Goal: Task Accomplishment & Management: Use online tool/utility

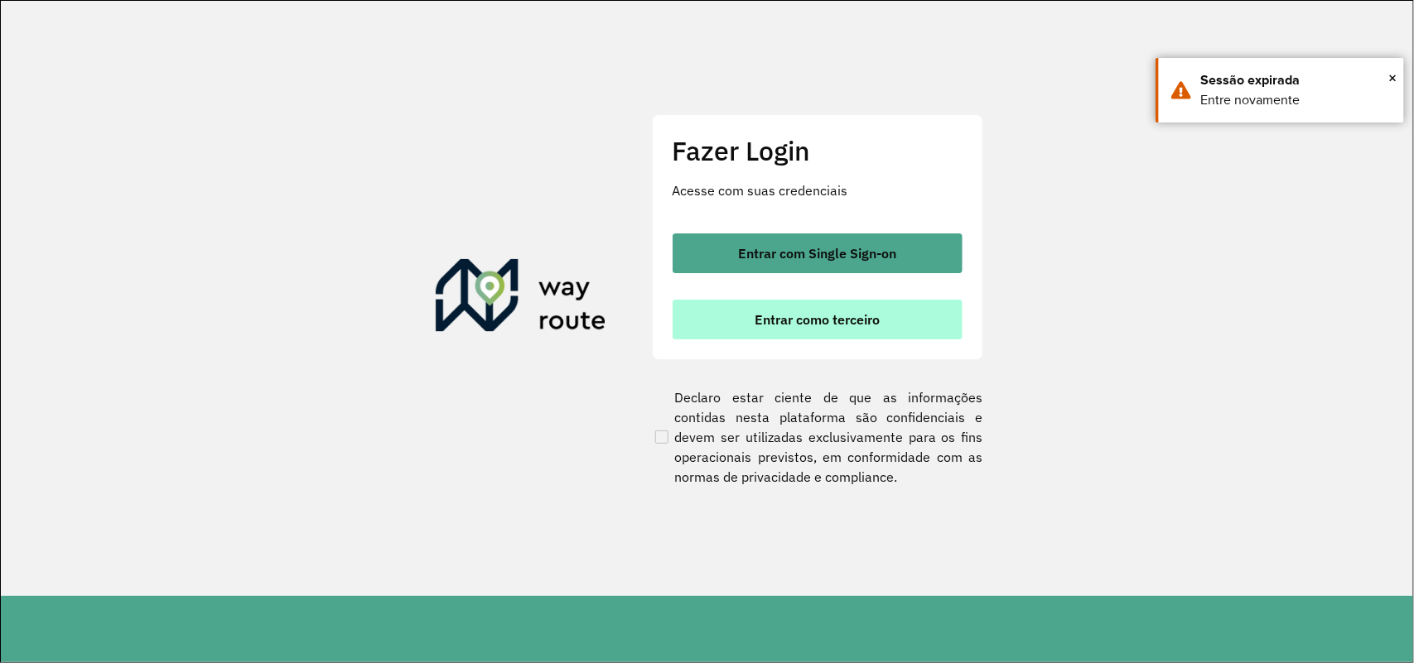
click at [795, 317] on span "Entrar como terceiro" at bounding box center [816, 319] width 125 height 13
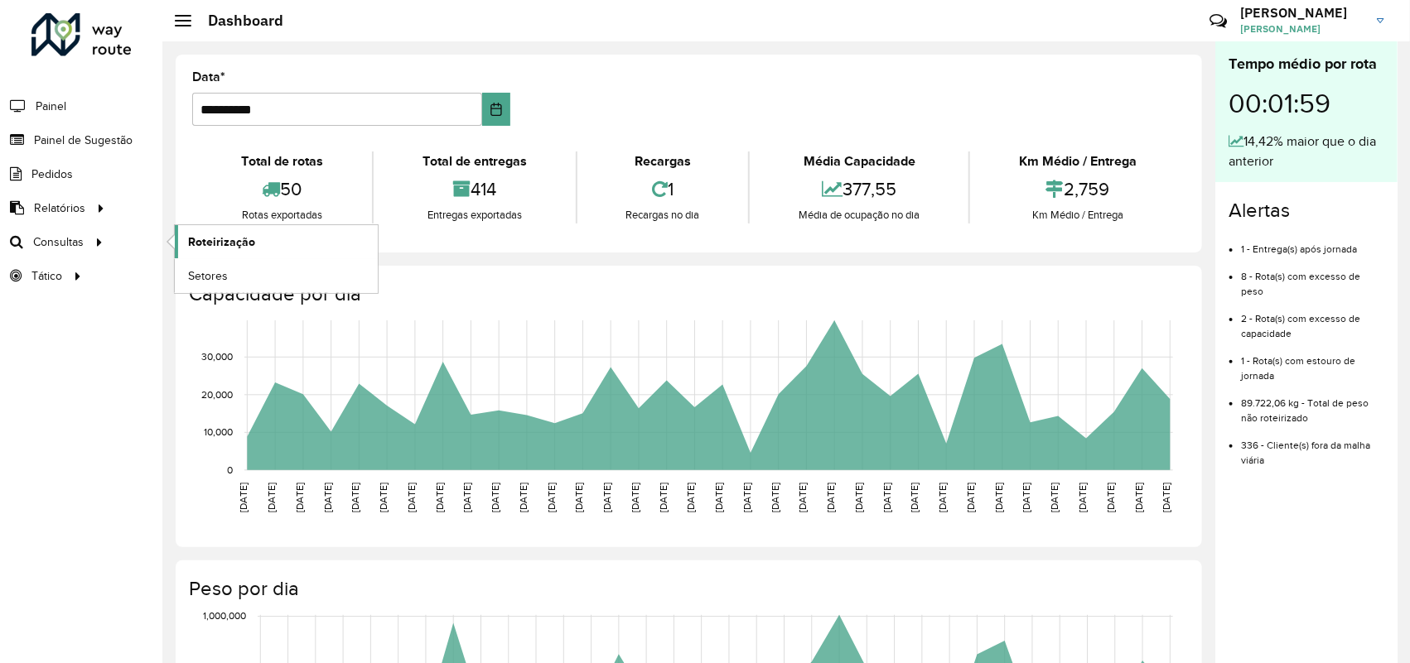
click at [211, 246] on span "Roteirização" at bounding box center [221, 242] width 67 height 17
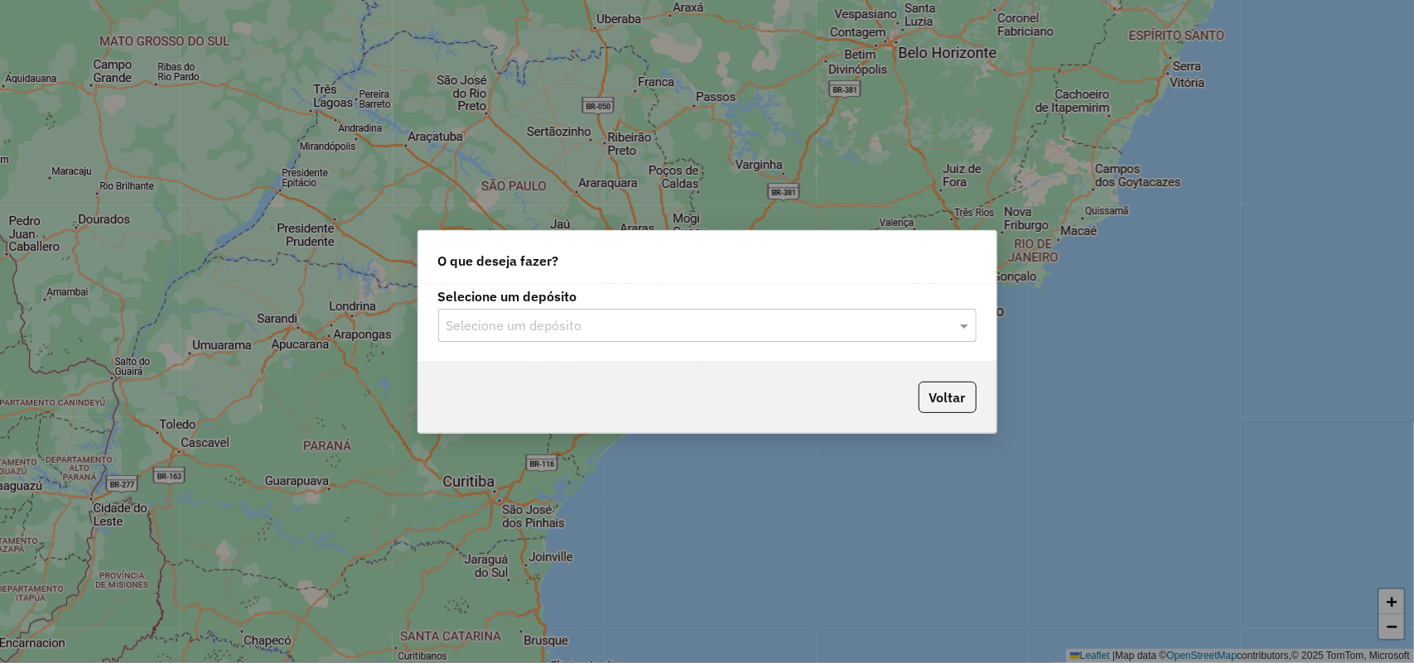
click at [603, 309] on div "Selecione um depósito" at bounding box center [707, 325] width 538 height 33
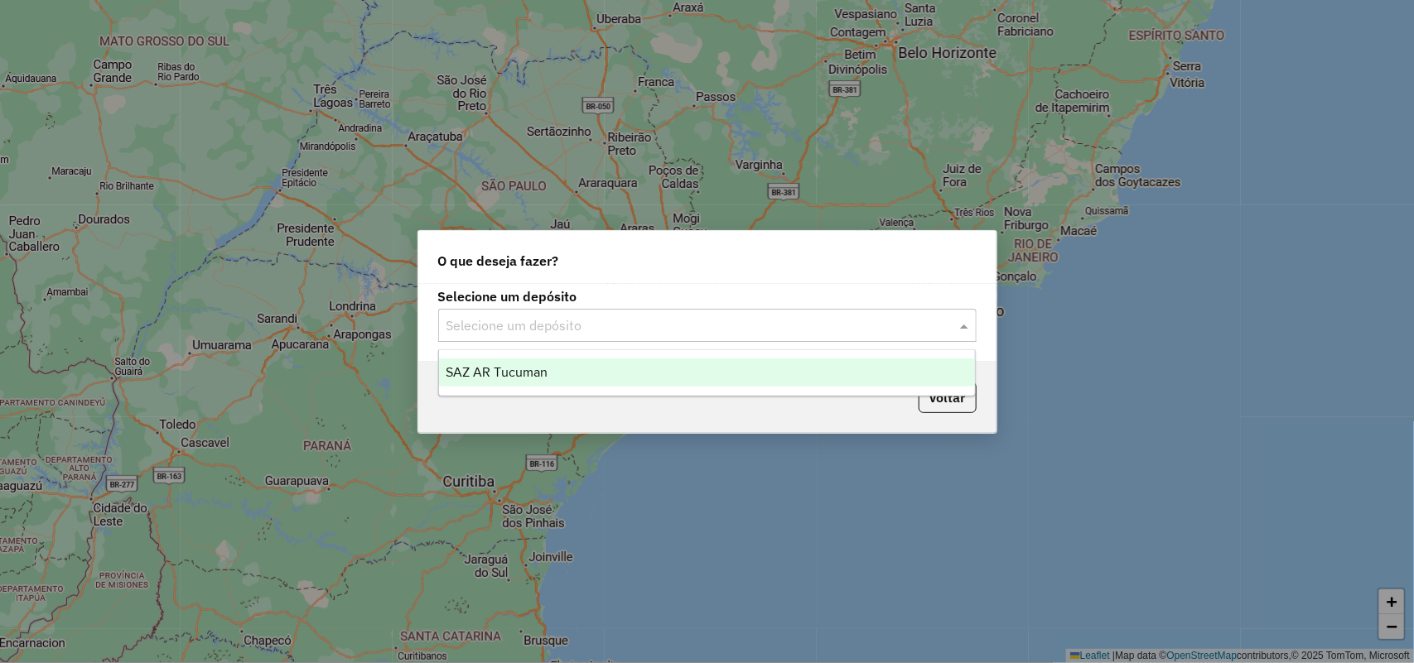
click at [596, 387] on div "SAZ AR Tucuman" at bounding box center [707, 373] width 537 height 28
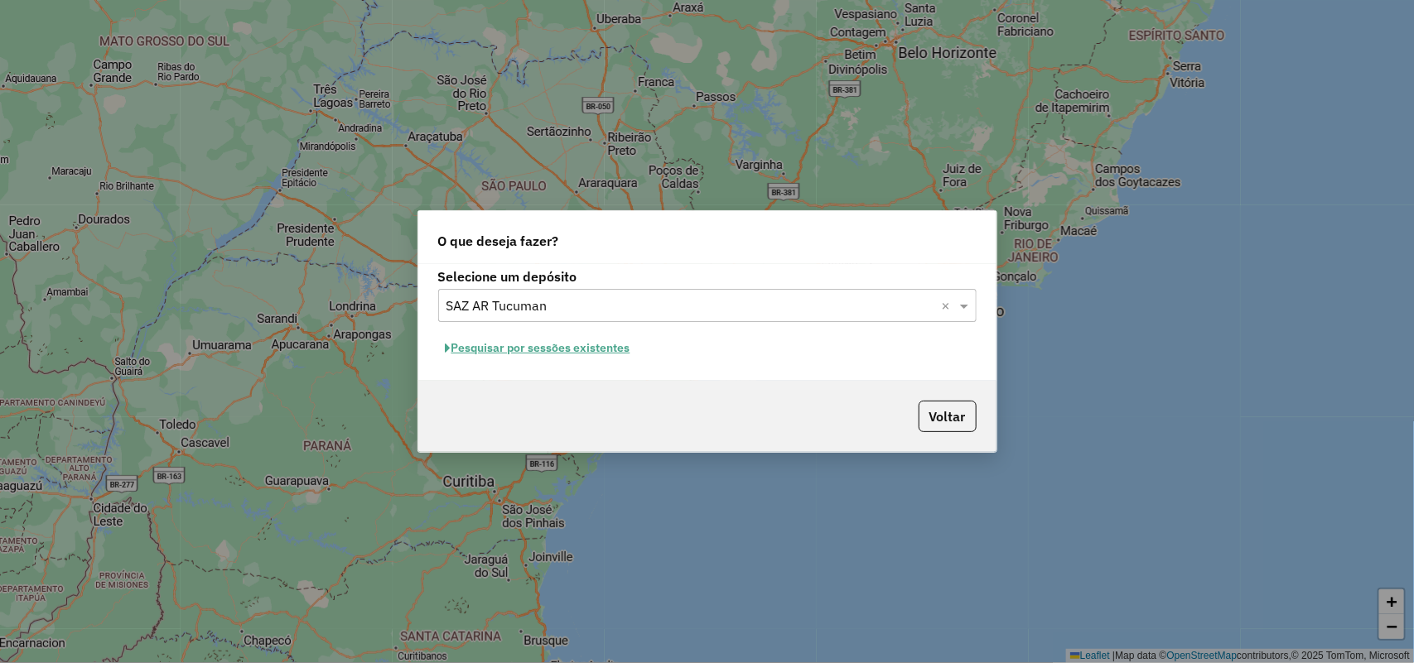
click at [602, 358] on button "Pesquisar por sessões existentes" at bounding box center [538, 348] width 200 height 26
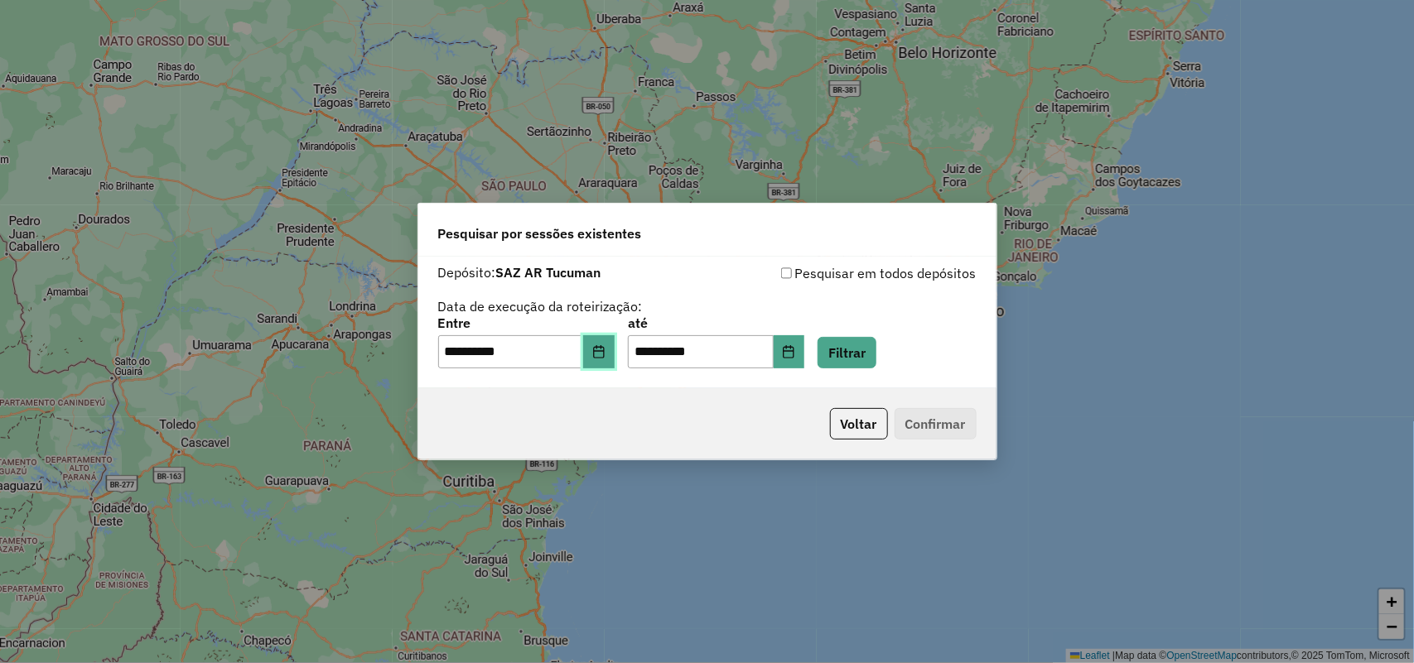
click at [610, 344] on button "Choose Date" at bounding box center [598, 351] width 31 height 33
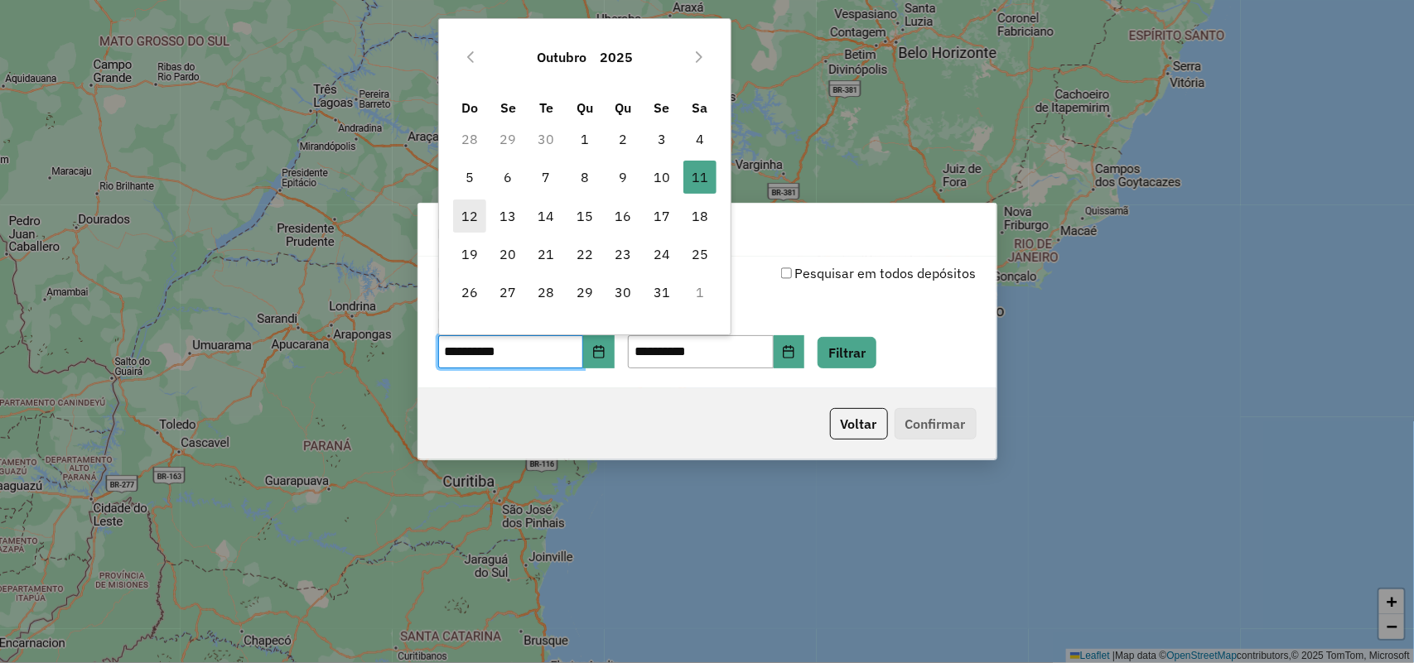
click at [460, 215] on span "12" at bounding box center [469, 216] width 33 height 33
type input "**********"
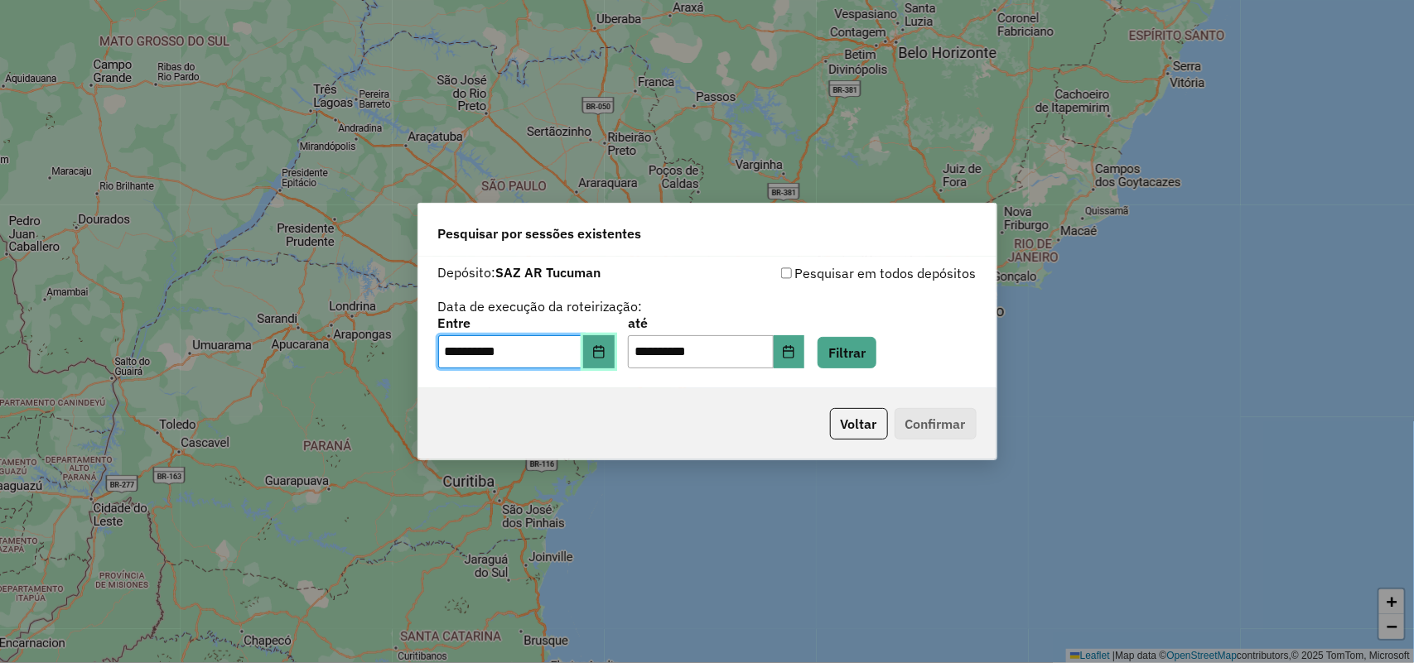
click at [595, 337] on button "Choose Date" at bounding box center [598, 351] width 31 height 33
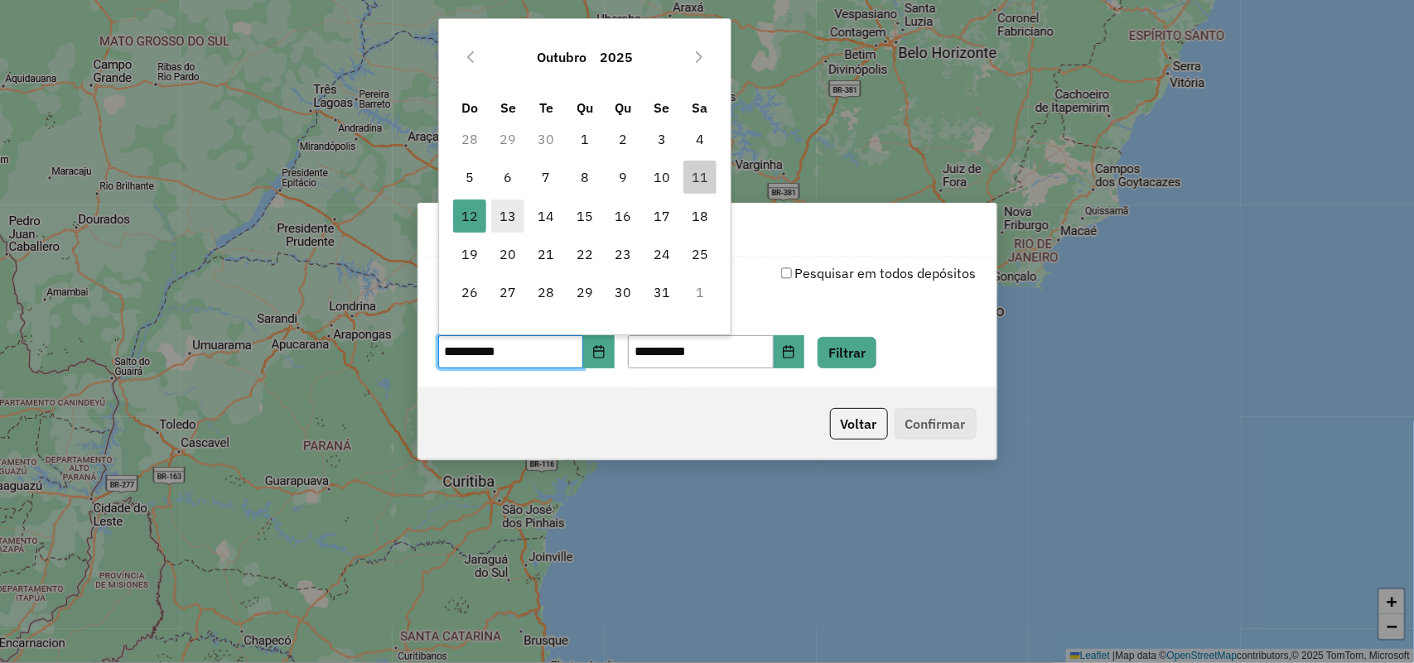
click at [515, 215] on span "13" at bounding box center [507, 216] width 33 height 33
type input "**********"
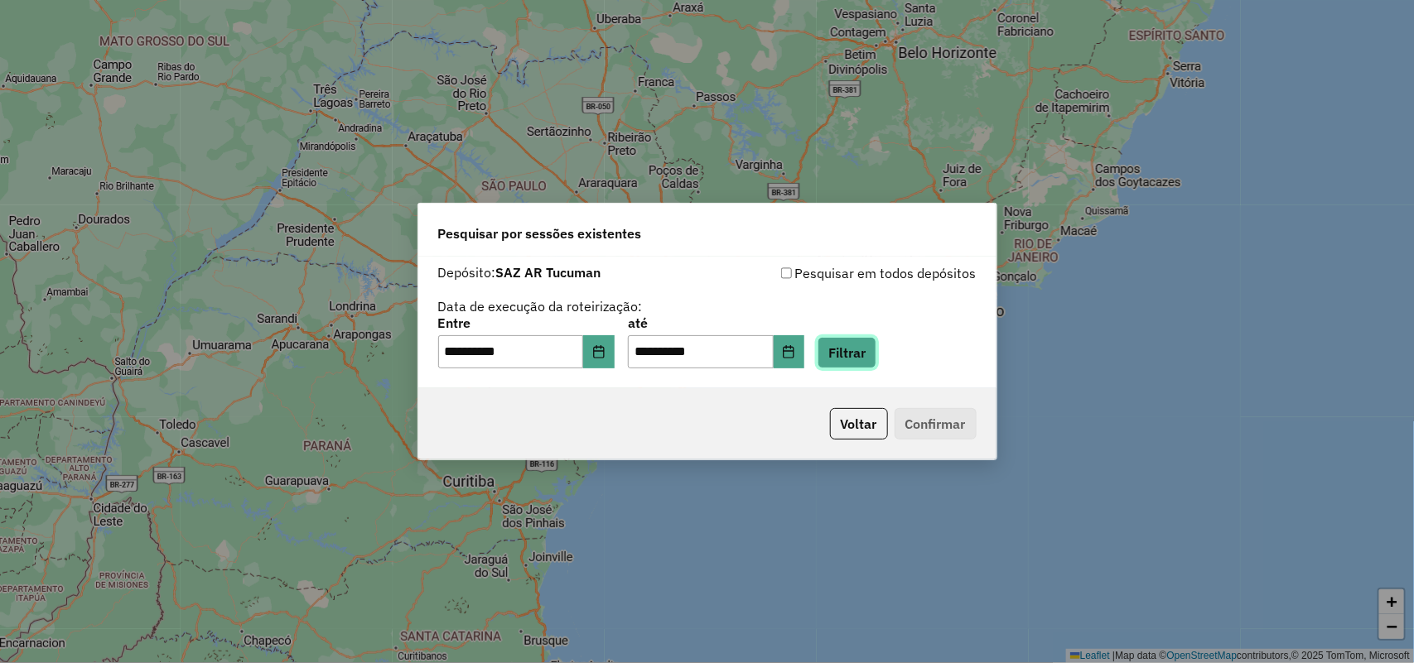
click at [866, 345] on button "Filtrar" at bounding box center [846, 352] width 59 height 31
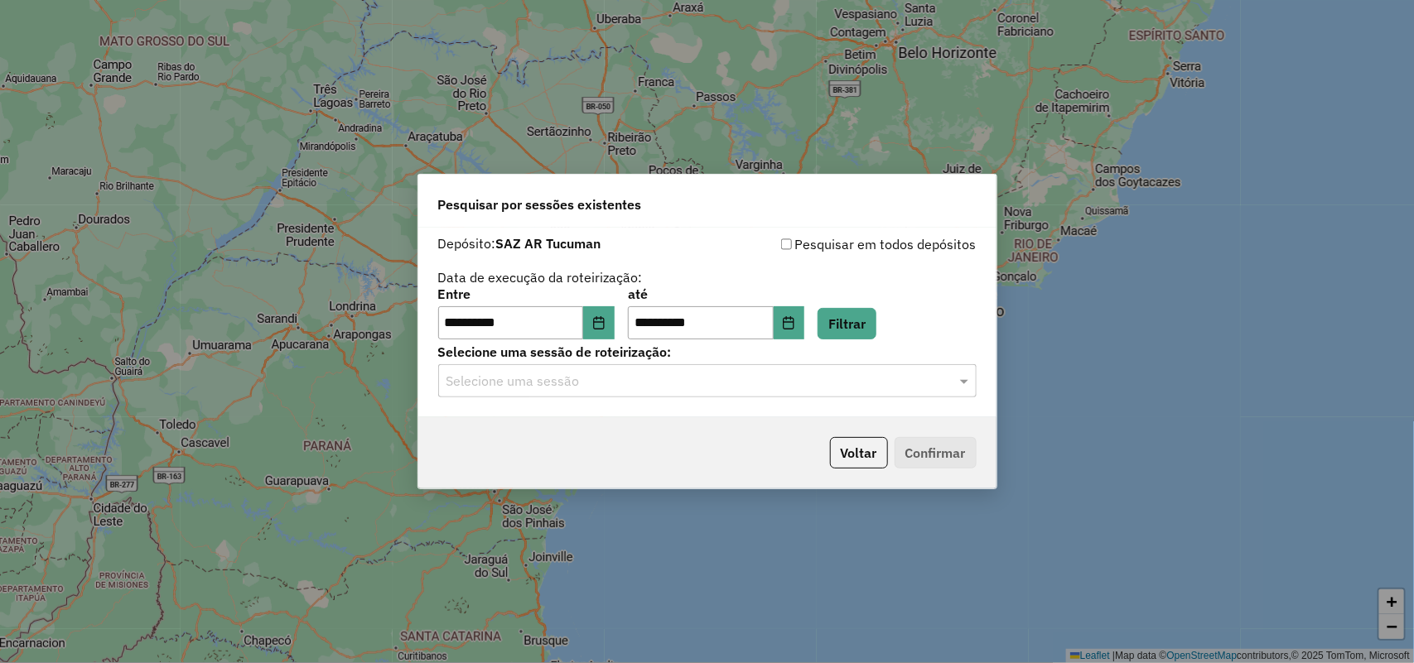
click at [766, 398] on div "Selecione uma sessão" at bounding box center [707, 380] width 538 height 33
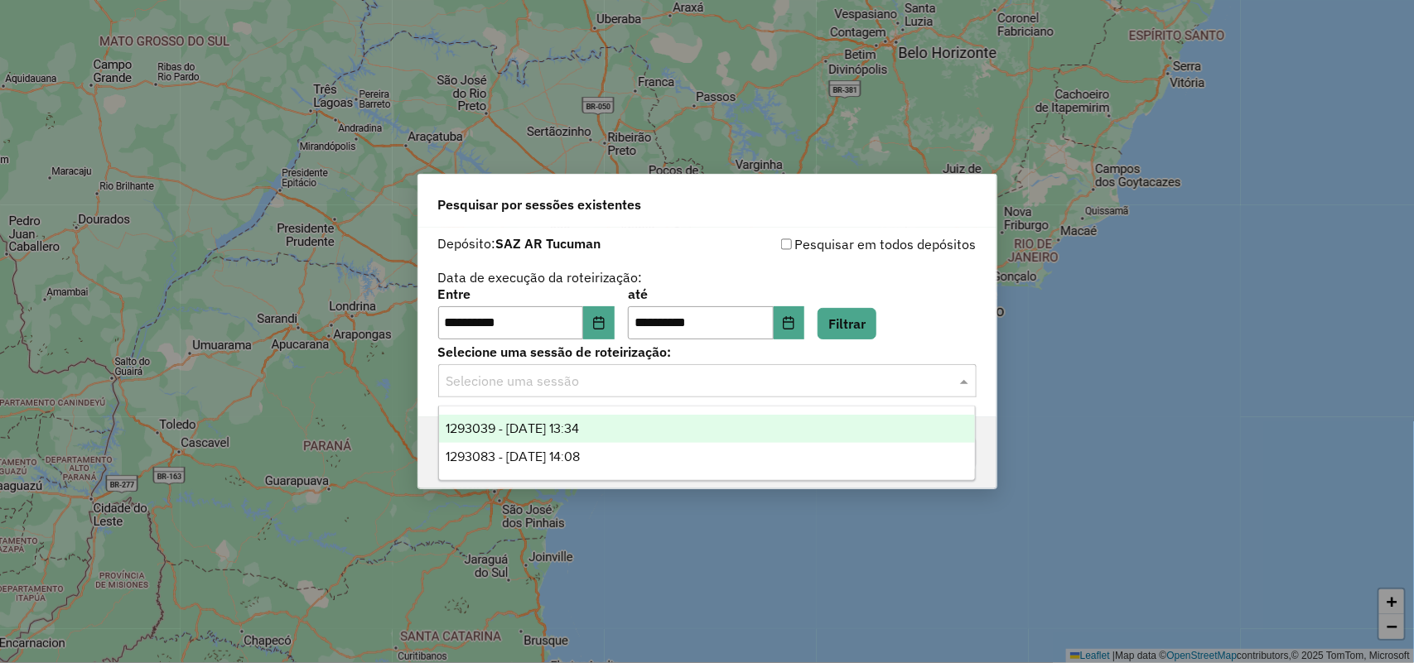
click at [1209, 197] on div "**********" at bounding box center [707, 331] width 1414 height 663
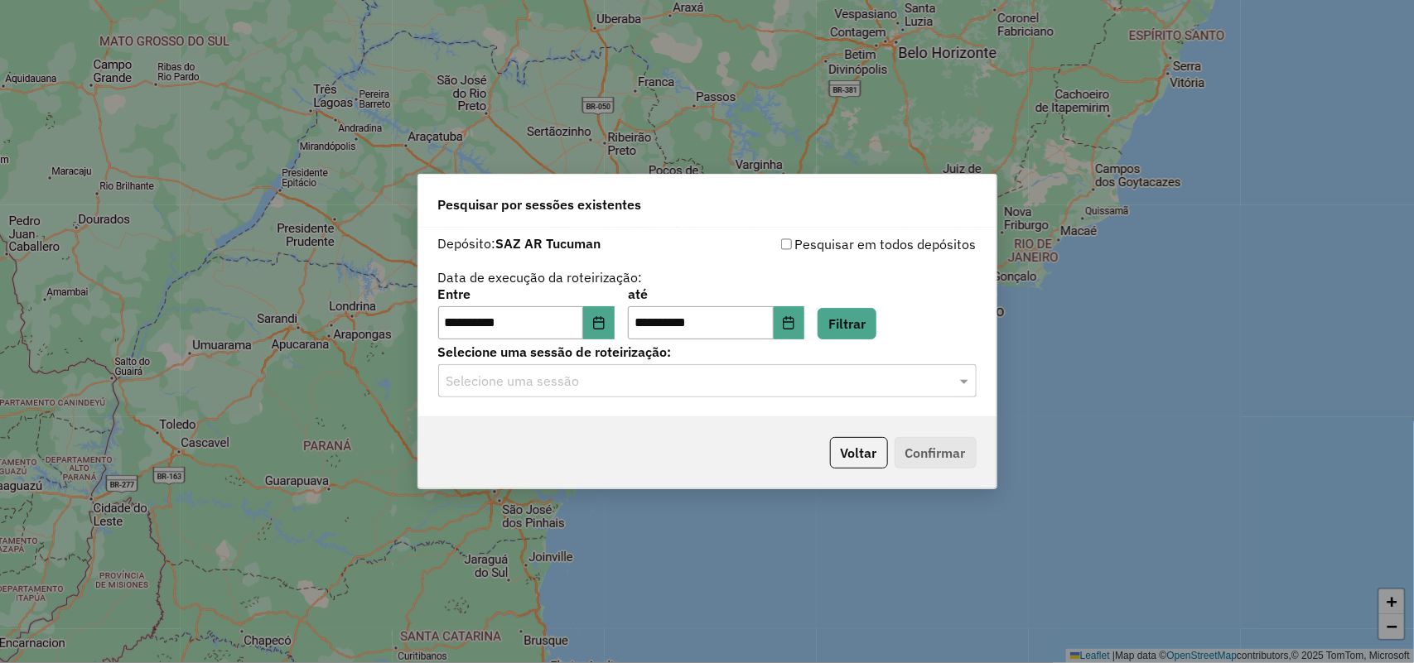
click at [857, 377] on input "text" at bounding box center [690, 382] width 489 height 20
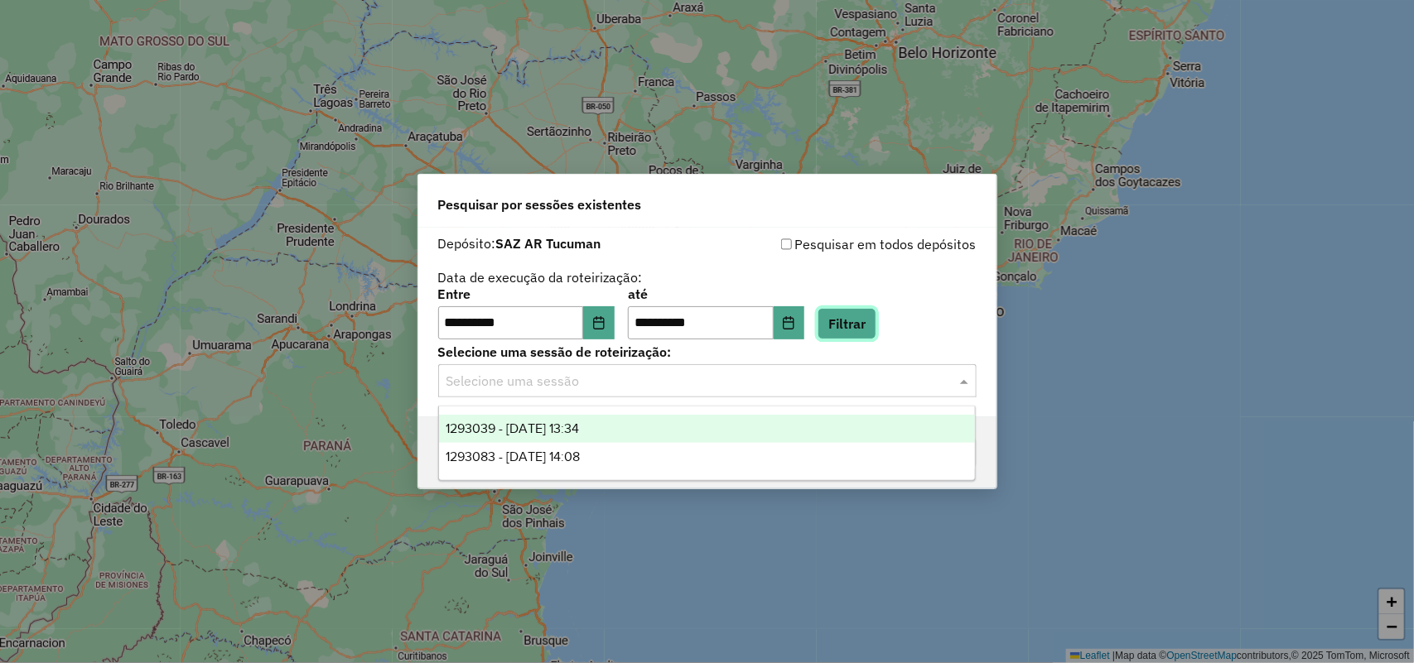
click at [846, 316] on button "Filtrar" at bounding box center [846, 323] width 59 height 31
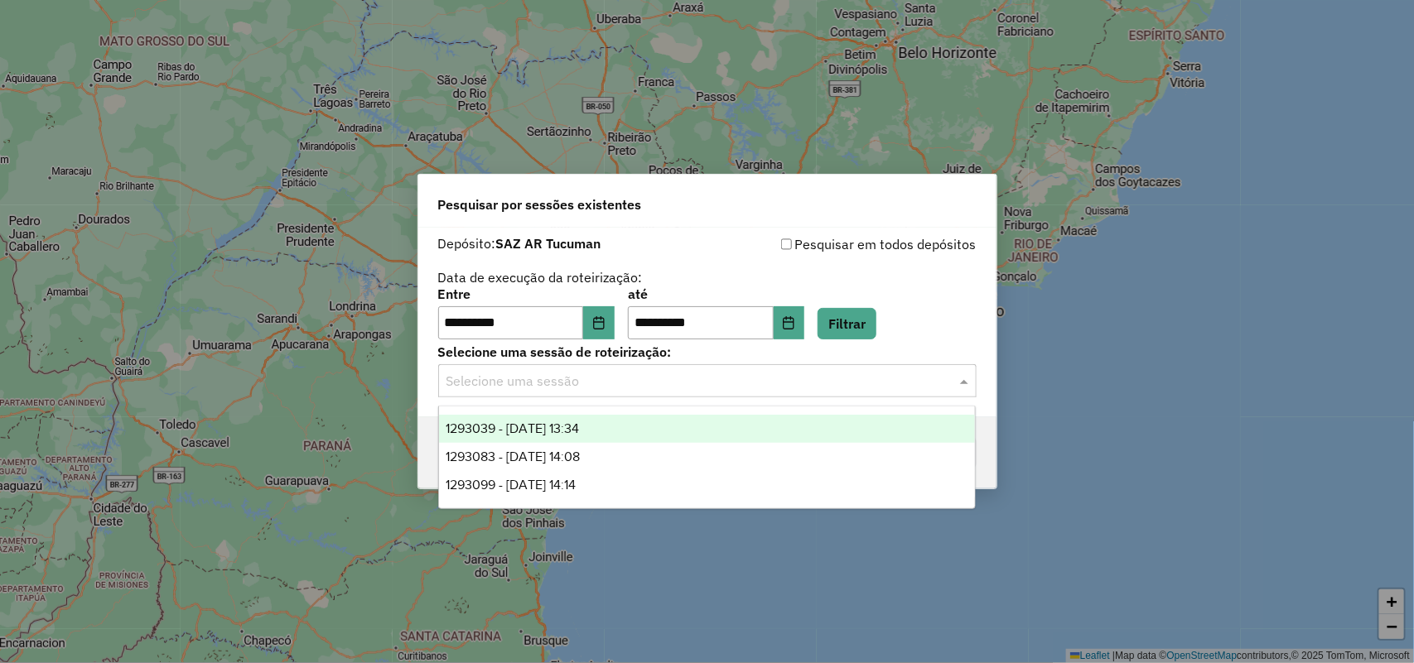
click at [706, 387] on input "text" at bounding box center [690, 382] width 489 height 20
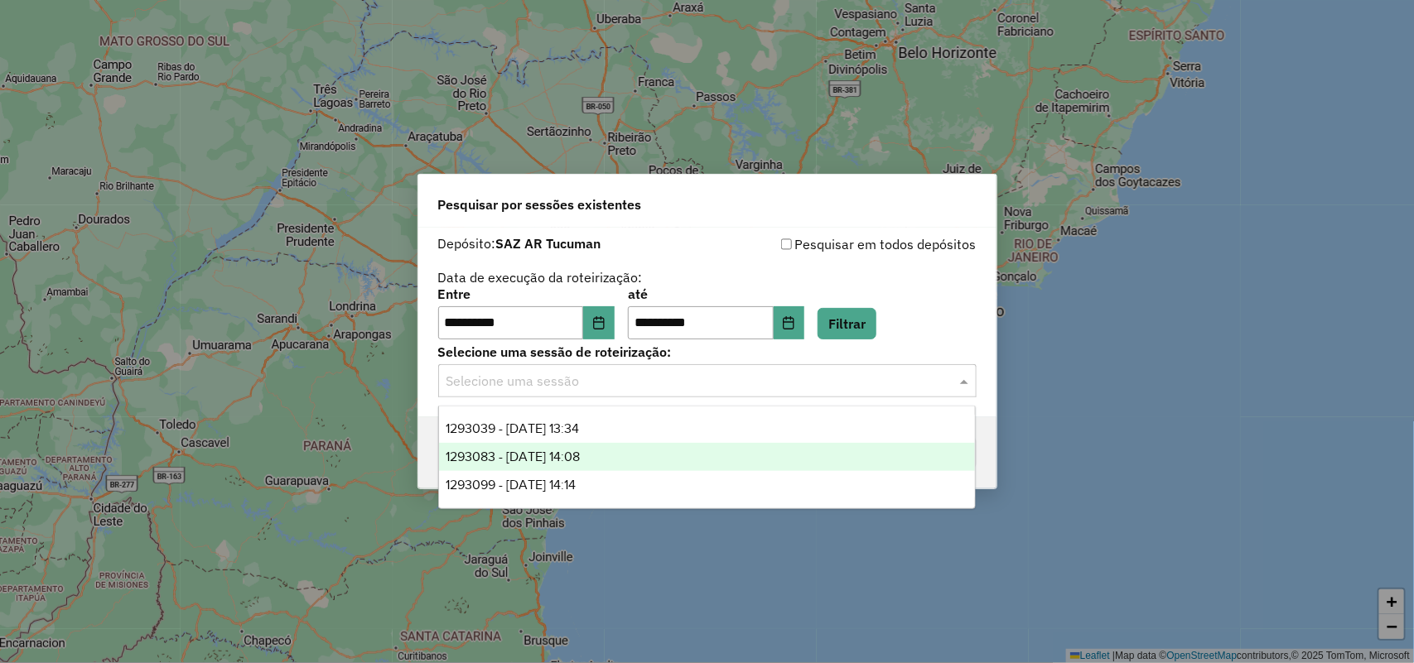
click at [677, 449] on div "1293083 - 13/10/2025 14:08" at bounding box center [707, 457] width 537 height 28
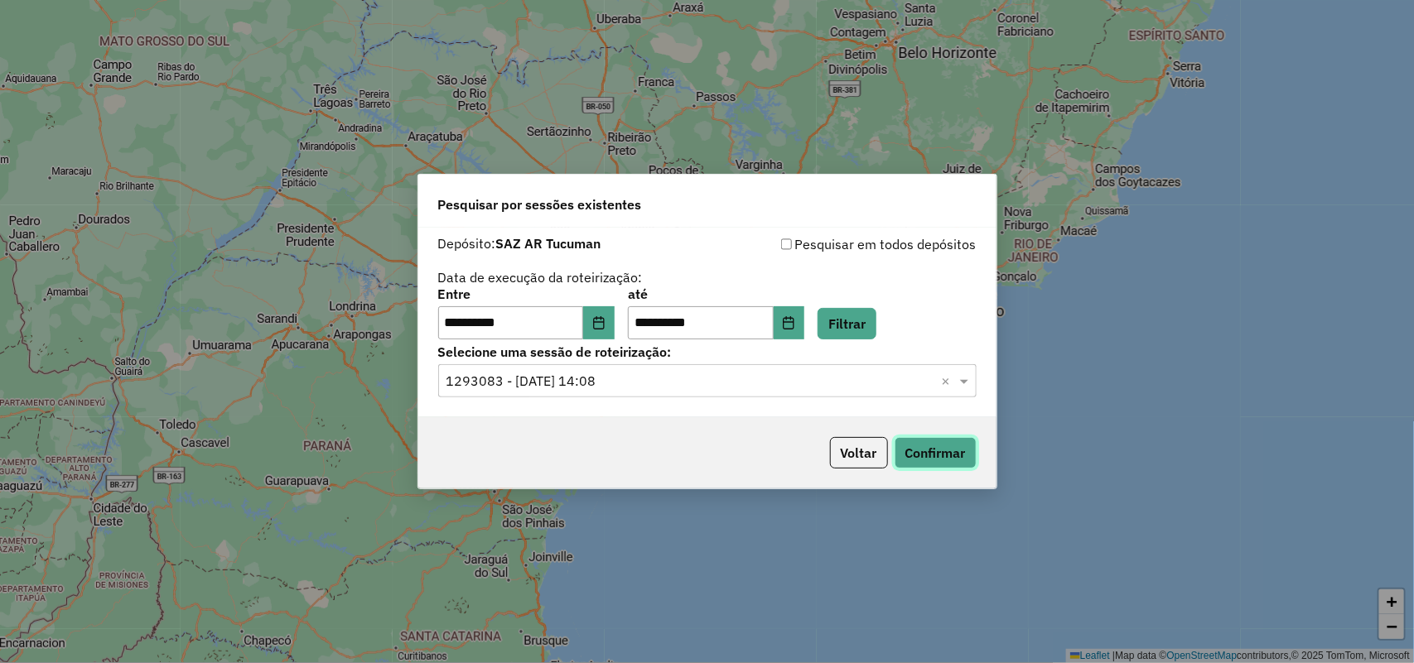
click at [955, 447] on button "Confirmar" at bounding box center [935, 452] width 82 height 31
click at [752, 383] on input "text" at bounding box center [690, 382] width 489 height 20
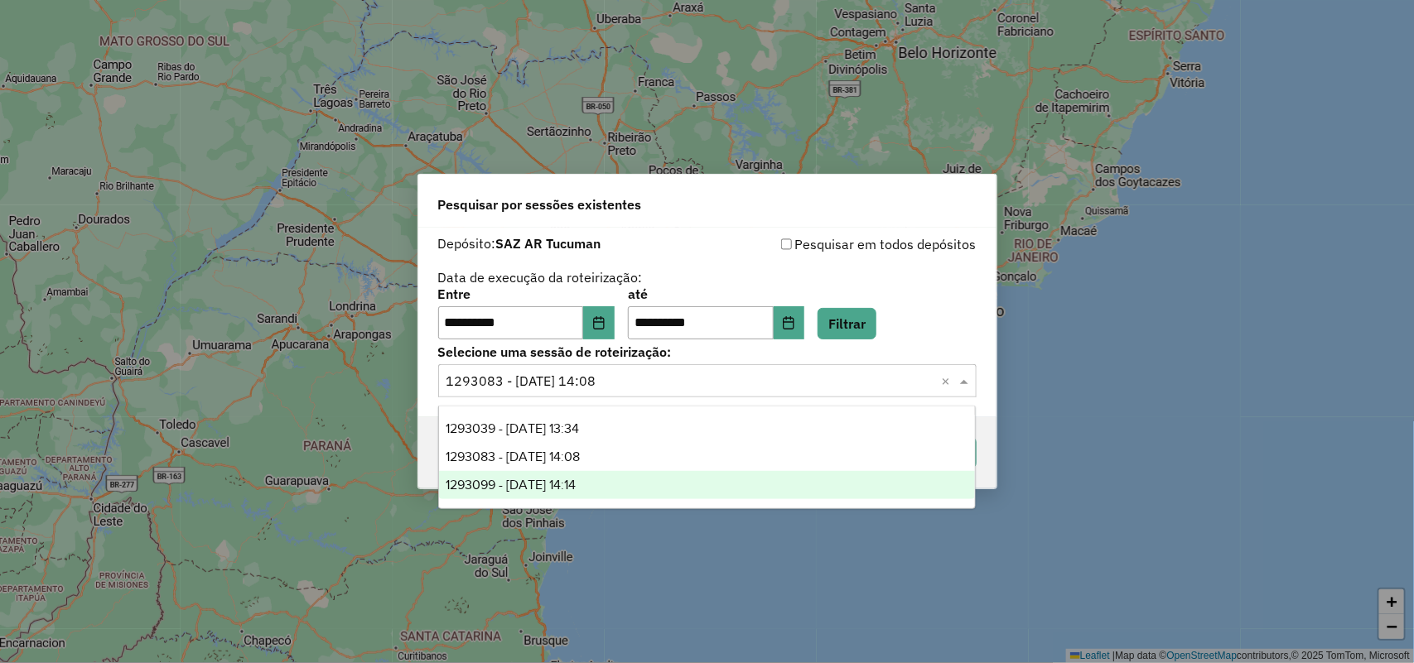
click at [718, 485] on div "1293099 - 13/10/2025 14:14" at bounding box center [707, 485] width 537 height 28
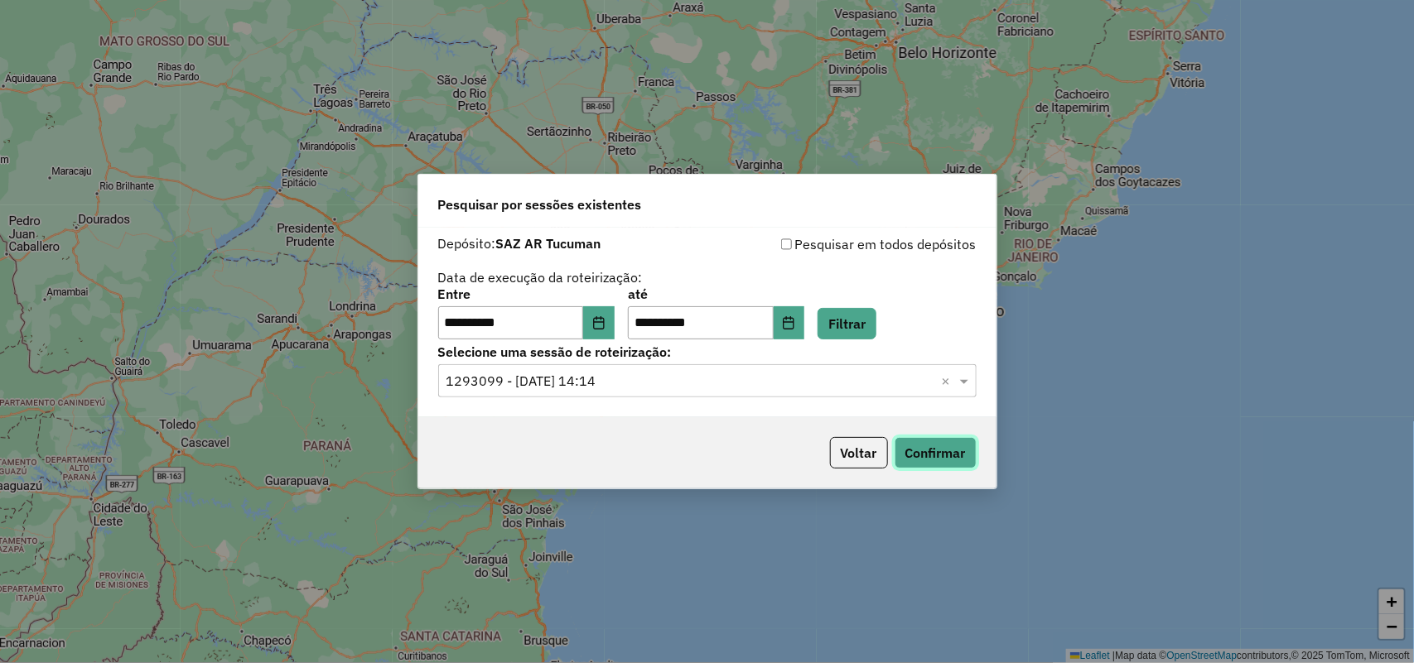
click at [959, 450] on button "Confirmar" at bounding box center [935, 452] width 82 height 31
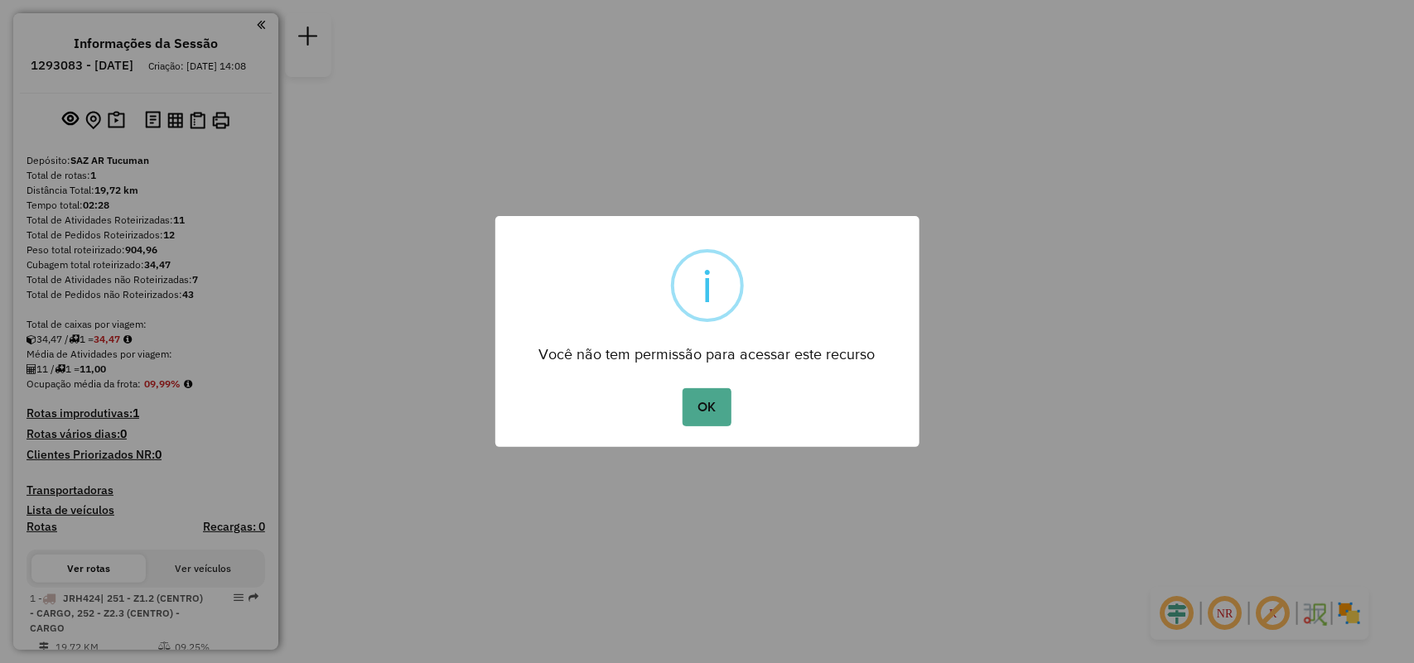
click at [721, 398] on button "OK" at bounding box center [706, 407] width 49 height 38
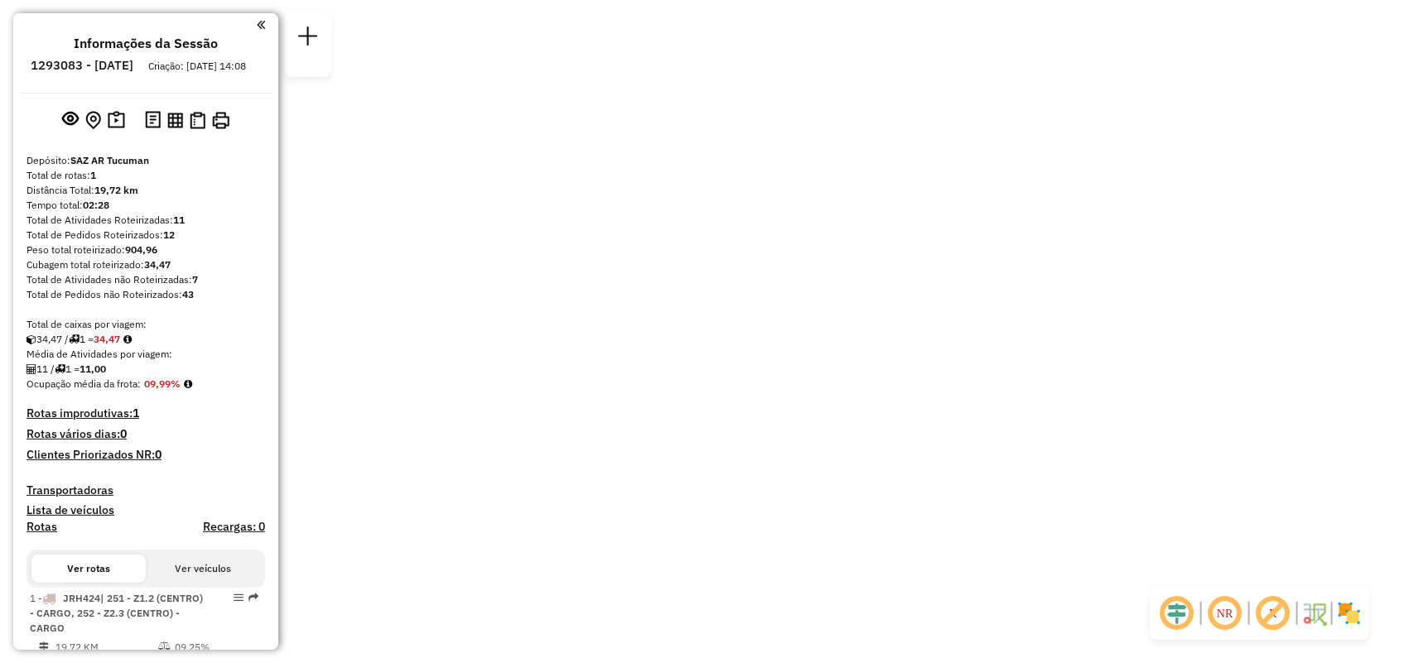
click at [730, 0] on div "Janela de atendimento Grade de atendimento Capacidade Transportadoras Veículos …" at bounding box center [707, 0] width 1414 height 0
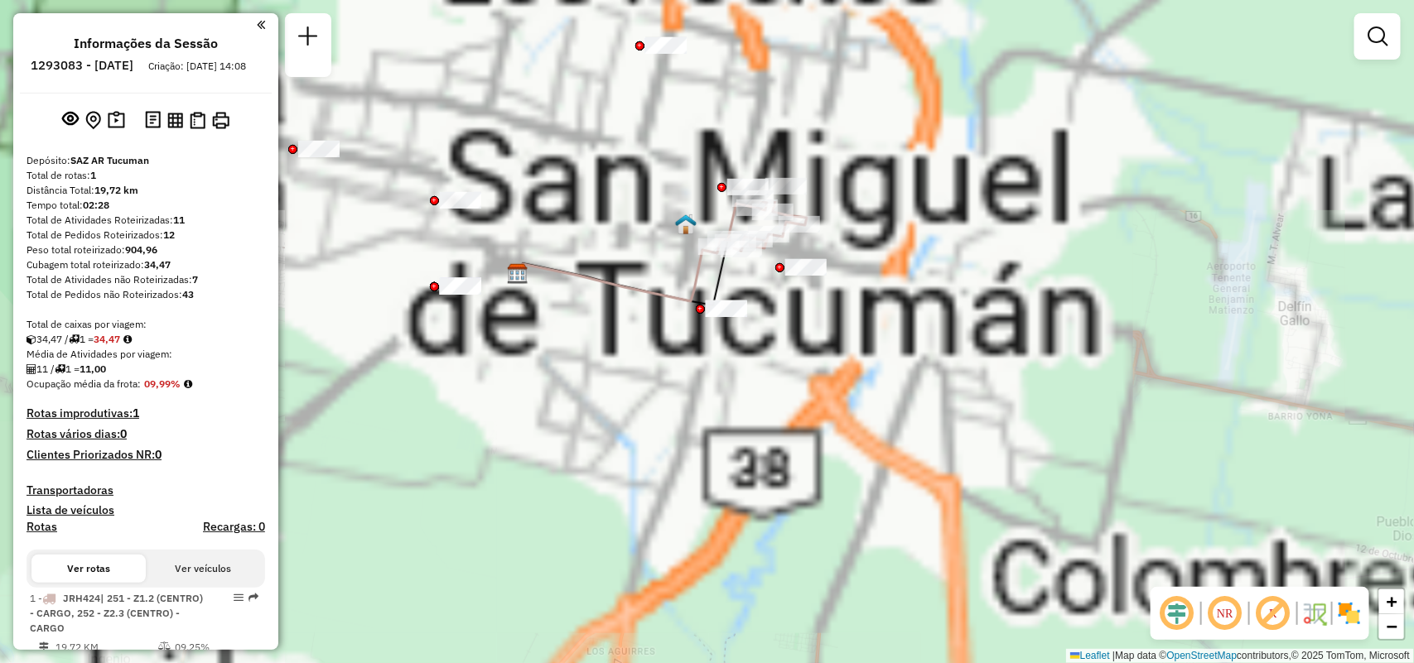
drag, startPoint x: 756, startPoint y: 81, endPoint x: 789, endPoint y: 357, distance: 277.8
click at [789, 357] on div "Janela de atendimento Grade de atendimento Capacidade Transportadoras Veículos …" at bounding box center [707, 331] width 1414 height 663
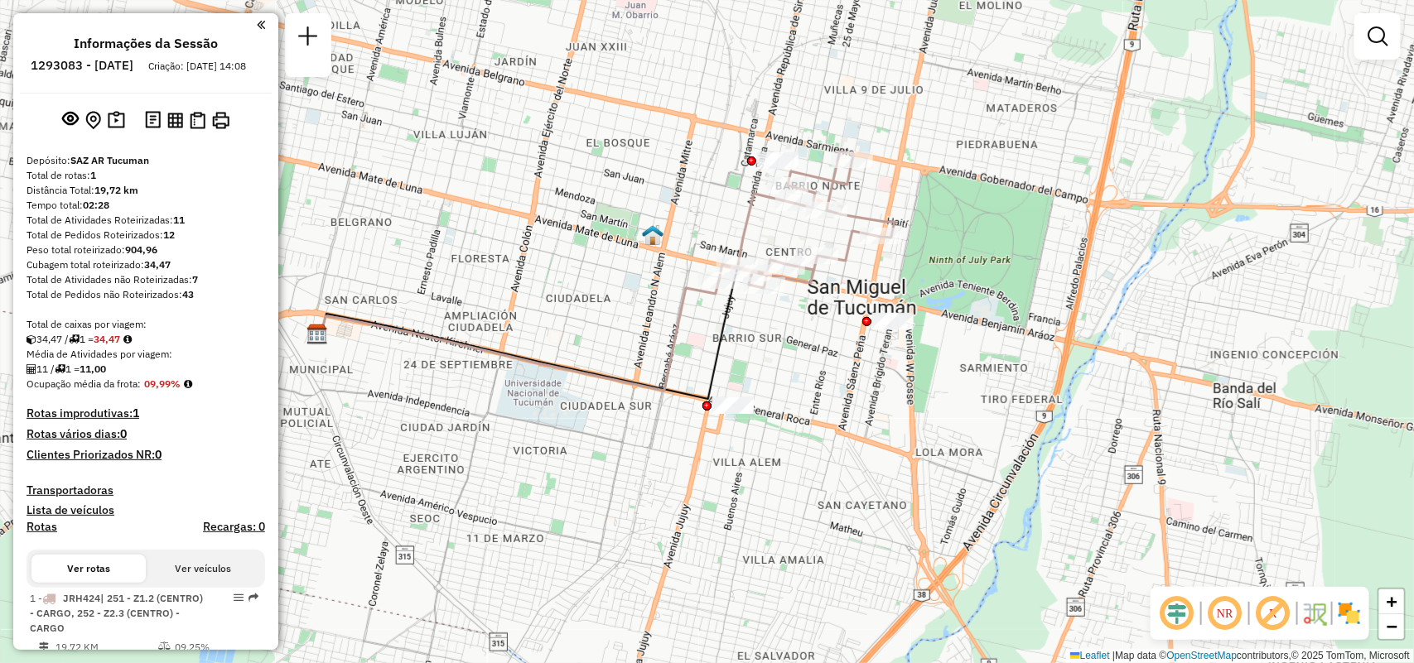
drag, startPoint x: 932, startPoint y: 98, endPoint x: 922, endPoint y: 209, distance: 111.4
click at [922, 209] on div "Janela de atendimento Grade de atendimento Capacidade Transportadoras Veículos …" at bounding box center [707, 331] width 1414 height 663
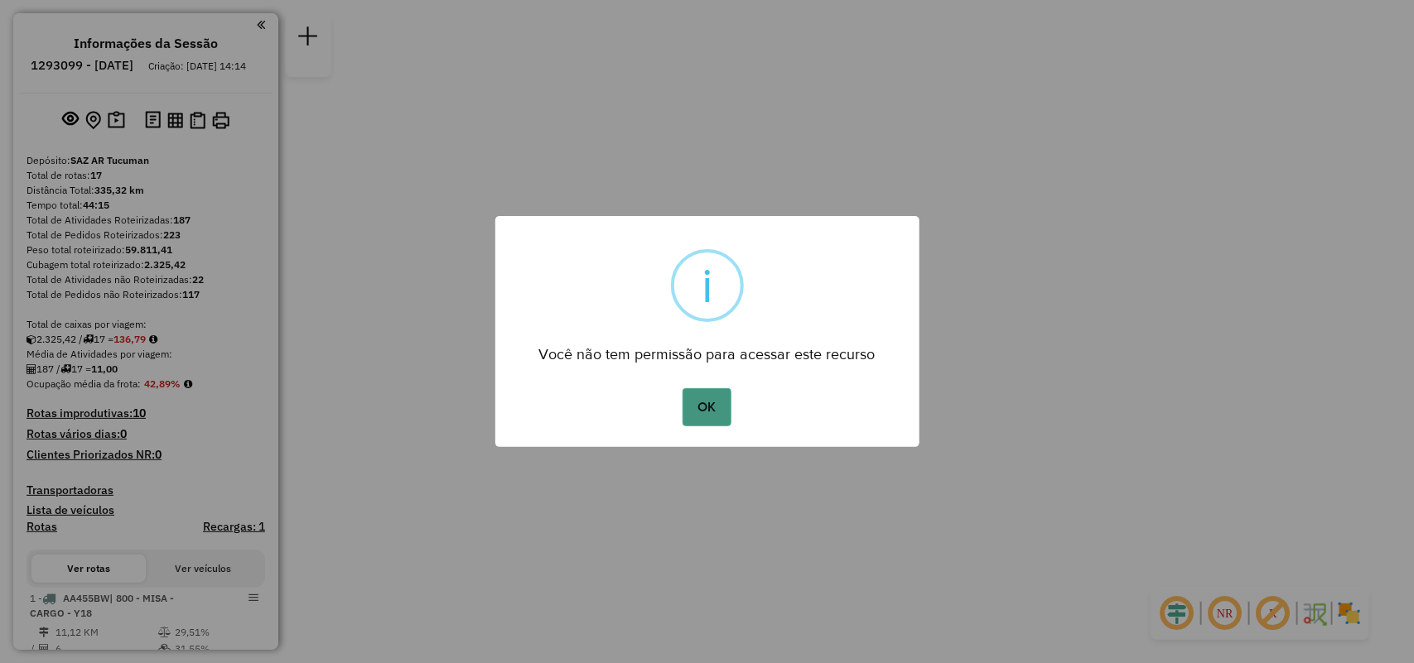
click at [721, 407] on button "OK" at bounding box center [706, 407] width 49 height 38
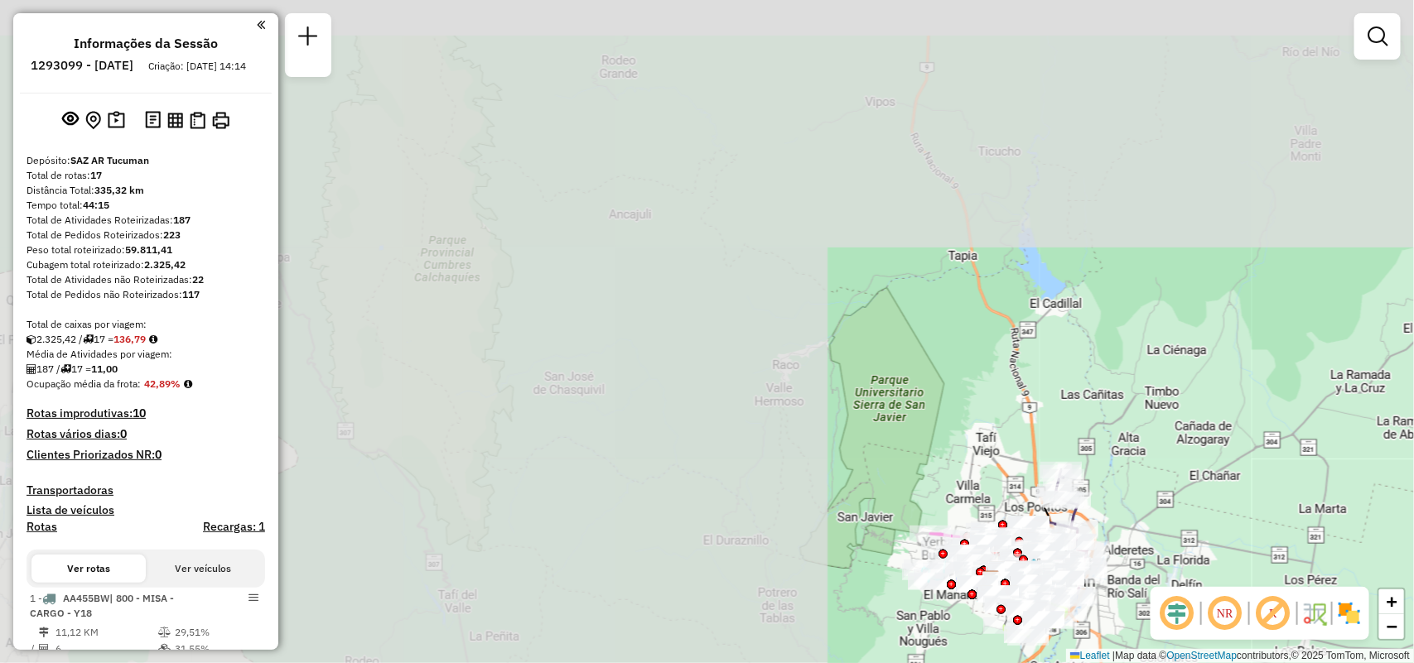
drag, startPoint x: 535, startPoint y: 344, endPoint x: 1372, endPoint y: 697, distance: 908.9
click at [1372, 663] on html "Aguarde... Pop-up bloqueado! Seu navegador bloqueou automáticamente a abertura …" at bounding box center [707, 331] width 1414 height 663
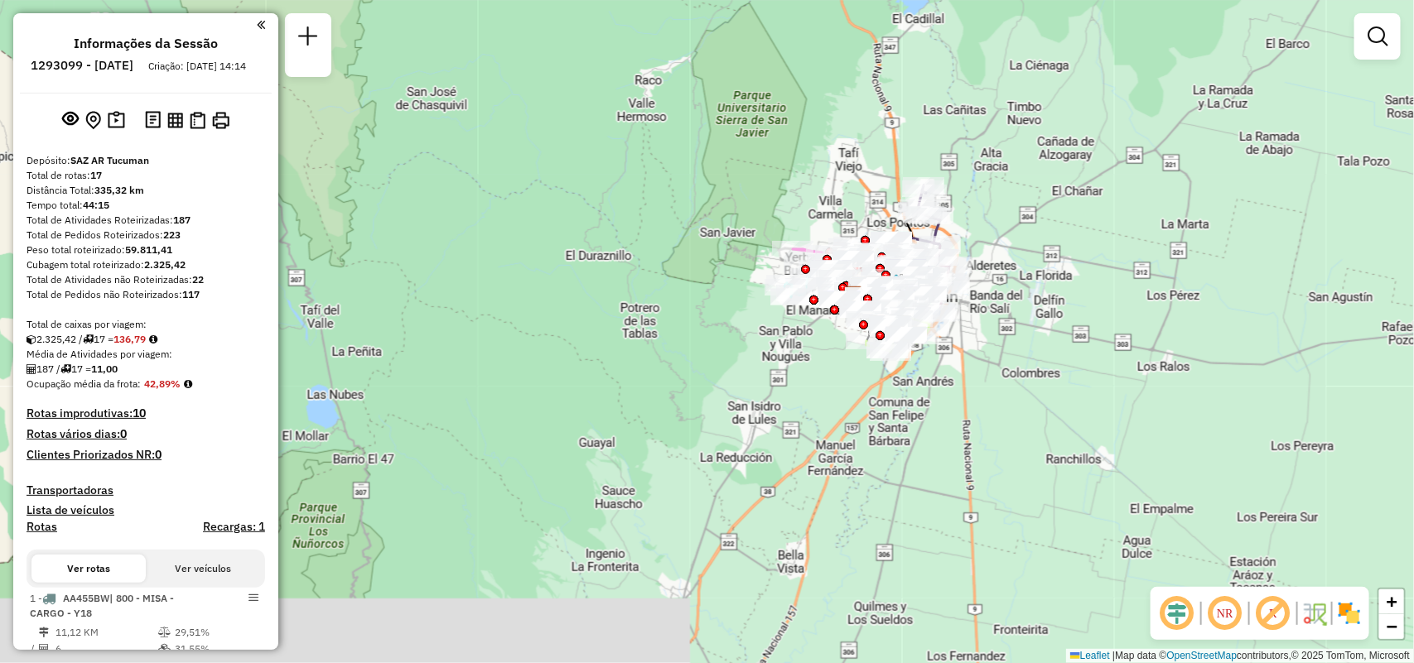
drag, startPoint x: 1181, startPoint y: 507, endPoint x: 1008, endPoint y: 184, distance: 366.5
click at [1008, 184] on div "Janela de atendimento Grade de atendimento Capacidade Transportadoras Veículos …" at bounding box center [707, 331] width 1414 height 663
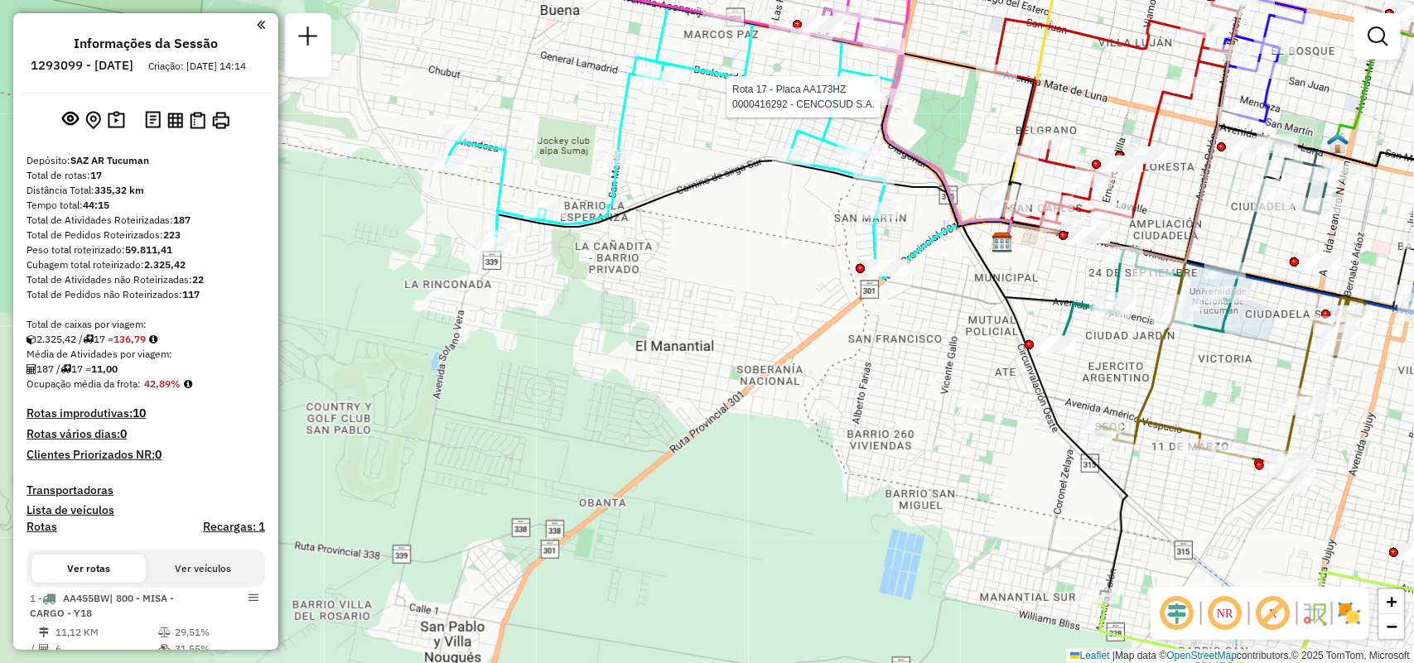
select select "**********"
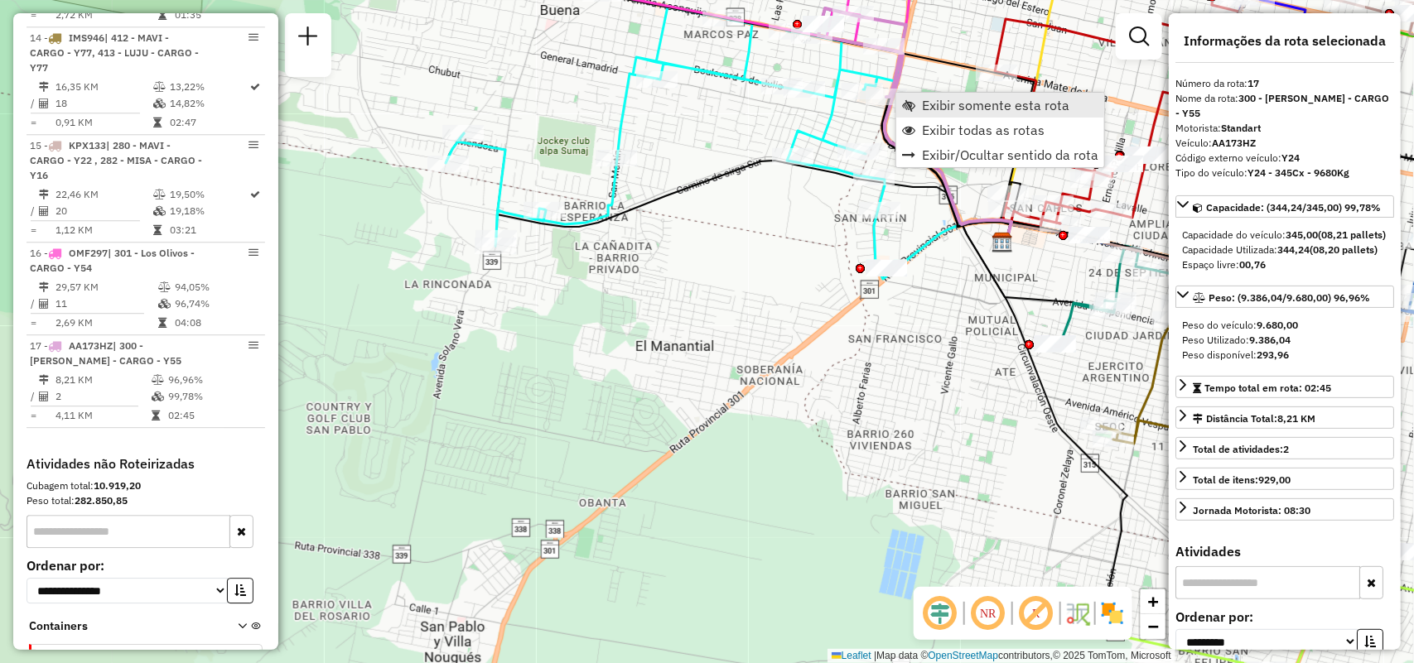
scroll to position [2222, 0]
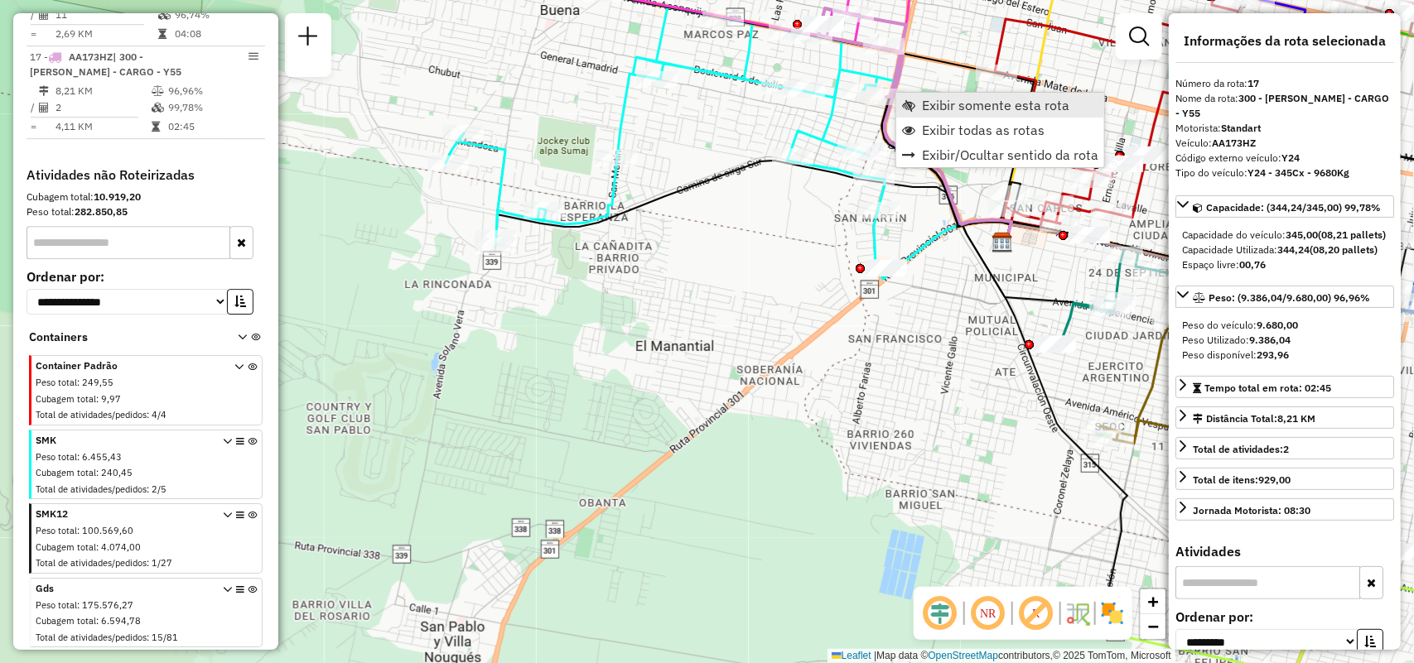
click at [938, 109] on span "Exibir somente esta rota" at bounding box center [995, 105] width 147 height 13
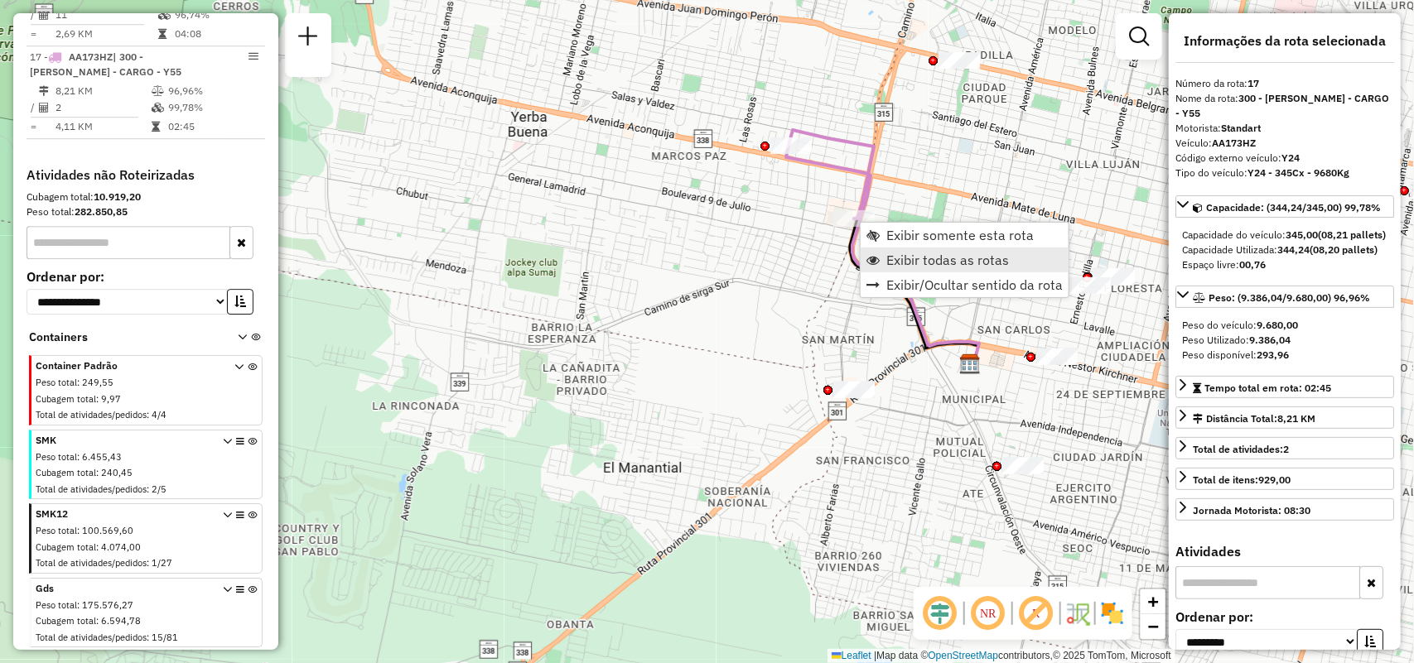
click at [908, 258] on span "Exibir todas as rotas" at bounding box center [947, 259] width 123 height 13
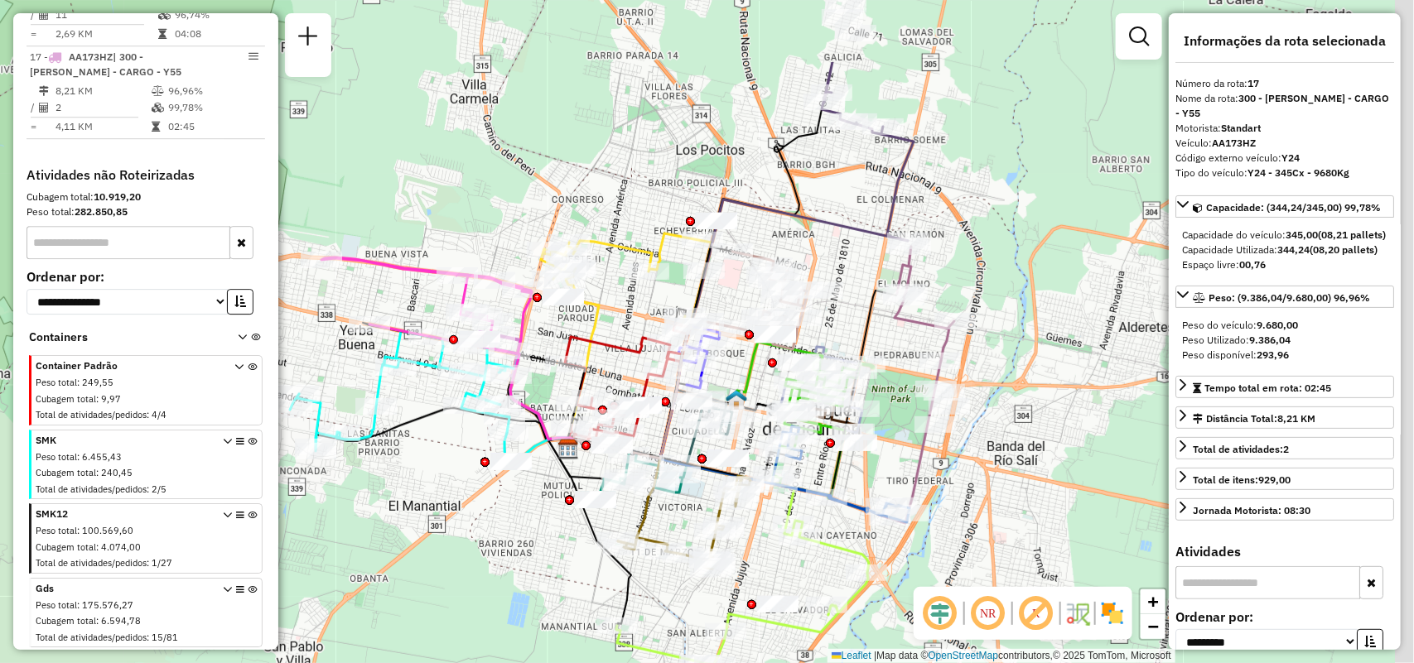
drag, startPoint x: 730, startPoint y: 321, endPoint x: 448, endPoint y: 428, distance: 302.2
click at [448, 428] on div "Janela de atendimento Grade de atendimento Capacidade Transportadoras Veículos …" at bounding box center [707, 331] width 1414 height 663
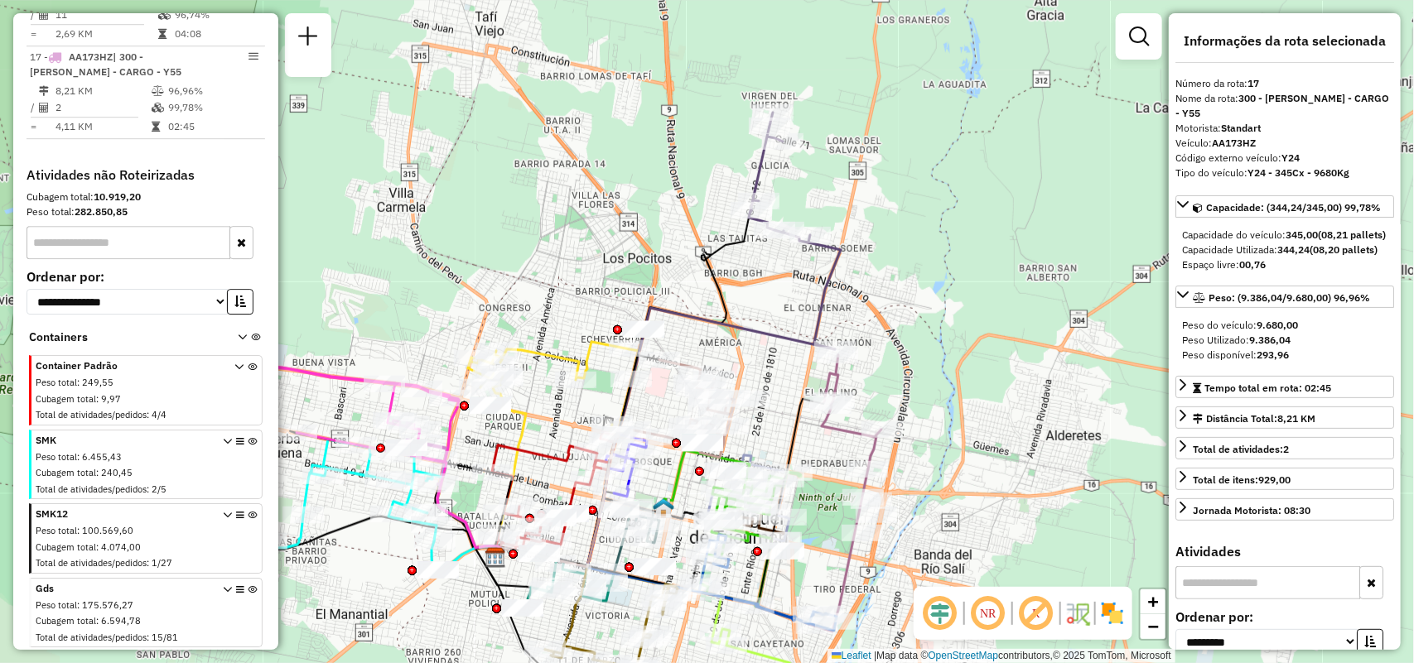
drag, startPoint x: 766, startPoint y: 271, endPoint x: 731, endPoint y: 316, distance: 57.3
click at [731, 316] on icon at bounding box center [665, 437] width 339 height 259
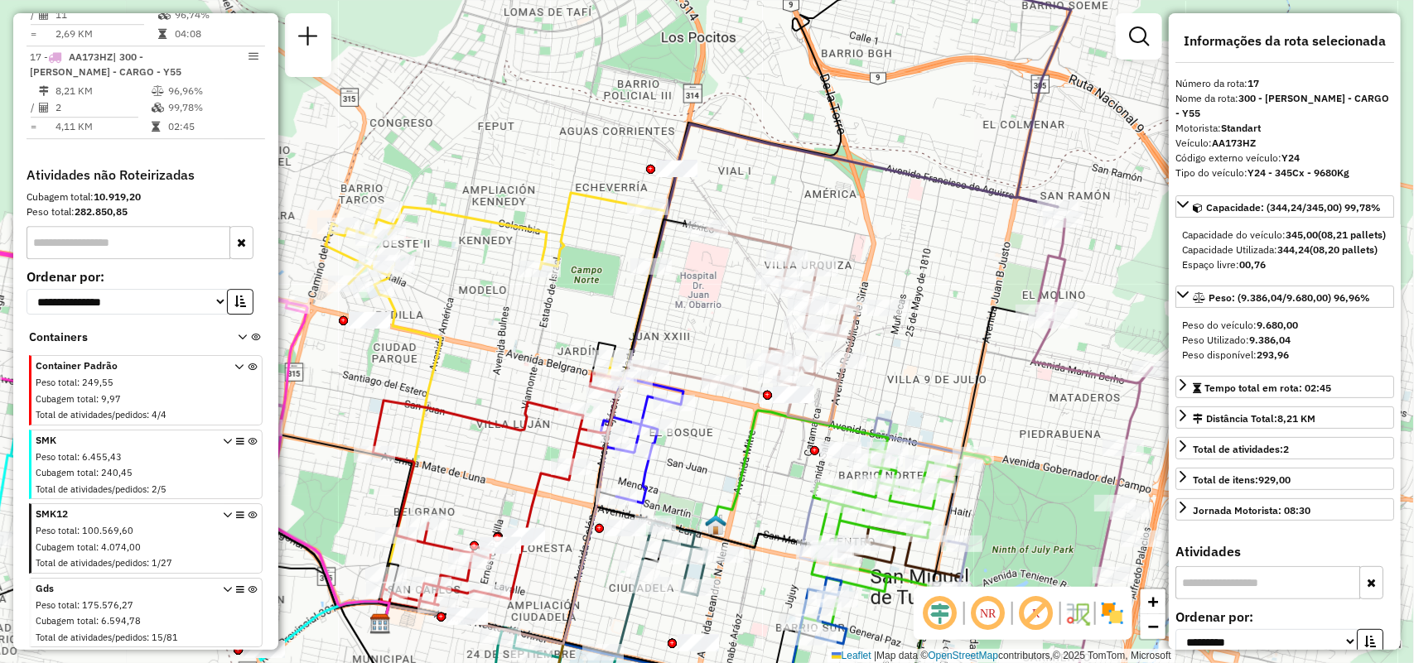
drag, startPoint x: 831, startPoint y: 319, endPoint x: 895, endPoint y: 317, distance: 64.6
click at [895, 316] on div at bounding box center [887, 308] width 41 height 17
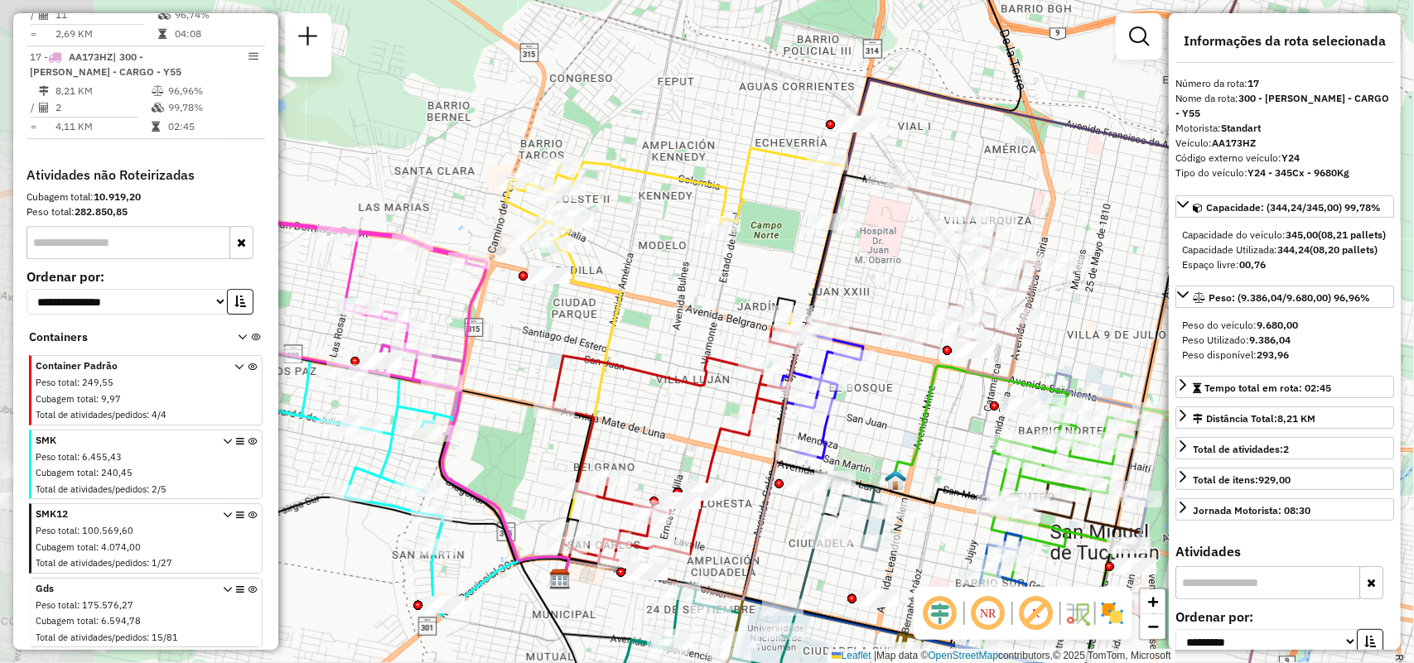
drag, startPoint x: 947, startPoint y: 362, endPoint x: 1103, endPoint y: 317, distance: 162.8
click at [1103, 317] on div "Janela de atendimento Grade de atendimento Capacidade Transportadoras Veículos …" at bounding box center [707, 331] width 1414 height 663
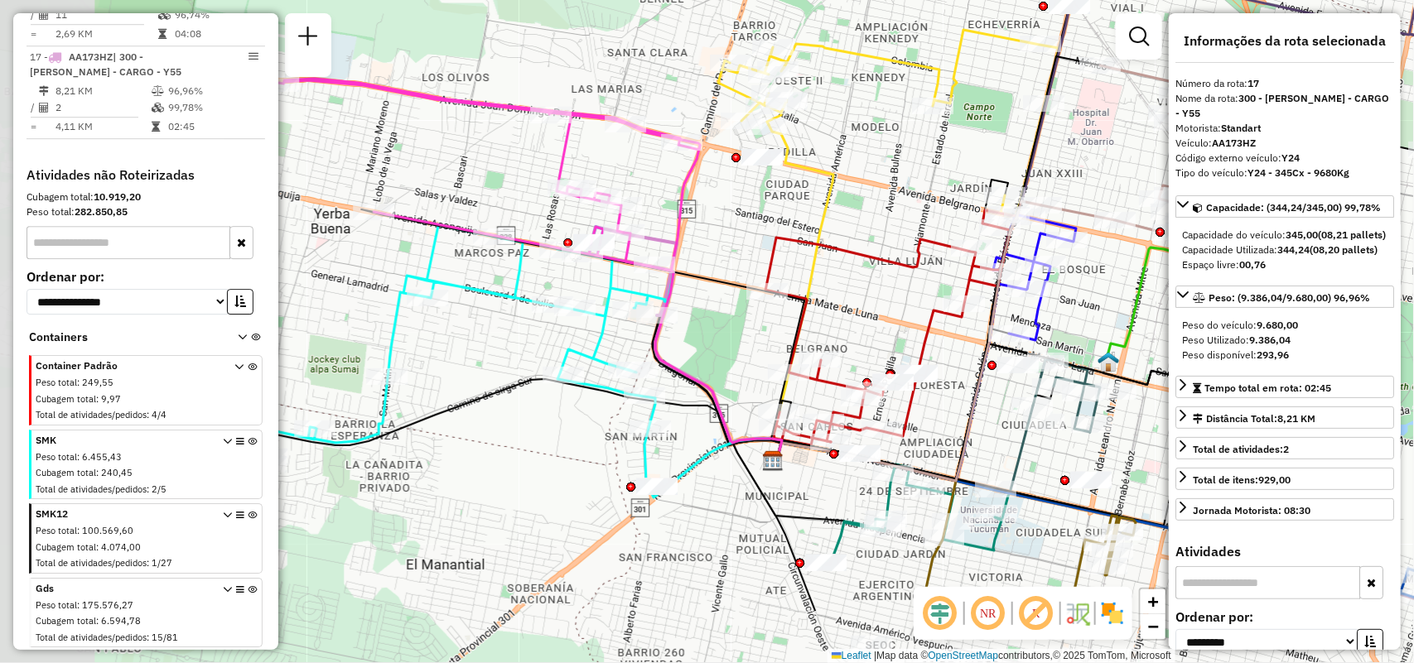
drag, startPoint x: 766, startPoint y: 509, endPoint x: 995, endPoint y: 389, distance: 258.2
click at [995, 389] on icon at bounding box center [907, 341] width 268 height 280
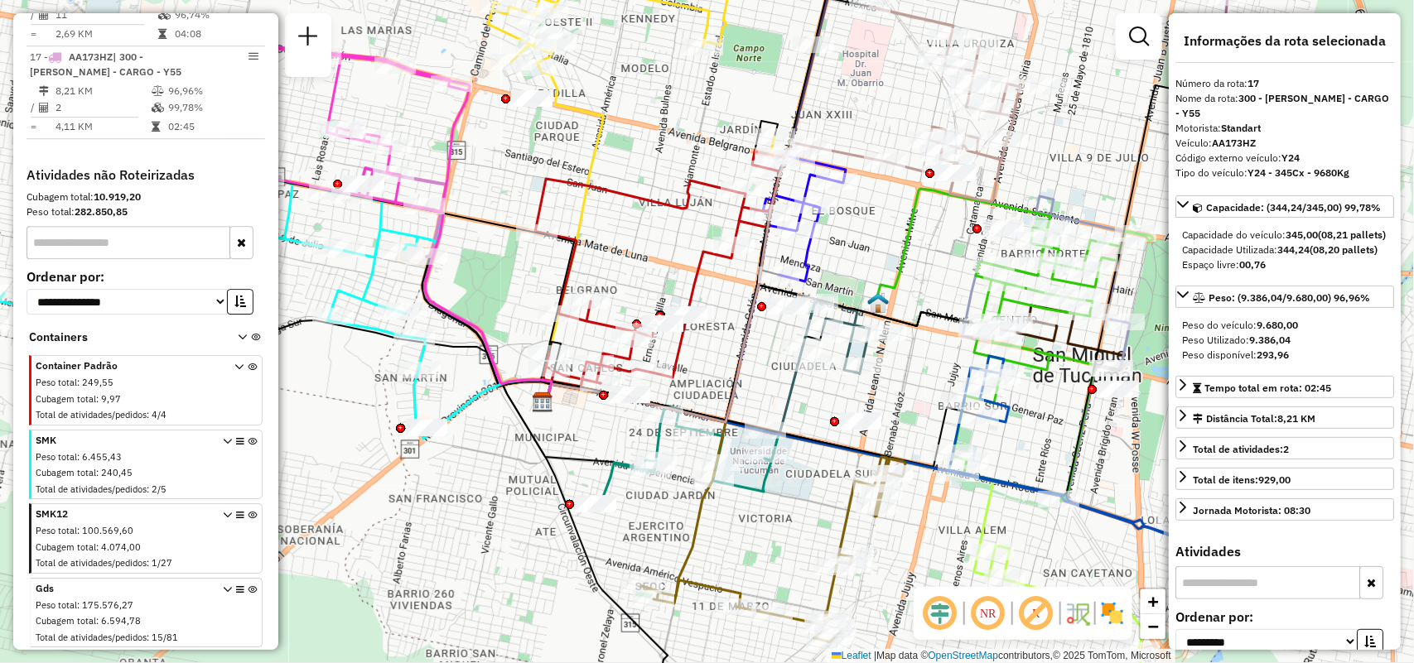
drag, startPoint x: 859, startPoint y: 176, endPoint x: 626, endPoint y: 102, distance: 244.4
click at [626, 102] on div "Janela de atendimento Grade de atendimento Capacidade Transportadoras Veículos …" at bounding box center [707, 331] width 1414 height 663
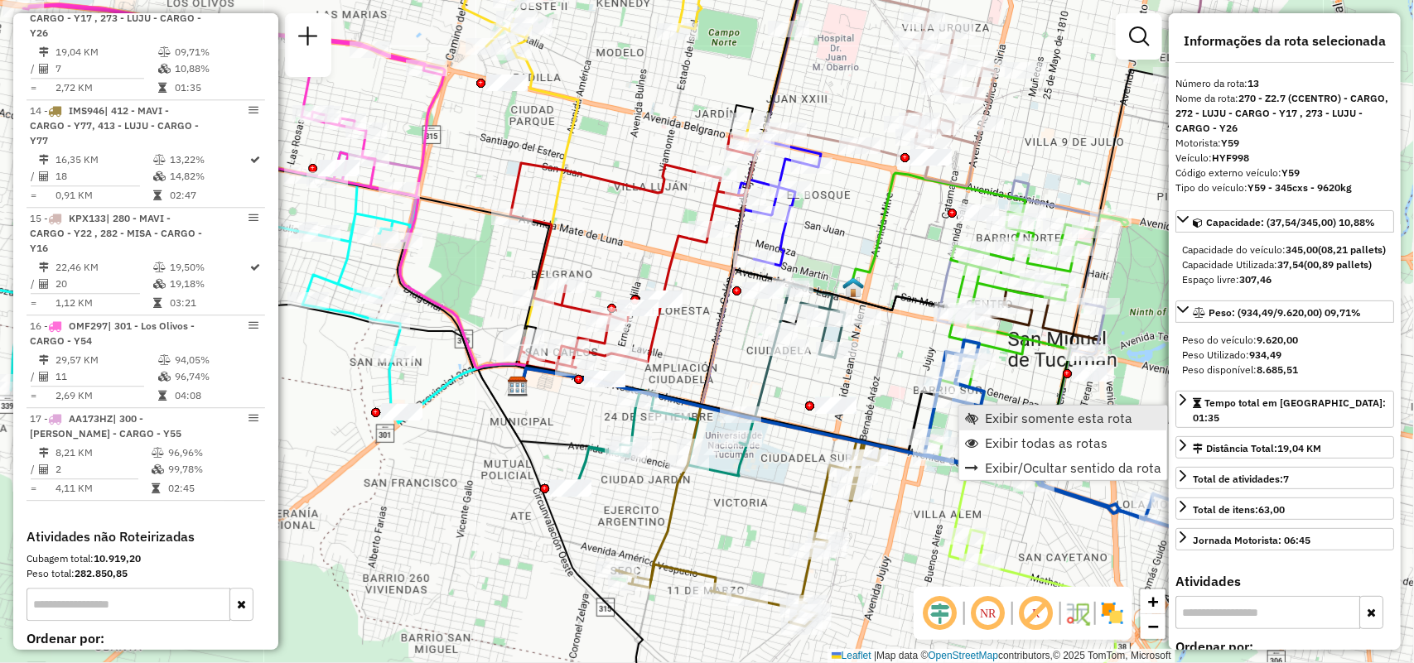
scroll to position [1823, 0]
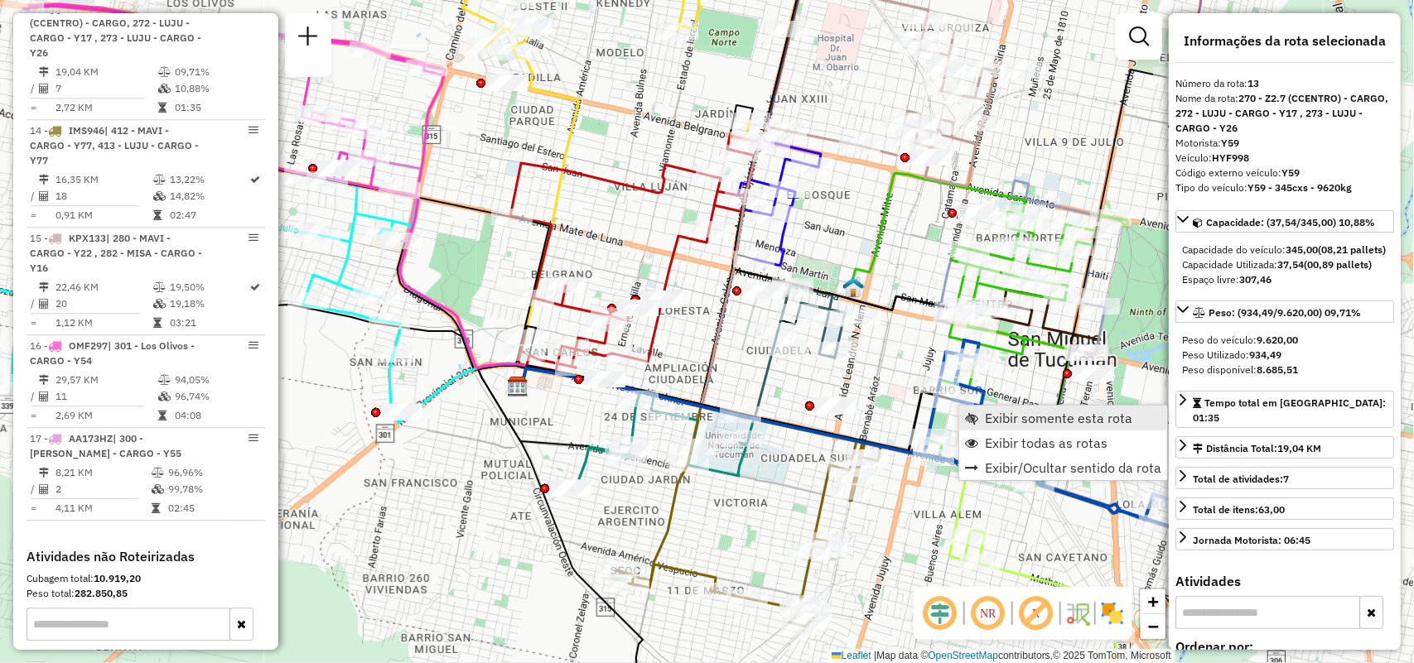
click at [996, 418] on span "Exibir somente esta rota" at bounding box center [1058, 418] width 147 height 13
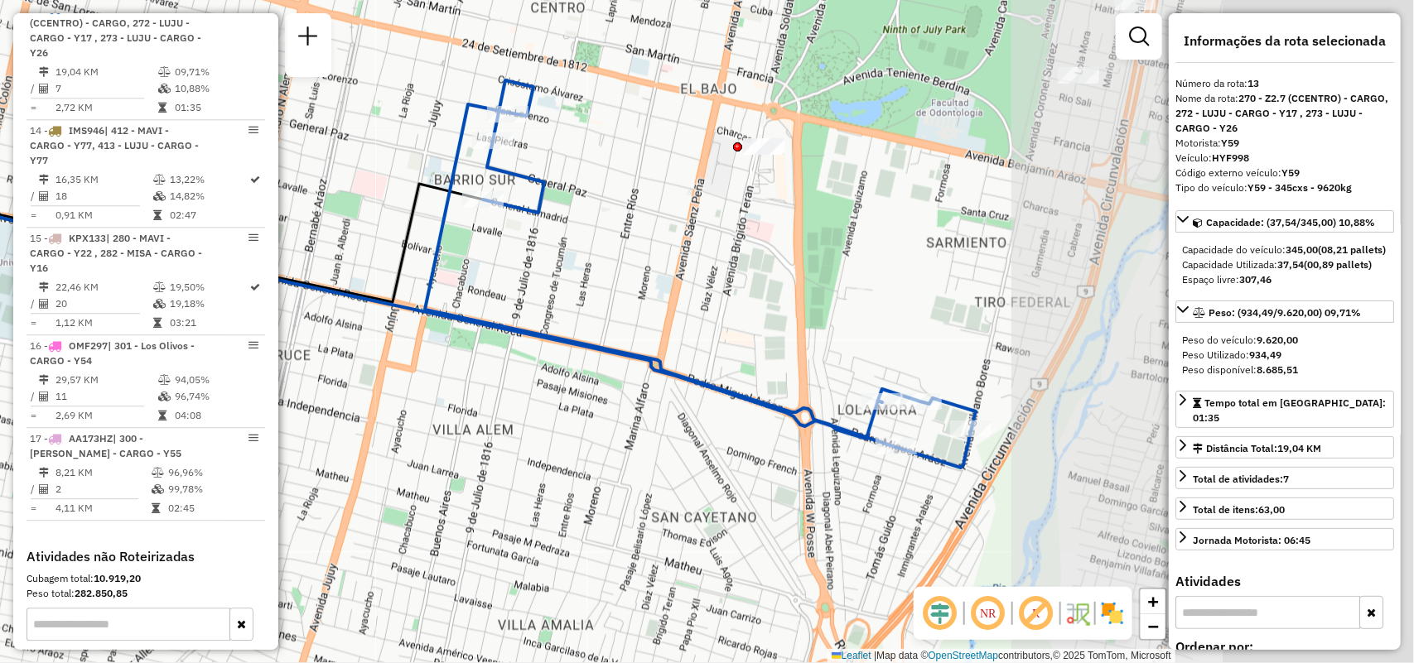
drag, startPoint x: 1091, startPoint y: 444, endPoint x: 614, endPoint y: 374, distance: 482.2
click at [625, 375] on g at bounding box center [293, 165] width 1363 height 605
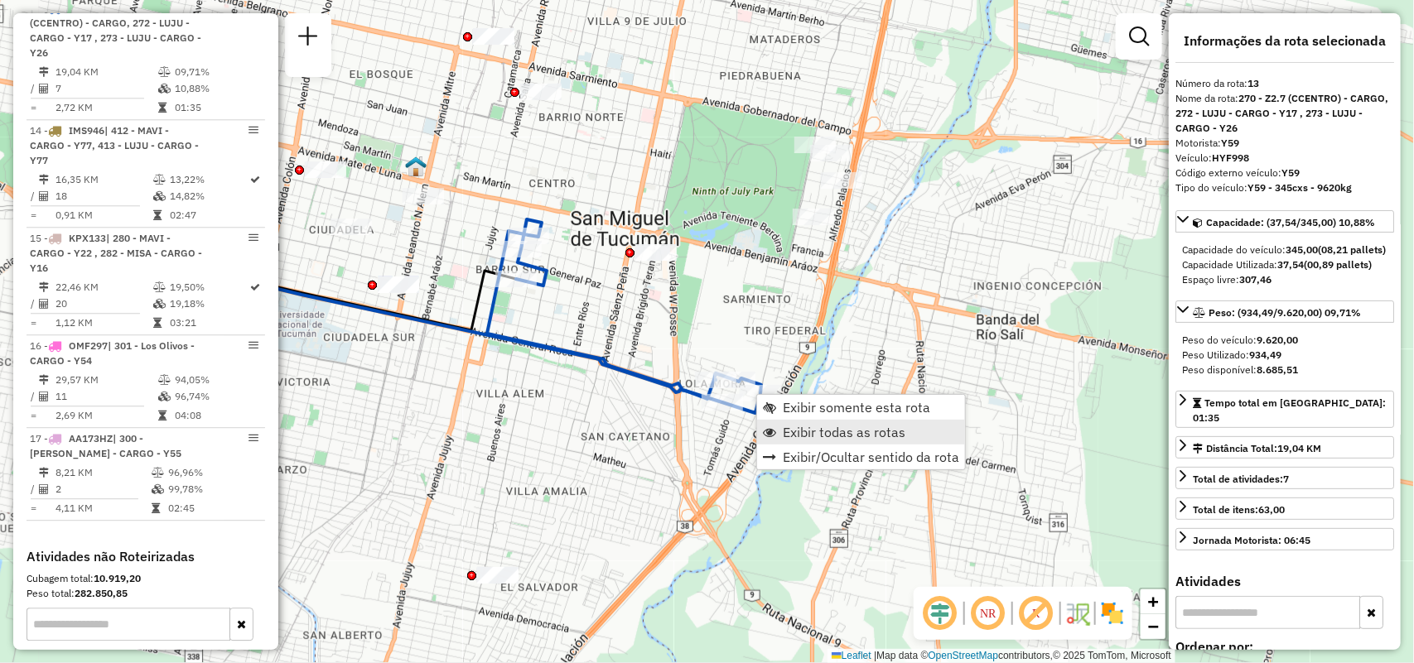
click at [808, 426] on span "Exibir todas as rotas" at bounding box center [844, 432] width 123 height 13
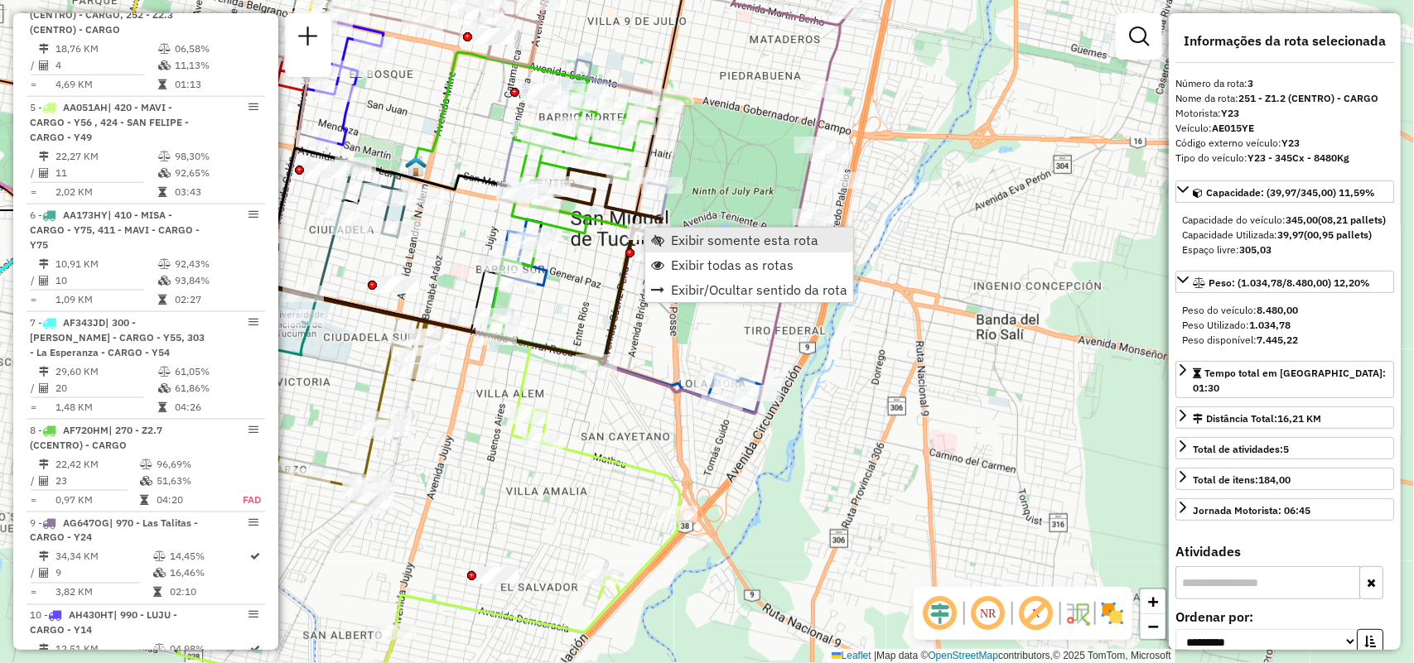
scroll to position [789, 0]
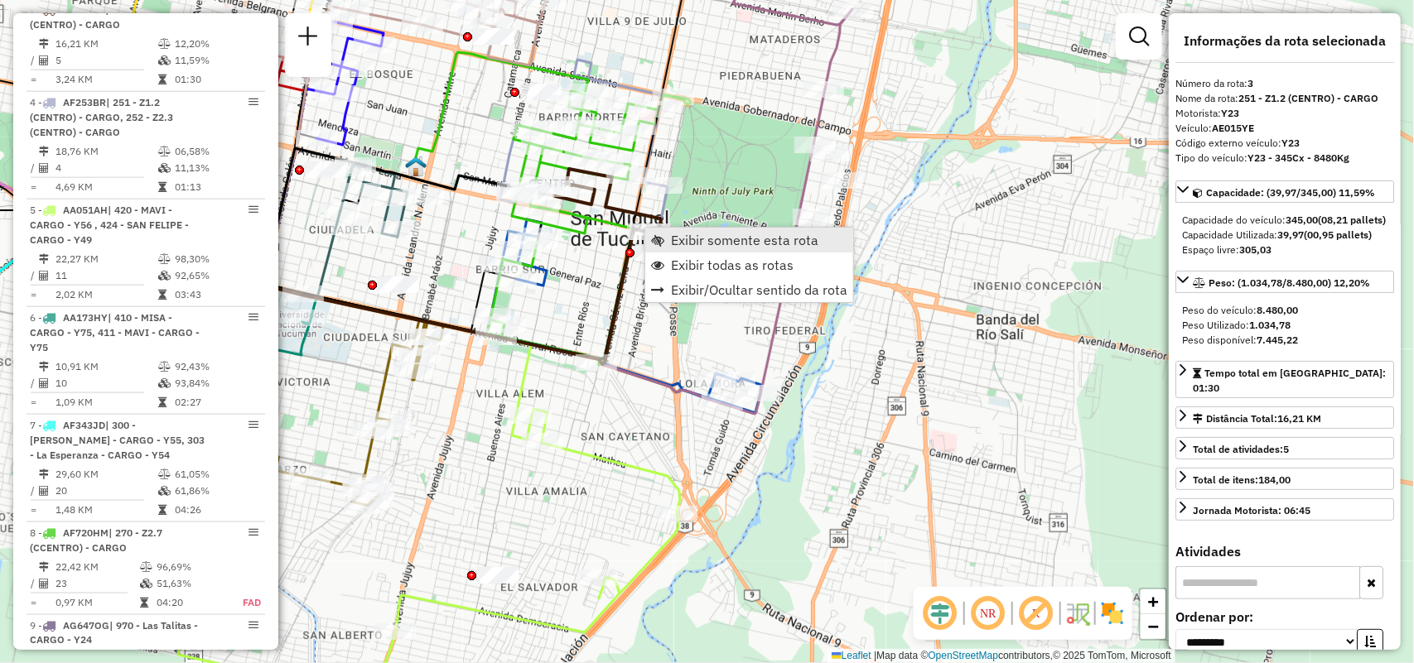
click at [693, 241] on span "Exibir somente esta rota" at bounding box center [744, 240] width 147 height 13
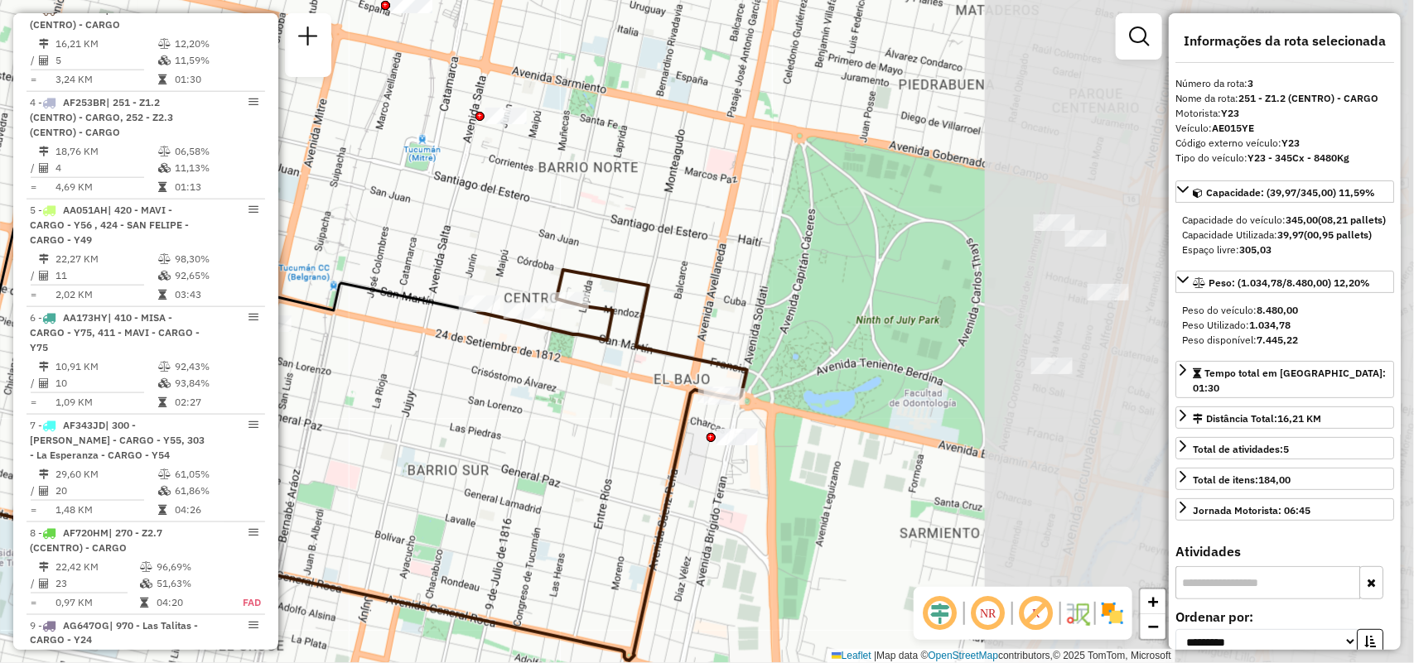
drag, startPoint x: 561, startPoint y: 386, endPoint x: 508, endPoint y: 407, distance: 56.9
click at [508, 407] on div "Janela de atendimento Grade de atendimento Capacidade Transportadoras Veículos …" at bounding box center [707, 331] width 1414 height 663
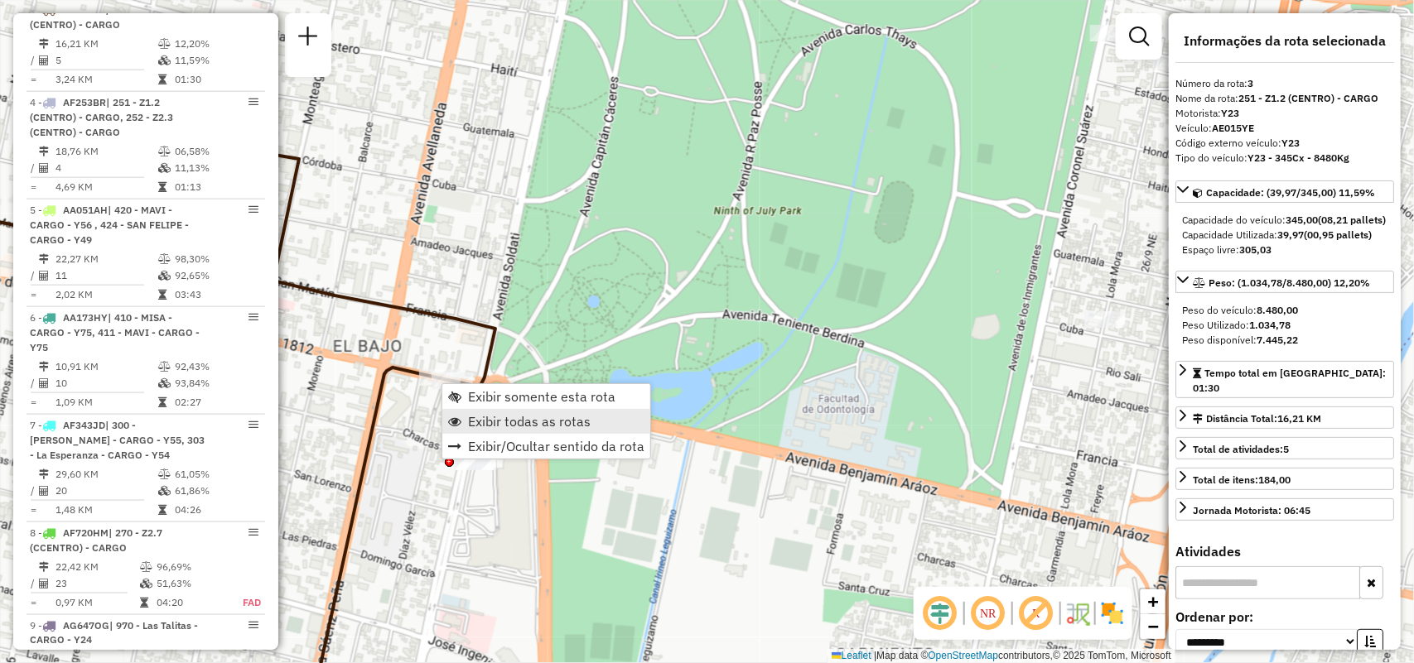
click at [507, 415] on span "Exibir todas as rotas" at bounding box center [529, 421] width 123 height 13
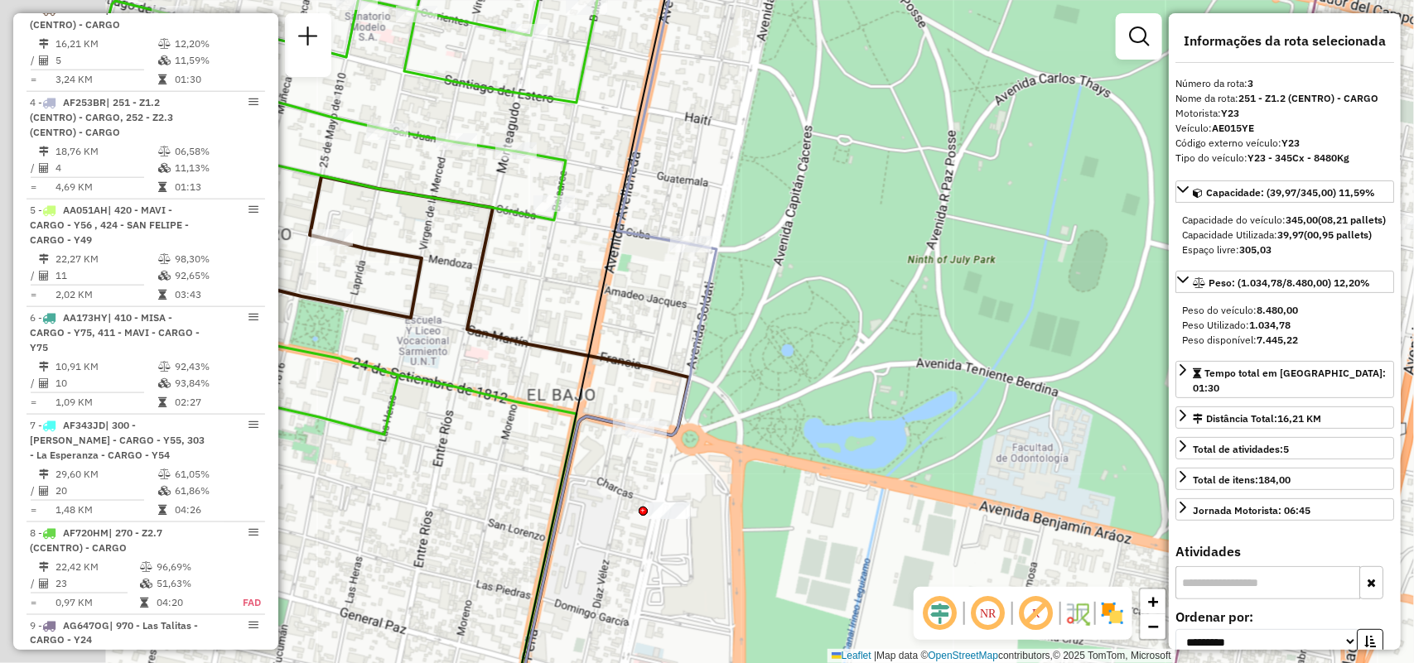
drag, startPoint x: 309, startPoint y: 423, endPoint x: 721, endPoint y: 524, distance: 423.8
click at [716, 524] on div "Janela de atendimento Grade de atendimento Capacidade Transportadoras Veículos …" at bounding box center [707, 331] width 1414 height 663
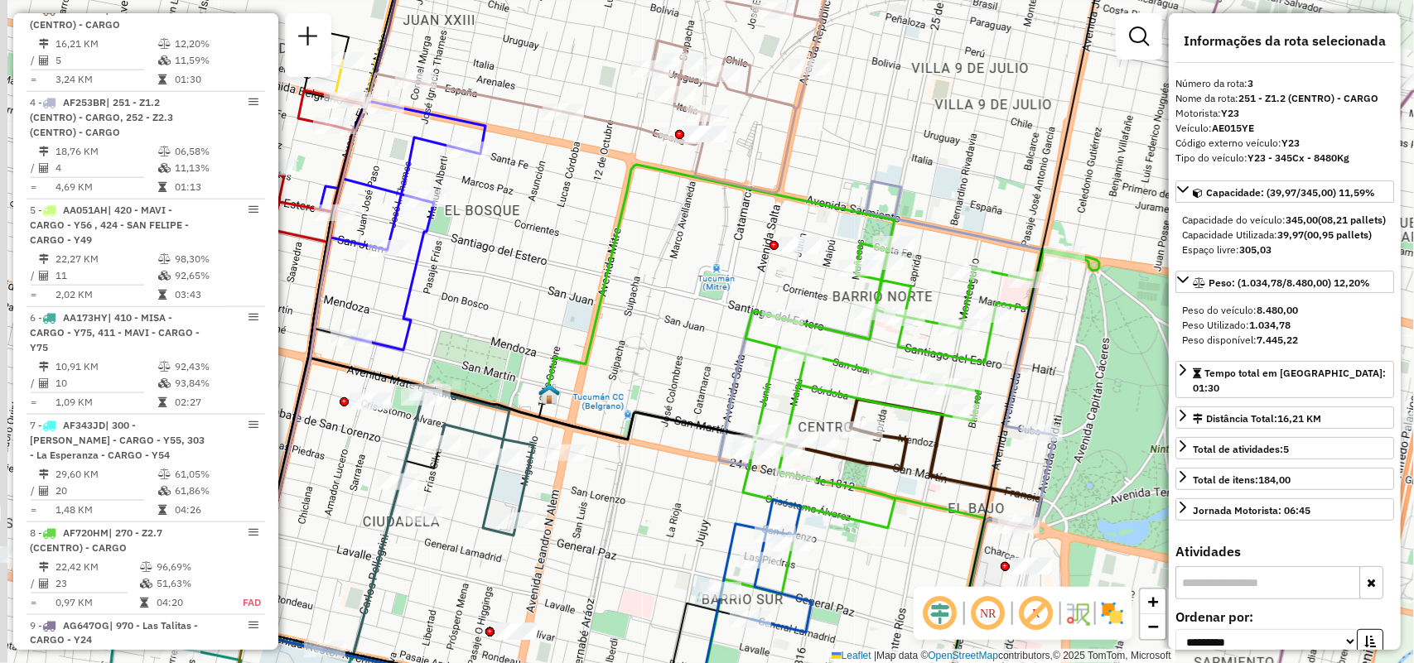
drag, startPoint x: 598, startPoint y: 480, endPoint x: 818, endPoint y: 538, distance: 227.8
click at [818, 538] on icon at bounding box center [802, 638] width 220 height 277
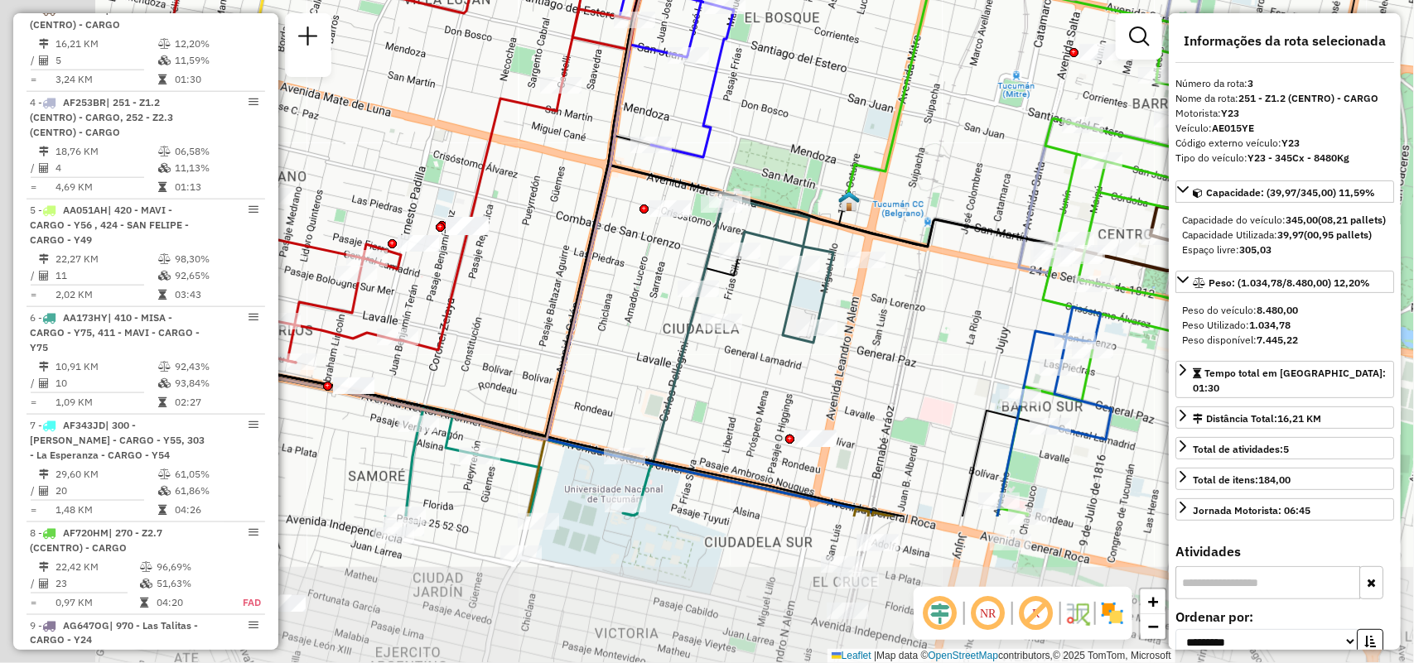
drag, startPoint x: 697, startPoint y: 369, endPoint x: 901, endPoint y: 236, distance: 244.2
click at [901, 236] on icon at bounding box center [970, 275] width 262 height 150
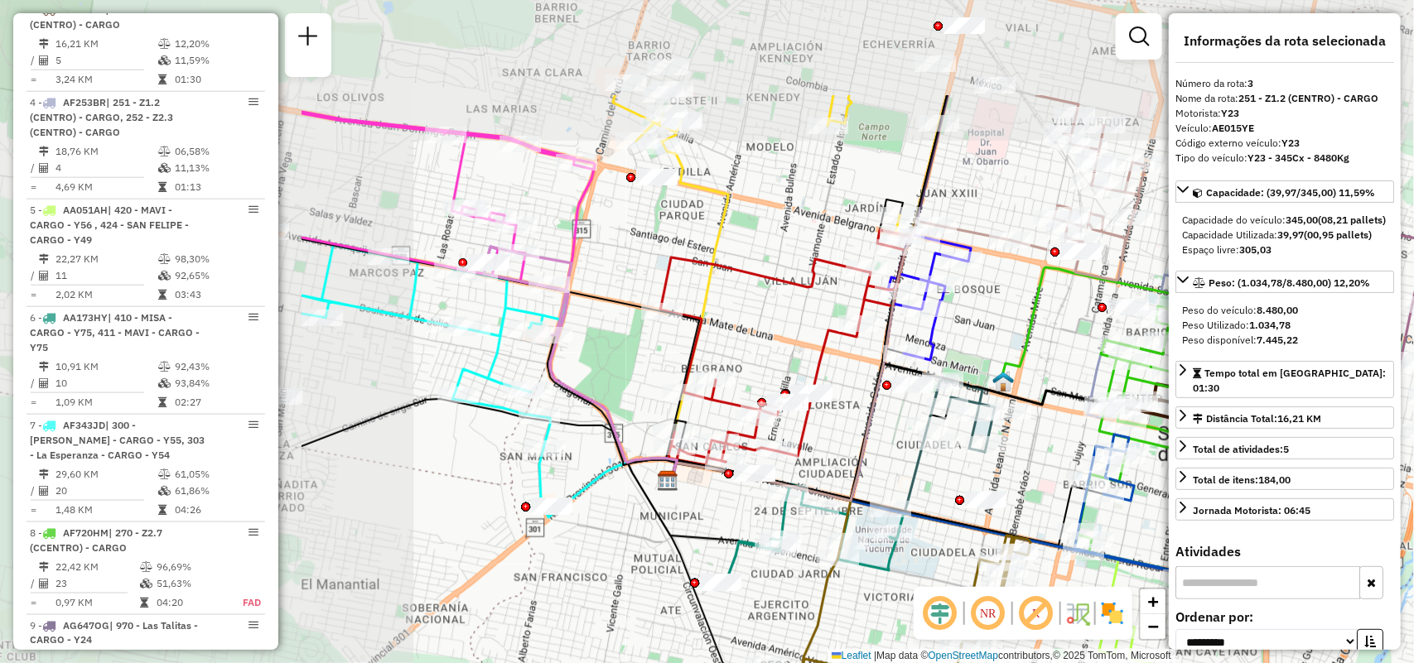
drag, startPoint x: 639, startPoint y: 469, endPoint x: 1110, endPoint y: 634, distance: 499.5
click at [1104, 634] on hb-router-mapa "Informações da Sessão 1293099 - 13/10/2025 Criação: 11/10/2025 14:14 Depósito: …" at bounding box center [707, 331] width 1414 height 663
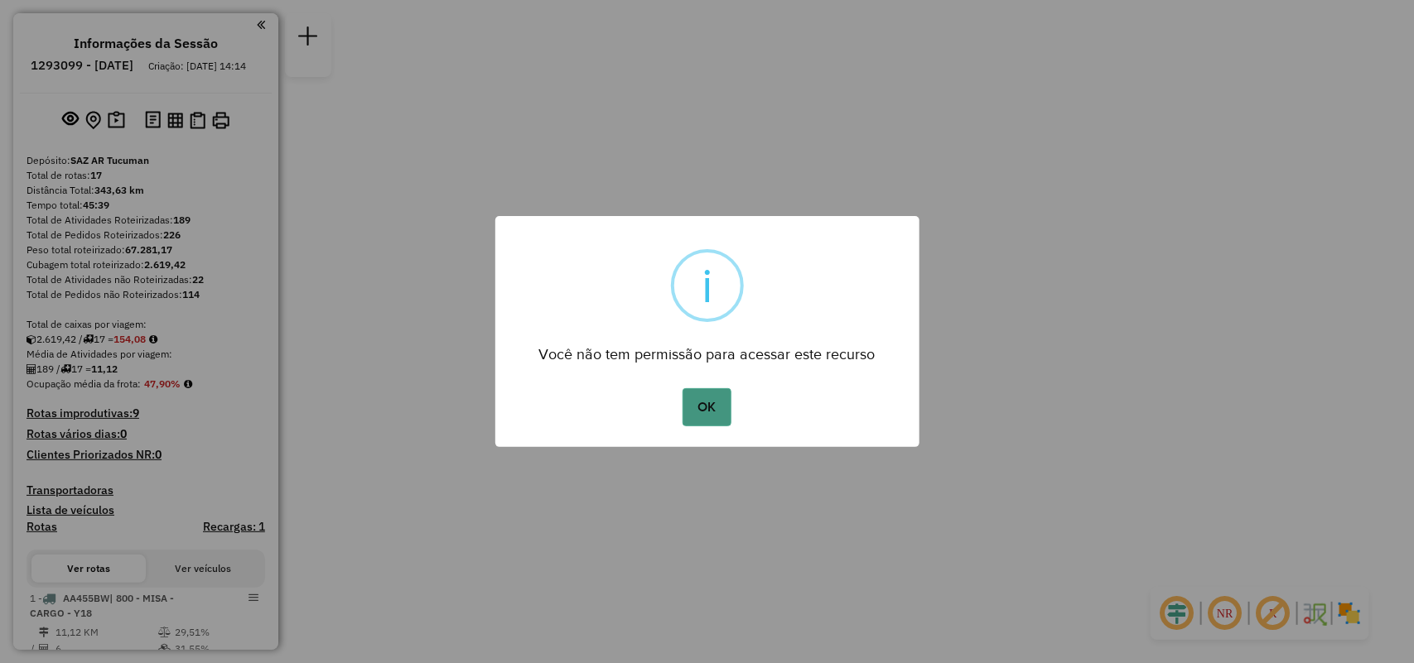
drag, startPoint x: 738, startPoint y: 403, endPoint x: 725, endPoint y: 403, distance: 13.3
click at [737, 403] on div "OK No Cancel" at bounding box center [707, 407] width 424 height 46
click at [725, 403] on button "OK" at bounding box center [706, 407] width 49 height 38
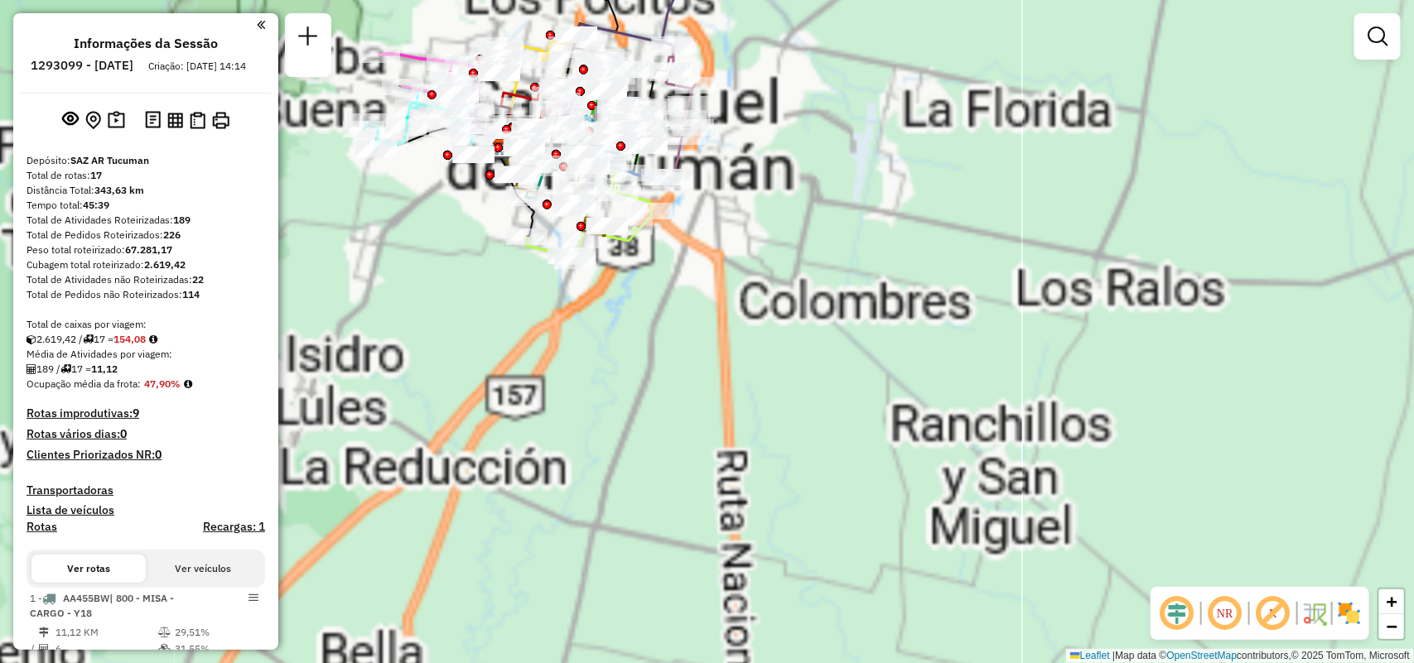
drag, startPoint x: 744, startPoint y: 193, endPoint x: 957, endPoint y: 253, distance: 221.3
click at [982, 258] on div "Janela de atendimento Grade de atendimento Capacidade Transportadoras Veículos …" at bounding box center [707, 331] width 1414 height 663
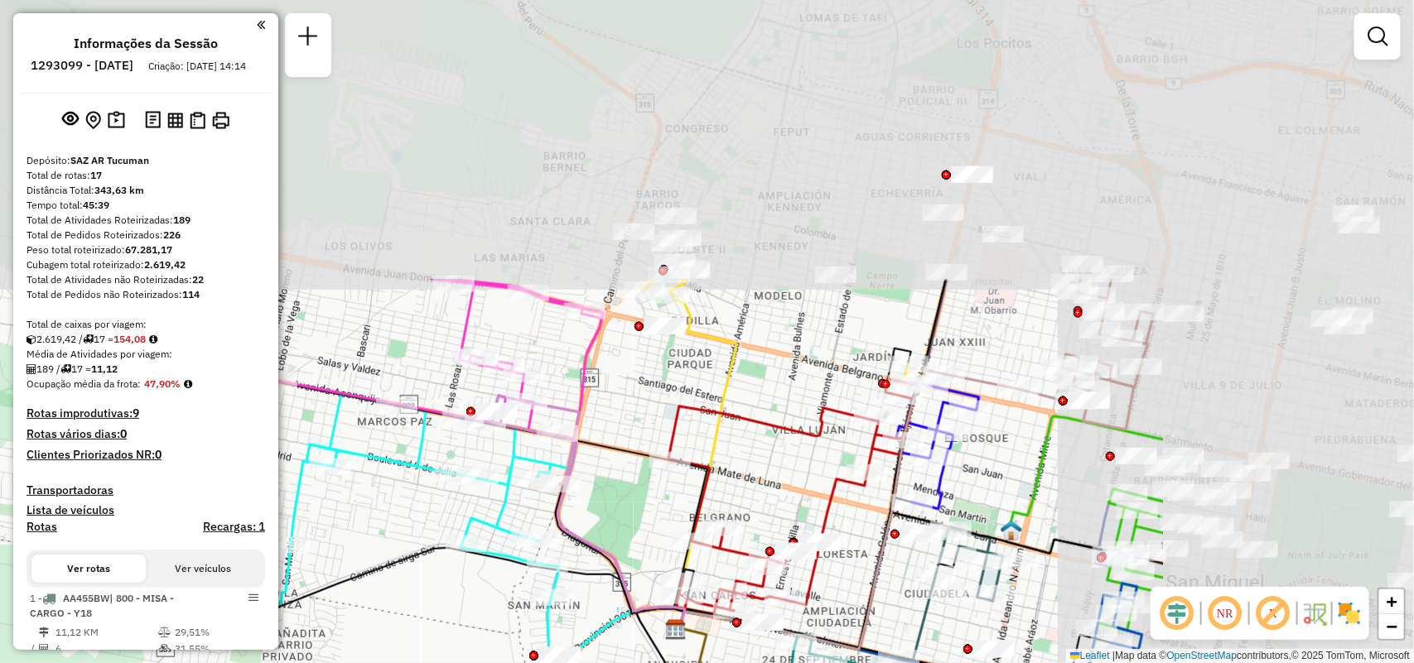
drag, startPoint x: 773, startPoint y: 298, endPoint x: 436, endPoint y: 607, distance: 457.2
click at [435, 607] on div "Janela de atendimento Grade de atendimento Capacidade Transportadoras Veículos …" at bounding box center [707, 331] width 1414 height 663
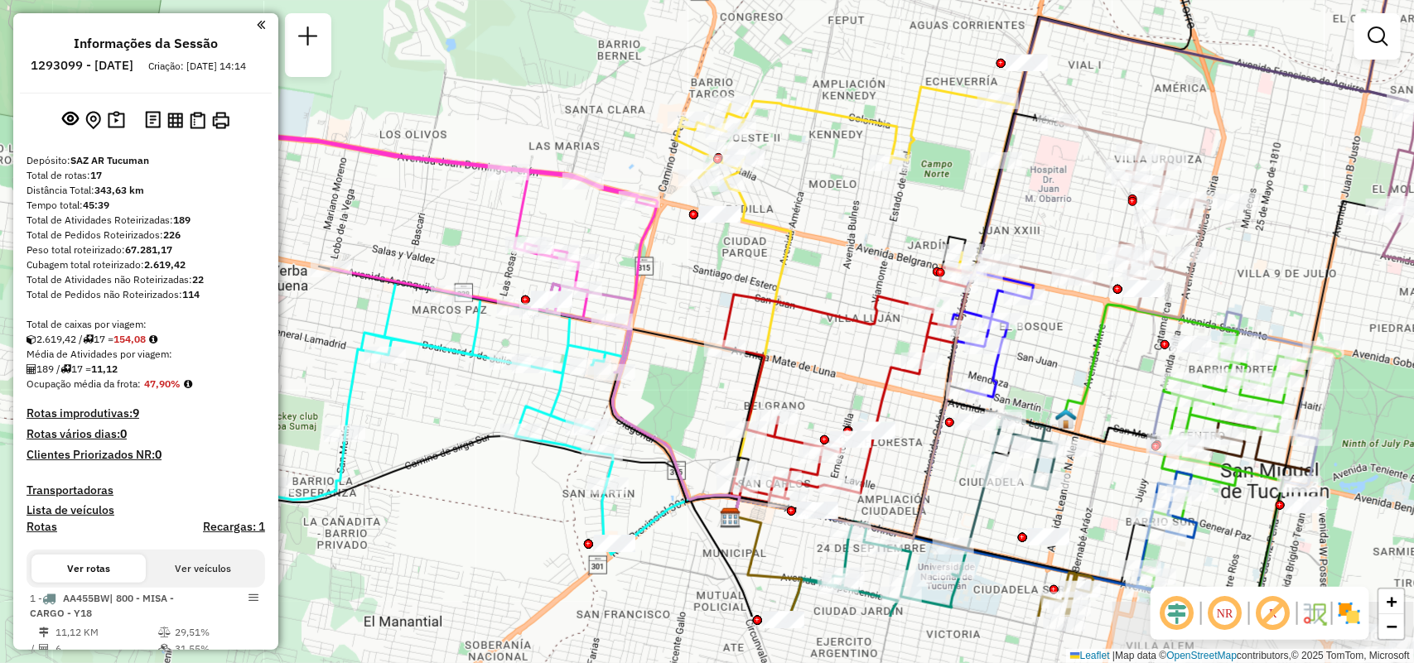
drag, startPoint x: 655, startPoint y: 464, endPoint x: 698, endPoint y: 369, distance: 104.5
click at [698, 369] on div "Janela de atendimento Grade de atendimento Capacidade Transportadoras Veículos …" at bounding box center [707, 331] width 1414 height 663
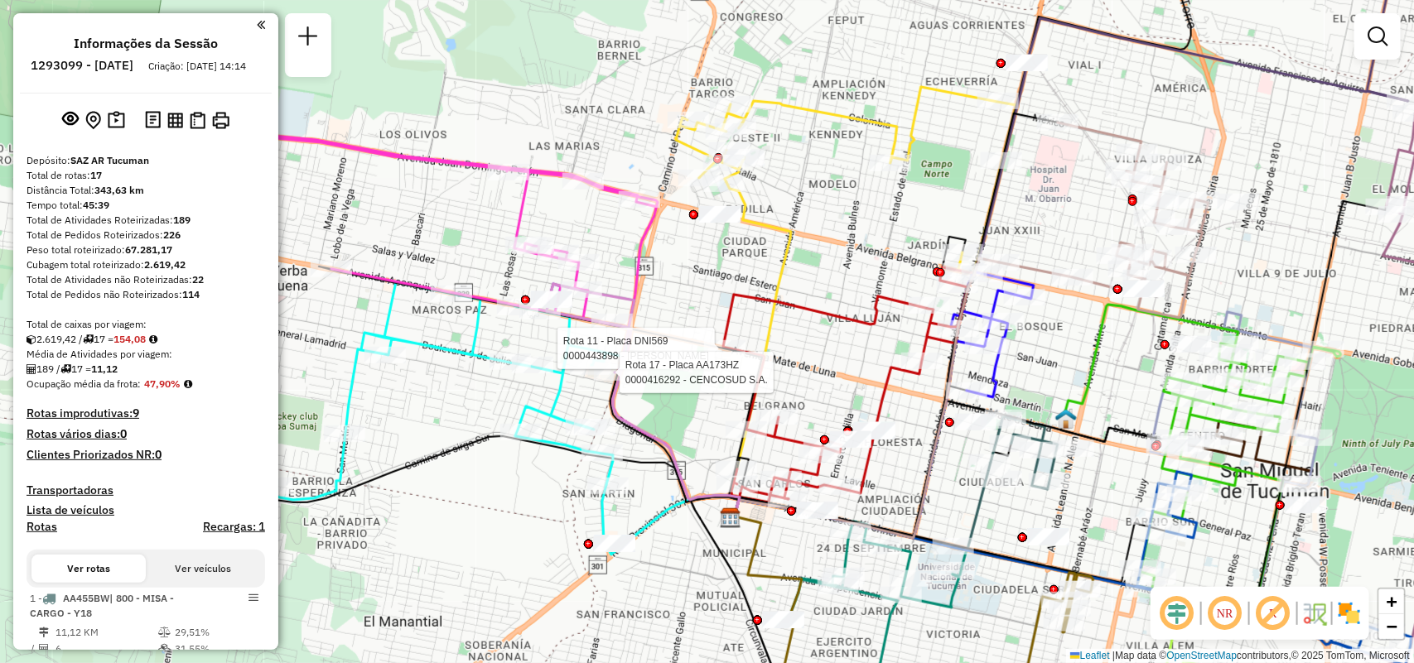
select select "**********"
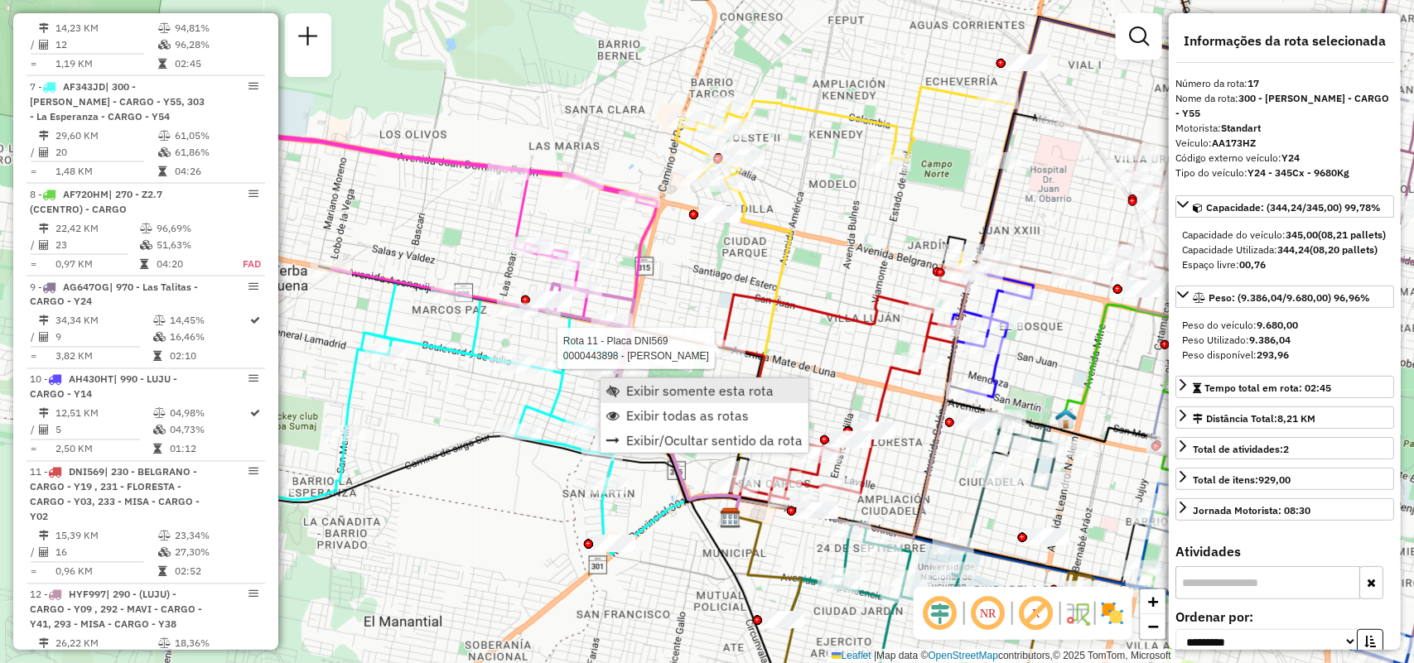
scroll to position [2222, 0]
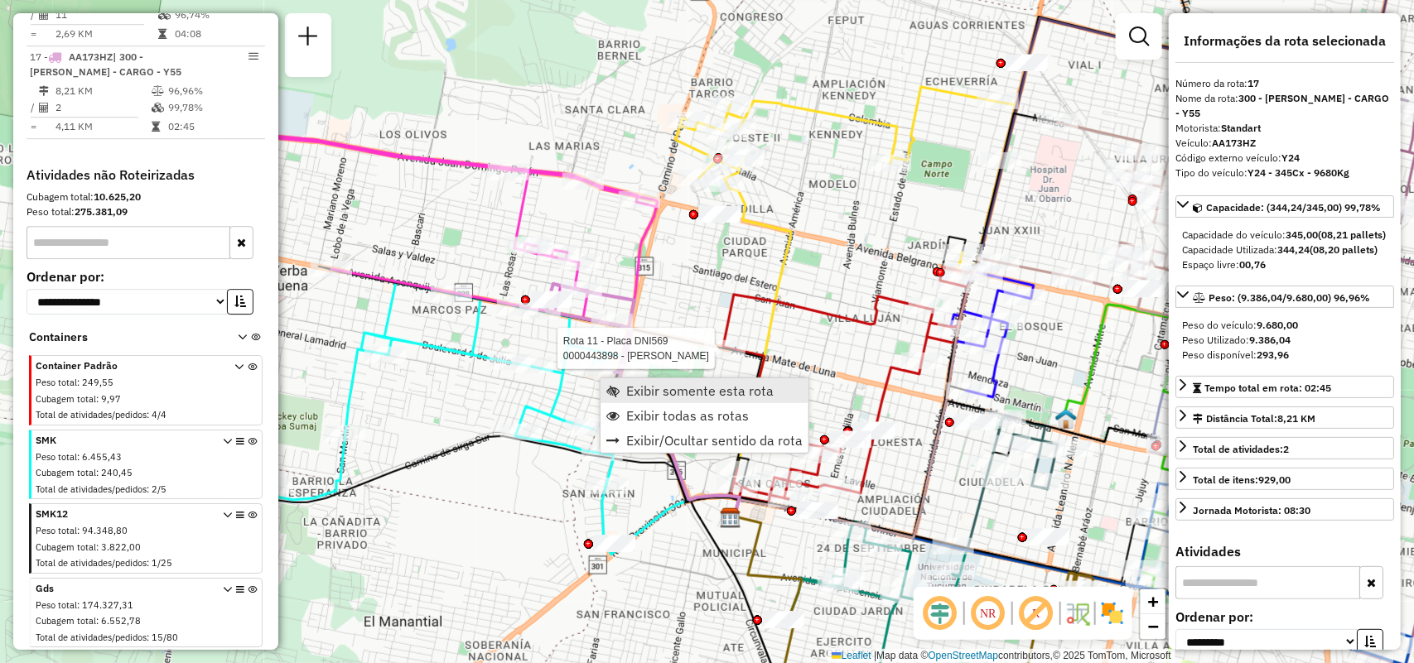
click at [639, 388] on span "Exibir somente esta rota" at bounding box center [699, 390] width 147 height 13
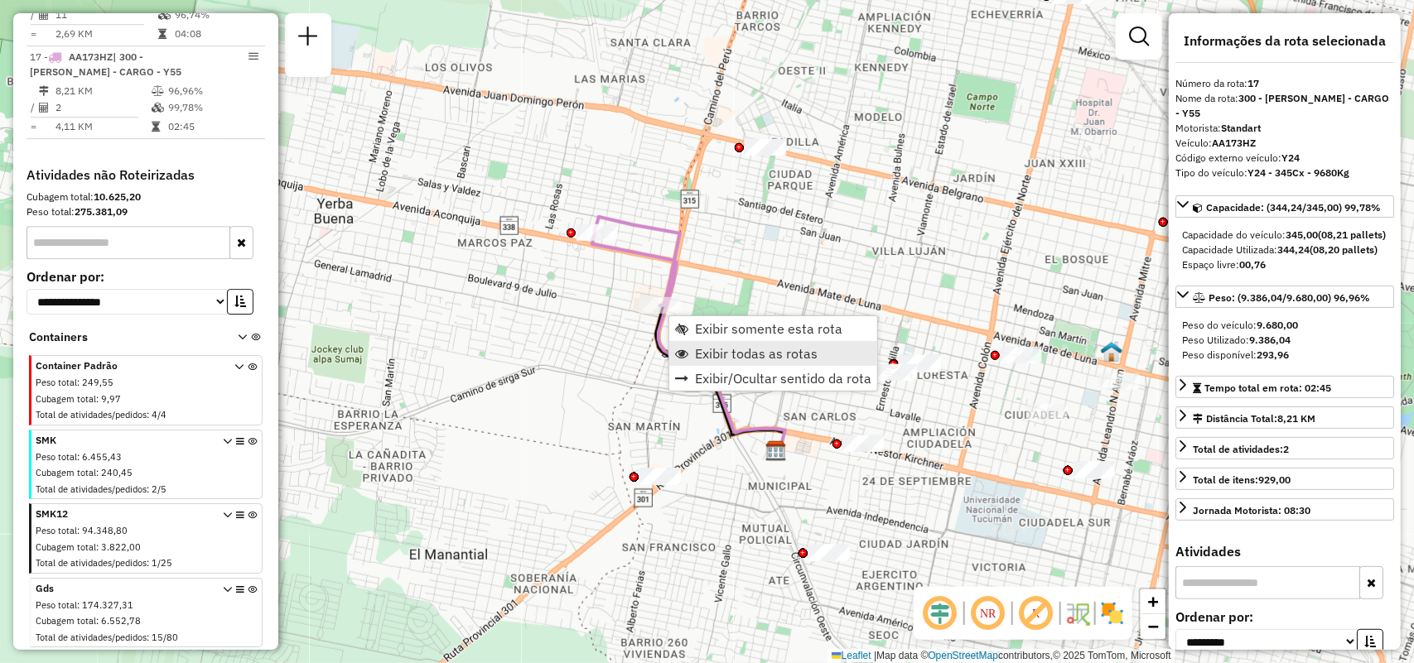
click at [718, 350] on span "Exibir todas as rotas" at bounding box center [756, 353] width 123 height 13
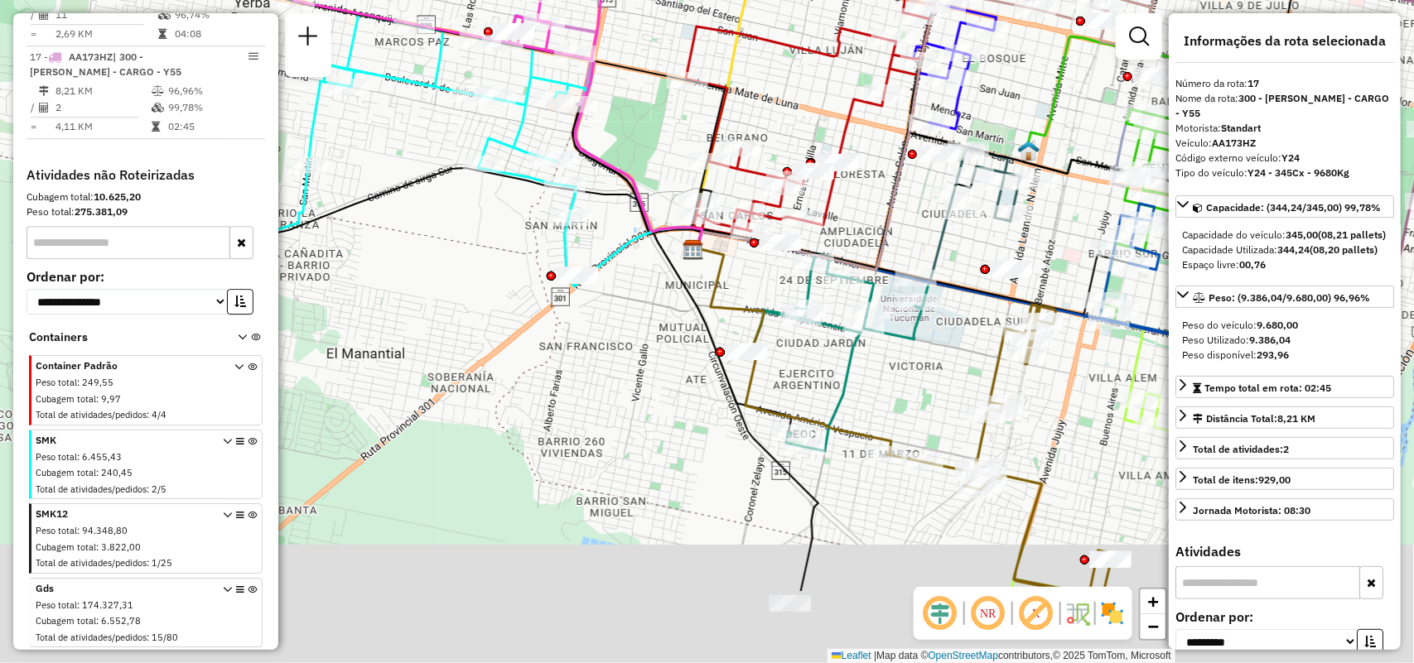
drag, startPoint x: 947, startPoint y: 490, endPoint x: 904, endPoint y: 340, distance: 155.7
click at [904, 340] on div "Janela de atendimento Grade de atendimento Capacidade Transportadoras Veículos …" at bounding box center [707, 331] width 1414 height 663
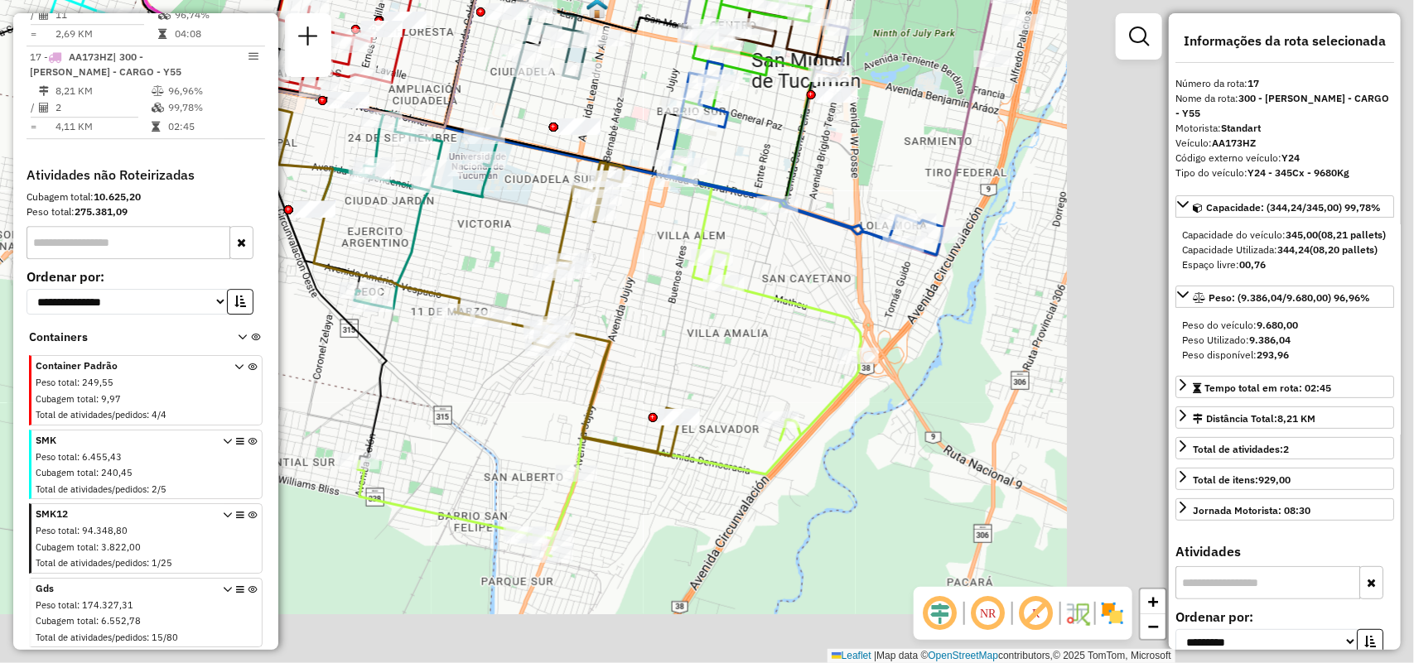
drag, startPoint x: 1031, startPoint y: 381, endPoint x: 559, endPoint y: 238, distance: 493.3
click at [559, 238] on div "Janela de atendimento Grade de atendimento Capacidade Transportadoras Veículos …" at bounding box center [707, 331] width 1414 height 663
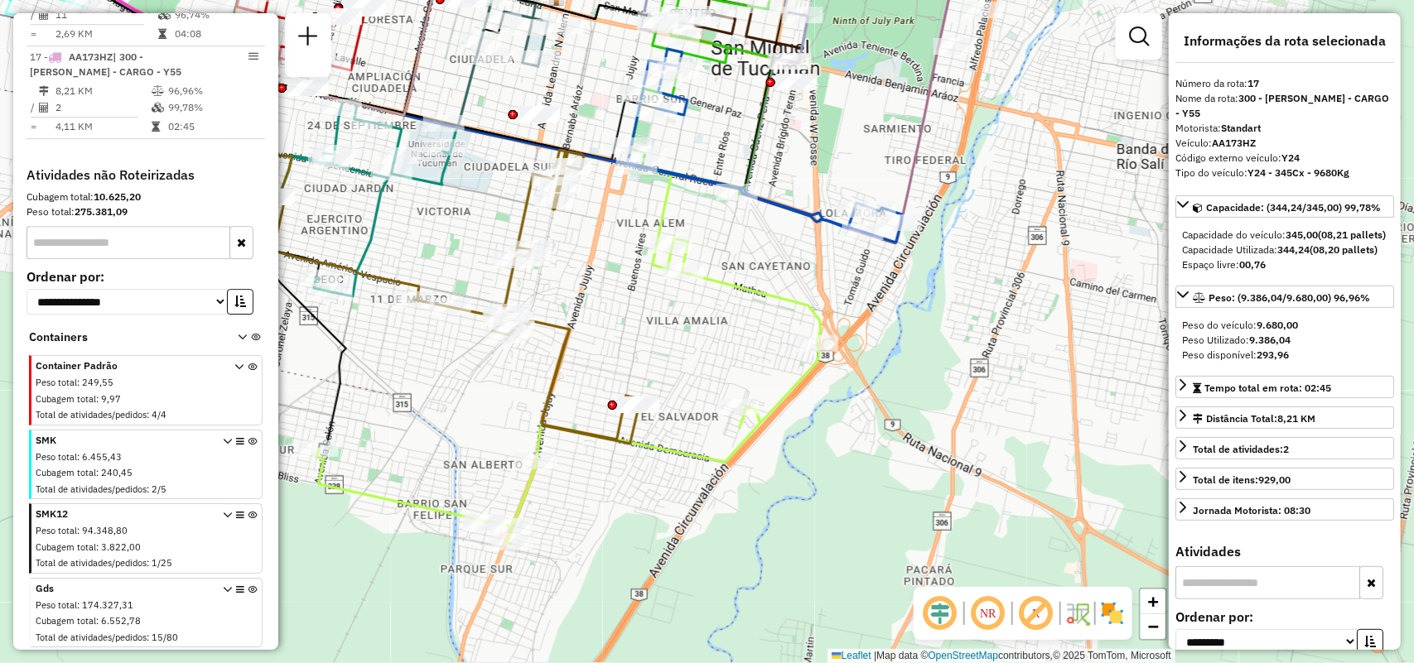
drag, startPoint x: 730, startPoint y: 245, endPoint x: 818, endPoint y: 233, distance: 89.5
click at [818, 233] on div "Janela de atendimento Grade de atendimento Capacidade Transportadoras Veículos …" at bounding box center [707, 331] width 1414 height 663
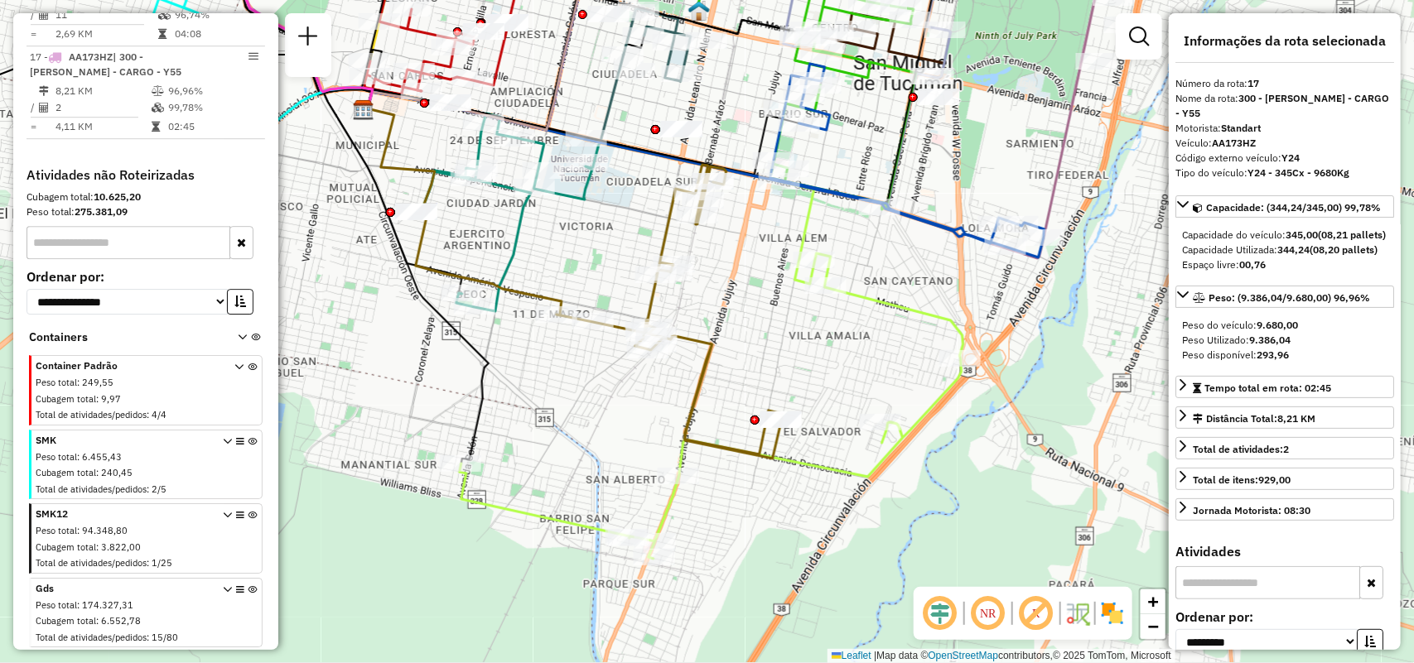
drag, startPoint x: 714, startPoint y: 388, endPoint x: 726, endPoint y: 390, distance: 11.9
click at [726, 390] on div "Janela de atendimento Grade de atendimento Capacidade Transportadoras Veículos …" at bounding box center [707, 331] width 1414 height 663
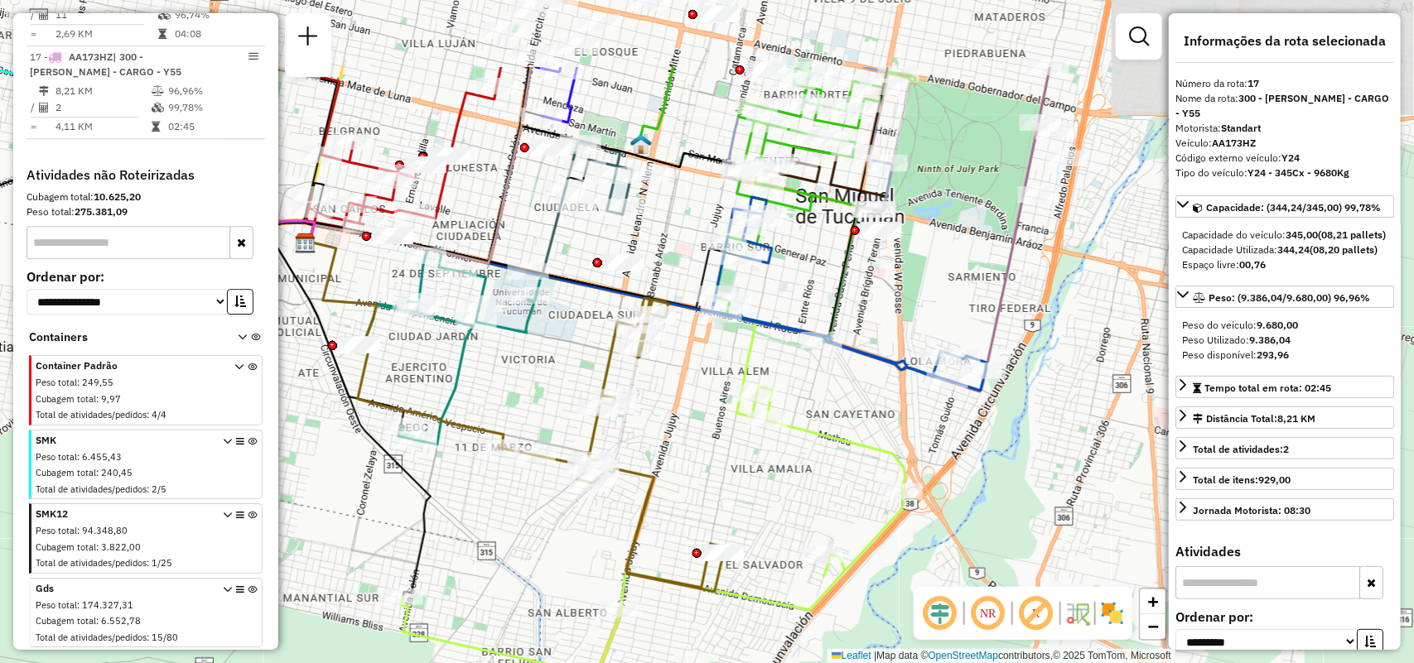
drag, startPoint x: 866, startPoint y: 244, endPoint x: 808, endPoint y: 378, distance: 145.4
click at [808, 378] on div "Janela de atendimento Grade de atendimento Capacidade Transportadoras Veículos …" at bounding box center [707, 331] width 1414 height 663
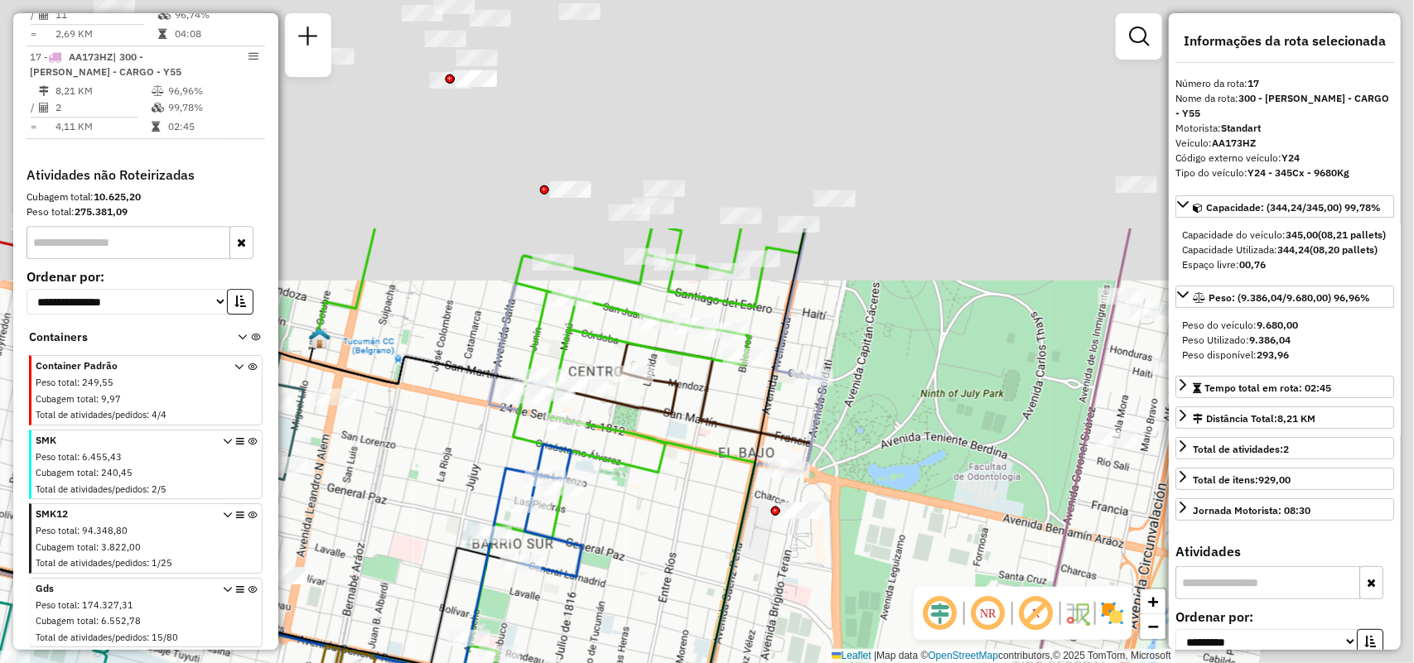
drag, startPoint x: 867, startPoint y: 217, endPoint x: 664, endPoint y: 497, distance: 345.7
click at [664, 497] on div "Janela de atendimento Grade de atendimento Capacidade Transportadoras Veículos …" at bounding box center [707, 331] width 1414 height 663
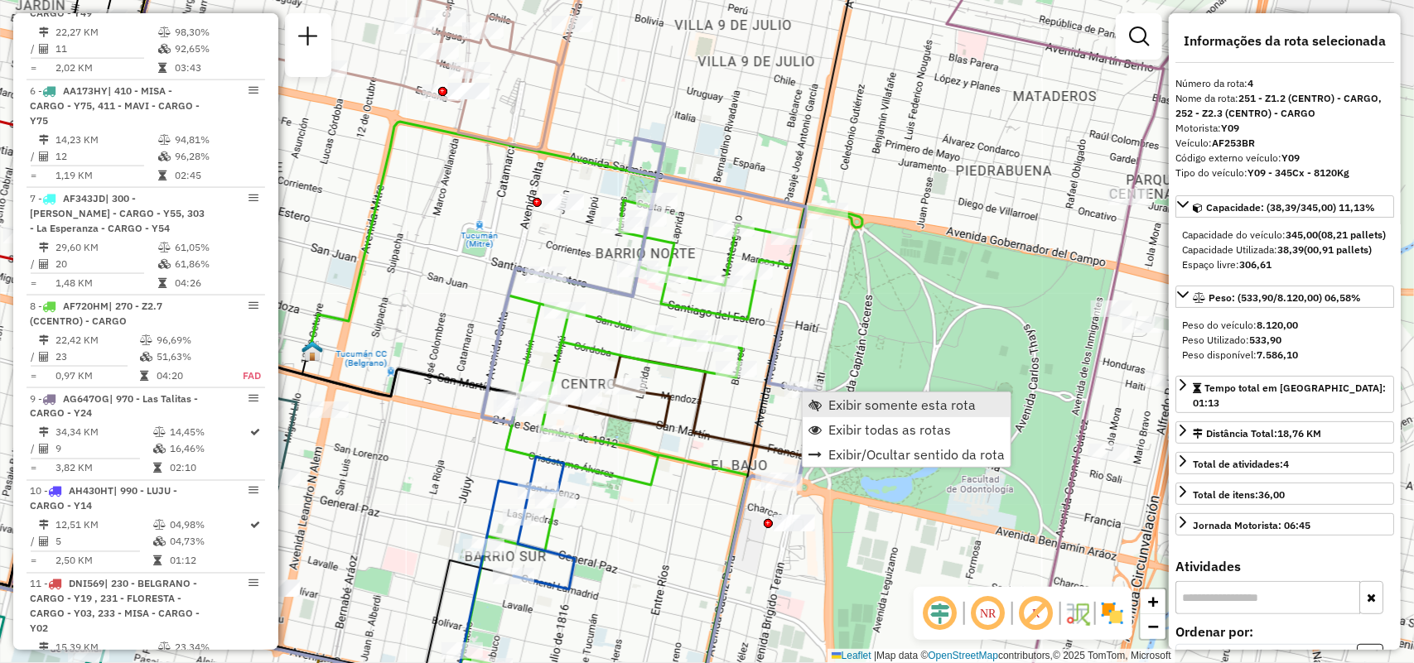
scroll to position [883, 0]
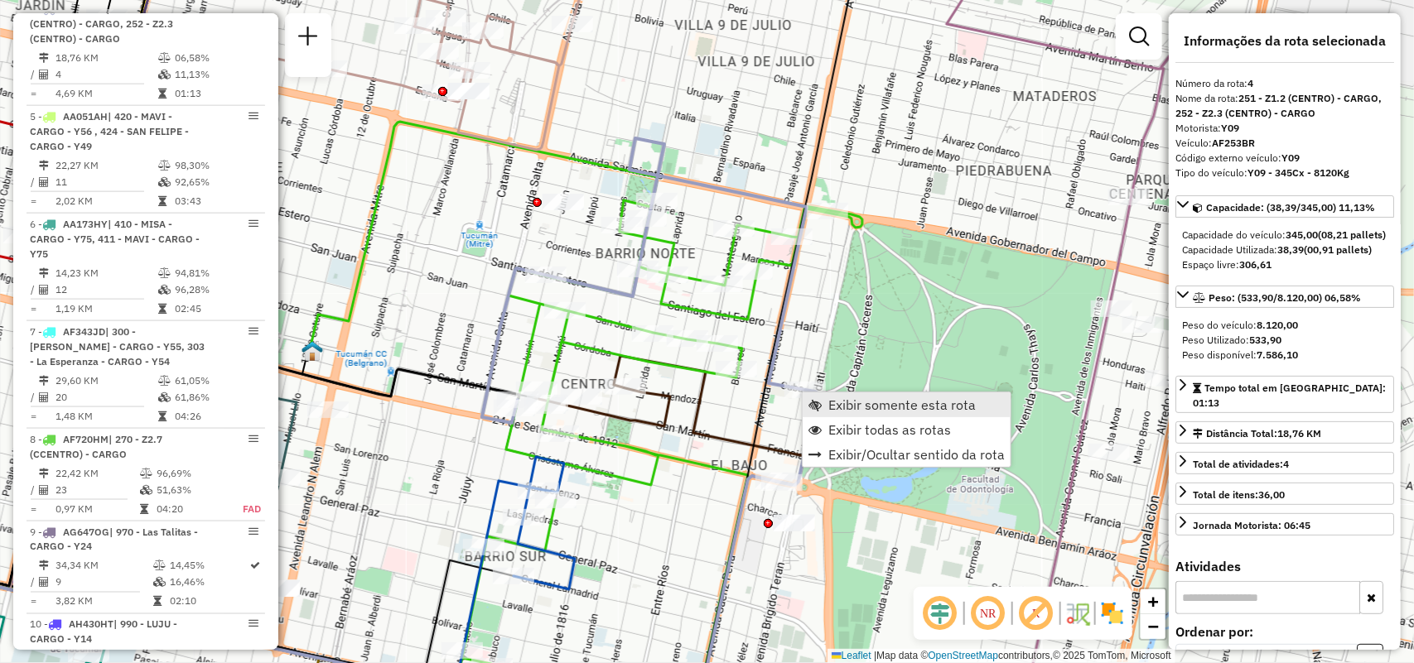
click at [831, 398] on span "Exibir somente esta rota" at bounding box center [901, 404] width 147 height 13
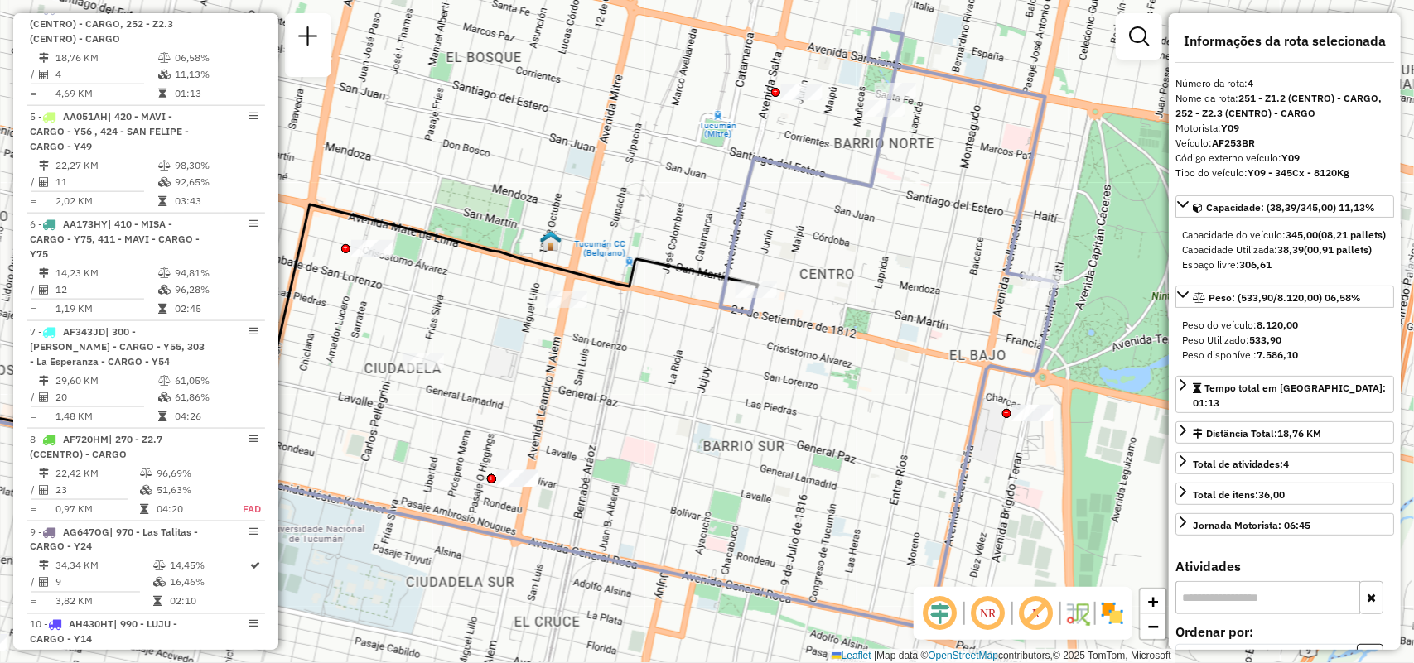
drag, startPoint x: 673, startPoint y: 429, endPoint x: 605, endPoint y: 429, distance: 68.7
click at [605, 429] on div "Janela de atendimento Grade de atendimento Capacidade Transportadoras Veículos …" at bounding box center [707, 331] width 1414 height 663
click at [834, 328] on span "Exibir todas as rotas" at bounding box center [831, 329] width 123 height 13
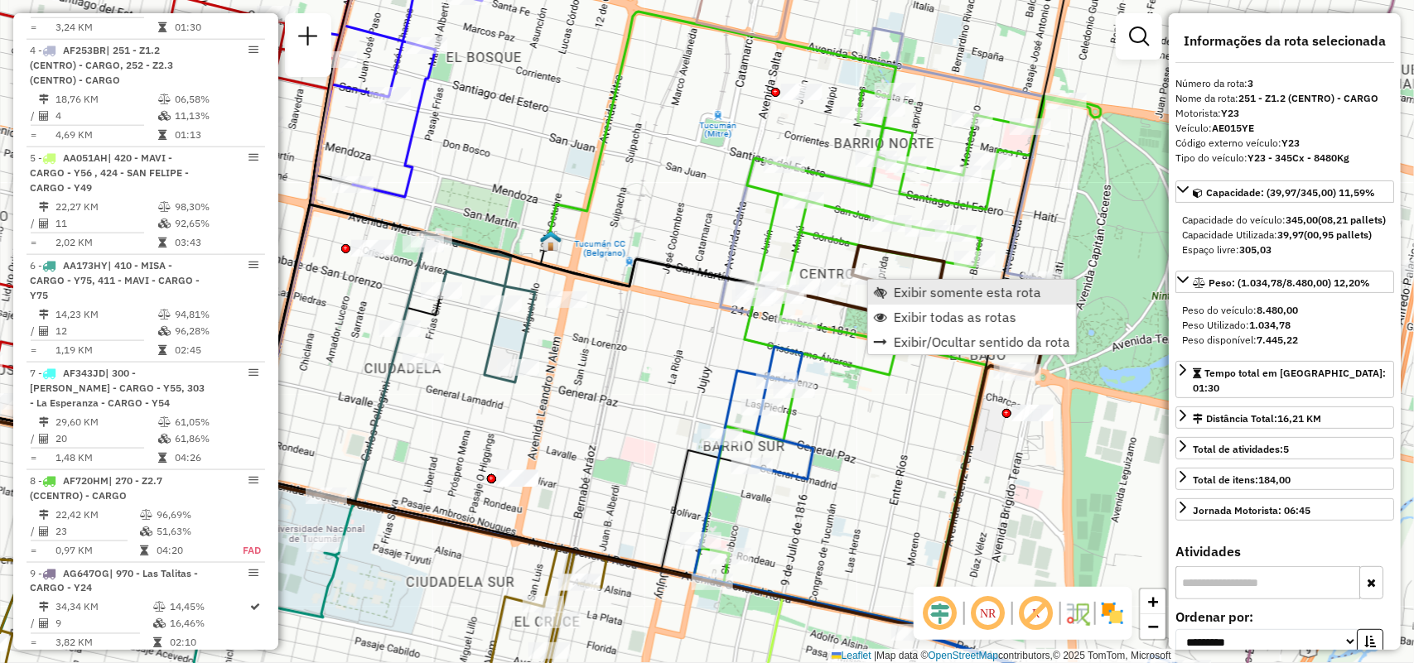
scroll to position [789, 0]
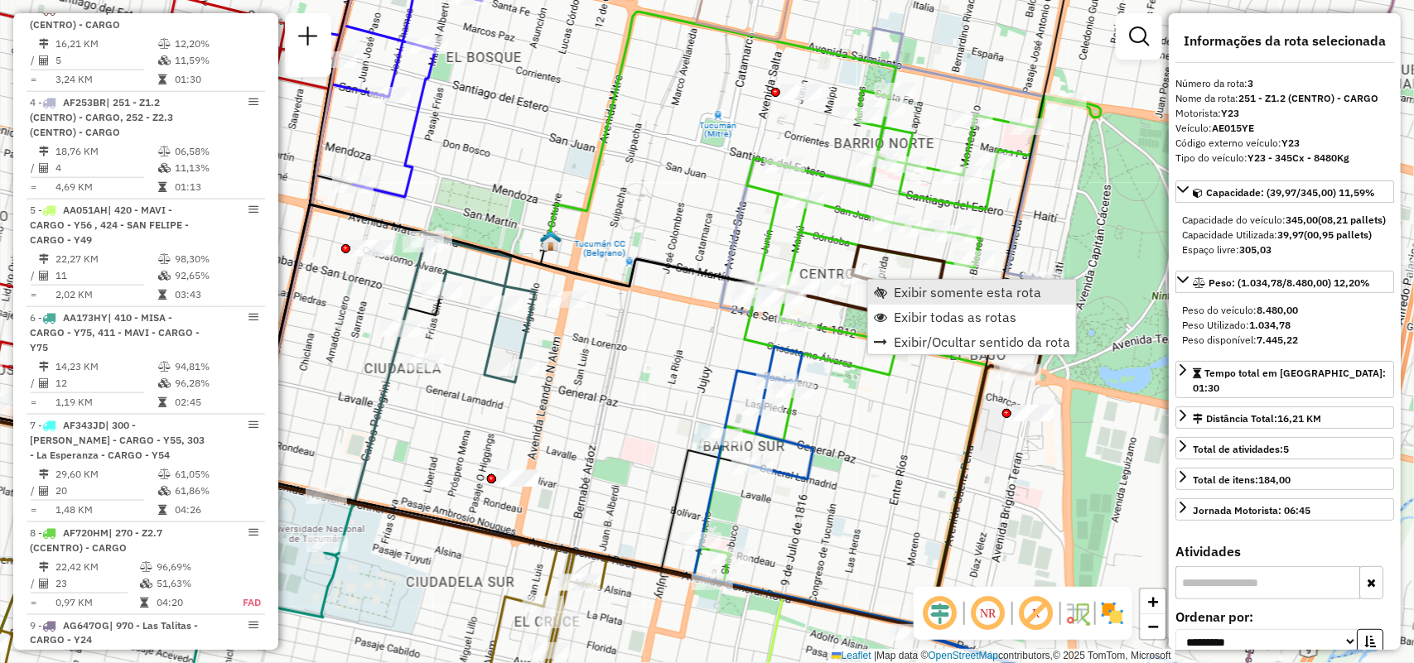
click at [889, 288] on link "Exibir somente esta rota" at bounding box center [972, 292] width 208 height 25
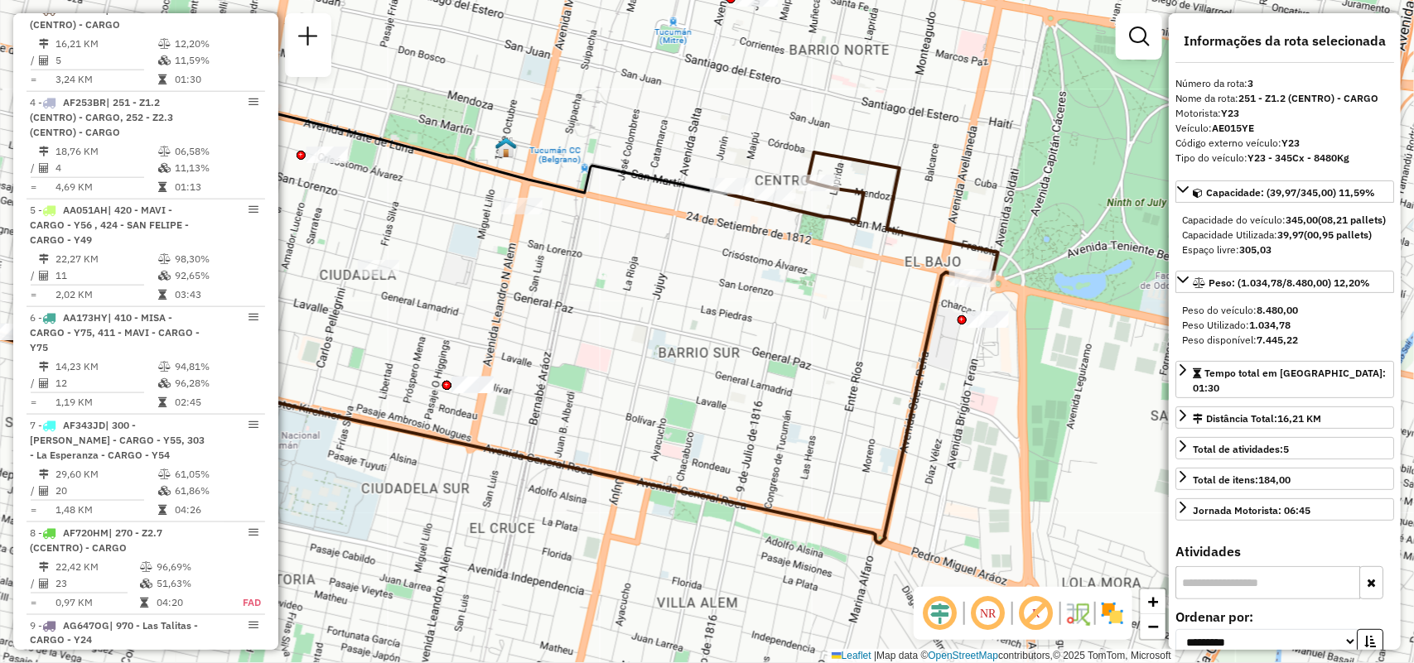
click at [689, 366] on div "Janela de atendimento Grade de atendimento Capacidade Transportadoras Veículos …" at bounding box center [707, 331] width 1414 height 663
click at [824, 241] on span "Exibir todas as rotas" at bounding box center [854, 235] width 123 height 13
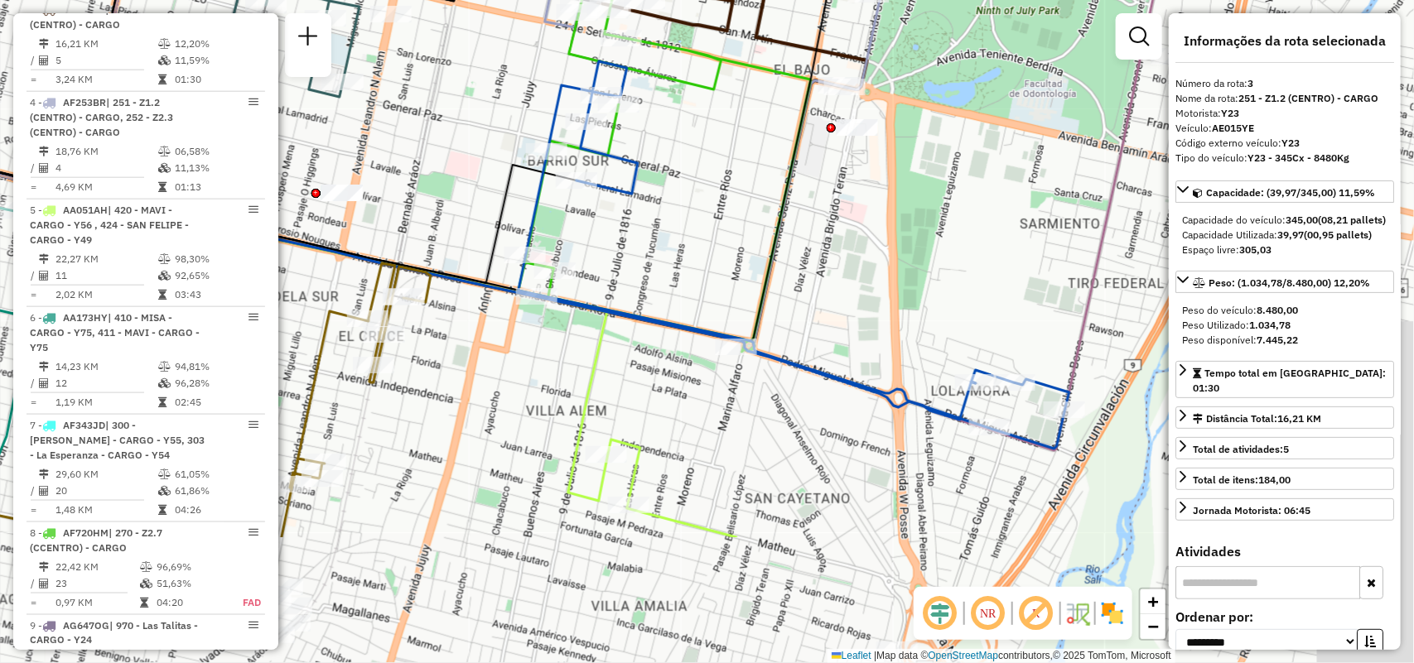
drag, startPoint x: 1020, startPoint y: 493, endPoint x: 905, endPoint y: 331, distance: 198.3
click at [905, 331] on div "Janela de atendimento Grade de atendimento Capacidade Transportadoras Veículos …" at bounding box center [707, 331] width 1414 height 663
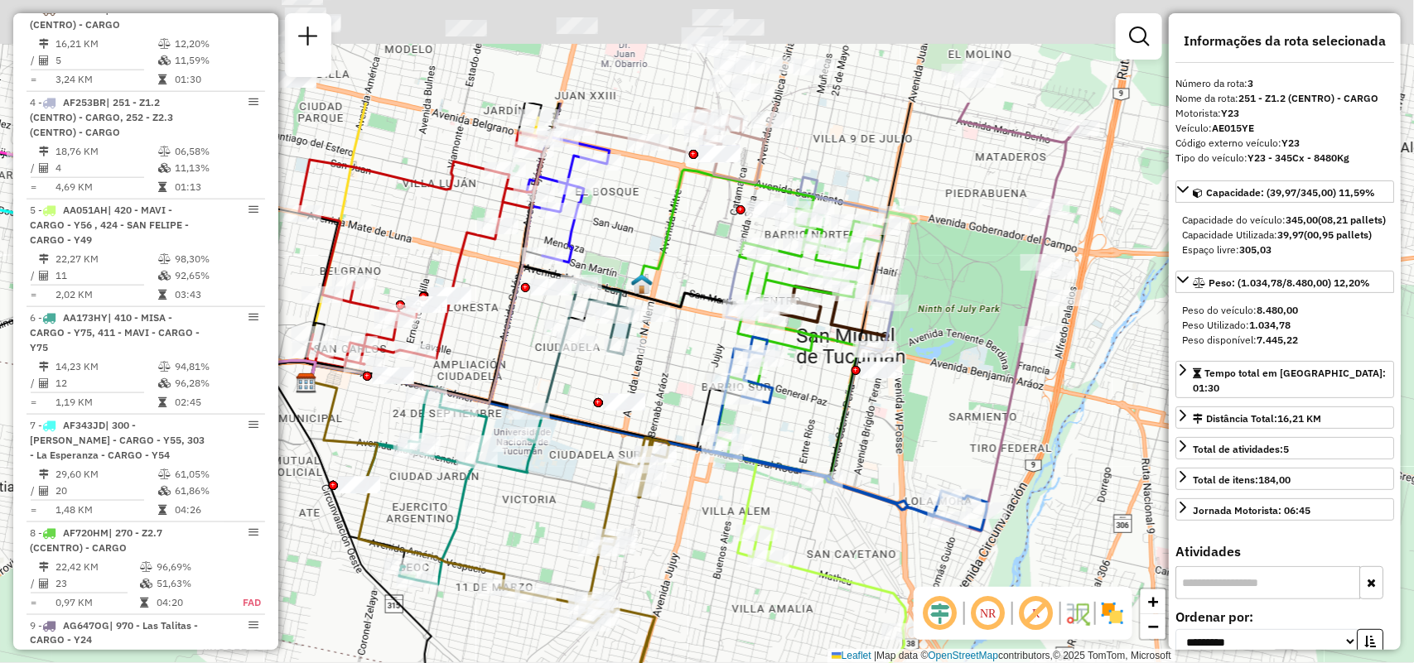
drag, startPoint x: 859, startPoint y: 313, endPoint x: 756, endPoint y: 560, distance: 267.3
click at [756, 560] on div "Janela de atendimento Grade de atendimento Capacidade Transportadoras Veículos …" at bounding box center [707, 331] width 1414 height 663
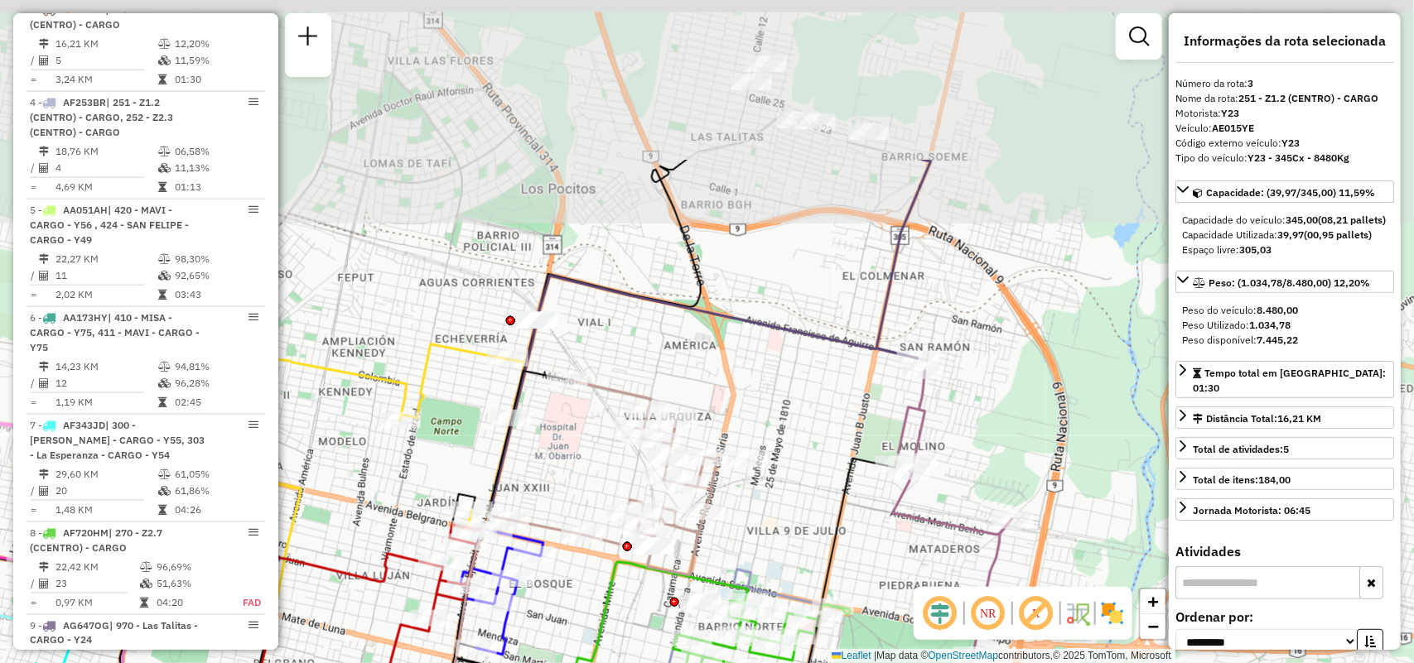
drag, startPoint x: 901, startPoint y: 303, endPoint x: 919, endPoint y: 379, distance: 78.3
click at [919, 379] on div "Rota 8 - Placa AF720HM 0000451975 - LOBO PABLO Janela de atendimento Grade de a…" at bounding box center [707, 331] width 1414 height 663
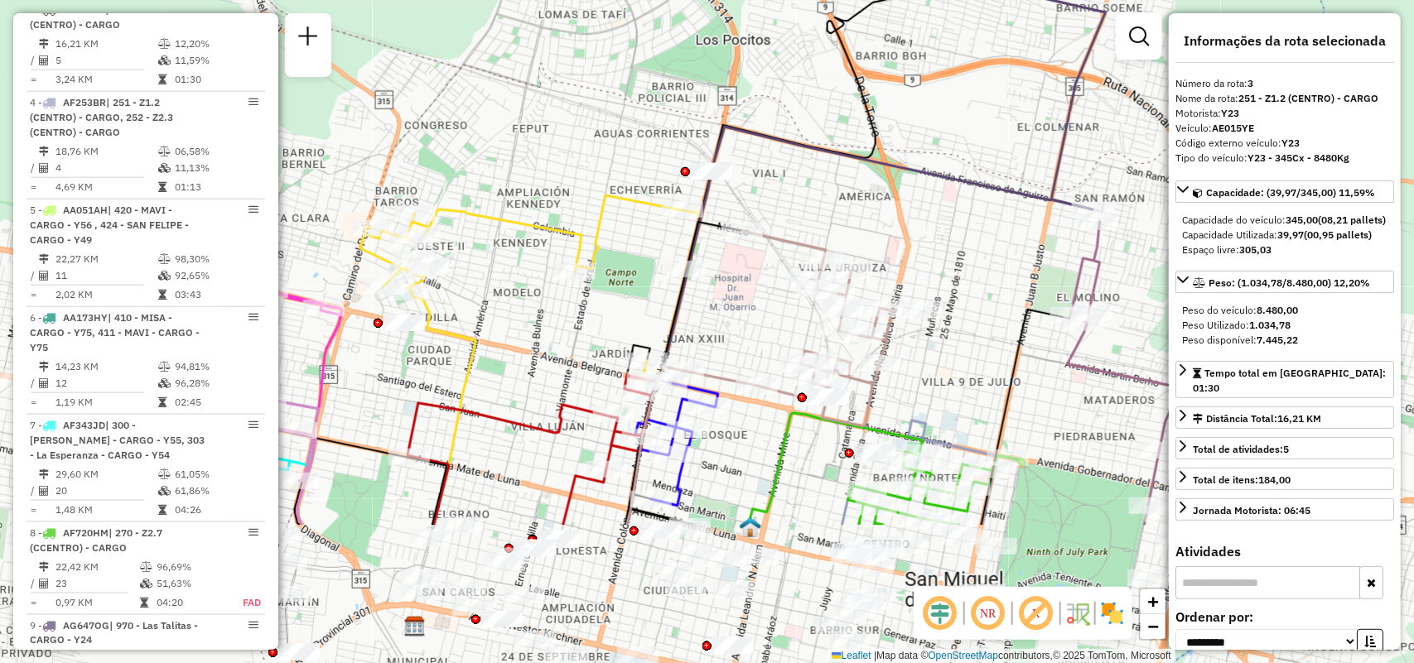
drag, startPoint x: 741, startPoint y: 359, endPoint x: 901, endPoint y: 154, distance: 259.6
click at [901, 154] on div "Rota 8 - Placa AF720HM 0000451975 - LOBO PABLO Janela de atendimento Grade de a…" at bounding box center [707, 331] width 1414 height 663
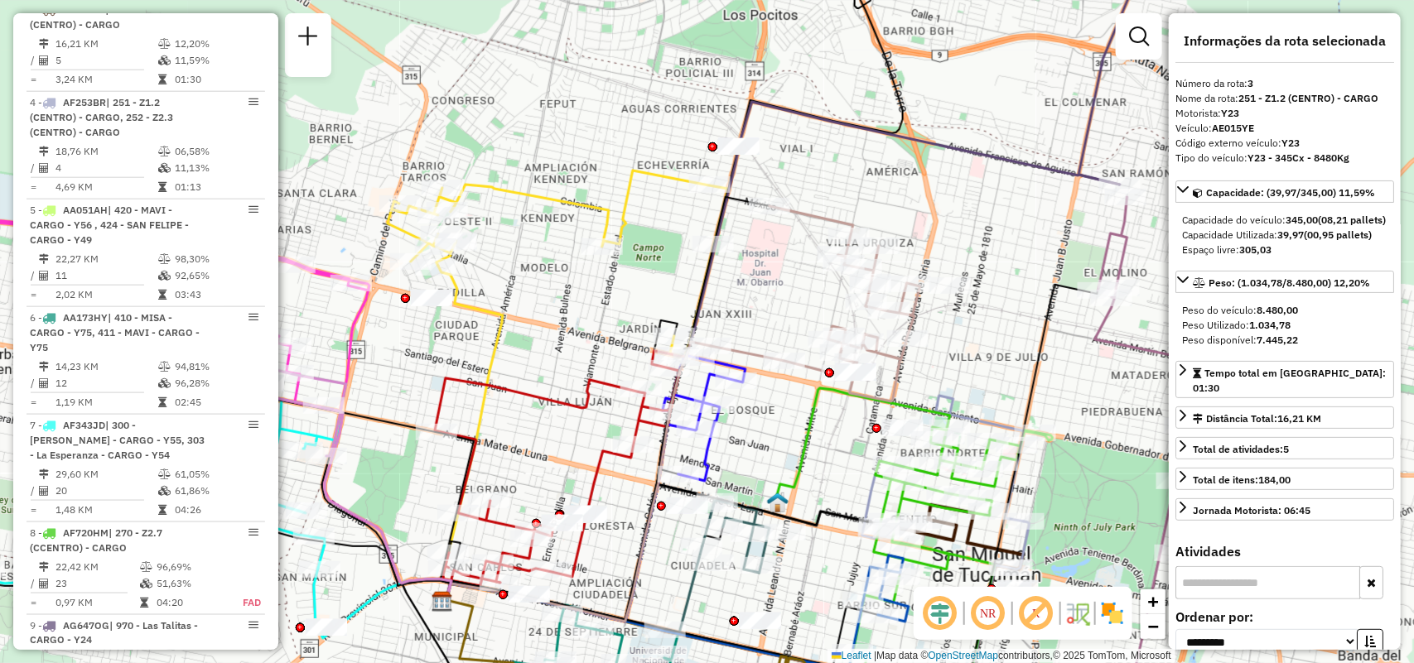
drag, startPoint x: 1081, startPoint y: 388, endPoint x: 1169, endPoint y: 272, distance: 145.9
click at [1164, 275] on div "Rota 8 - Placa AF720HM 0000451975 - LOBO PABLO Janela de atendimento Grade de a…" at bounding box center [707, 331] width 1414 height 663
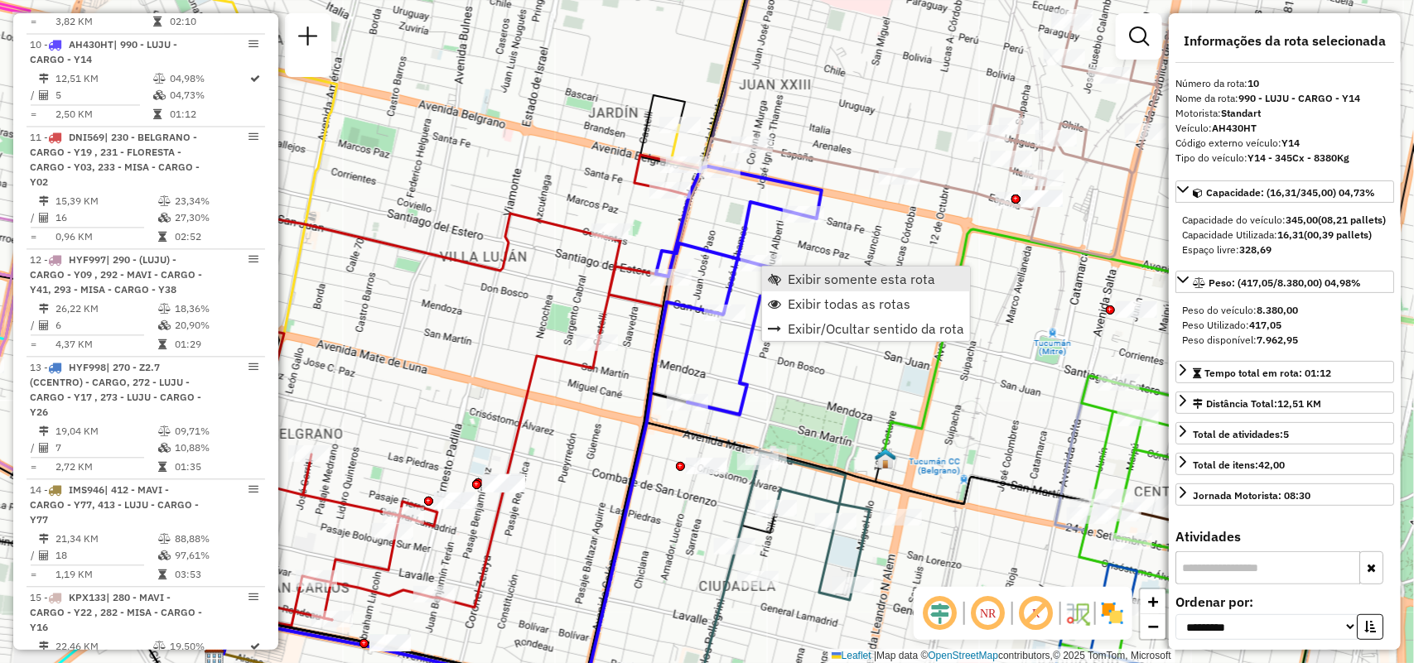
scroll to position [1500, 0]
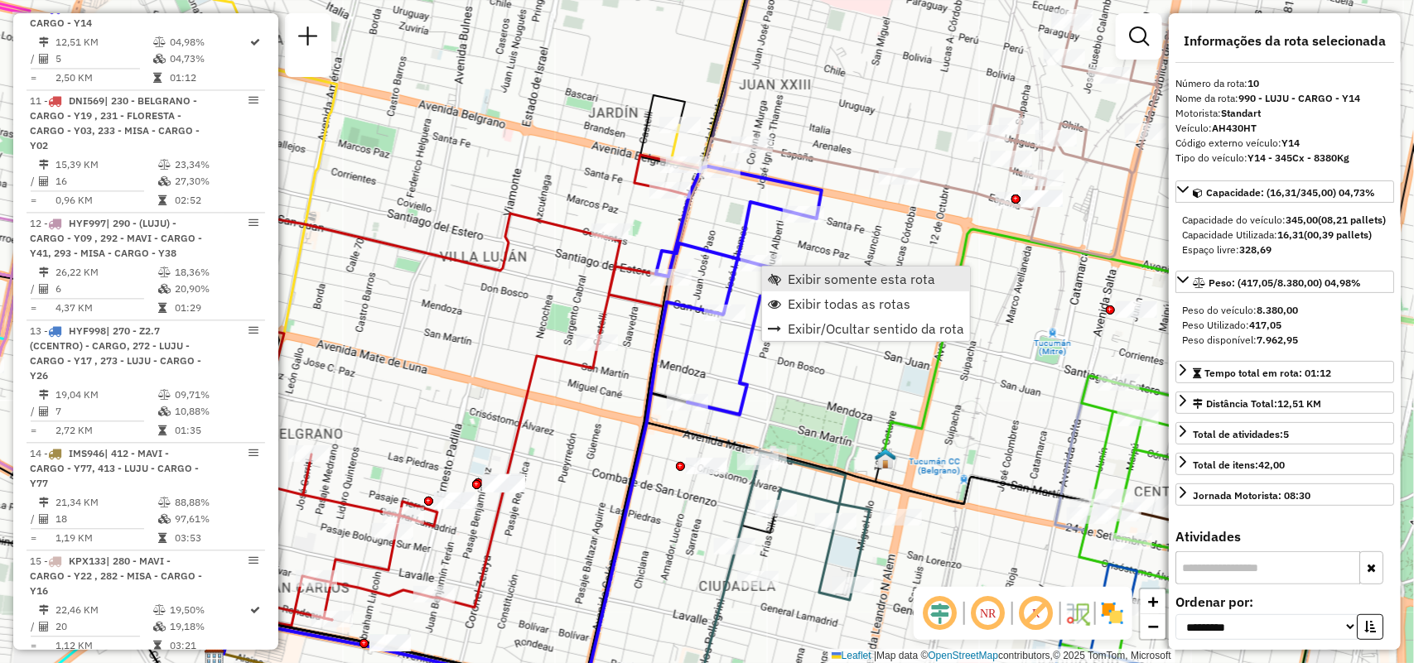
click at [779, 272] on span "Exibir somente esta rota" at bounding box center [774, 278] width 13 height 13
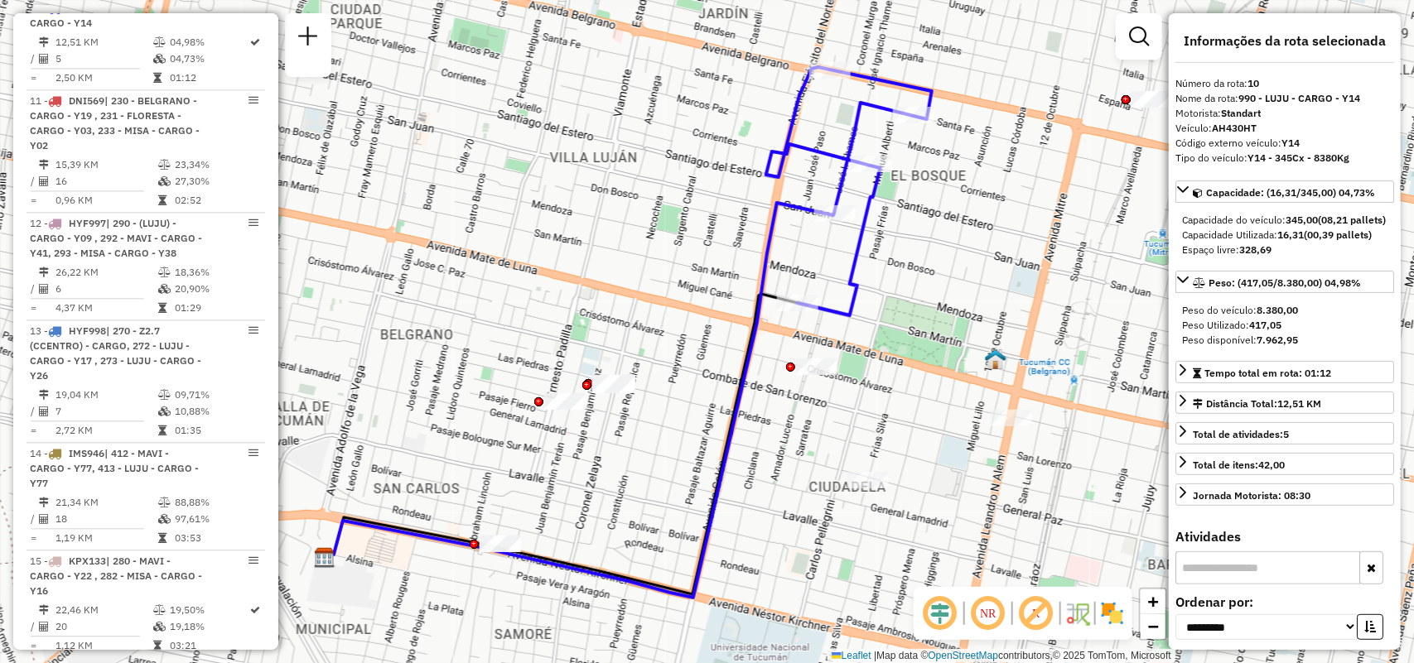
drag, startPoint x: 845, startPoint y: 338, endPoint x: 830, endPoint y: 218, distance: 121.0
click at [804, 336] on div "Janela de atendimento Grade de atendimento Capacidade Transportadoras Veículos …" at bounding box center [707, 331] width 1414 height 663
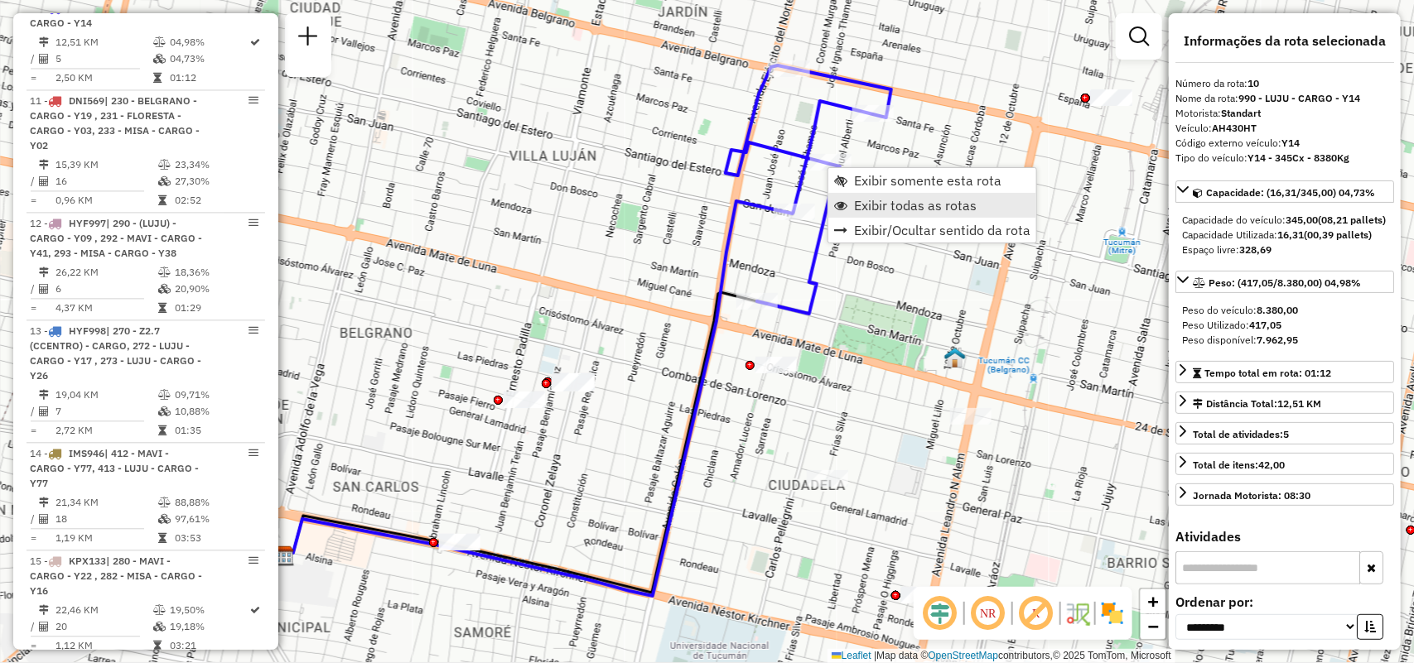
click at [866, 207] on span "Exibir todas as rotas" at bounding box center [915, 205] width 123 height 13
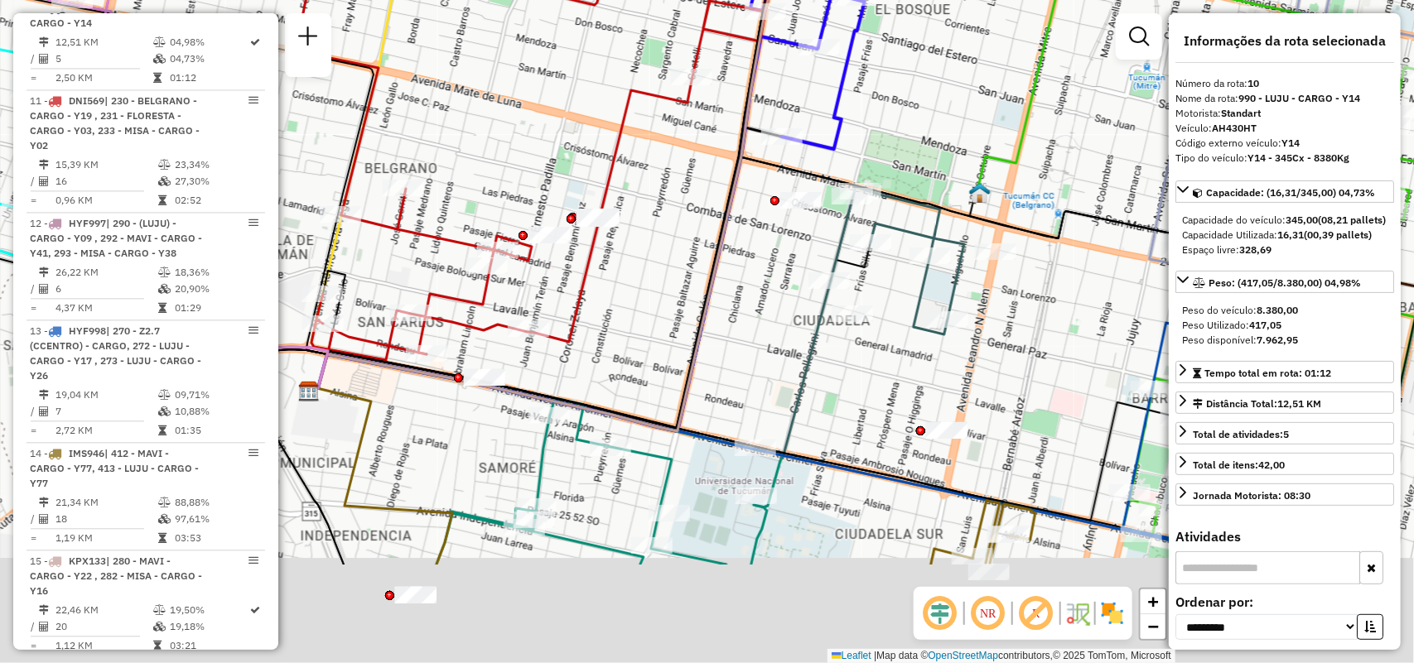
drag, startPoint x: 745, startPoint y: 346, endPoint x: 731, endPoint y: 244, distance: 102.8
click at [731, 245] on div "Janela de atendimento Grade de atendimento Capacidade Transportadoras Veículos …" at bounding box center [707, 331] width 1414 height 663
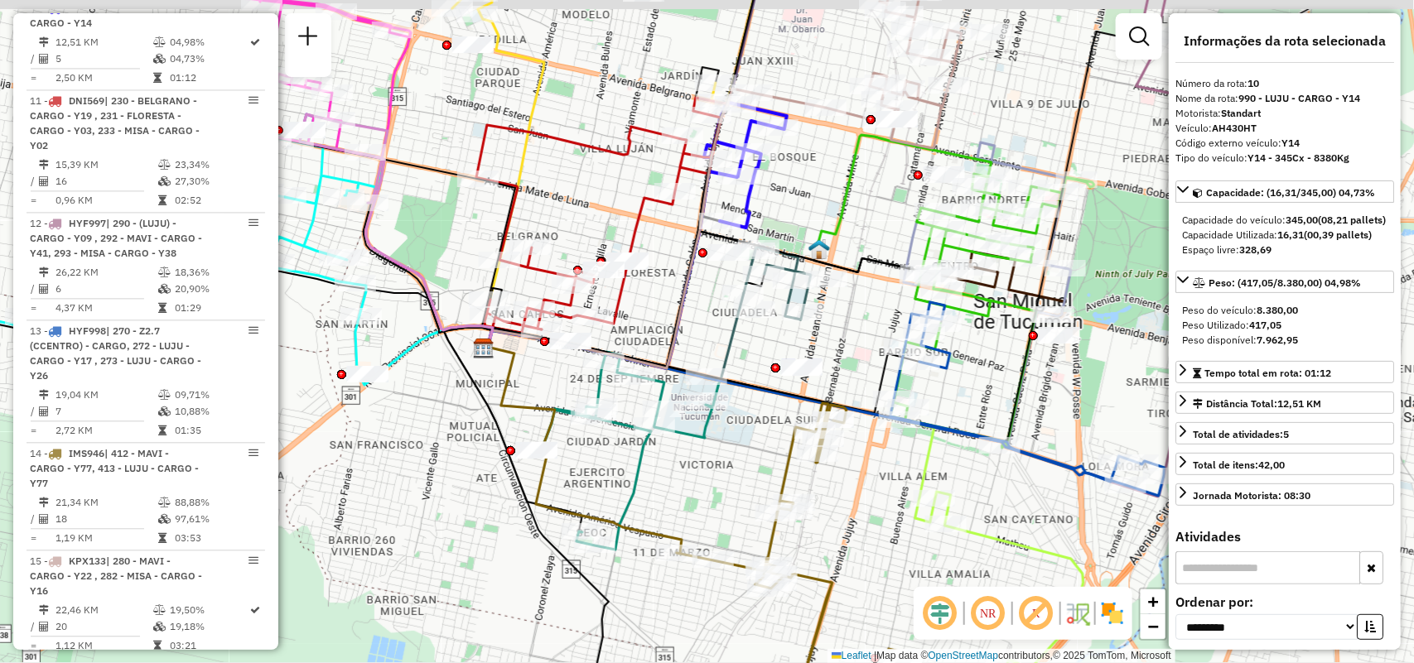
drag, startPoint x: 969, startPoint y: 329, endPoint x: 924, endPoint y: 416, distance: 97.8
click at [924, 416] on div "Janela de atendimento Grade de atendimento Capacidade Transportadoras Veículos …" at bounding box center [707, 331] width 1414 height 663
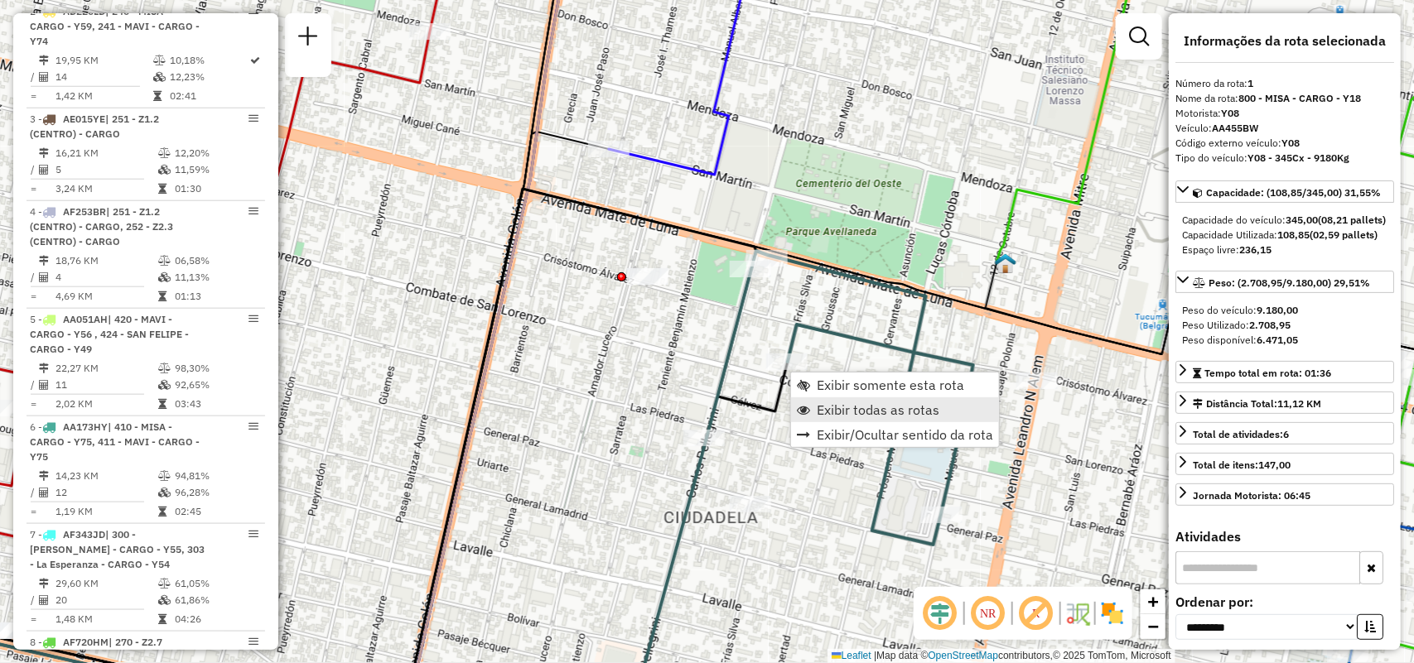
scroll to position [590, 0]
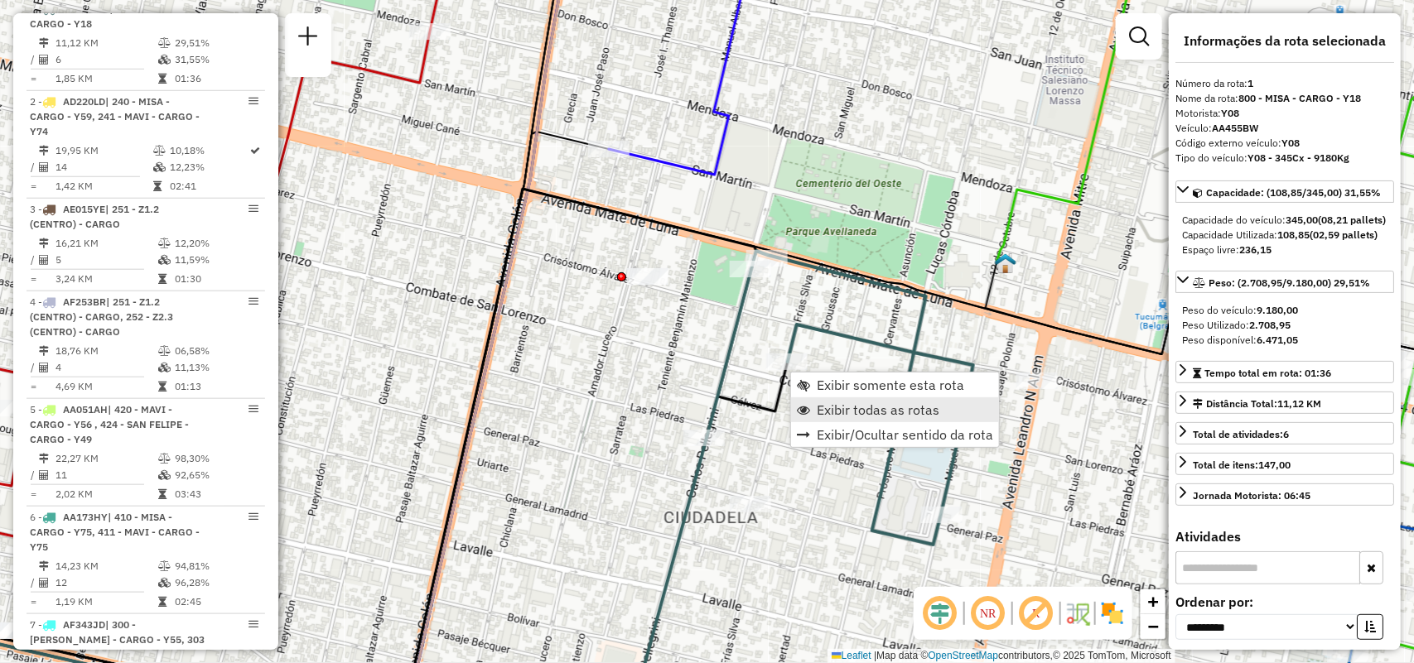
click at [837, 404] on span "Exibir todas as rotas" at bounding box center [878, 409] width 123 height 13
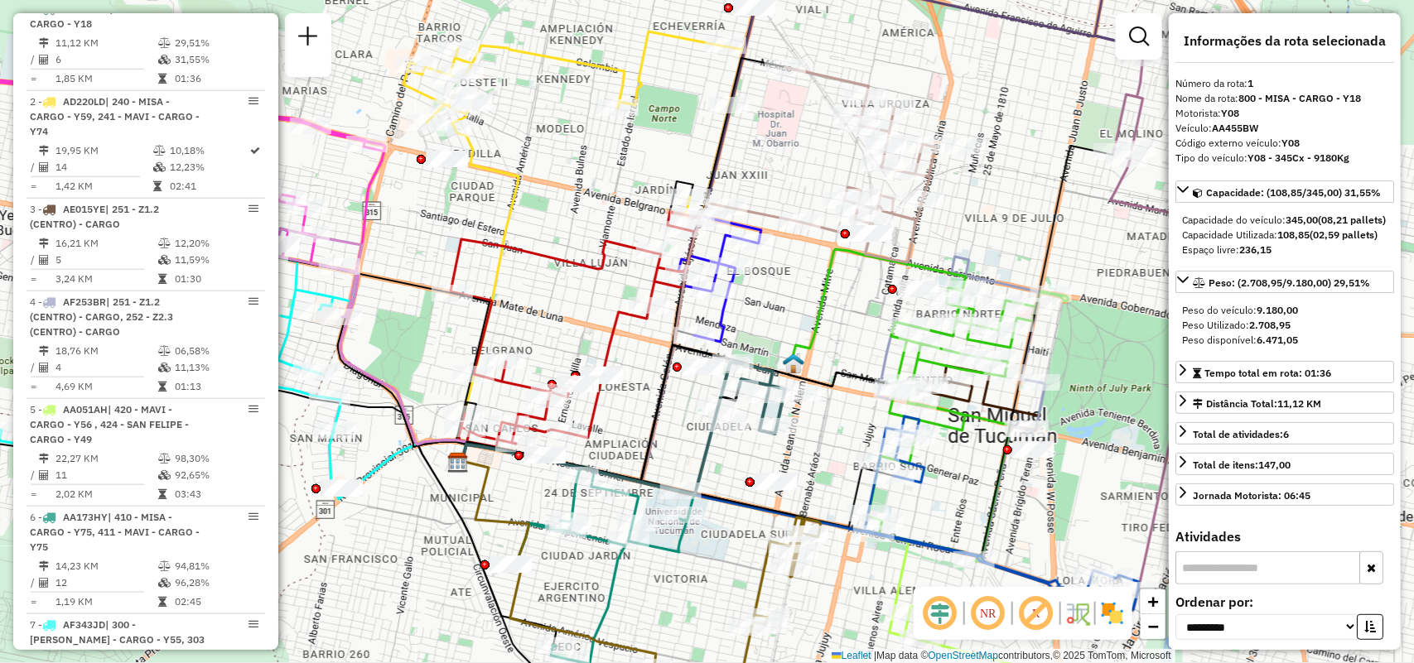
click at [701, 383] on div "Janela de atendimento Grade de atendimento Capacidade Transportadoras Veículos …" at bounding box center [707, 331] width 1414 height 663
click at [813, 332] on icon at bounding box center [894, 306] width 207 height 114
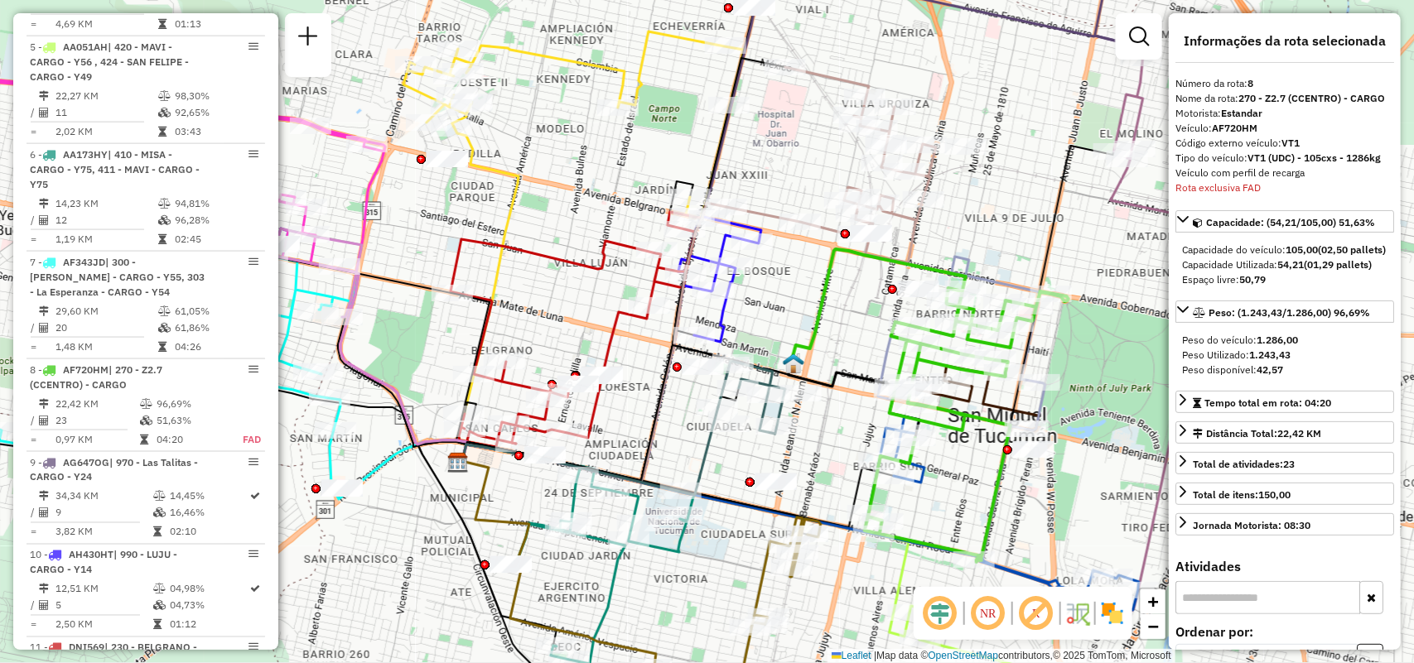
scroll to position [1314, 0]
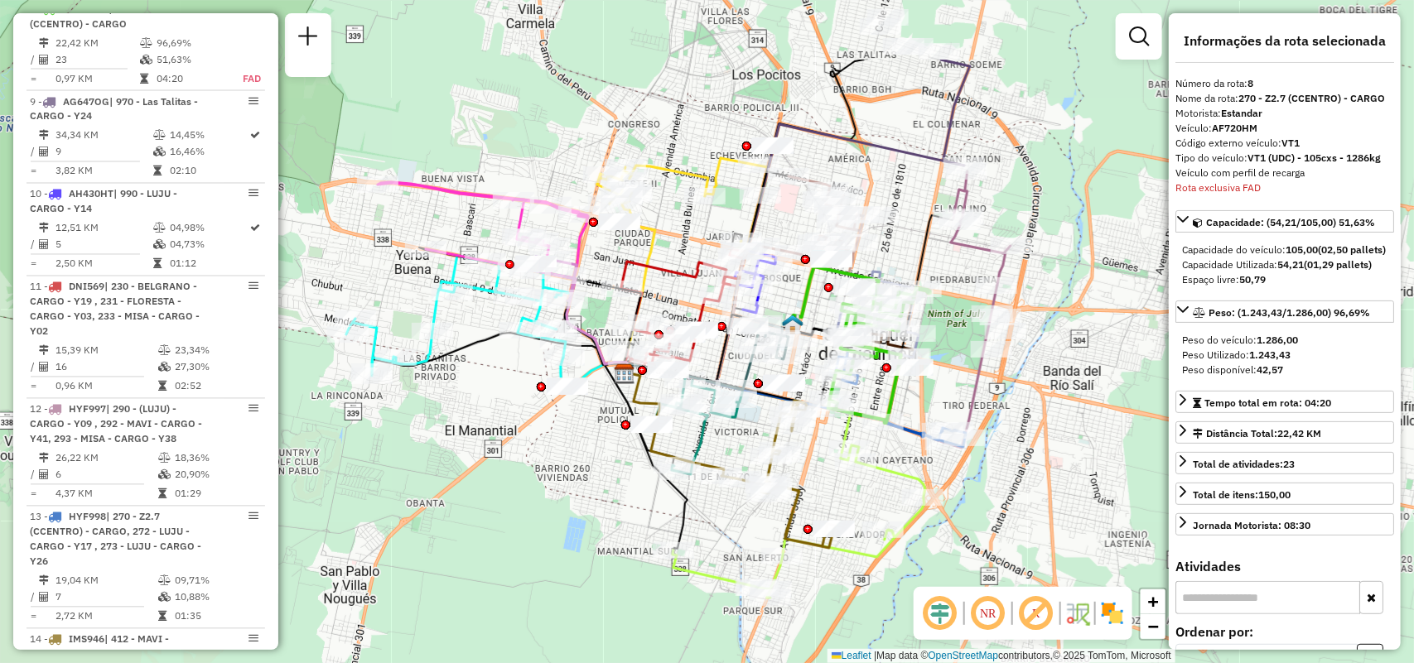
drag, startPoint x: 908, startPoint y: 237, endPoint x: 948, endPoint y: 345, distance: 115.8
click at [940, 356] on div "Janela de atendimento Grade de atendimento Capacidade Transportadoras Veículos …" at bounding box center [707, 331] width 1414 height 663
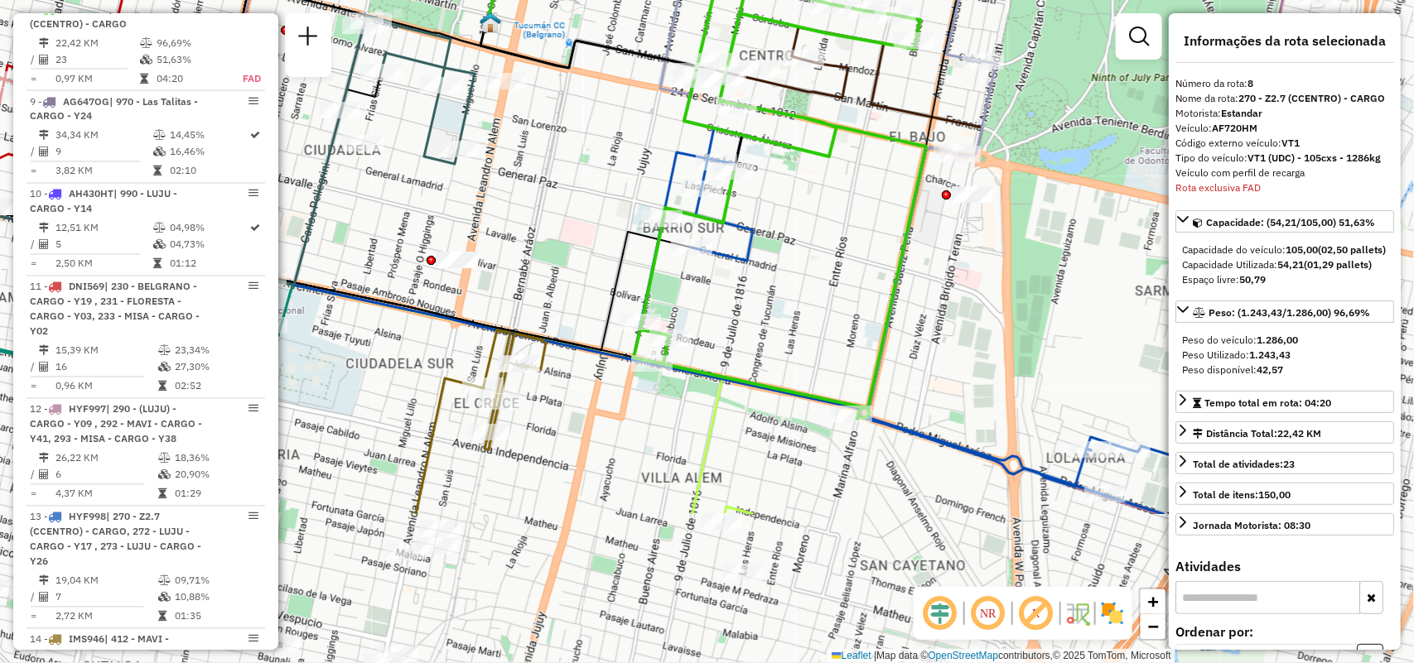
drag, startPoint x: 868, startPoint y: 378, endPoint x: 949, endPoint y: 238, distance: 162.5
click at [949, 238] on div "Janela de atendimento Grade de atendimento Capacidade Transportadoras Veículos …" at bounding box center [707, 331] width 1414 height 663
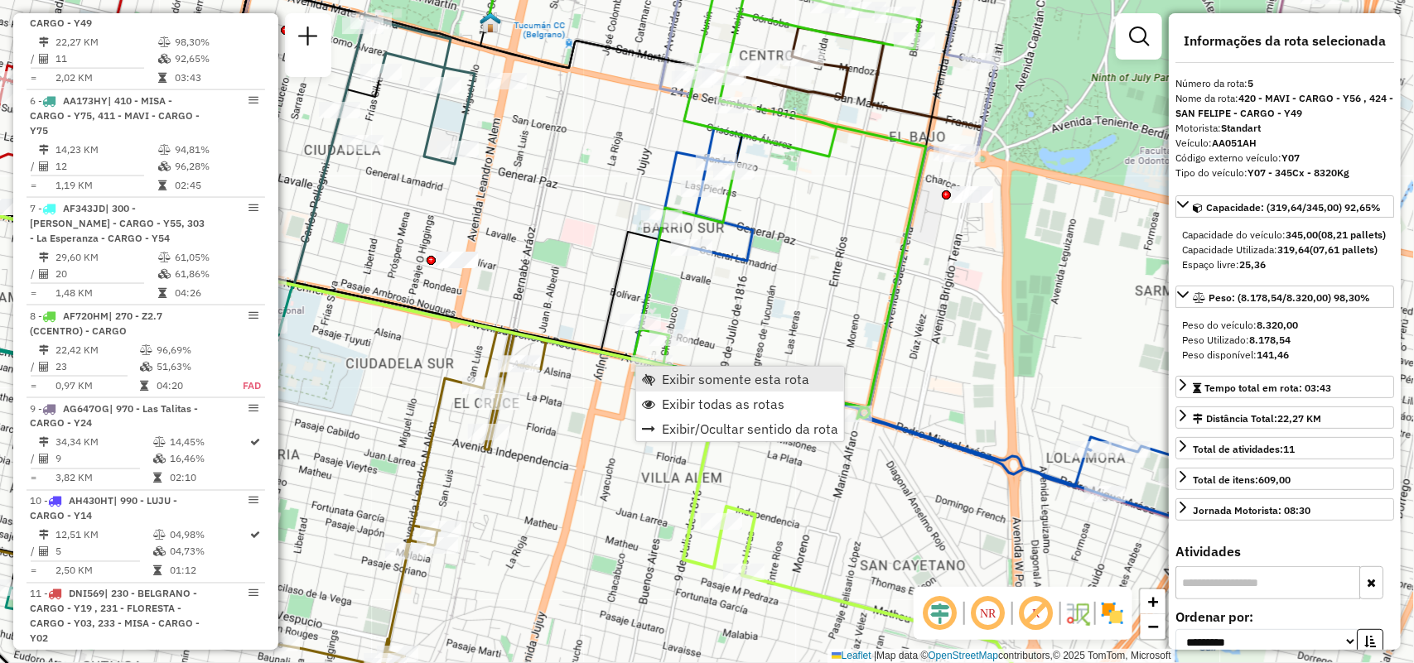
scroll to position [991, 0]
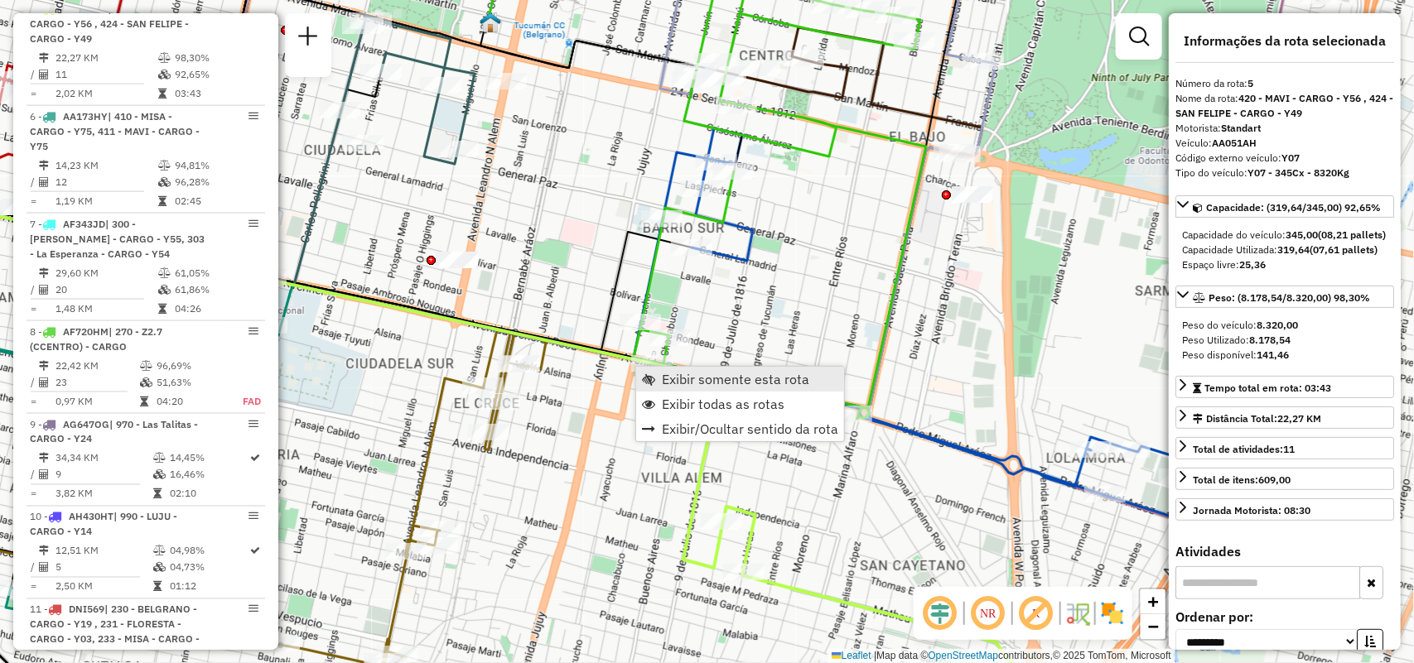
click at [668, 383] on span "Exibir somente esta rota" at bounding box center [735, 379] width 147 height 13
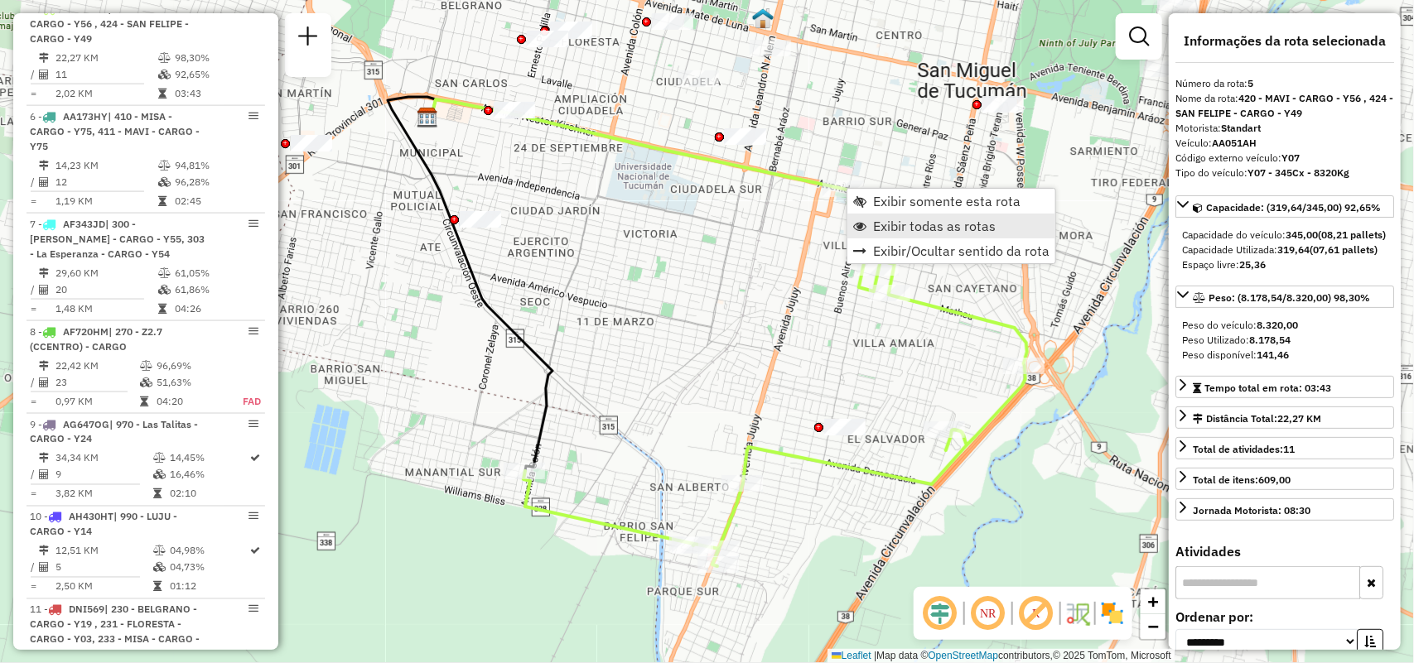
click at [901, 229] on span "Exibir todas as rotas" at bounding box center [934, 225] width 123 height 13
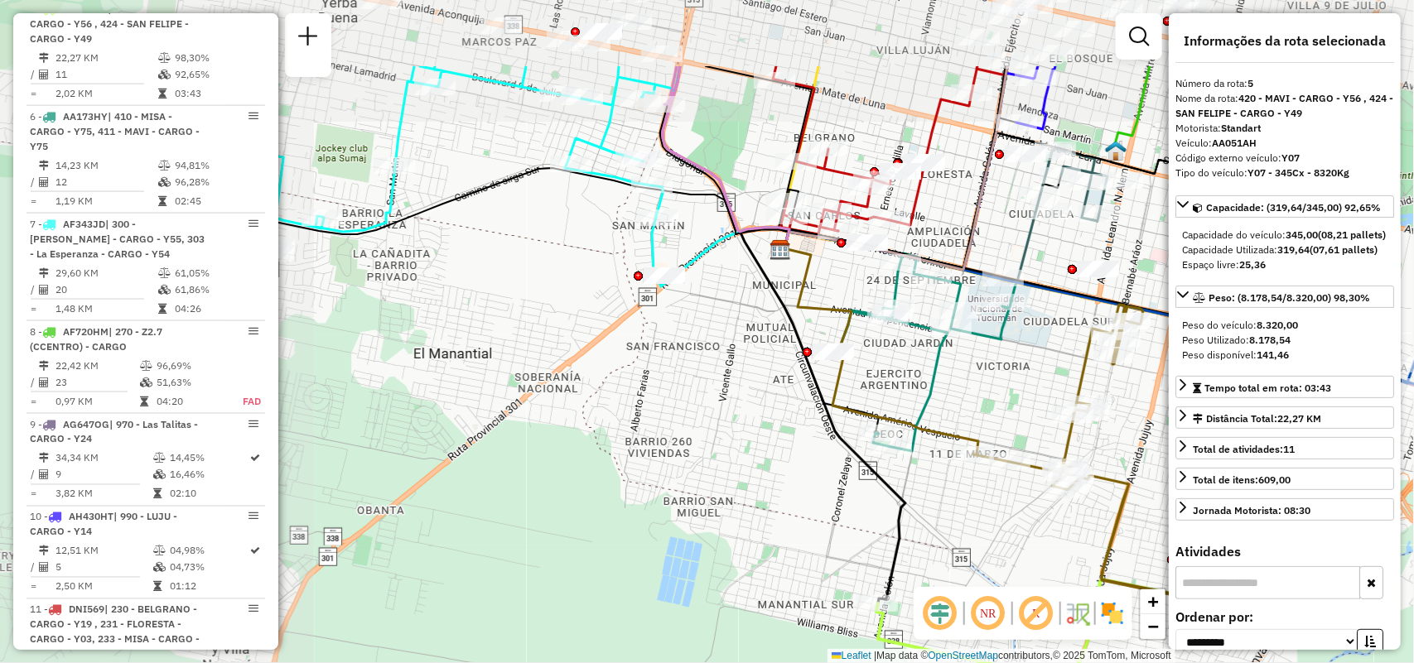
drag, startPoint x: 669, startPoint y: 374, endPoint x: 842, endPoint y: 444, distance: 186.6
click at [842, 444] on icon at bounding box center [822, 416] width 165 height 374
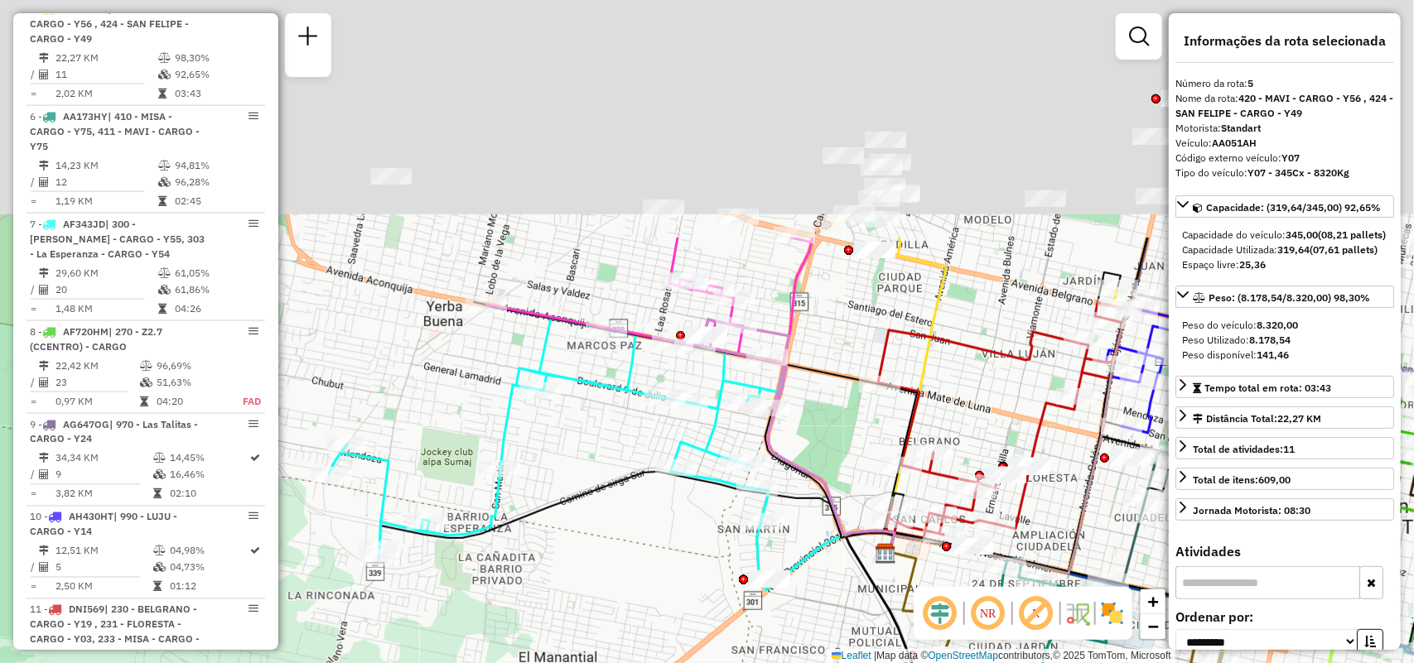
drag, startPoint x: 480, startPoint y: 146, endPoint x: 600, endPoint y: 472, distance: 347.7
click at [600, 472] on div "Rota 6 - Placa AA173HY 0000705937 - Santa Cruz Virginia Natalia Janela de atend…" at bounding box center [707, 331] width 1414 height 663
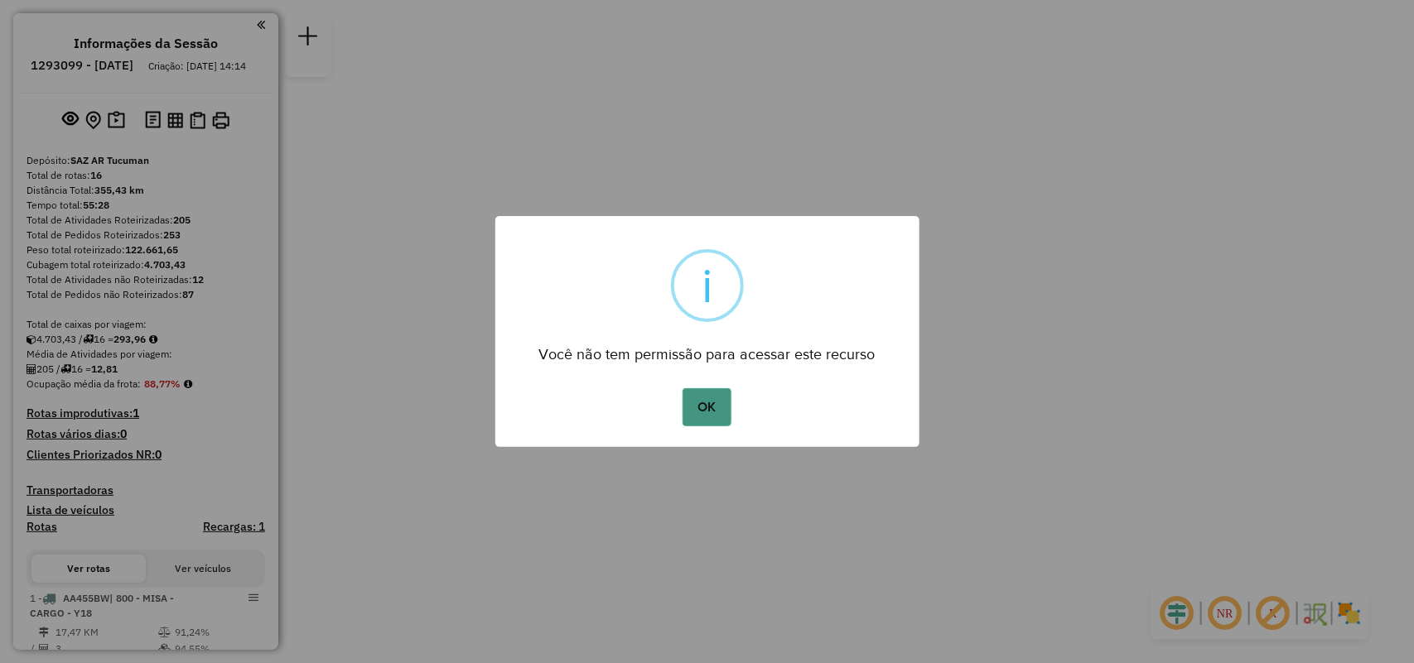
click at [719, 407] on button "OK" at bounding box center [706, 407] width 49 height 38
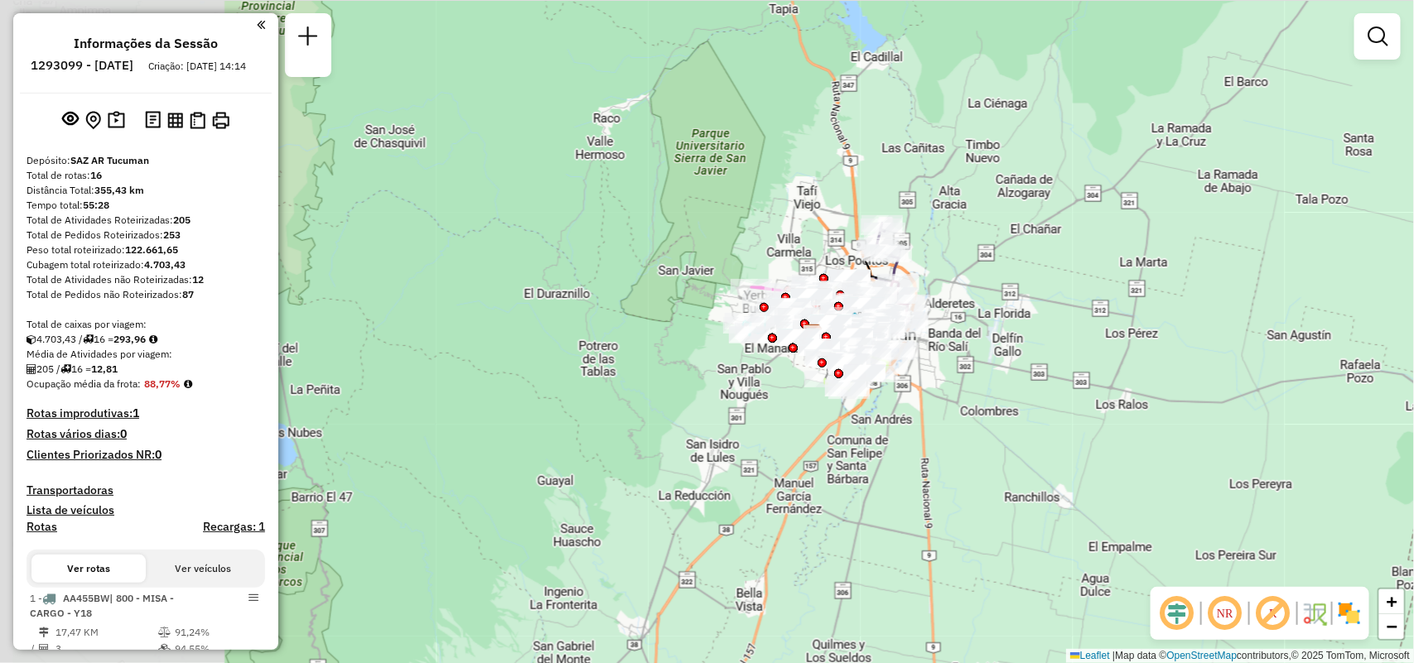
drag, startPoint x: 796, startPoint y: 239, endPoint x: 934, endPoint y: 327, distance: 164.3
click at [934, 327] on div "Janela de atendimento Grade de atendimento Capacidade Transportadoras Veículos …" at bounding box center [707, 331] width 1414 height 663
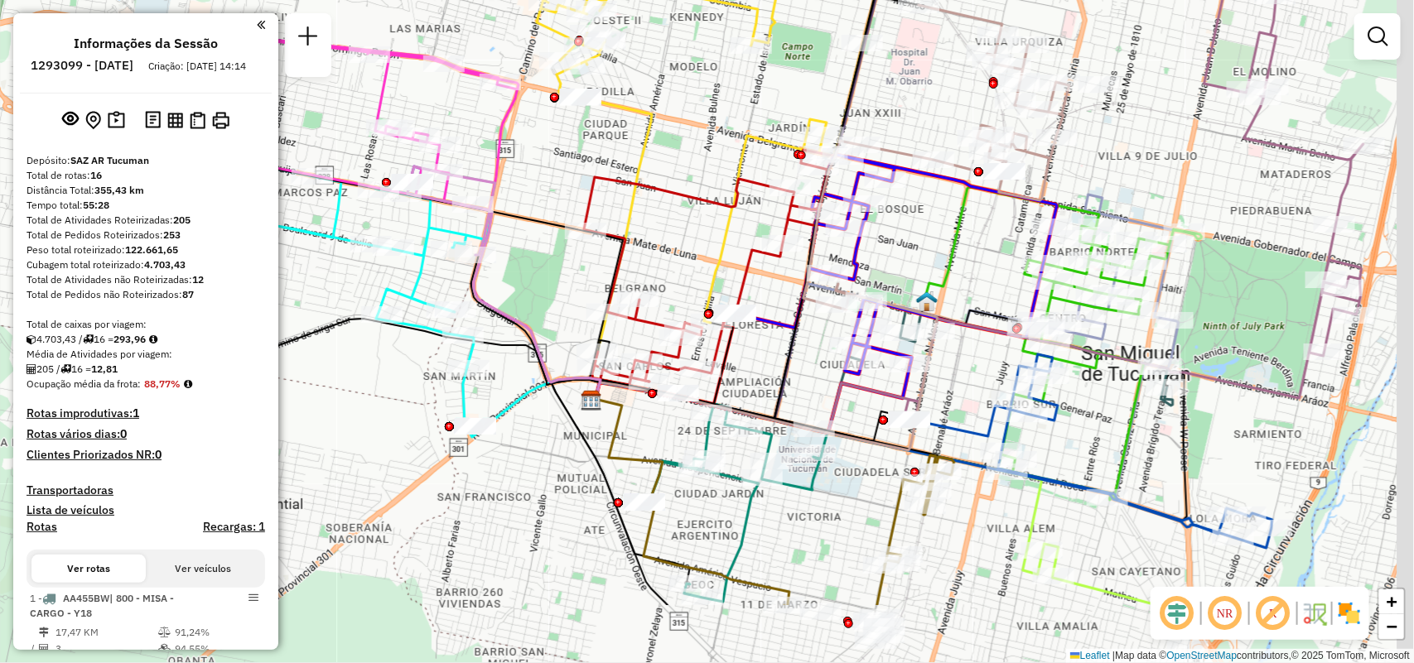
drag, startPoint x: 1050, startPoint y: 389, endPoint x: 999, endPoint y: 311, distance: 93.3
click at [999, 311] on icon at bounding box center [987, 338] width 131 height 75
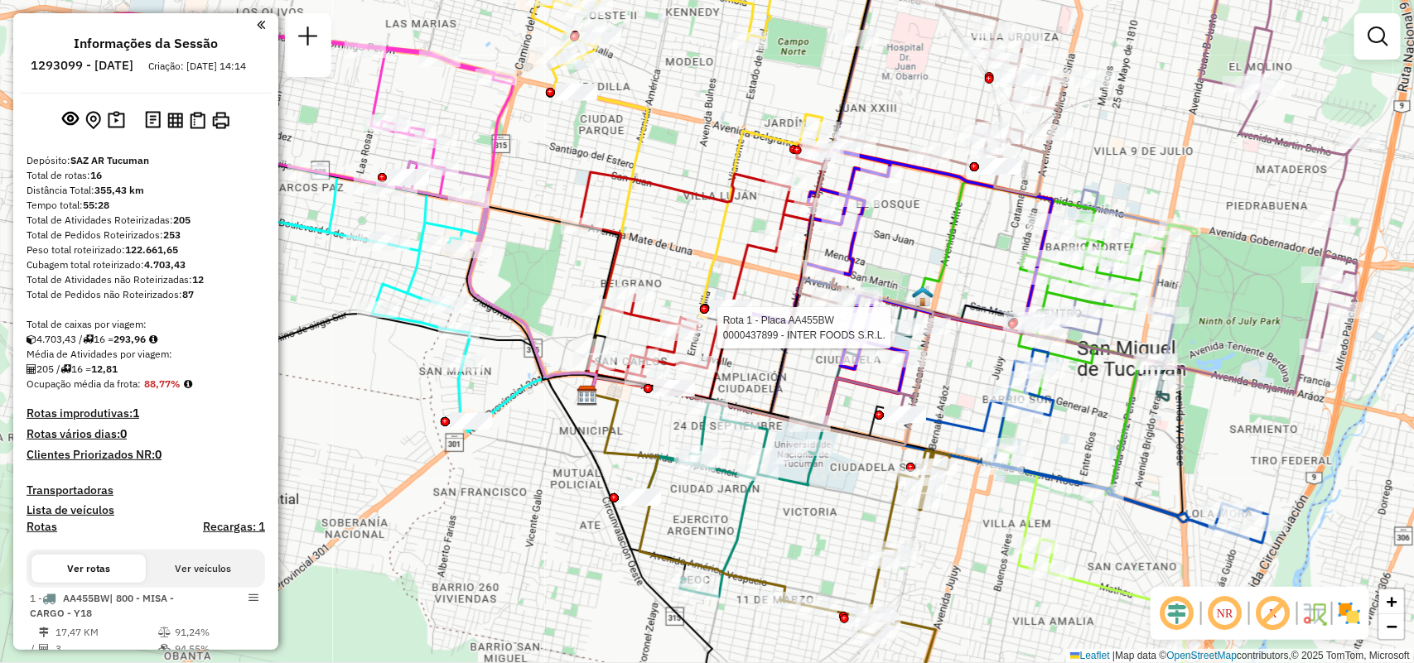
select select "**********"
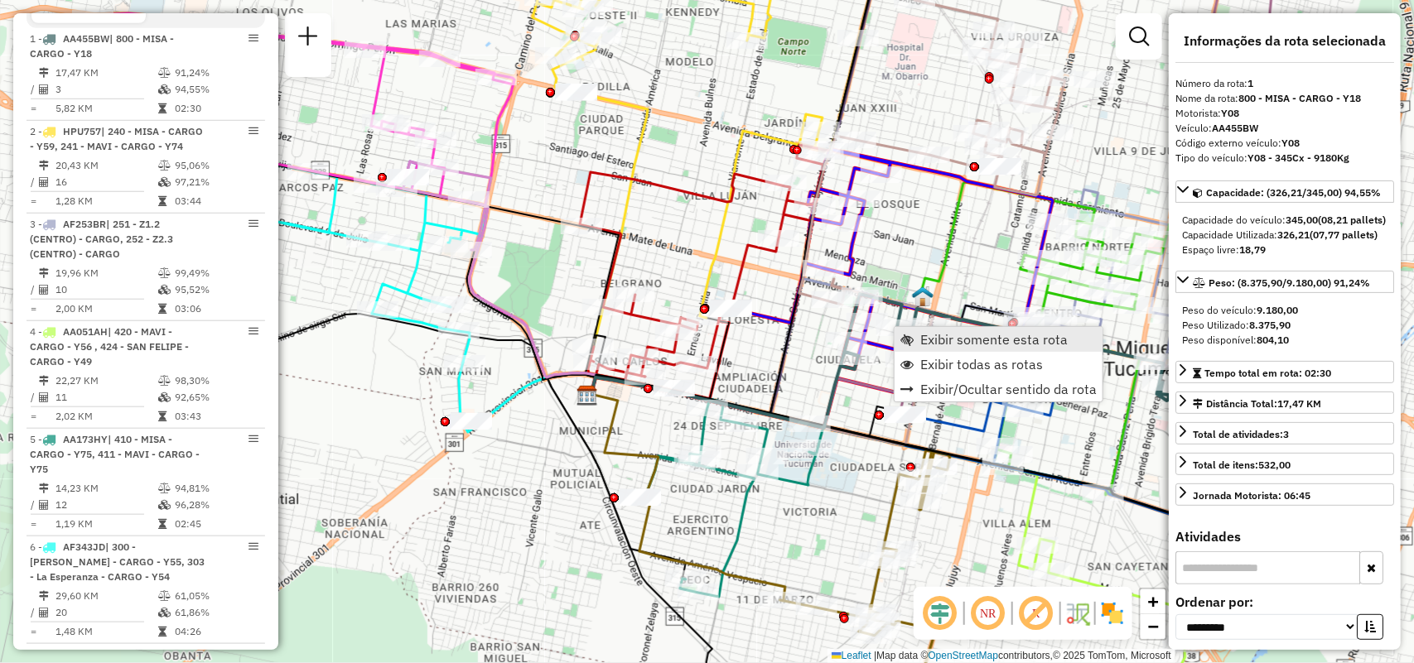
scroll to position [590, 0]
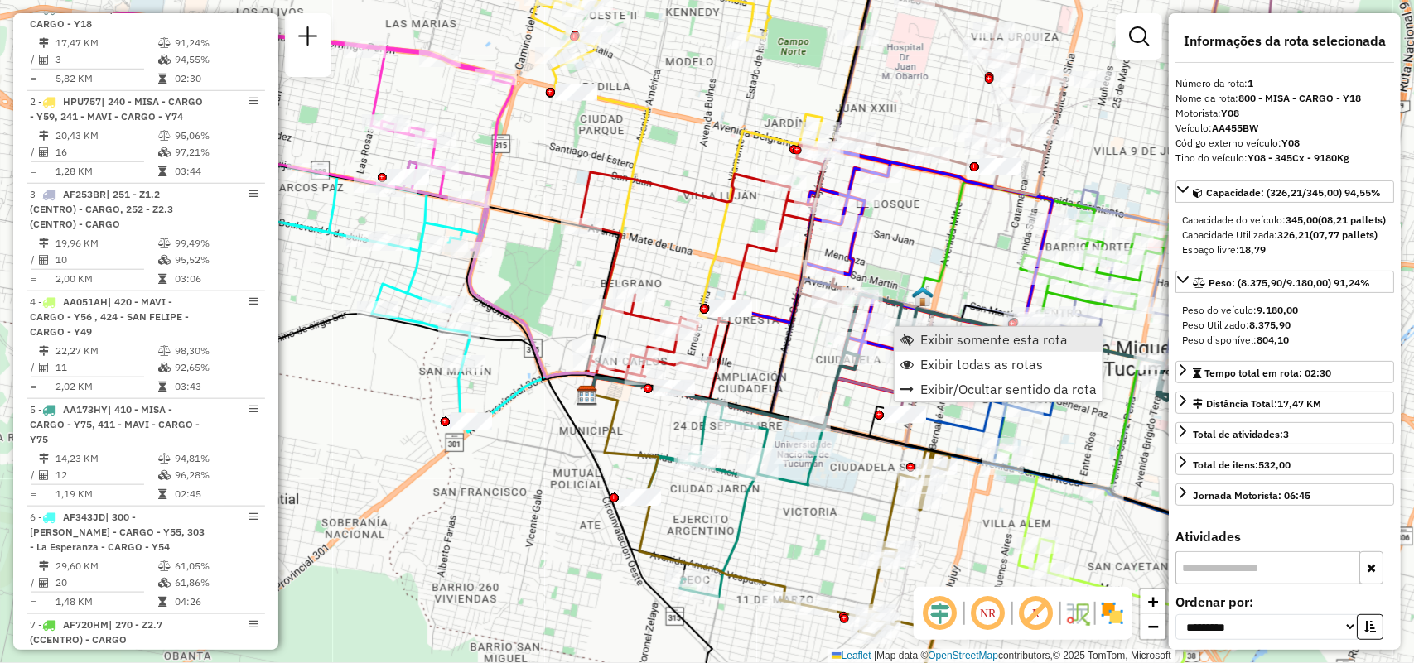
click at [933, 340] on span "Exibir somente esta rota" at bounding box center [993, 339] width 147 height 13
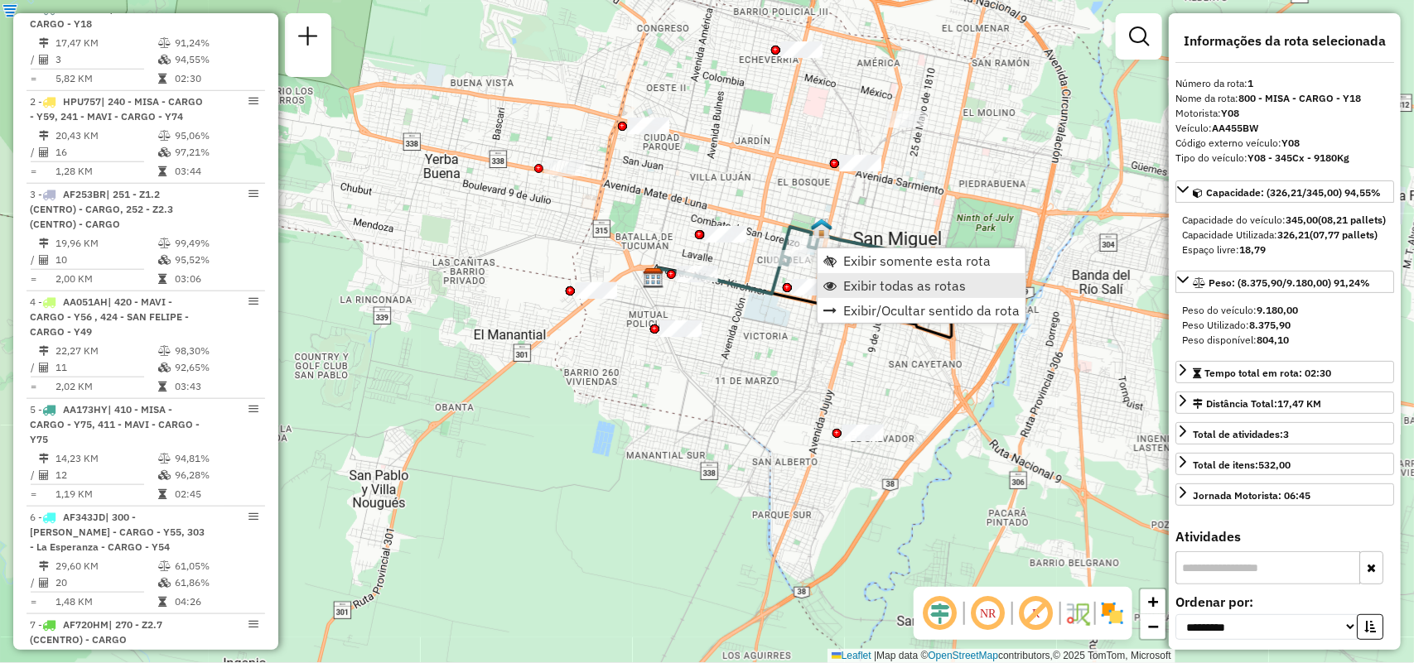
click at [870, 275] on link "Exibir todas as rotas" at bounding box center [921, 285] width 208 height 25
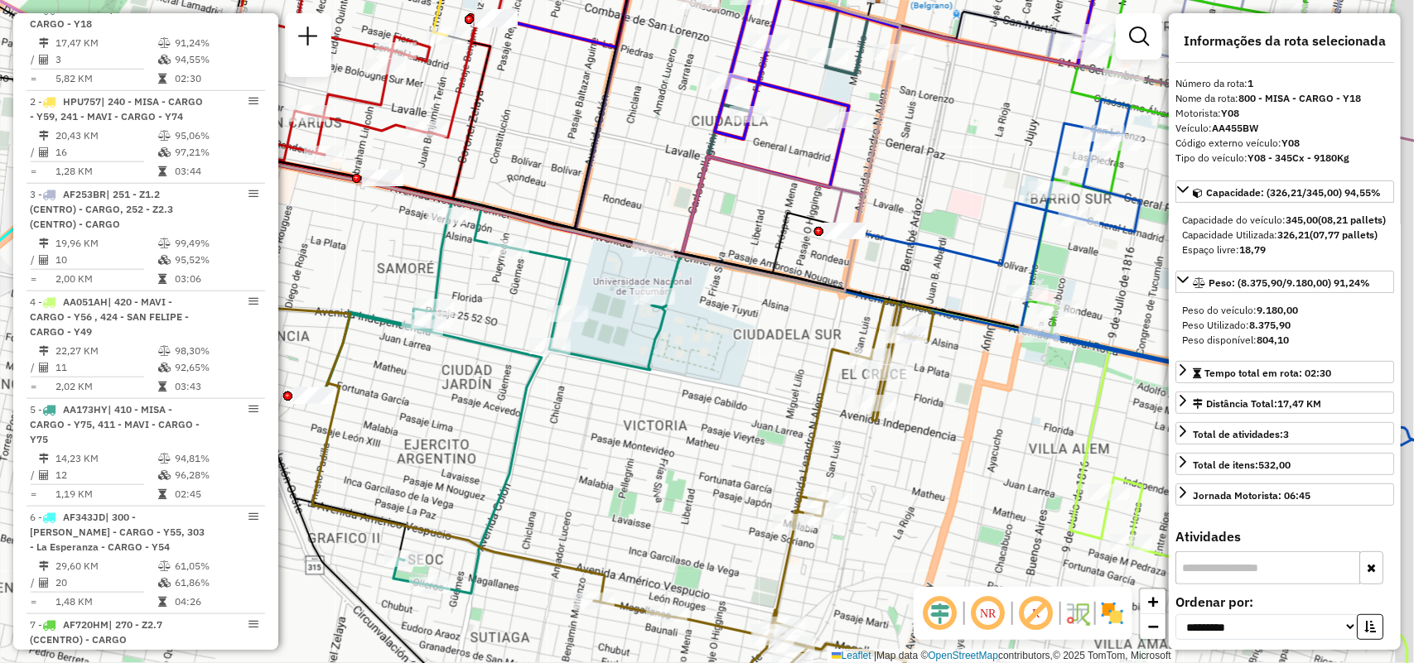
drag, startPoint x: 965, startPoint y: 226, endPoint x: 934, endPoint y: 267, distance: 50.9
click at [934, 267] on icon at bounding box center [1185, 287] width 678 height 377
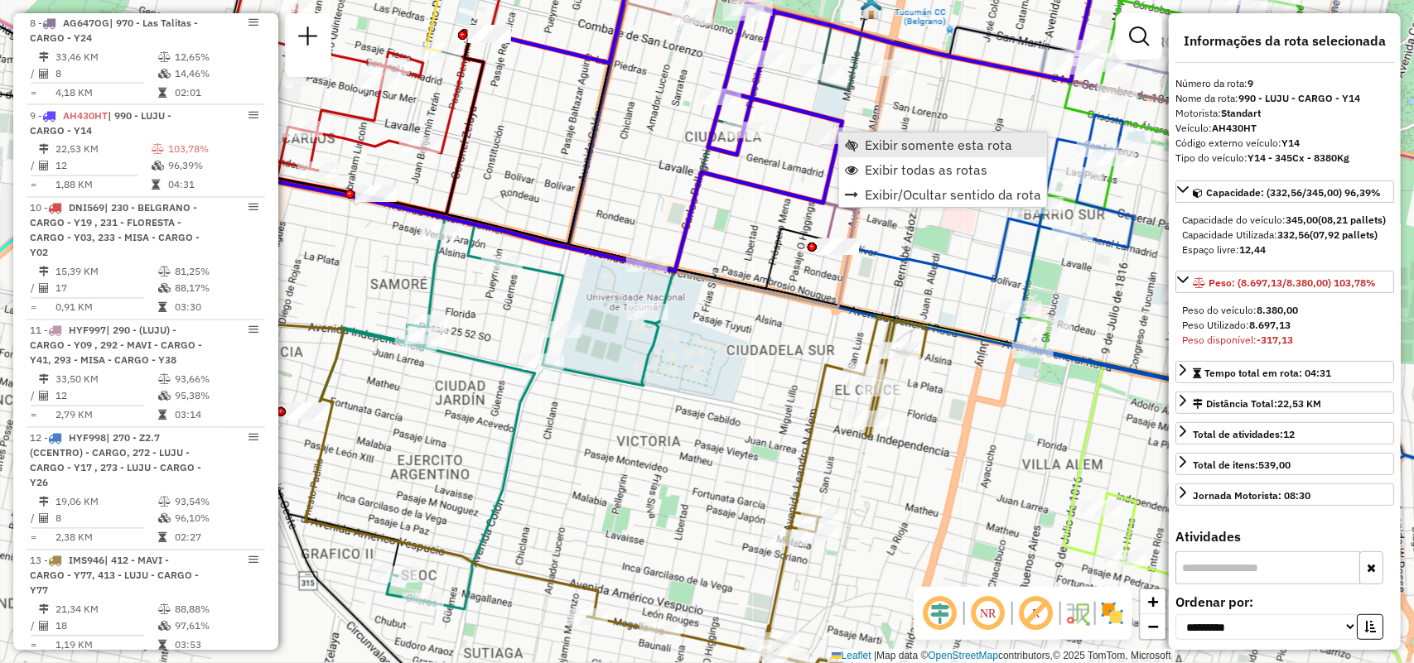
scroll to position [1406, 0]
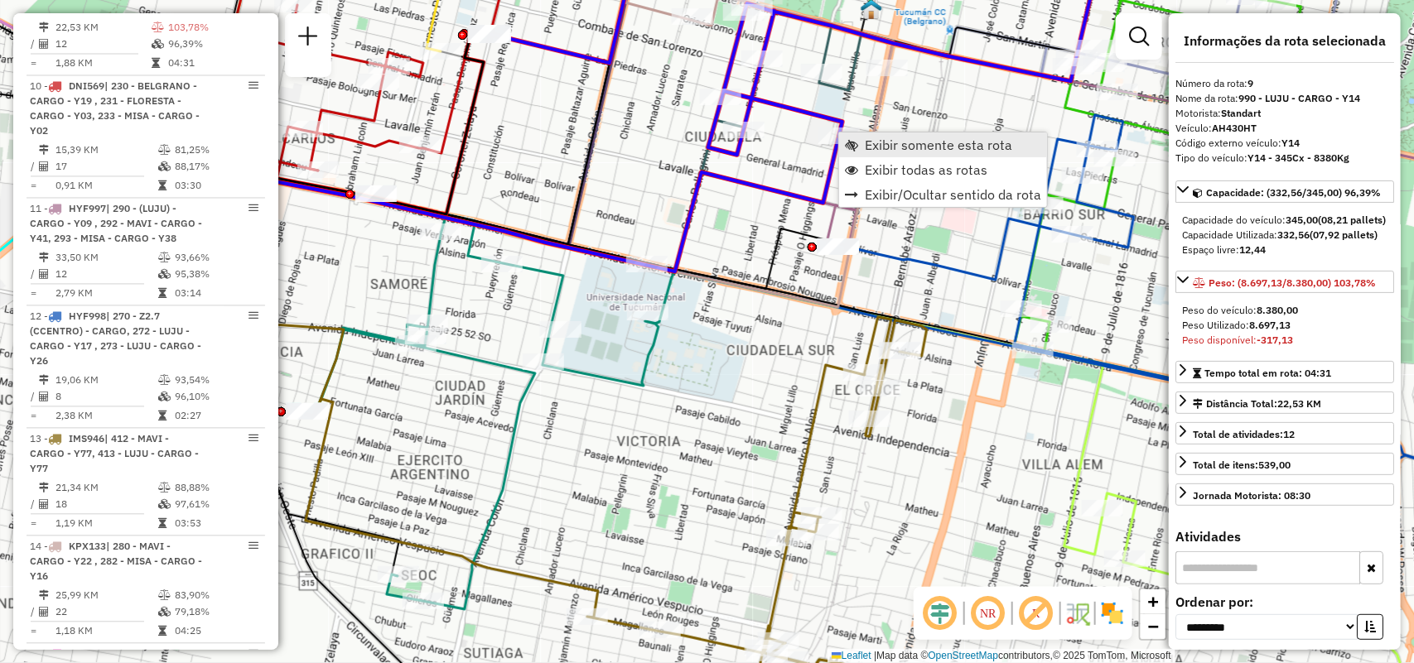
click at [887, 143] on span "Exibir somente esta rota" at bounding box center [938, 144] width 147 height 13
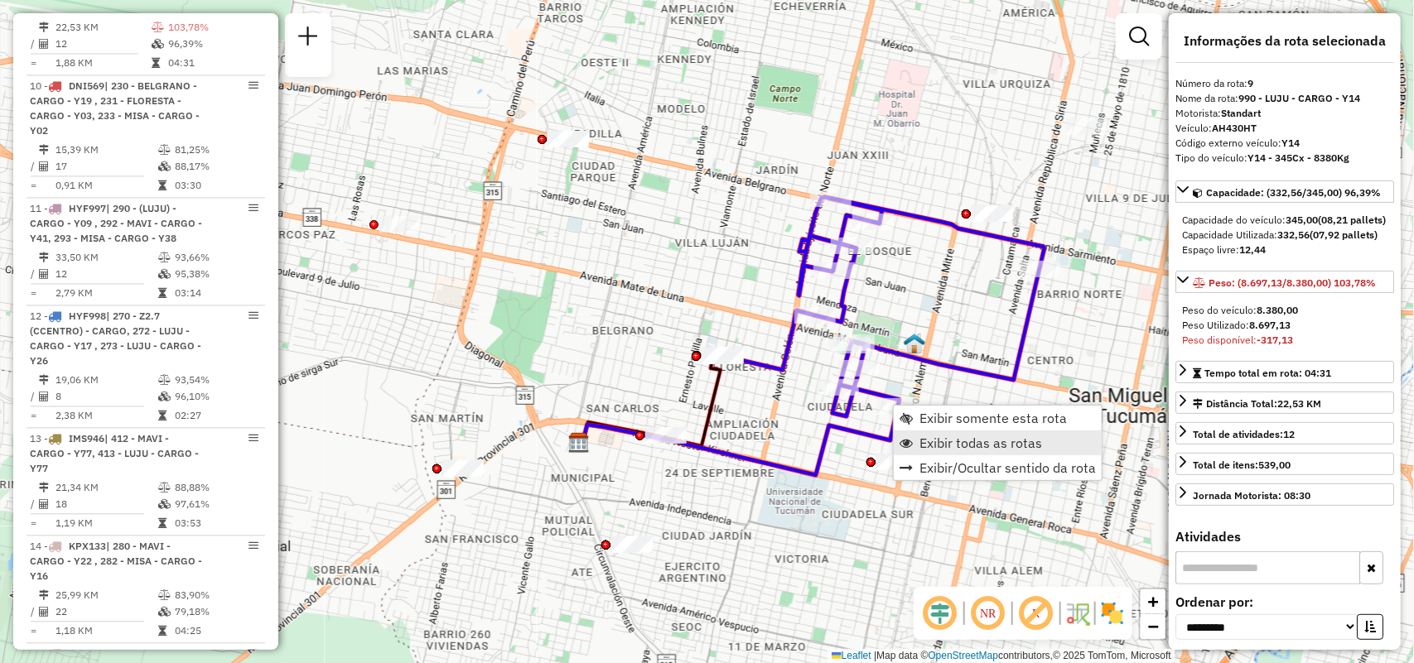
click at [930, 436] on span "Exibir todas as rotas" at bounding box center [980, 442] width 123 height 13
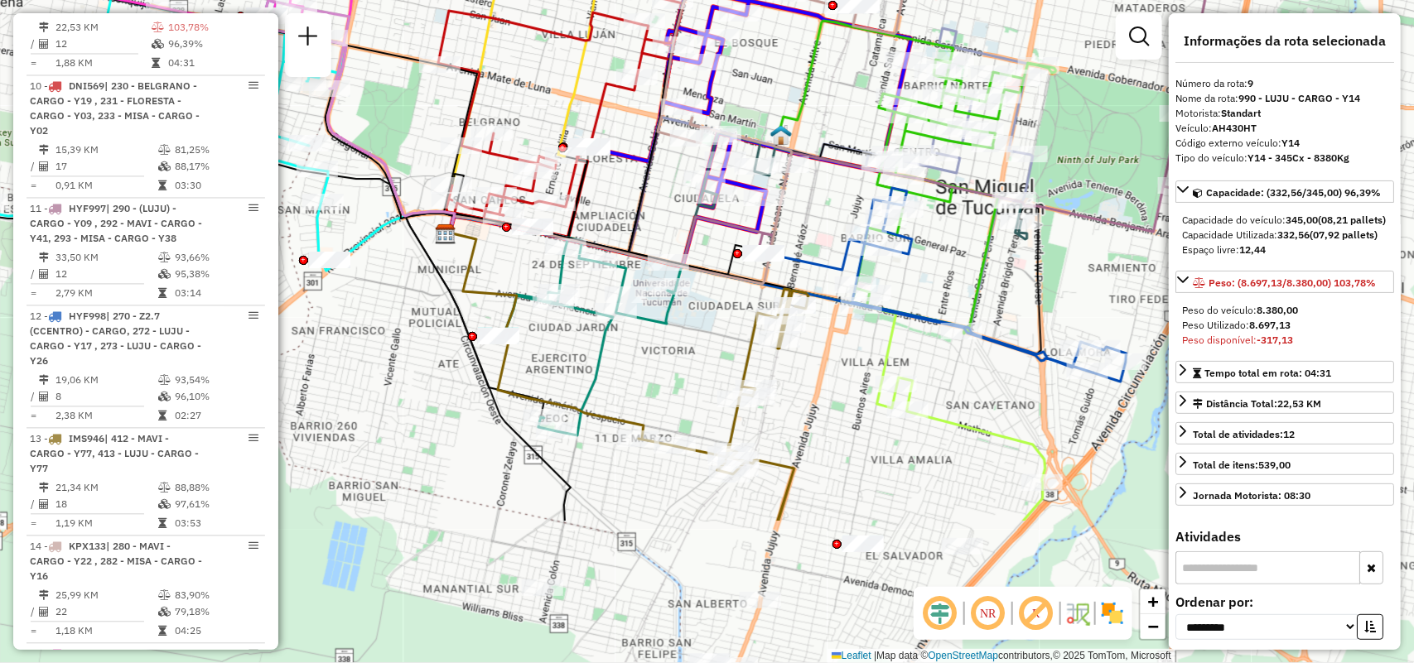
drag, startPoint x: 767, startPoint y: 121, endPoint x: 636, endPoint y: -90, distance: 248.4
click at [636, 0] on html "Aguarde... Pop-up bloqueado! Seu navegador bloqueou automáticamente a abertura …" at bounding box center [707, 331] width 1414 height 663
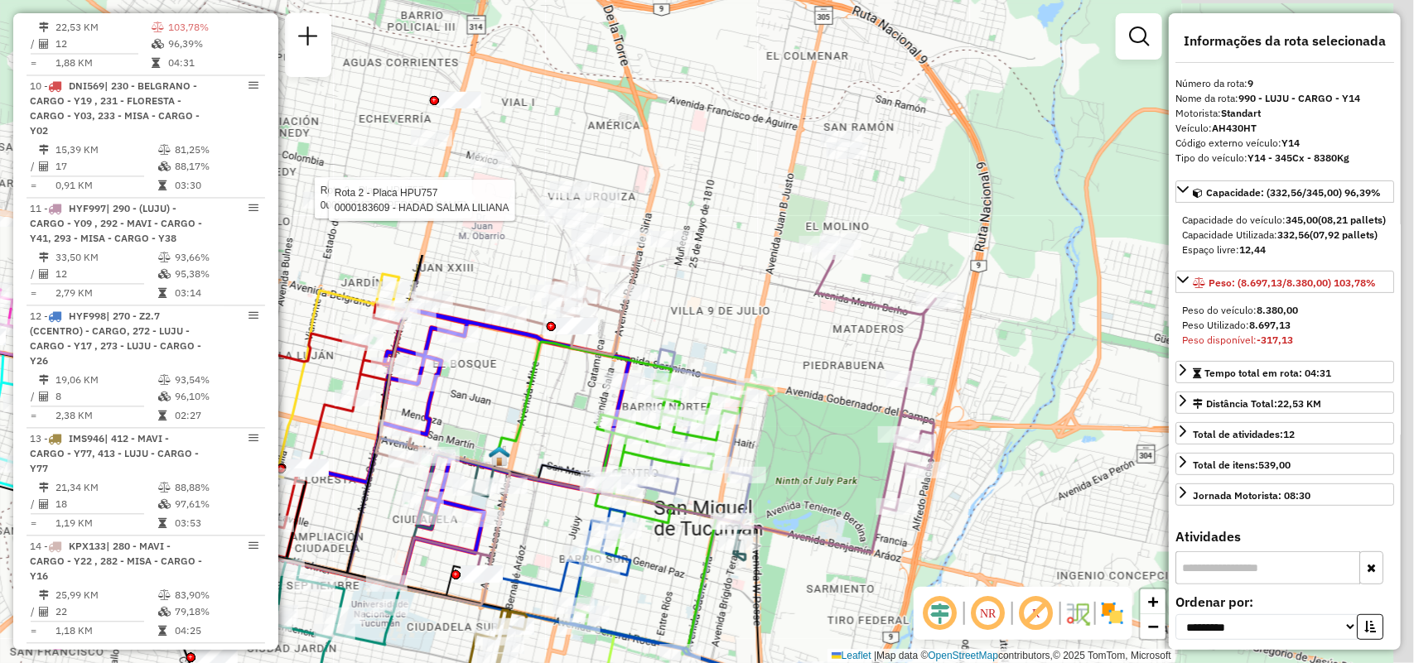
drag, startPoint x: 980, startPoint y: 163, endPoint x: 698, endPoint y: 487, distance: 429.1
click at [698, 487] on div "Rota 2 - Placa HPU757 0000465475 - figueroa Rota 2 - Placa HPU757 0000183609 - …" at bounding box center [707, 331] width 1414 height 663
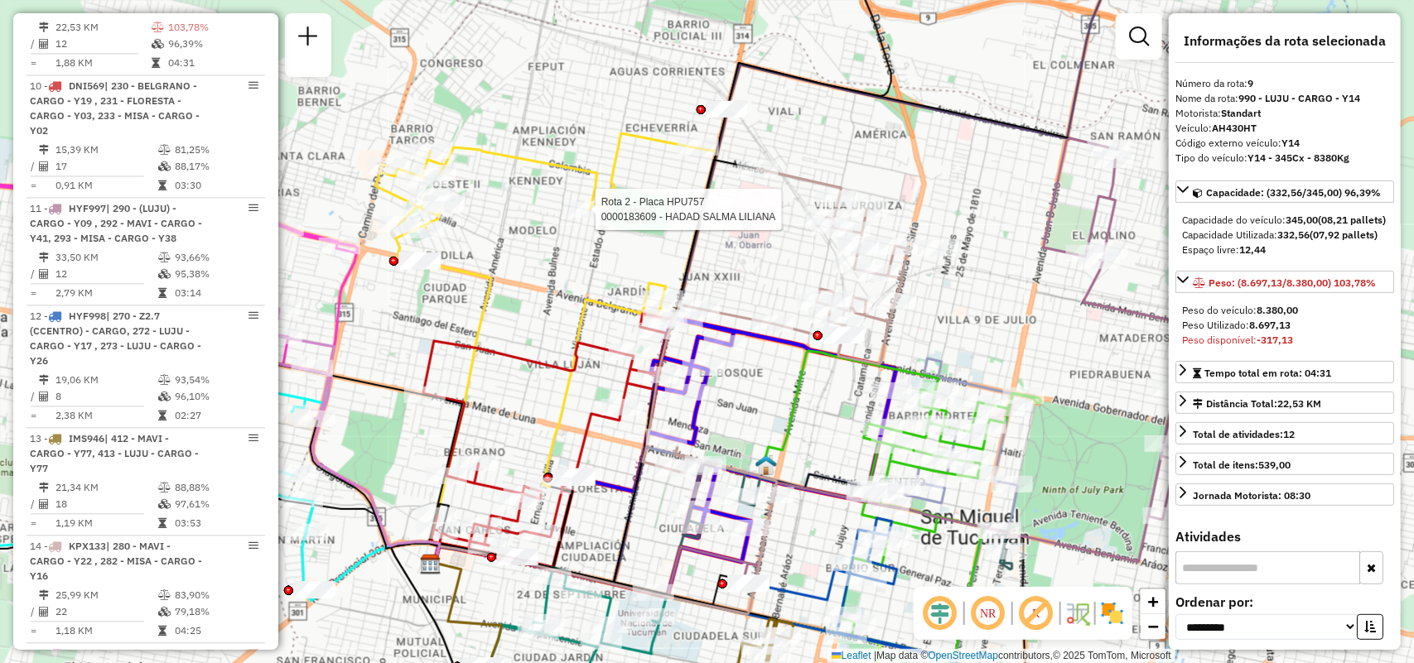
click at [942, 195] on div "Rota 2 - Placa HPU757 0000183609 - HADAD SALMA LILIANA Janela de atendimento Gr…" at bounding box center [707, 331] width 1414 height 663
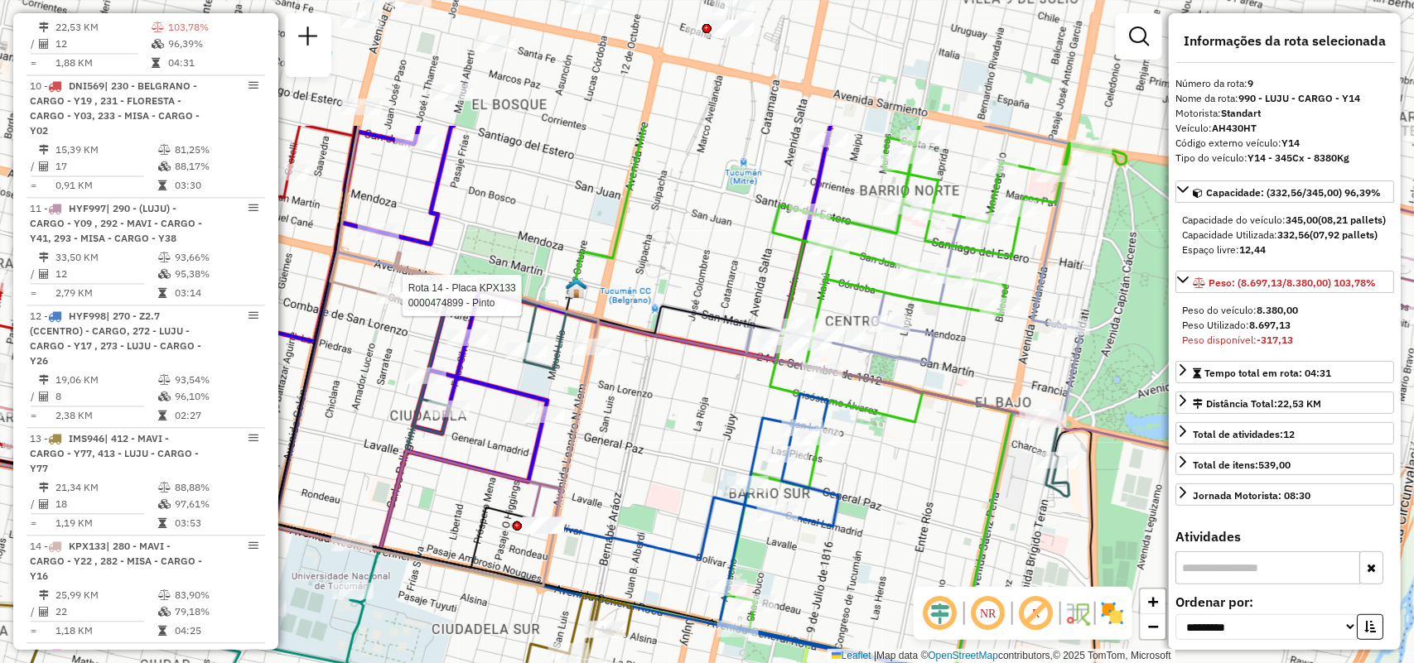
drag, startPoint x: 978, startPoint y: 340, endPoint x: 962, endPoint y: 407, distance: 69.1
click at [962, 407] on icon at bounding box center [990, 324] width 914 height 397
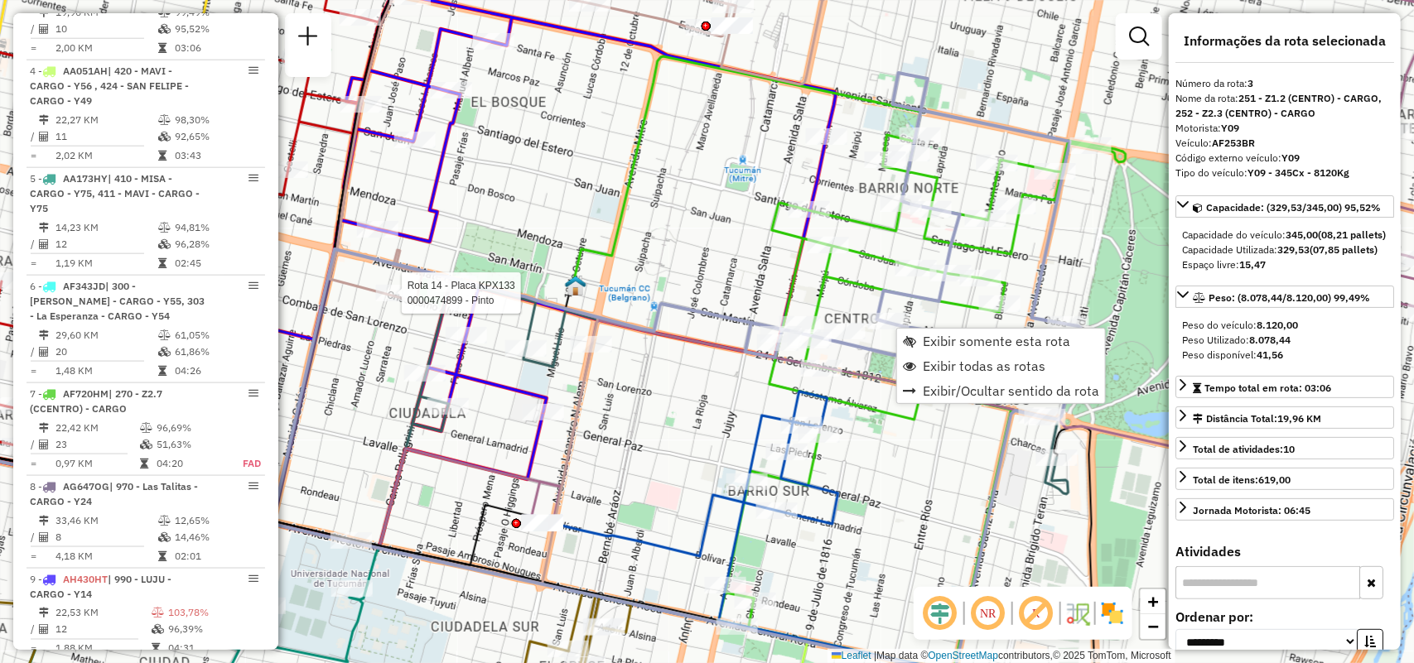
scroll to position [789, 0]
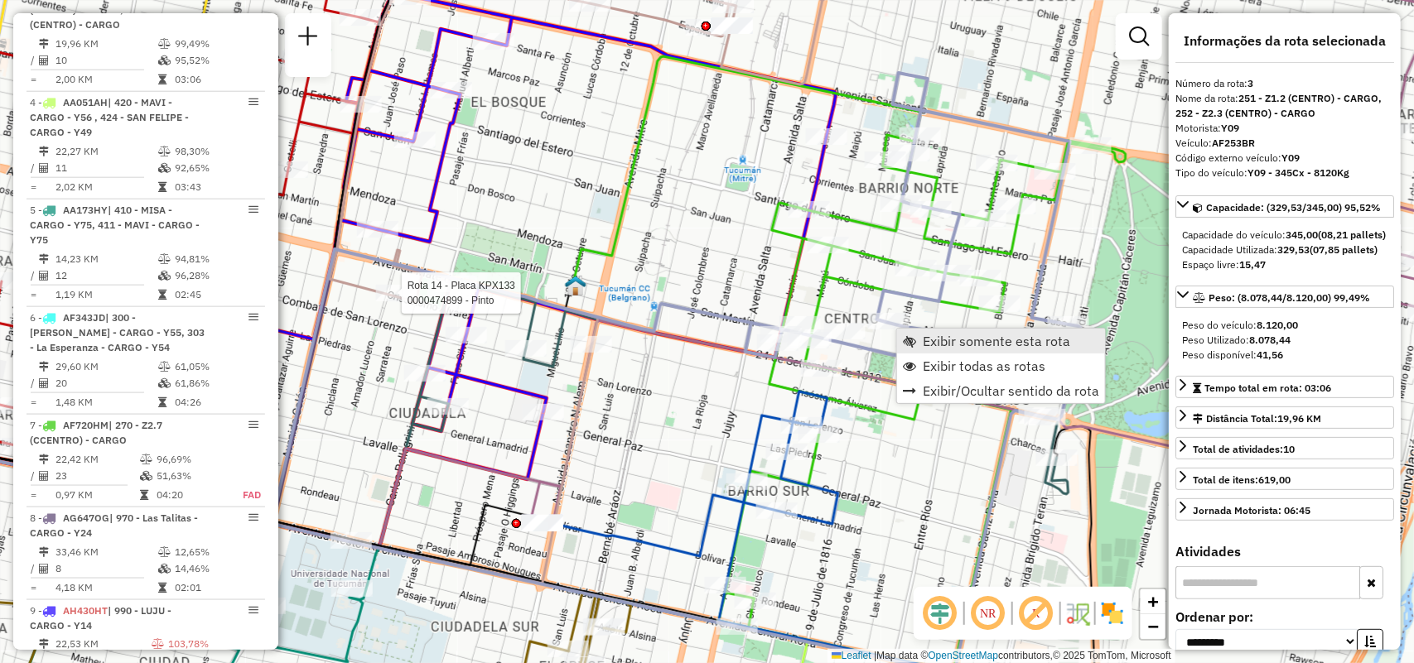
click at [924, 335] on span "Exibir somente esta rota" at bounding box center [996, 341] width 147 height 13
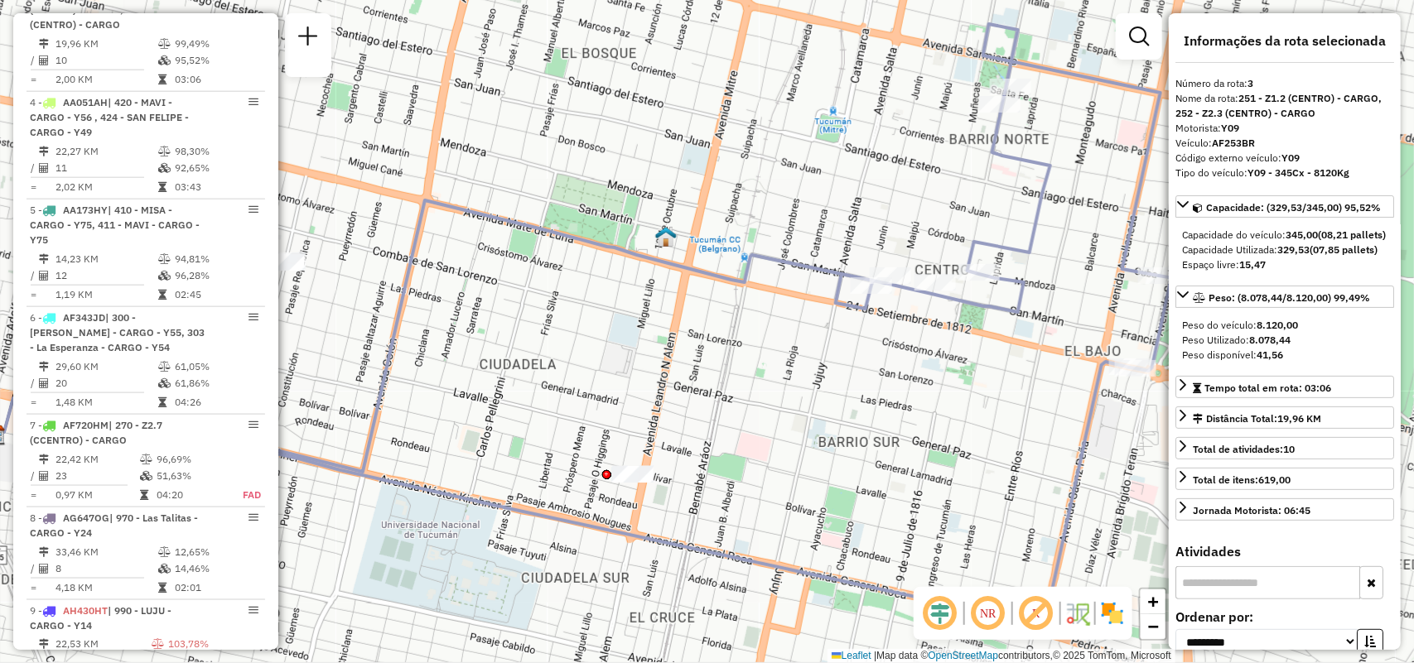
click at [798, 341] on div "Janela de atendimento Grade de atendimento Capacidade Transportadoras Veículos …" at bounding box center [707, 331] width 1414 height 663
click at [995, 321] on span "Exibir todas as rotas" at bounding box center [1026, 320] width 123 height 13
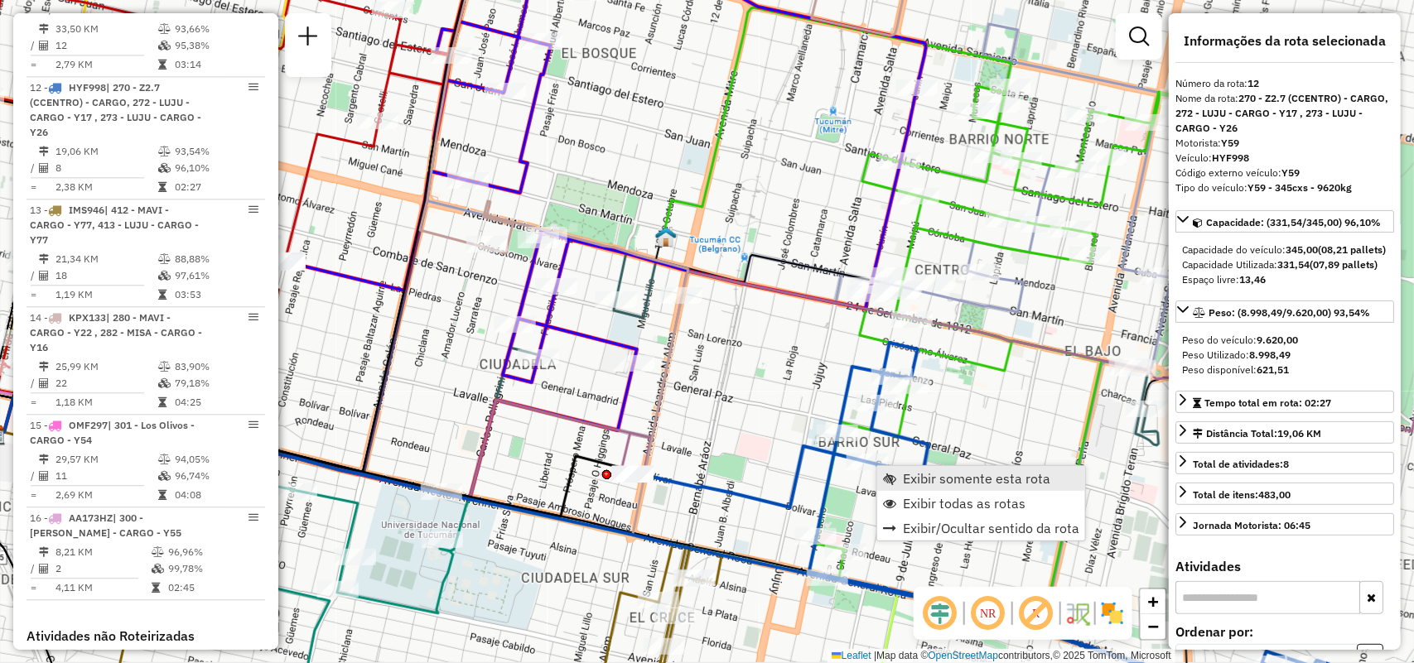
scroll to position [1729, 0]
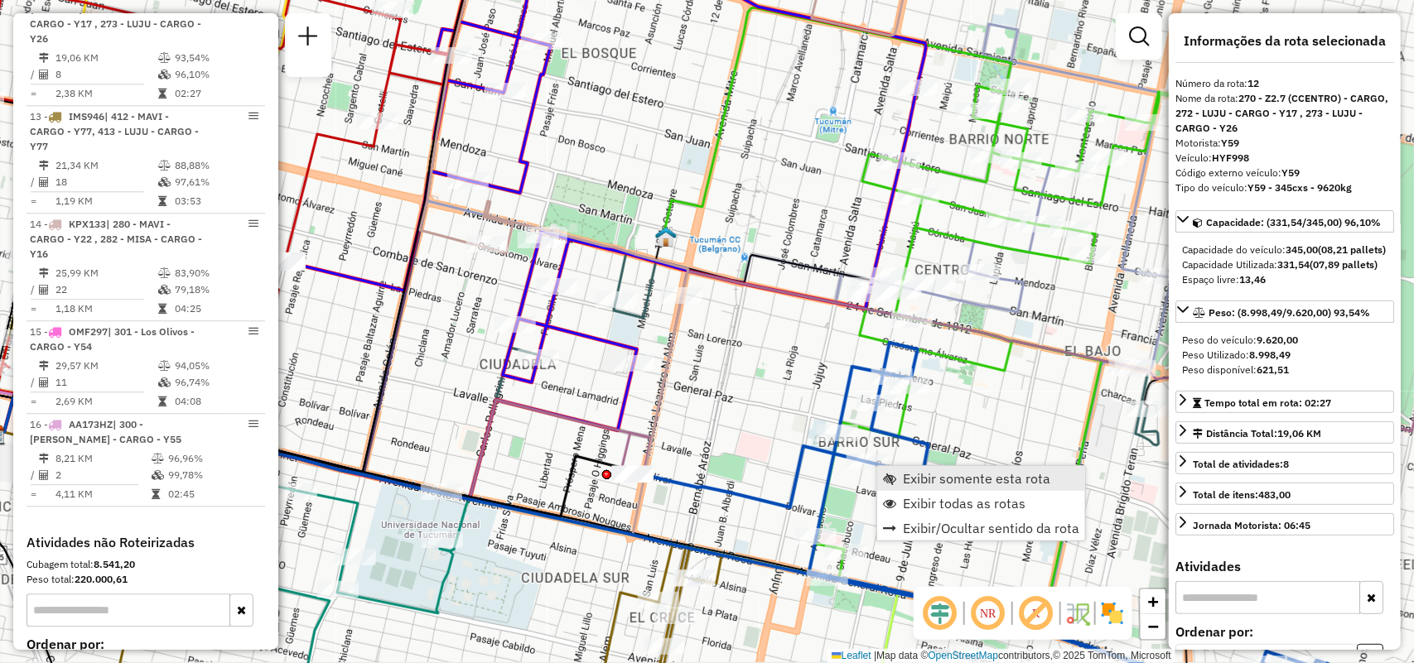
click at [912, 472] on span "Exibir somente esta rota" at bounding box center [976, 478] width 147 height 13
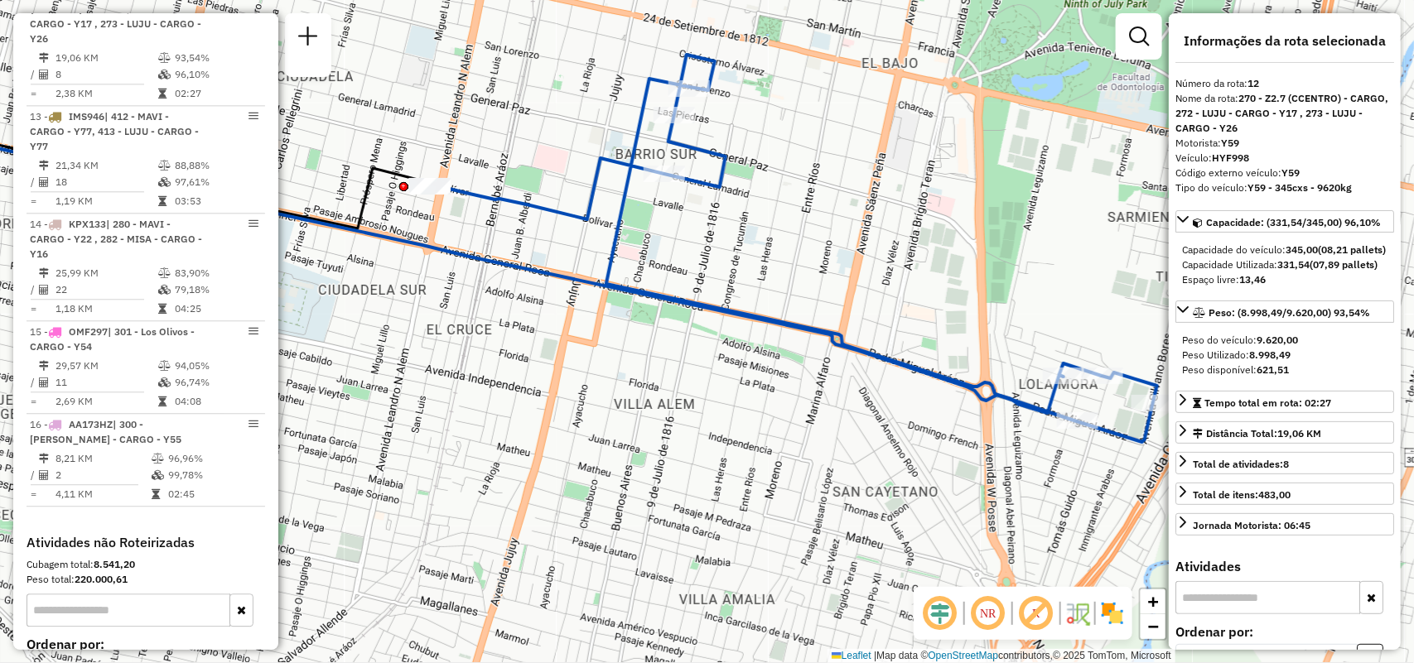
drag, startPoint x: 835, startPoint y: 441, endPoint x: 681, endPoint y: 389, distance: 162.4
click at [681, 389] on div "Janela de atendimento Grade de atendimento Capacidade Transportadoras Veículos …" at bounding box center [707, 331] width 1414 height 663
click at [688, 205] on link "Exibir somente esta rota" at bounding box center [767, 194] width 208 height 25
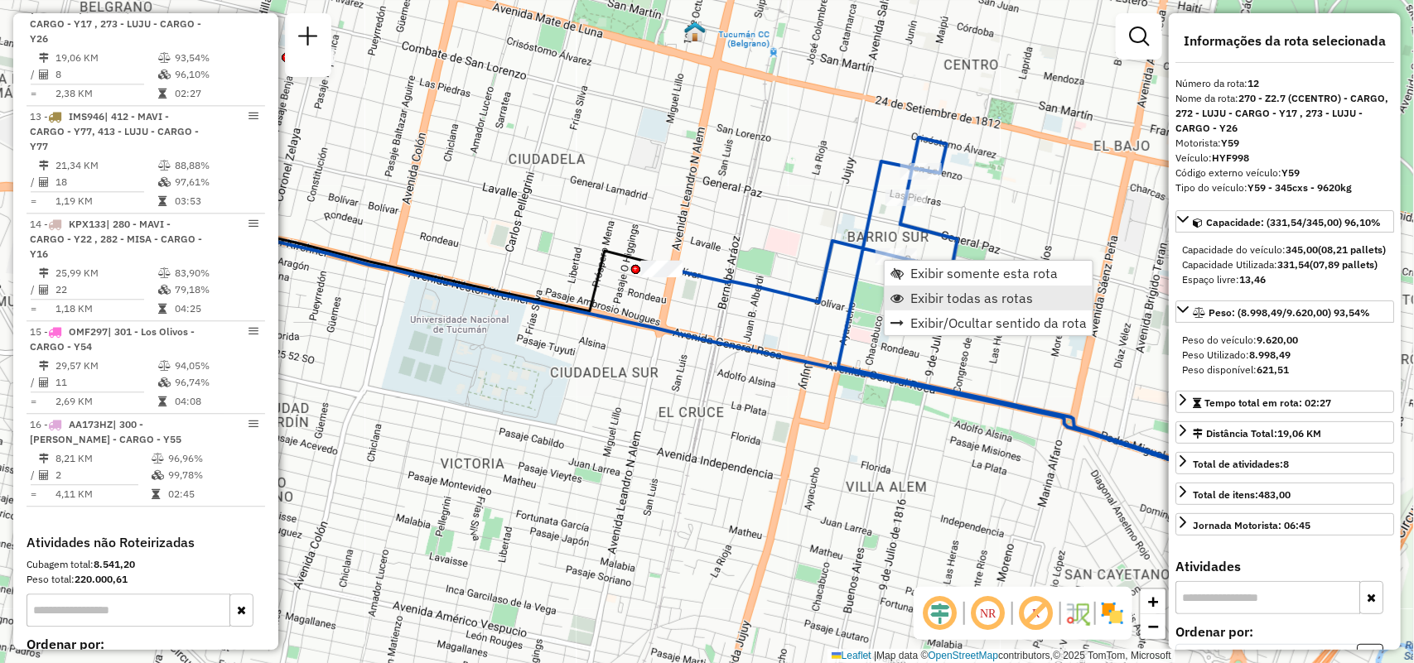
click at [910, 296] on span "Exibir todas as rotas" at bounding box center [971, 298] width 123 height 13
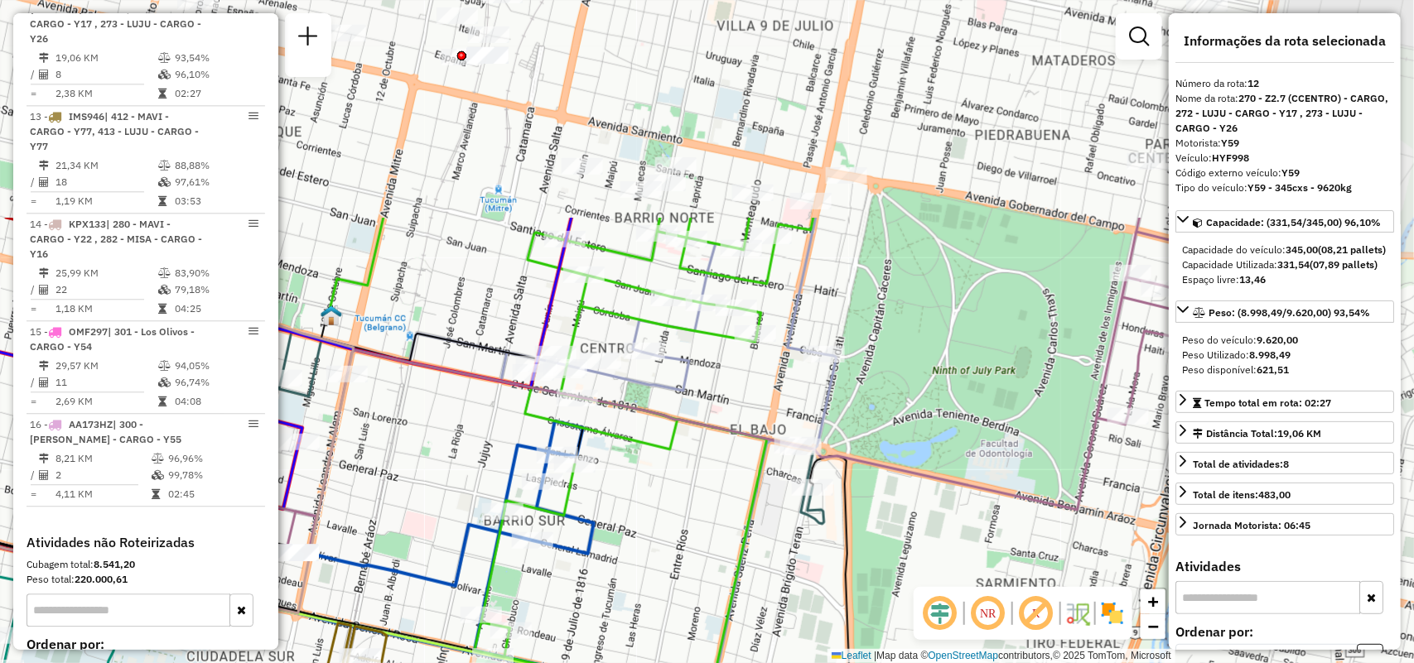
drag, startPoint x: 978, startPoint y: 301, endPoint x: 665, endPoint y: 553, distance: 402.3
click at [668, 552] on div "Janela de atendimento Grade de atendimento Capacidade Transportadoras Veículos …" at bounding box center [707, 331] width 1414 height 663
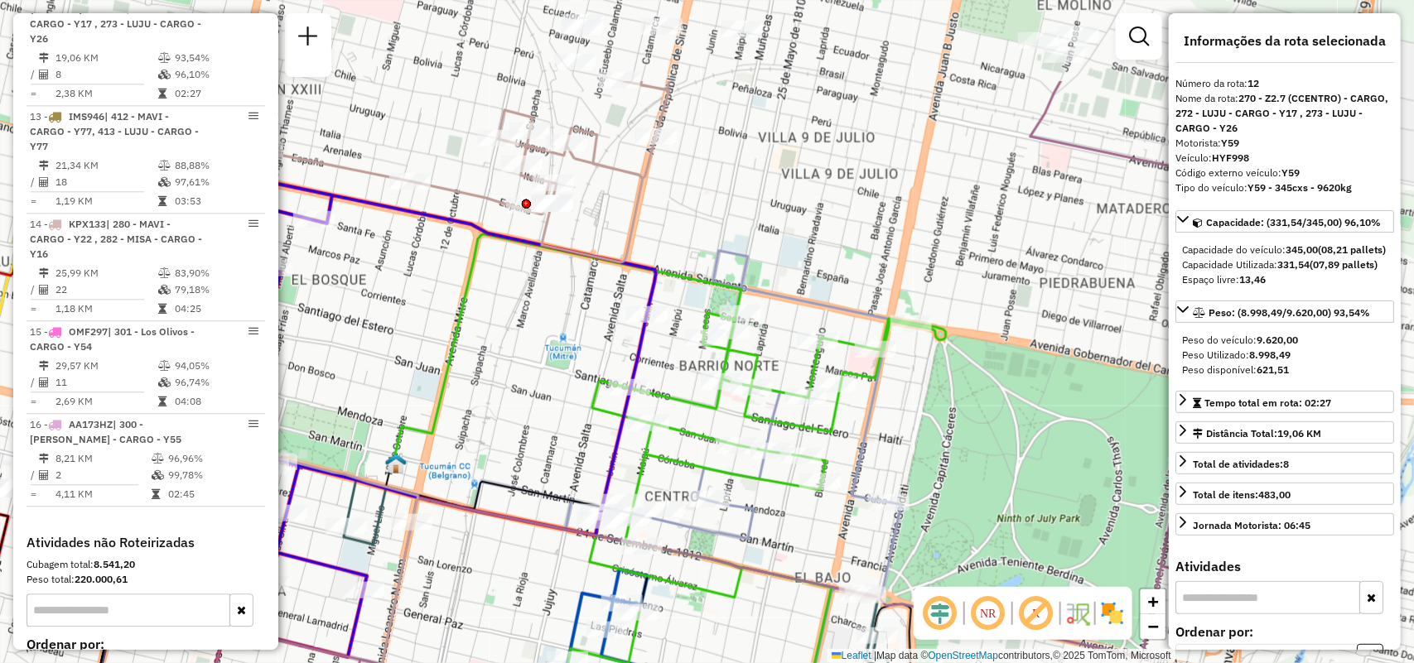
drag, startPoint x: 672, startPoint y: 493, endPoint x: 750, endPoint y: 643, distance: 168.5
click at [744, 663] on html "Aguarde... Pop-up bloqueado! Seu navegador bloqueou automáticamente a abertura …" at bounding box center [707, 331] width 1414 height 663
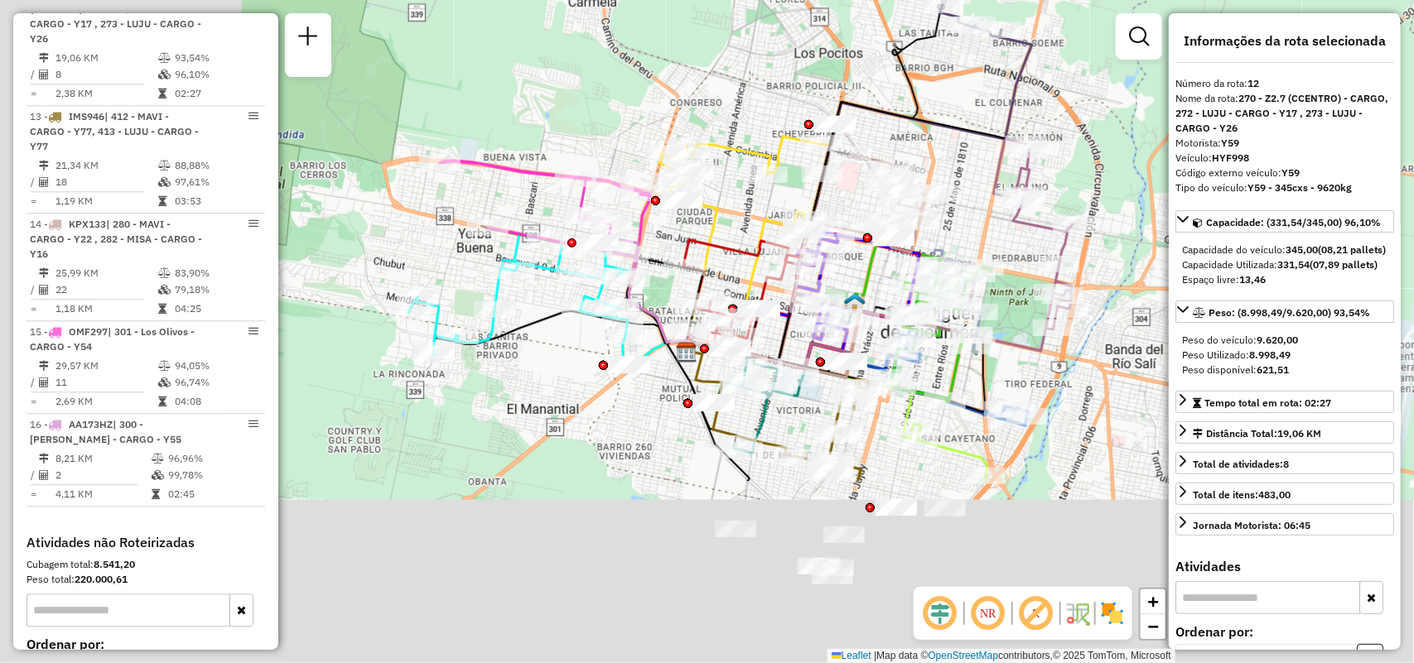
drag, startPoint x: 942, startPoint y: 389, endPoint x: 1097, endPoint y: 249, distance: 208.7
click at [1097, 249] on div "Janela de atendimento Grade de atendimento Capacidade Transportadoras Veículos …" at bounding box center [707, 331] width 1414 height 663
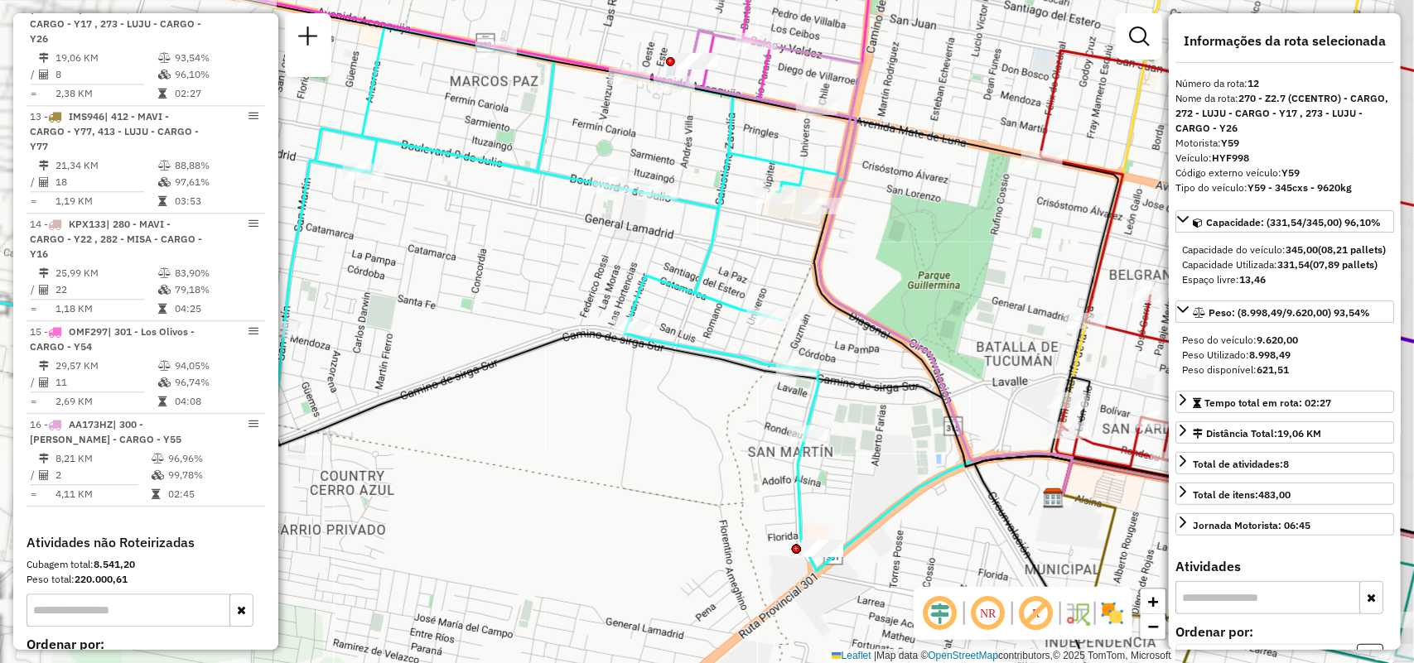
drag, startPoint x: 590, startPoint y: 308, endPoint x: 489, endPoint y: 374, distance: 119.7
click at [489, 374] on div "Janela de atendimento Grade de atendimento Capacidade Transportadoras Veículos …" at bounding box center [707, 331] width 1414 height 663
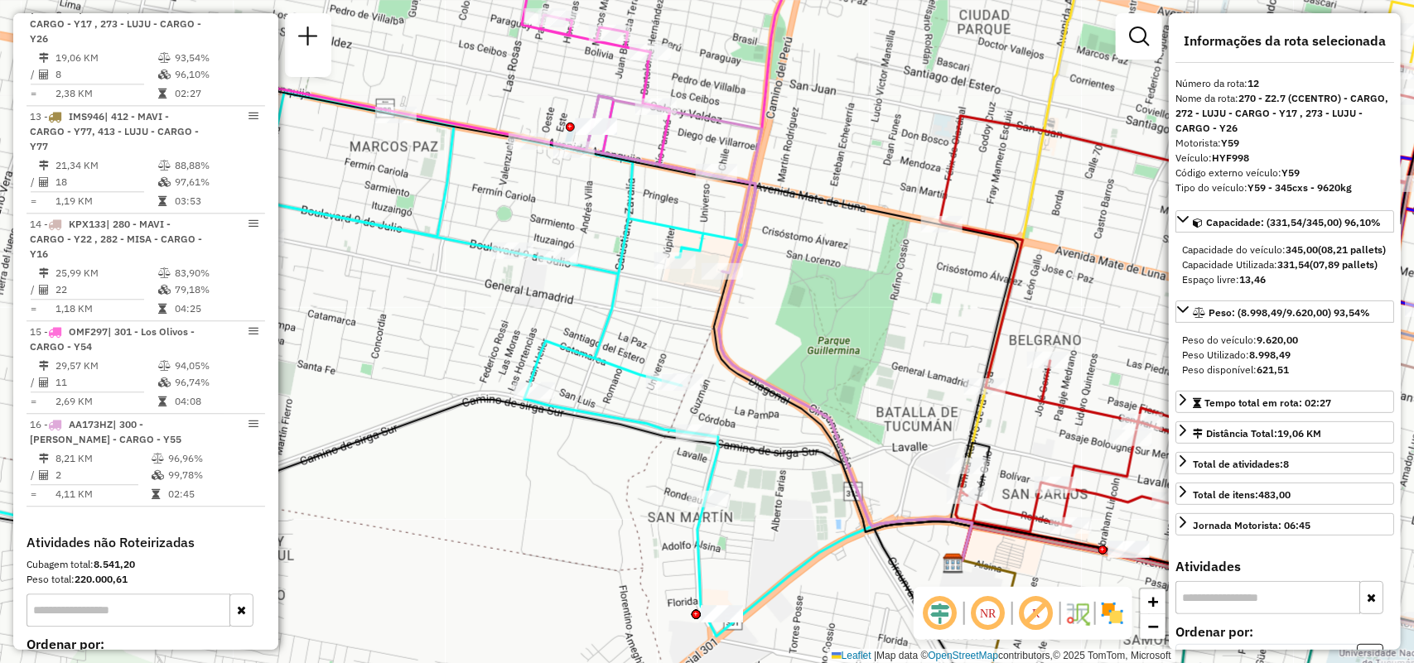
click at [598, 117] on icon at bounding box center [677, 184] width 170 height 177
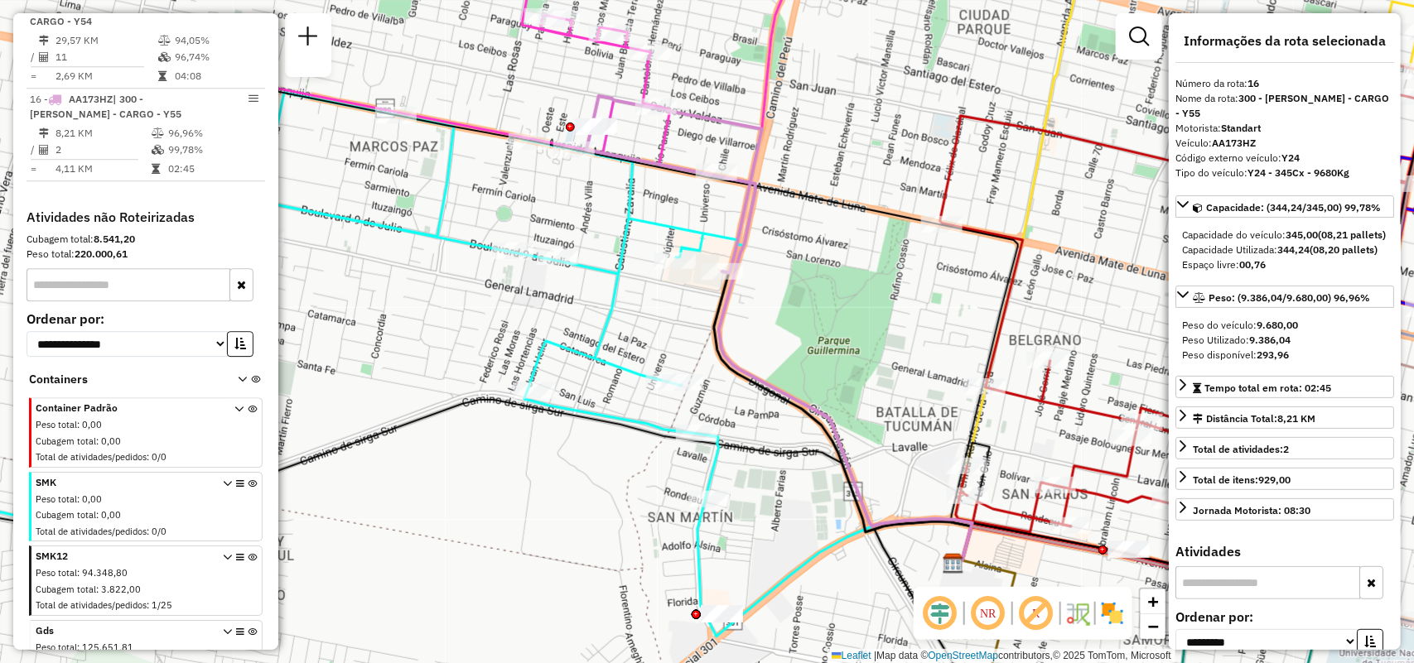
scroll to position [2129, 0]
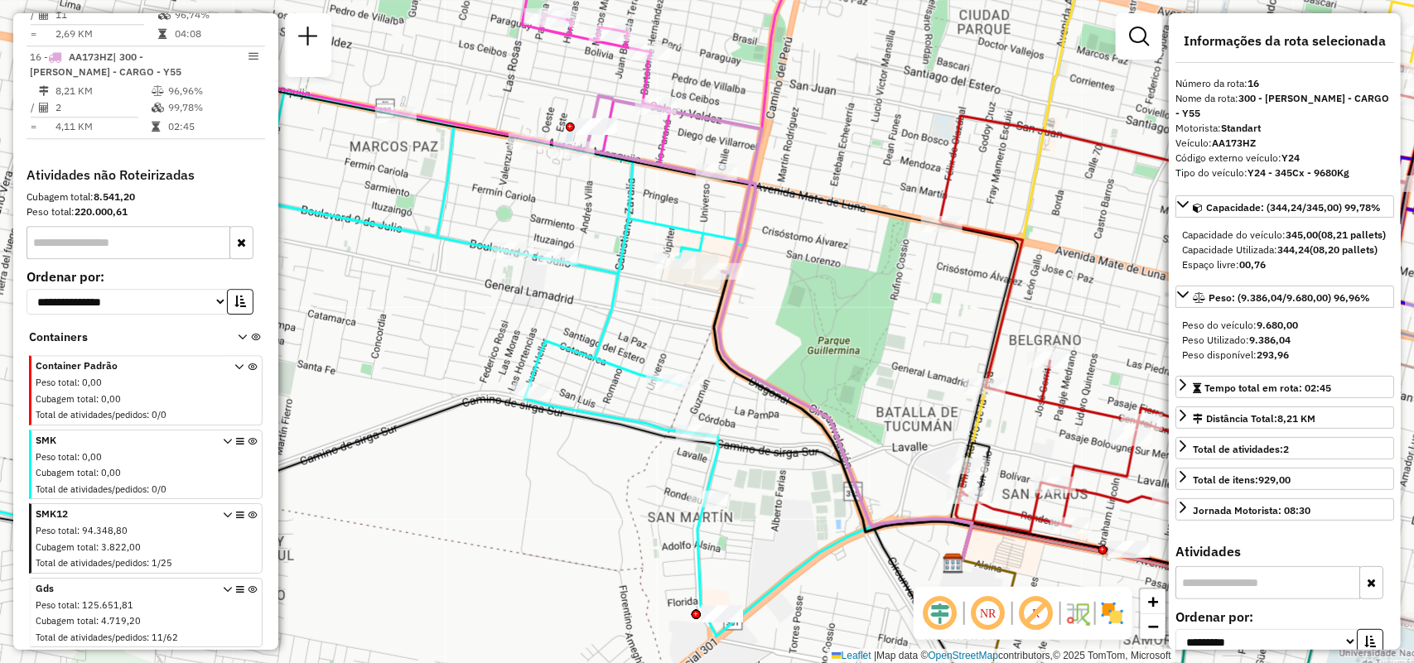
click at [569, 123] on div at bounding box center [570, 127] width 9 height 9
click at [716, 200] on div "Janela de atendimento Grade de atendimento Capacidade Transportadoras Veículos …" at bounding box center [707, 331] width 1414 height 663
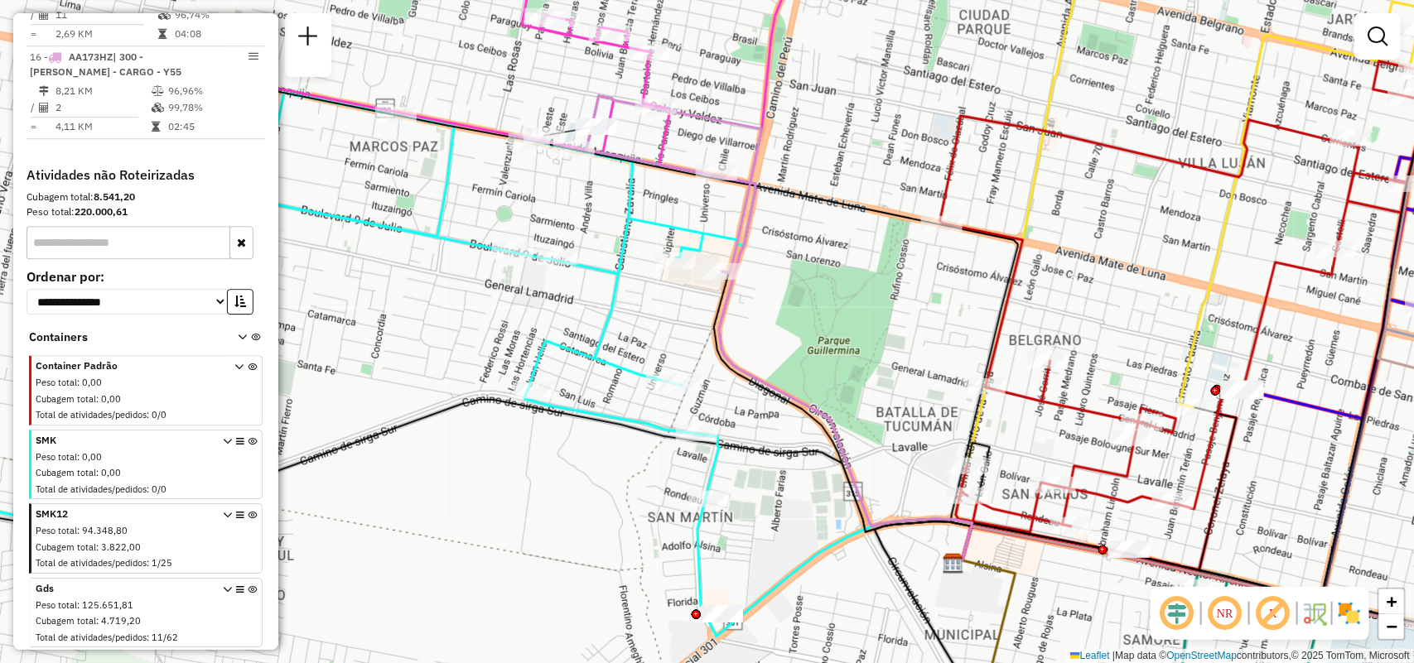
click at [845, 240] on div "Janela de atendimento Grade de atendimento Capacidade Transportadoras Veículos …" at bounding box center [707, 331] width 1414 height 663
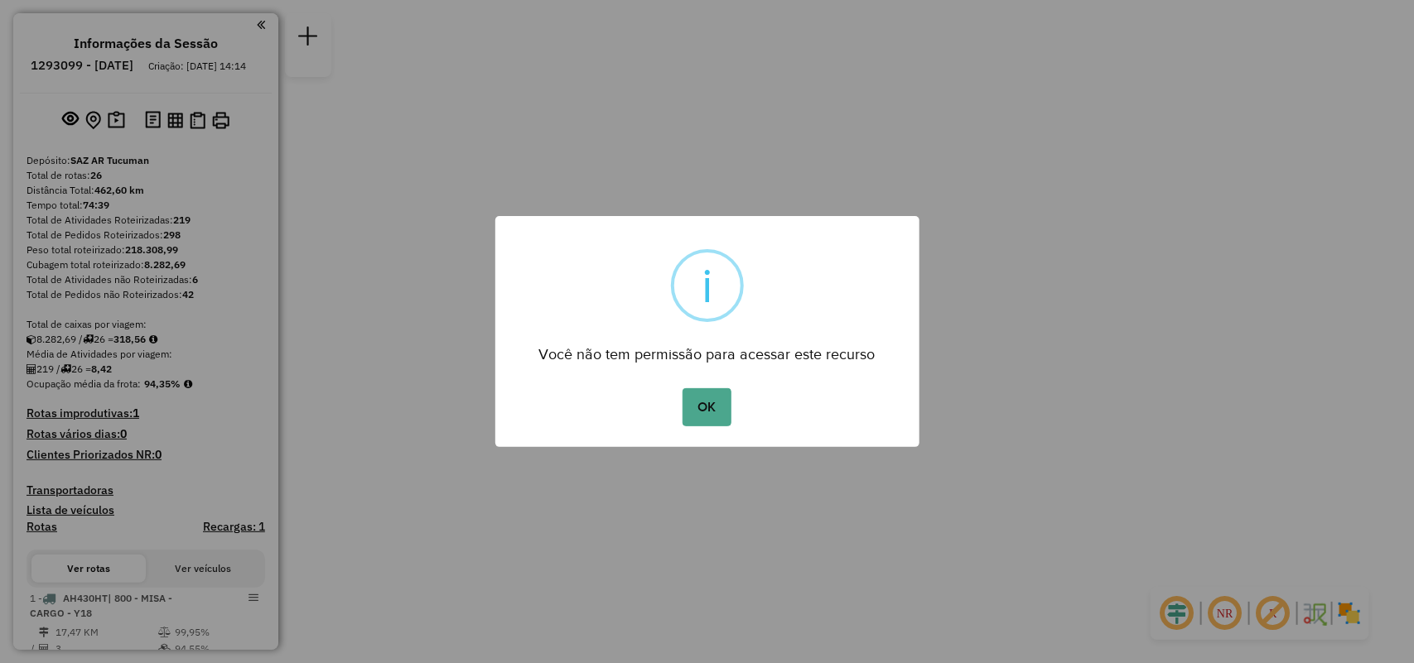
click at [682, 388] on button "OK" at bounding box center [706, 407] width 49 height 38
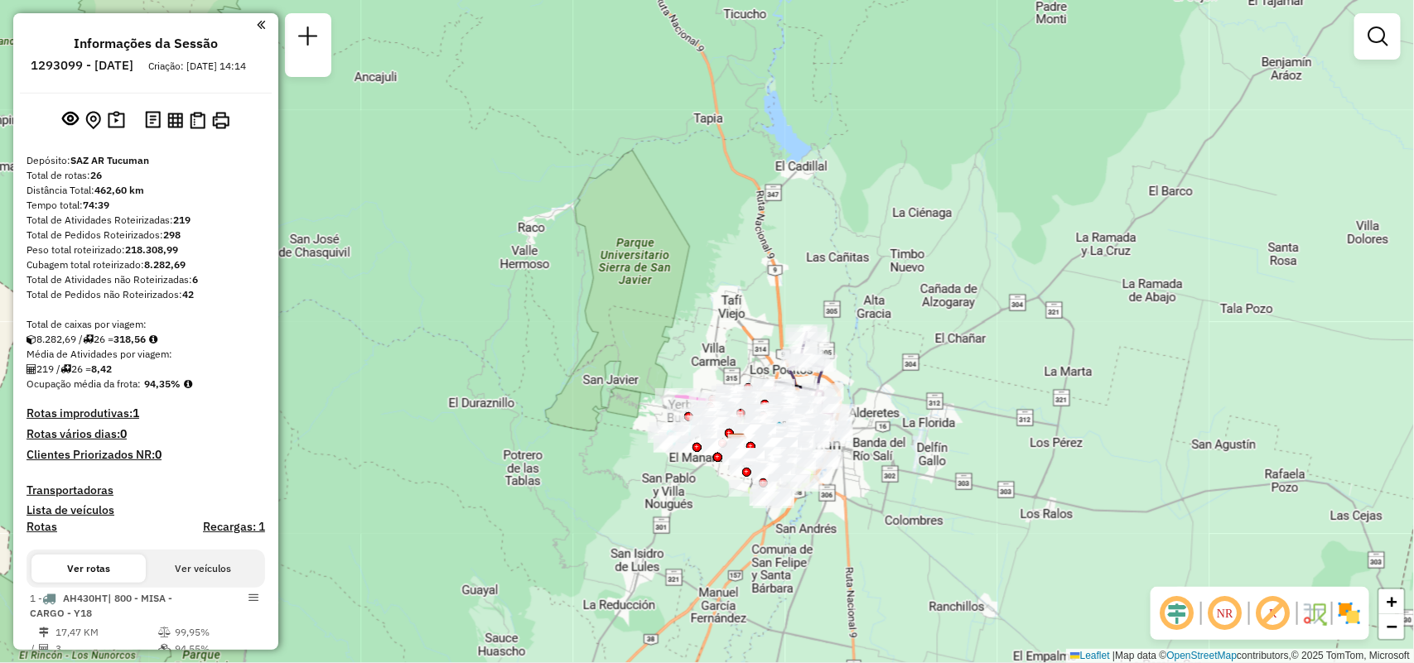
drag, startPoint x: 1000, startPoint y: 499, endPoint x: 1068, endPoint y: 236, distance: 272.0
click at [1068, 236] on div "Janela de atendimento Grade de atendimento Capacidade Transportadoras Veículos …" at bounding box center [707, 331] width 1414 height 663
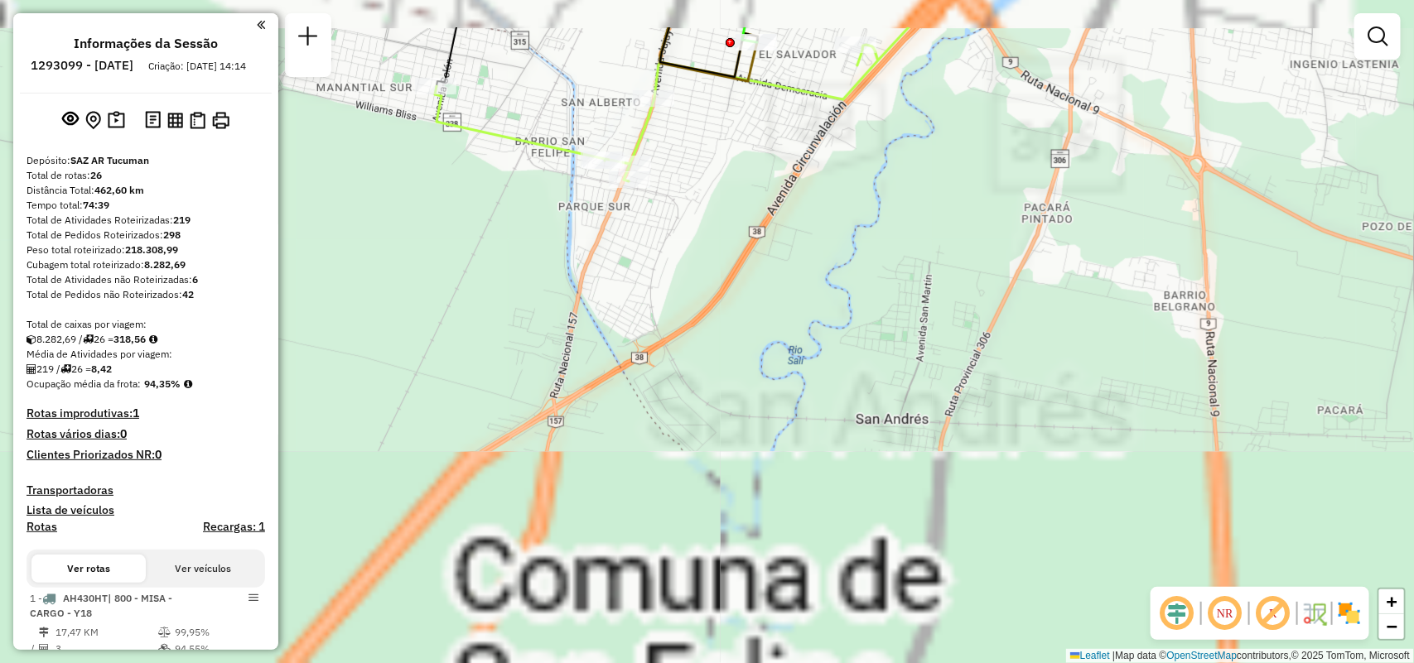
drag, startPoint x: 754, startPoint y: 150, endPoint x: 1054, endPoint y: 676, distance: 605.8
click at [1054, 663] on html "Aguarde... Pop-up bloqueado! Seu navegador bloqueou automáticamente a abertura …" at bounding box center [707, 331] width 1414 height 663
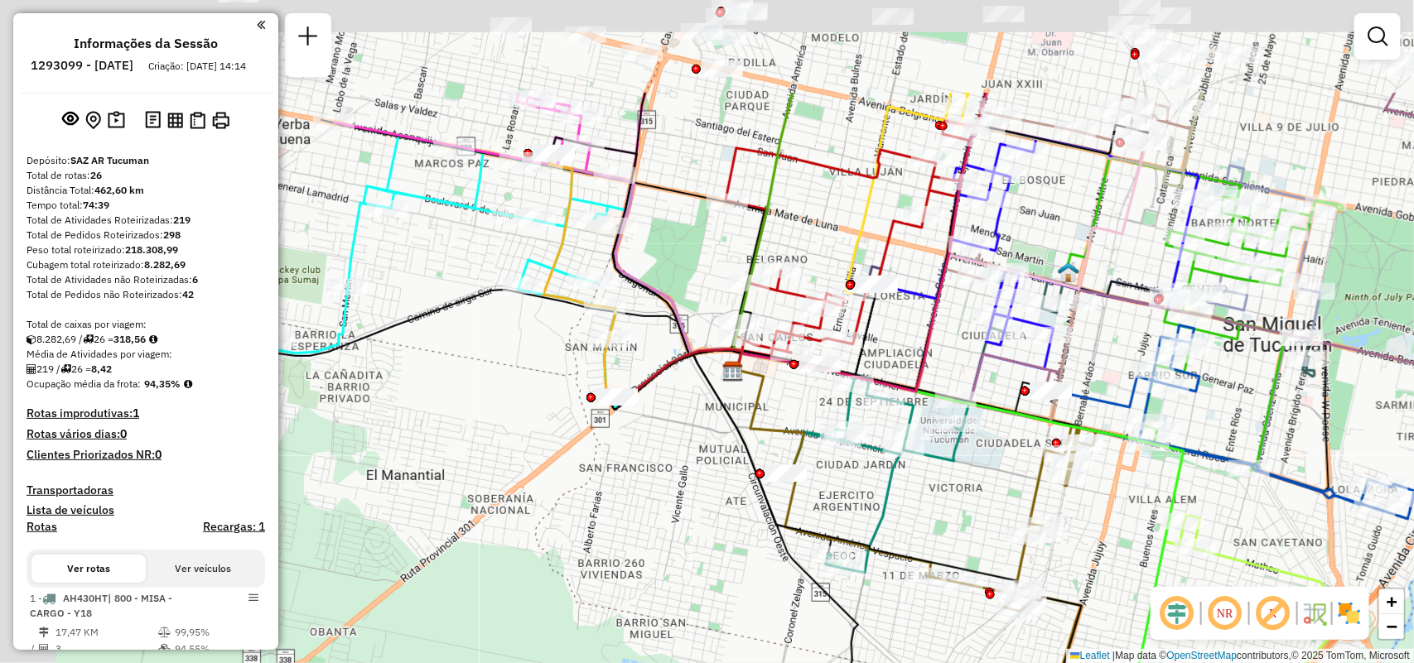
drag, startPoint x: 799, startPoint y: 557, endPoint x: 809, endPoint y: 596, distance: 41.0
click at [813, 599] on div "Janela de atendimento Grade de atendimento Capacidade Transportadoras Veículos …" at bounding box center [707, 331] width 1414 height 663
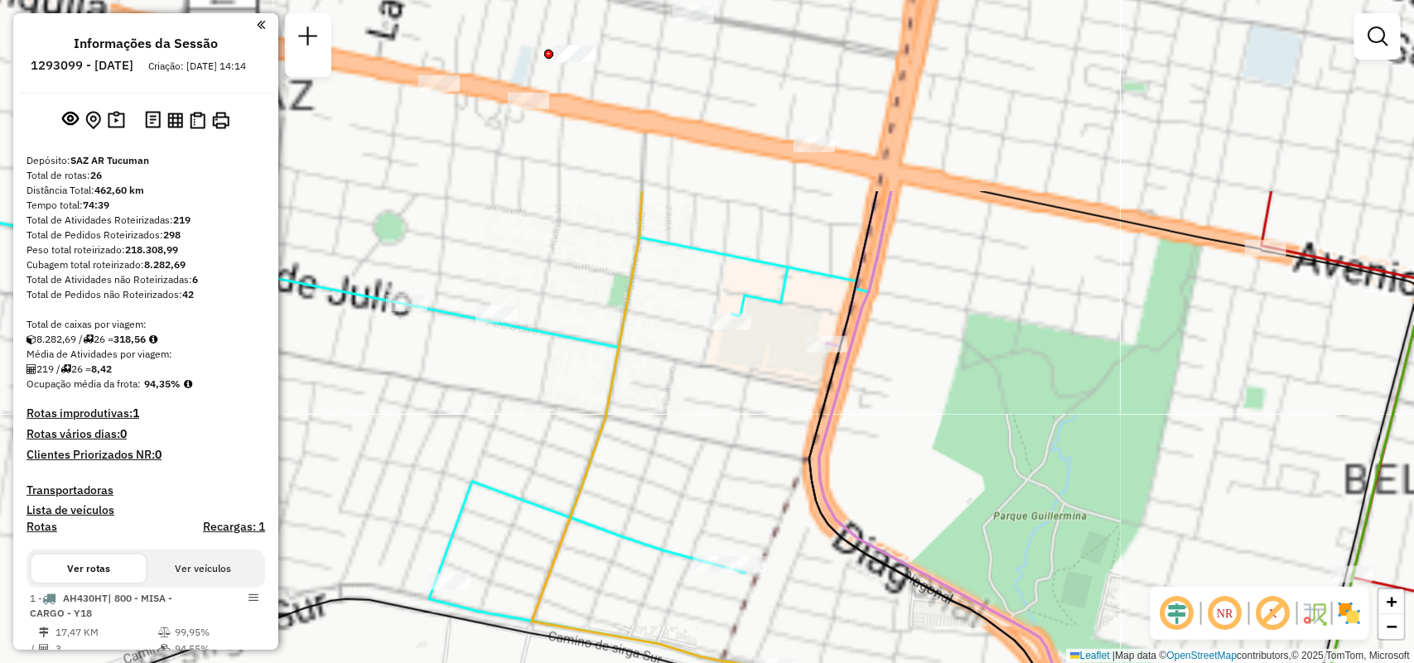
drag, startPoint x: 773, startPoint y: 375, endPoint x: 812, endPoint y: 519, distance: 149.3
click at [812, 519] on div "Rota 1 - Placa AH430HT 0000450170 - GIULIANTE [PERSON_NAME] de atendimento Grad…" at bounding box center [707, 331] width 1414 height 663
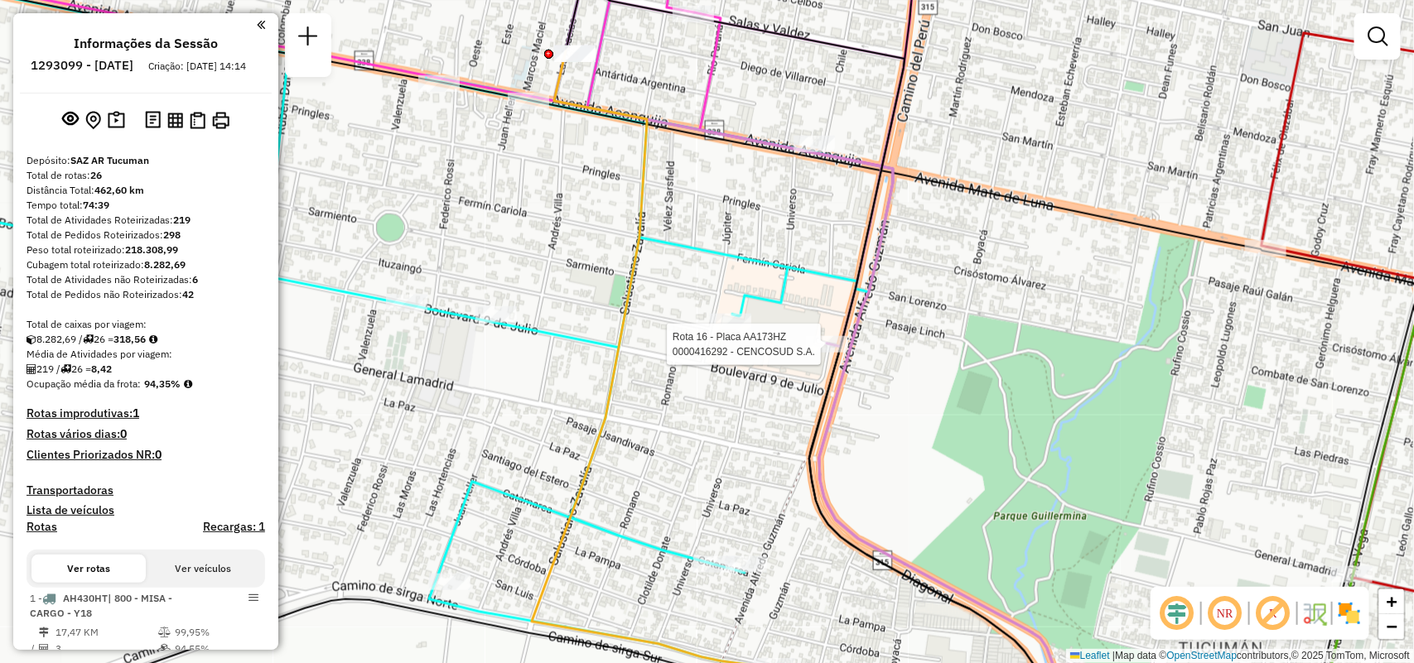
select select "**********"
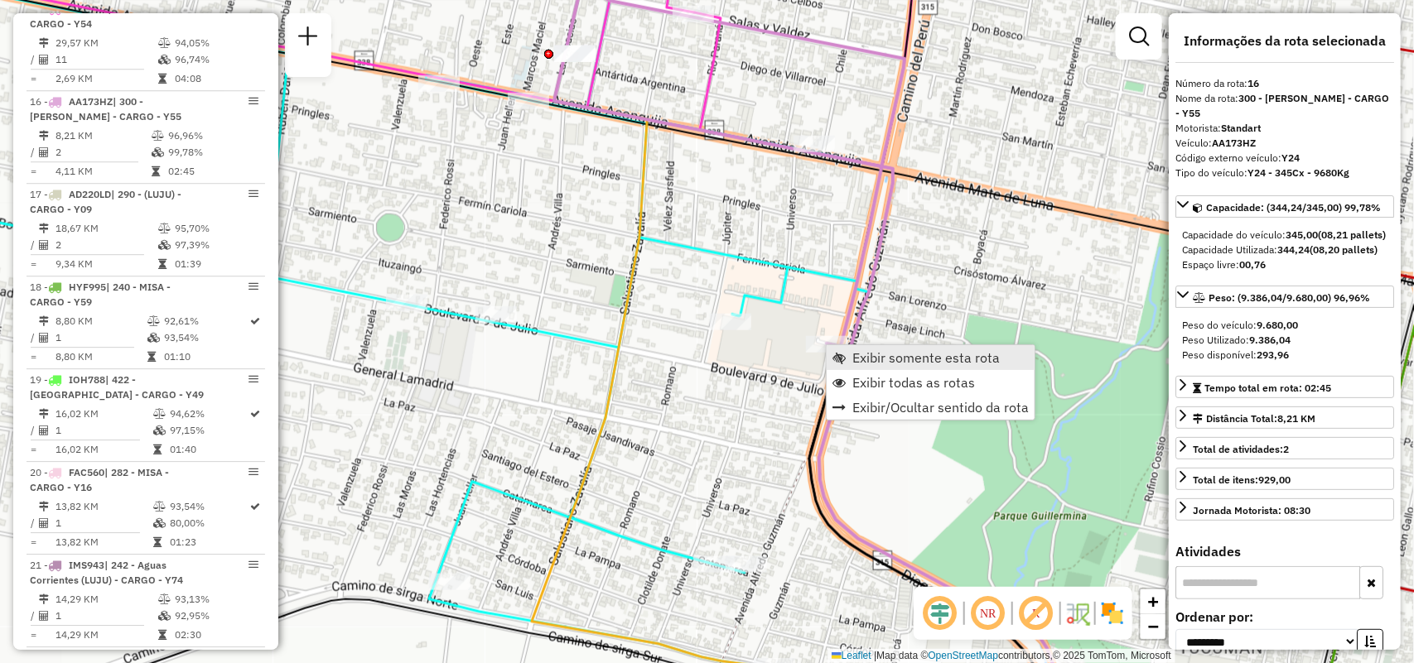
scroll to position [2160, 0]
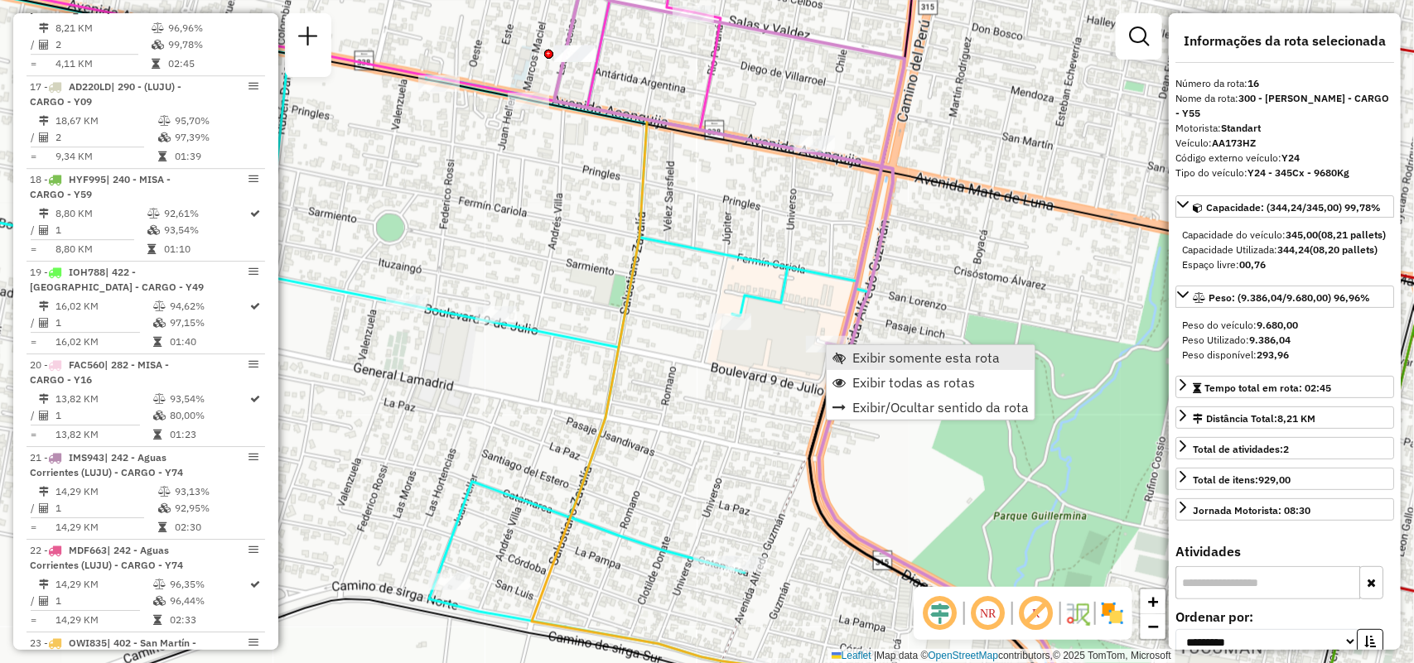
click at [854, 351] on span "Exibir somente esta rota" at bounding box center [925, 357] width 147 height 13
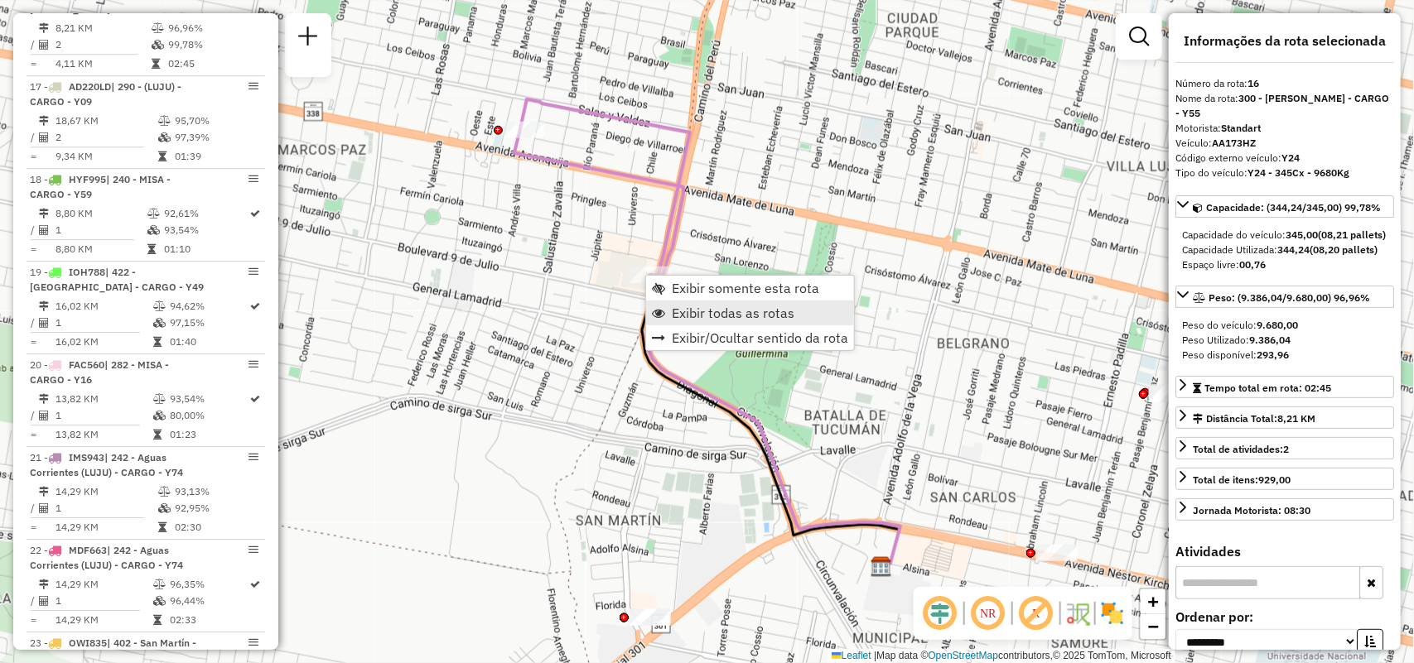
click at [704, 311] on span "Exibir todas as rotas" at bounding box center [733, 312] width 123 height 13
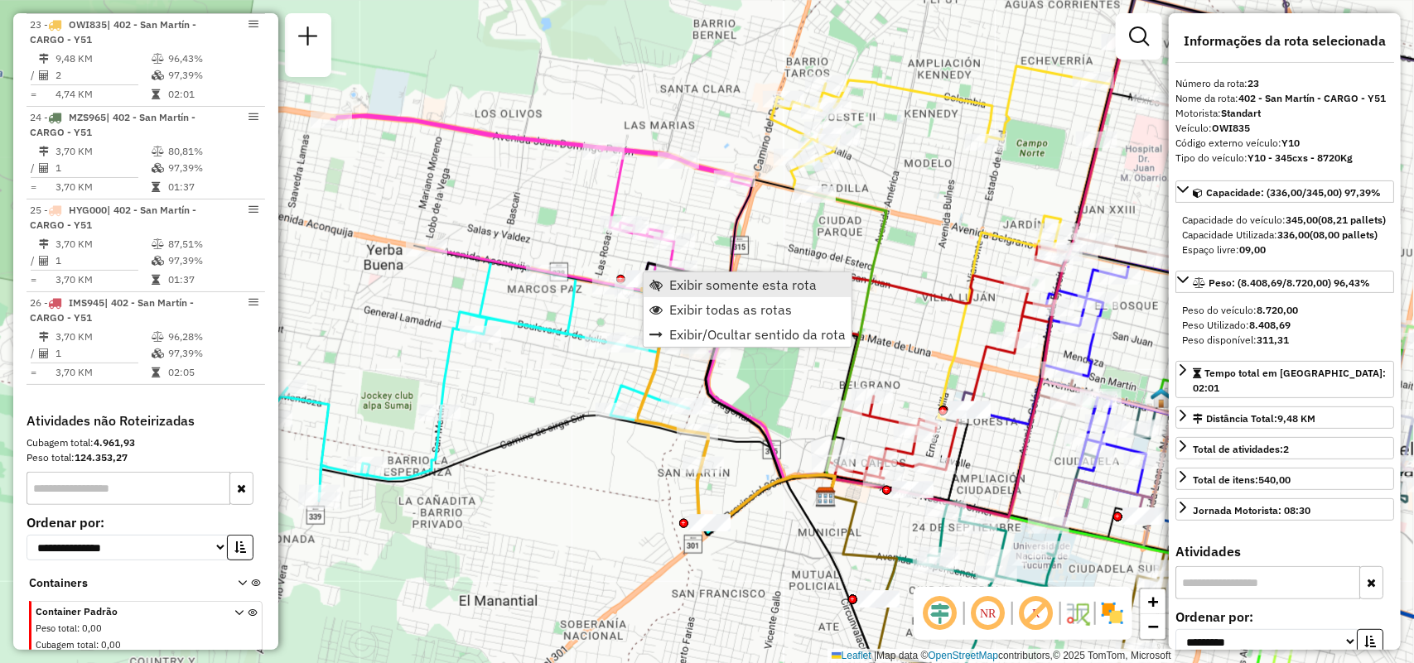
scroll to position [2810, 0]
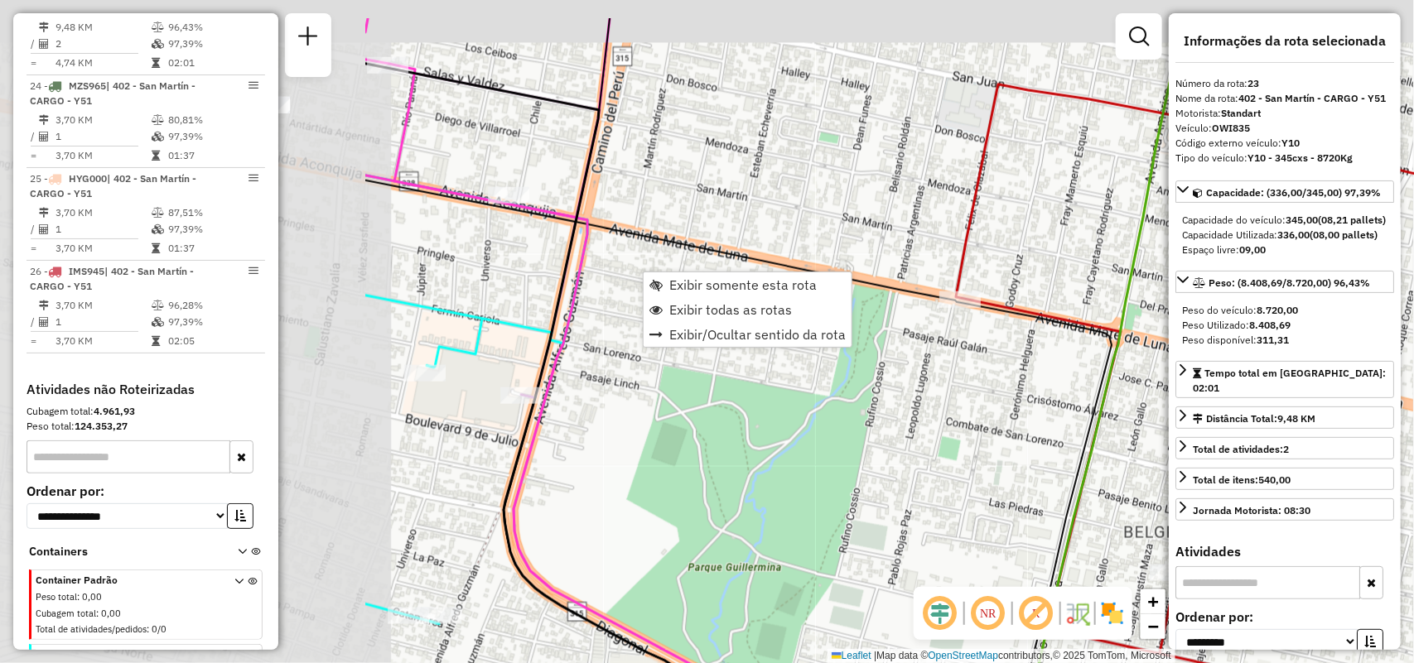
drag, startPoint x: 443, startPoint y: 346, endPoint x: 948, endPoint y: 425, distance: 511.3
click at [948, 425] on div "Janela de atendimento Grade de atendimento Capacidade Transportadoras Veículos …" at bounding box center [707, 331] width 1414 height 663
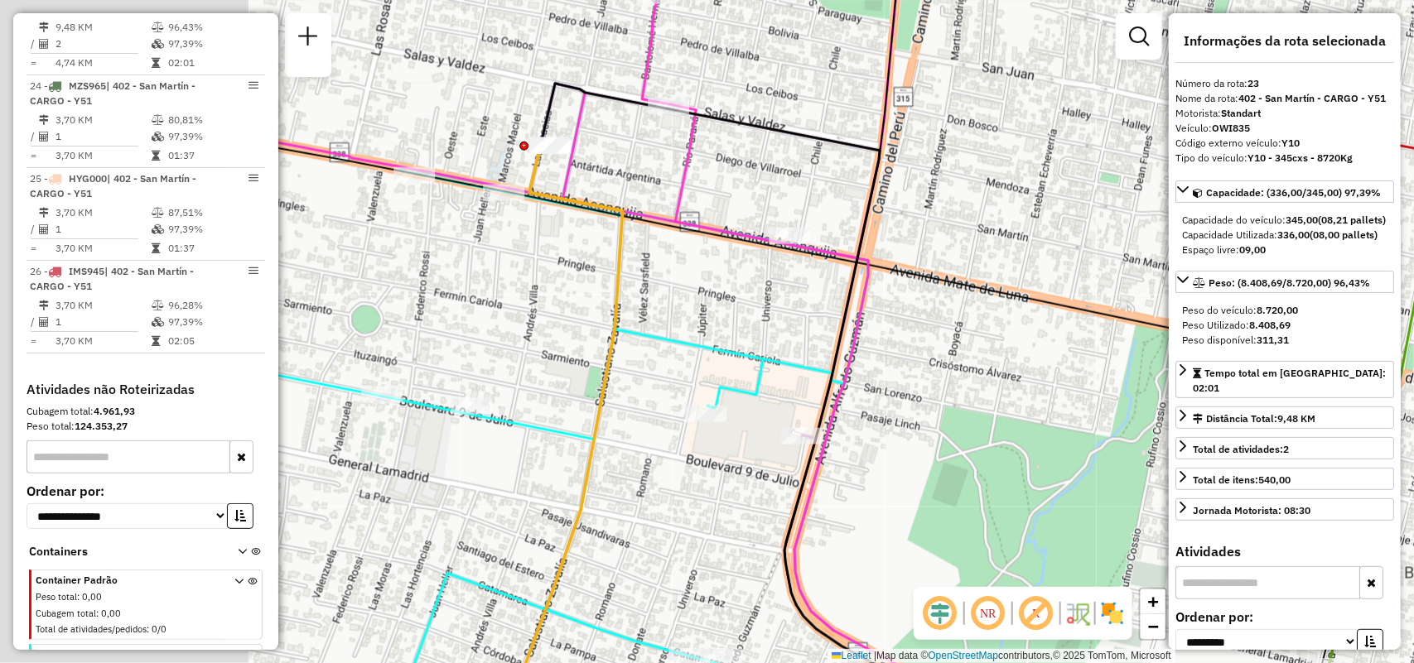
drag, startPoint x: 494, startPoint y: 229, endPoint x: 704, endPoint y: 259, distance: 211.6
click at [704, 259] on div "Janela de atendimento Grade de atendimento Capacidade Transportadoras Veículos …" at bounding box center [707, 331] width 1414 height 663
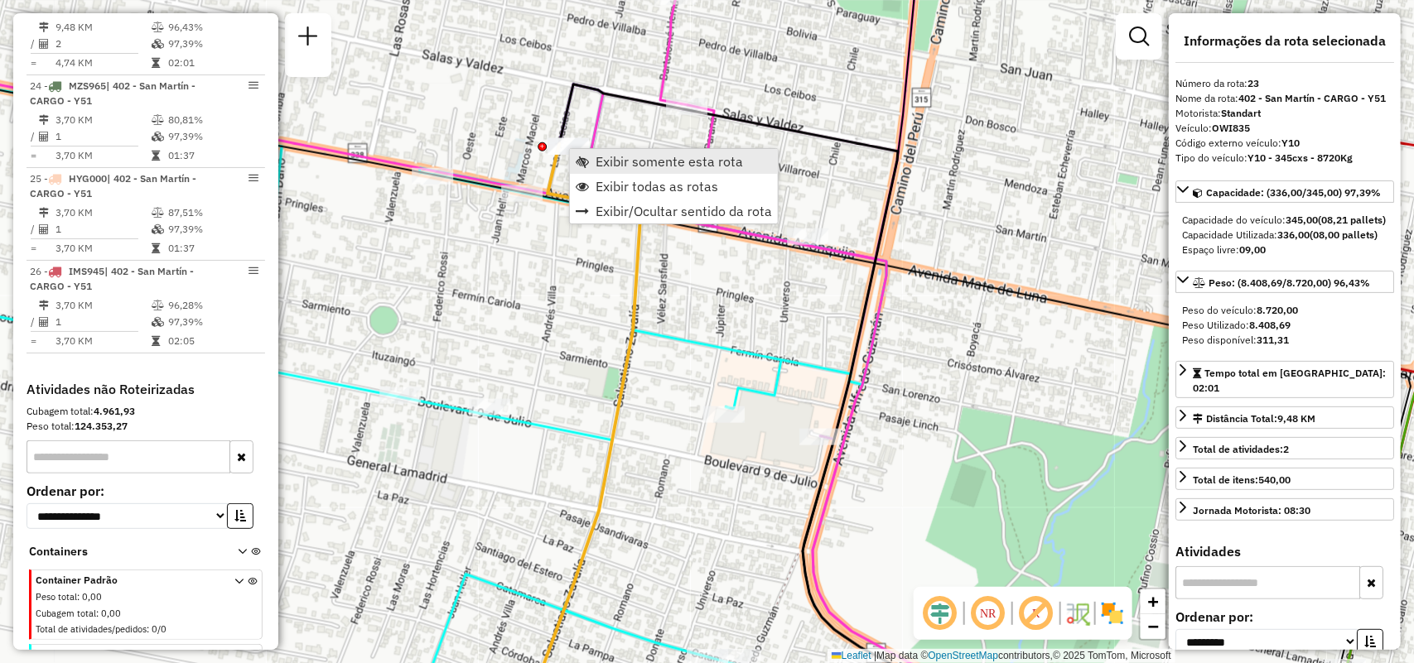
click at [619, 163] on span "Exibir somente esta rota" at bounding box center [668, 161] width 147 height 13
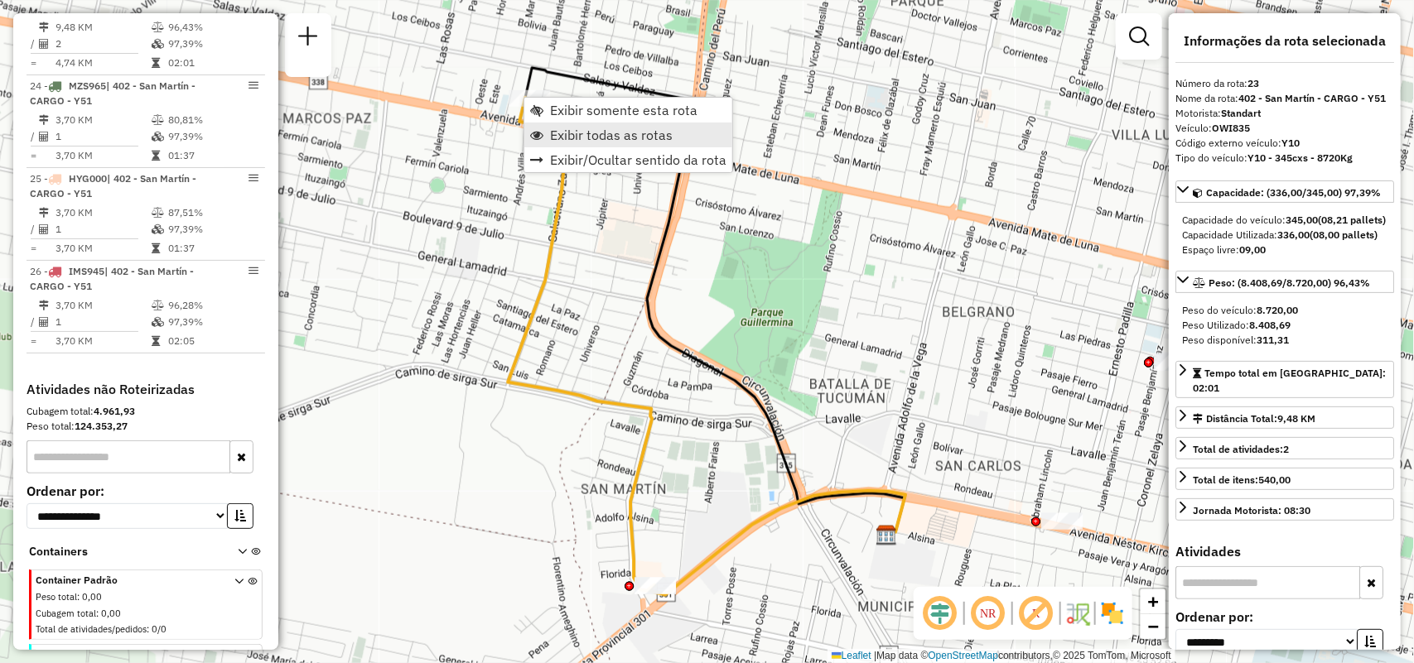
click at [599, 128] on span "Exibir todas as rotas" at bounding box center [611, 134] width 123 height 13
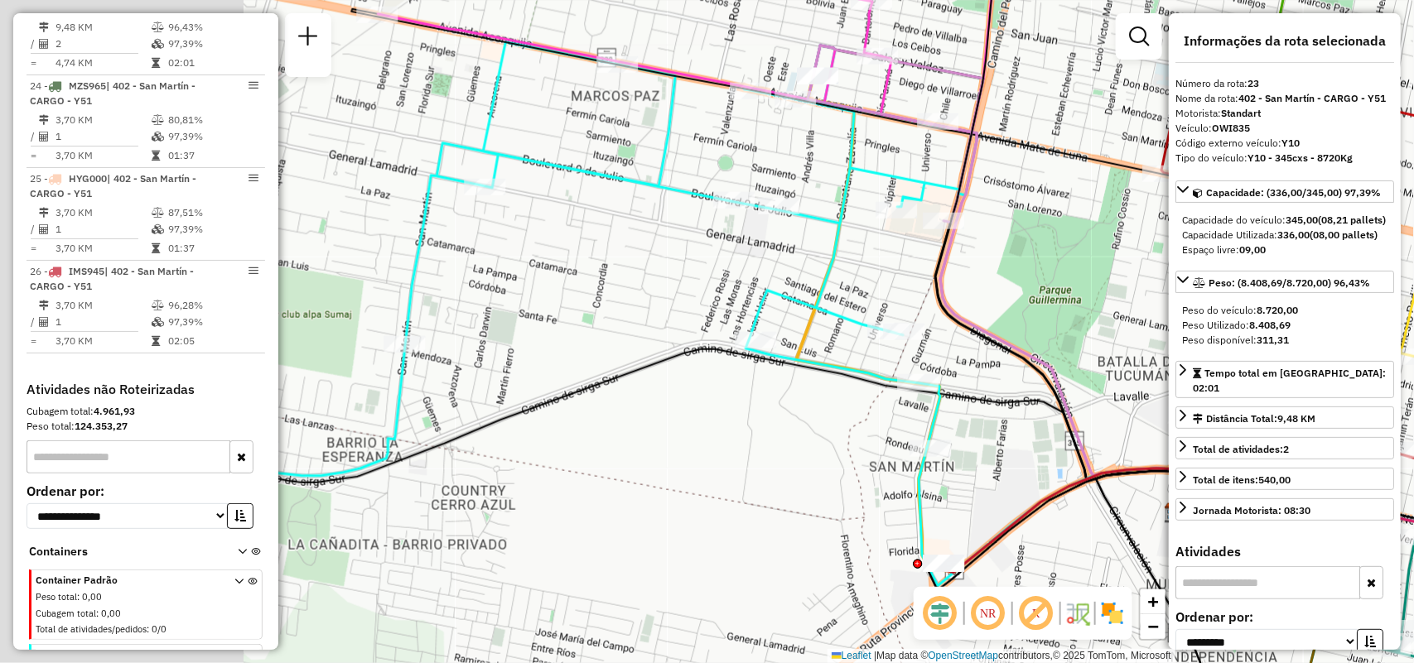
drag, startPoint x: 762, startPoint y: 404, endPoint x: 1000, endPoint y: 382, distance: 238.7
click at [1000, 382] on div "Janela de atendimento Grade de atendimento Capacidade Transportadoras Veículos …" at bounding box center [707, 331] width 1414 height 663
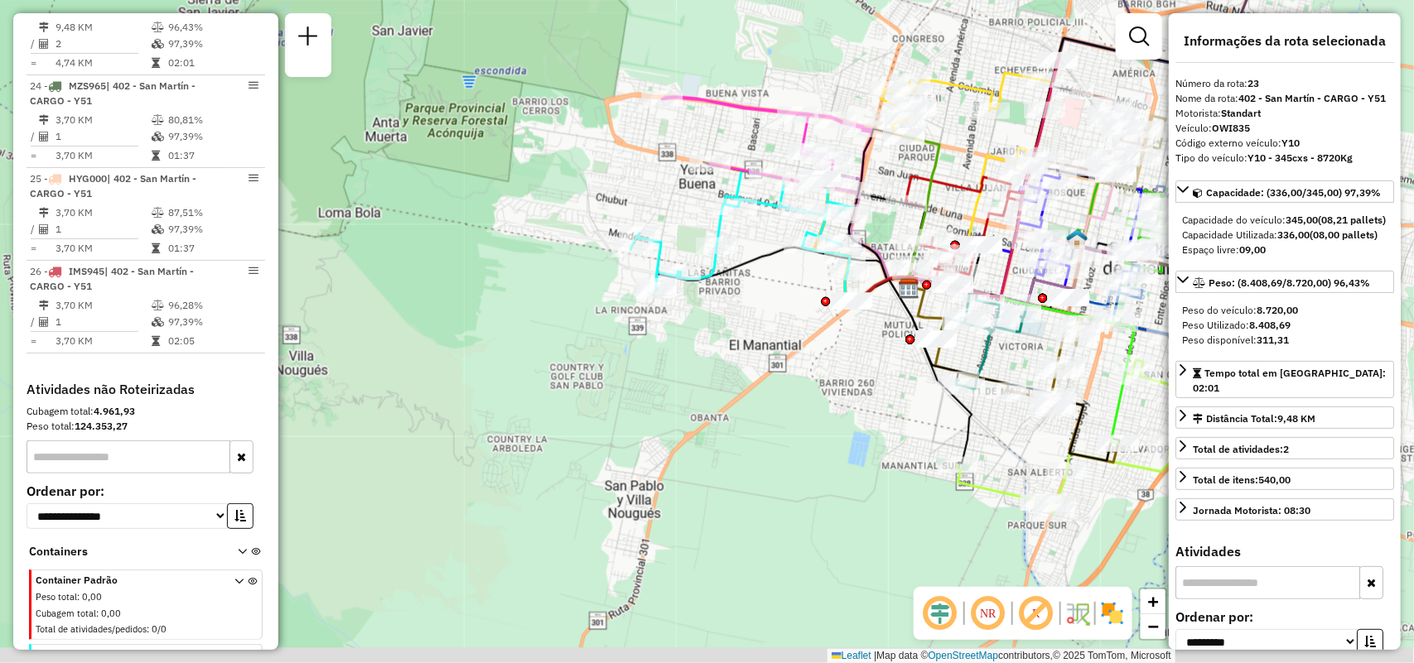
drag, startPoint x: 827, startPoint y: 287, endPoint x: 730, endPoint y: 197, distance: 131.9
click at [730, 197] on div "Janela de atendimento Grade de atendimento Capacidade Transportadoras Veículos …" at bounding box center [707, 331] width 1414 height 663
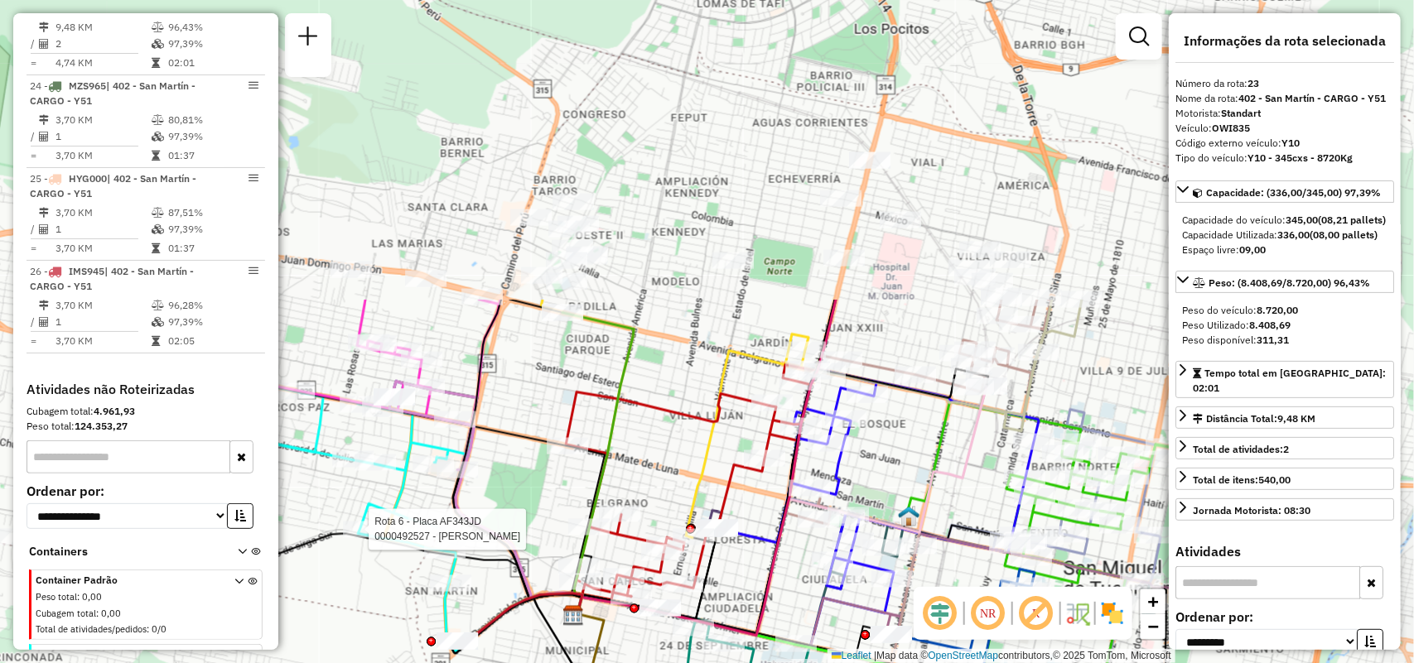
drag, startPoint x: 1068, startPoint y: 59, endPoint x: 730, endPoint y: 425, distance: 498.2
click at [730, 425] on div "Rota 6 - Placa AF343JD 0000492527 - Gonzalez Gaston Janela de atendimento Grade…" at bounding box center [707, 331] width 1414 height 663
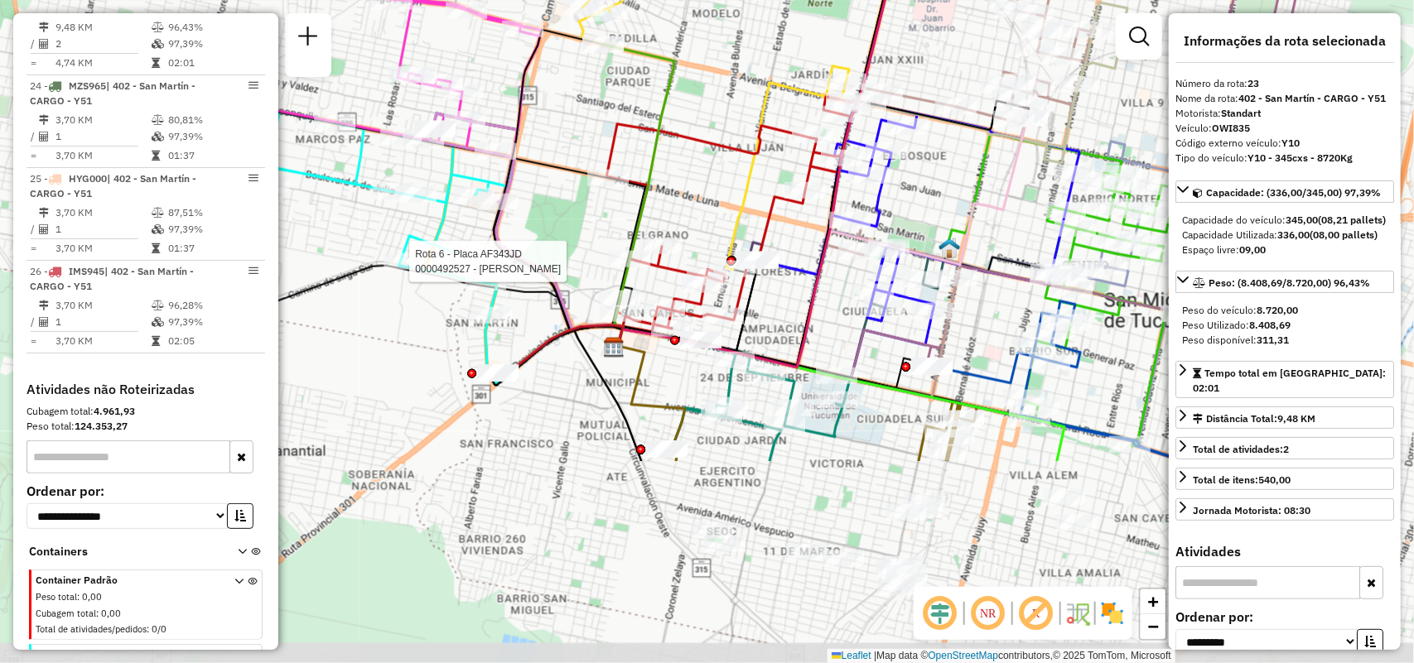
drag, startPoint x: 904, startPoint y: 505, endPoint x: 967, endPoint y: 207, distance: 304.6
click at [960, 238] on img at bounding box center [949, 249] width 22 height 22
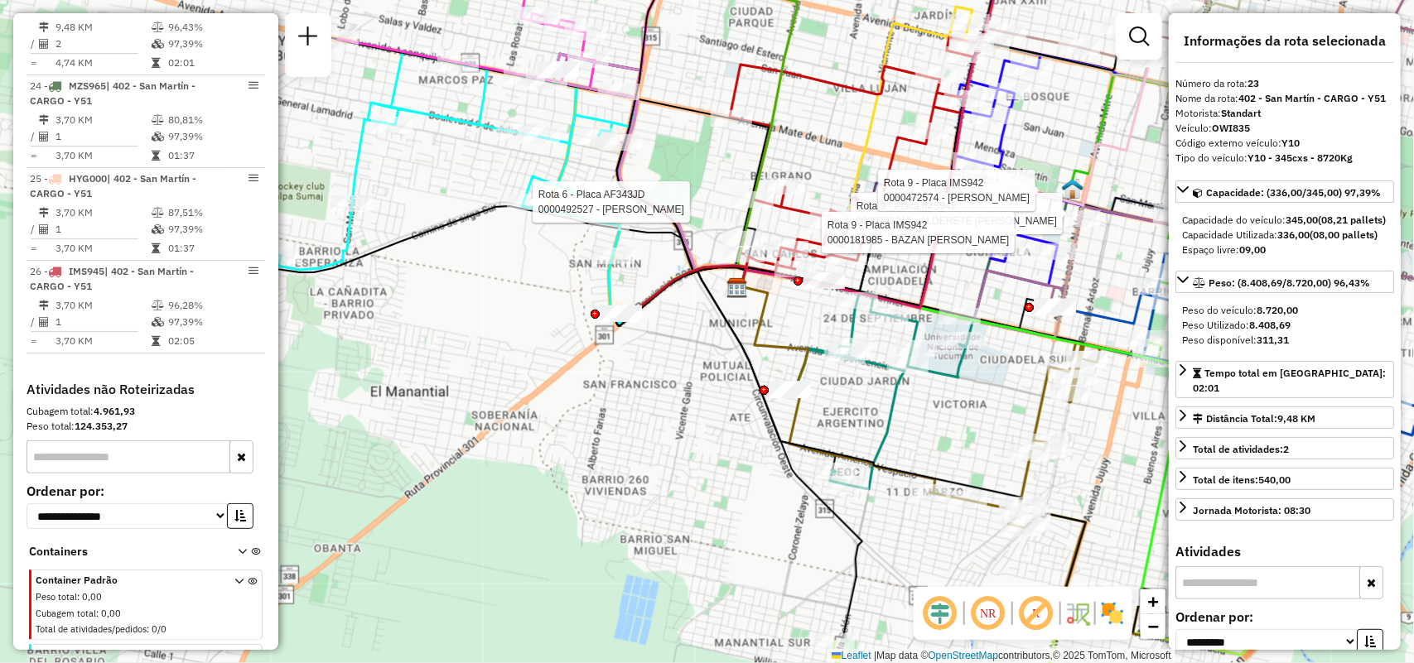
click at [938, 465] on div "Rota 6 - Placa AF343JD 0000492527 - Gonzalez Gaston Rota 9 - Placa IMS942 00007…" at bounding box center [707, 331] width 1414 height 663
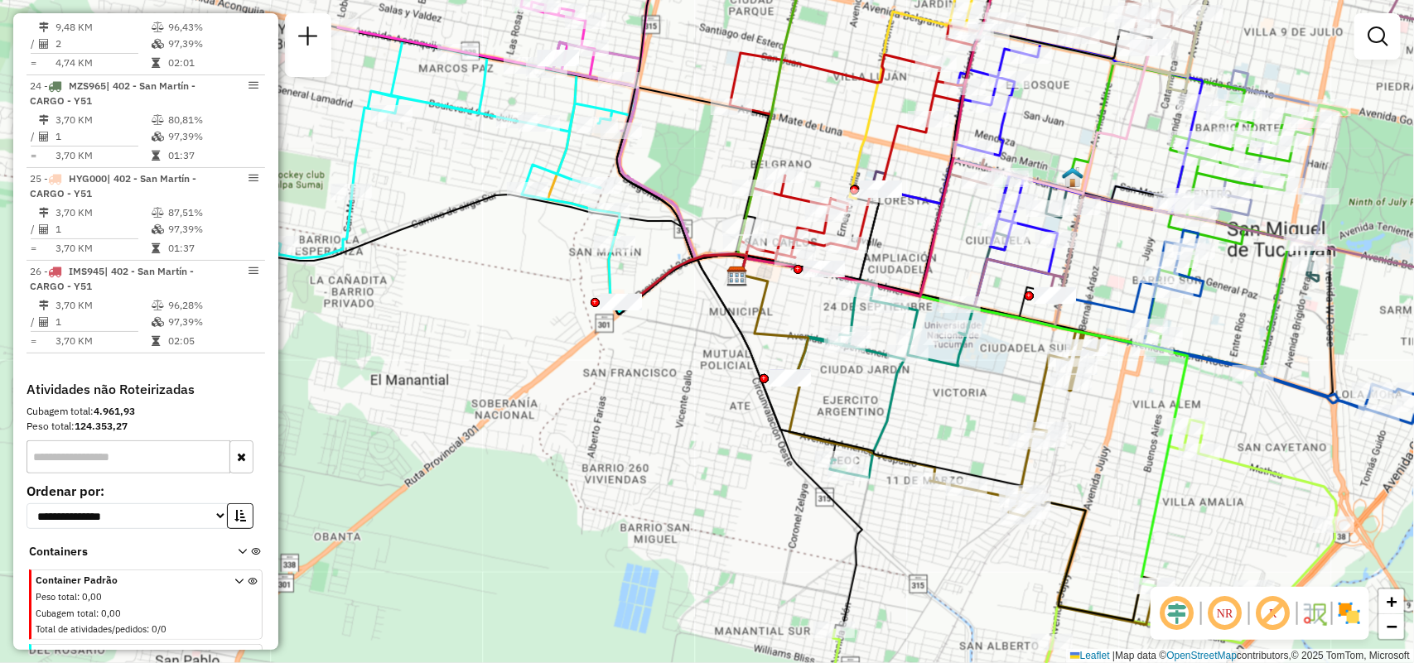
drag, startPoint x: 1143, startPoint y: 497, endPoint x: 1006, endPoint y: 258, distance: 274.9
click at [1006, 261] on div "Janela de atendimento Grade de atendimento Capacidade Transportadoras Veículos …" at bounding box center [707, 331] width 1414 height 663
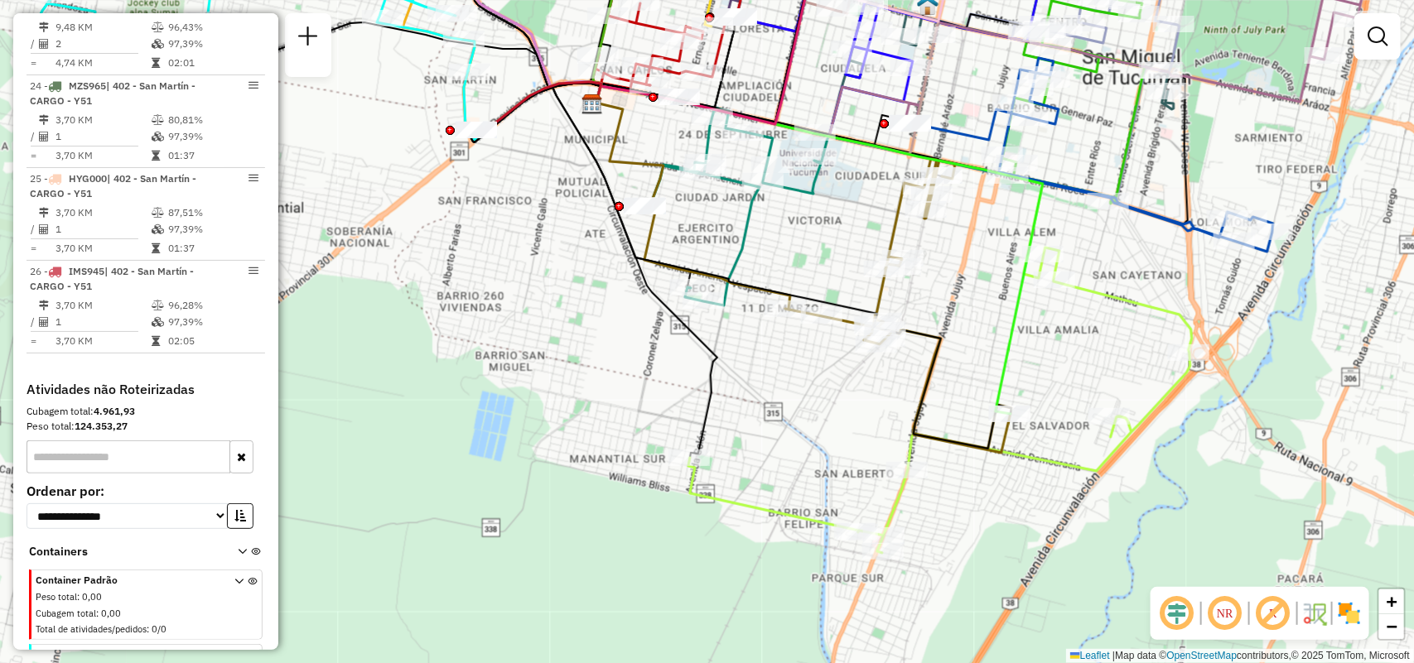
drag, startPoint x: 1156, startPoint y: 263, endPoint x: 1151, endPoint y: 427, distance: 164.9
click at [1151, 427] on div "Janela de atendimento Grade de atendimento Capacidade Transportadoras Veículos …" at bounding box center [707, 331] width 1414 height 663
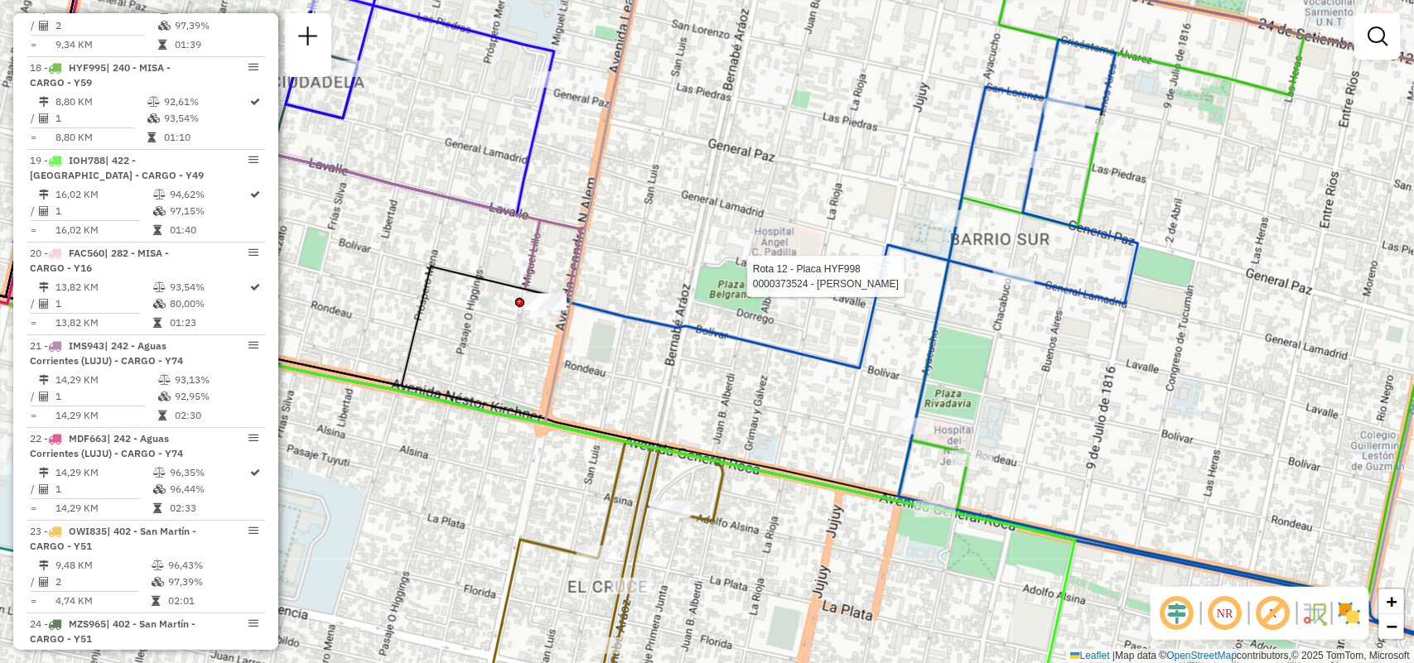
select select "**********"
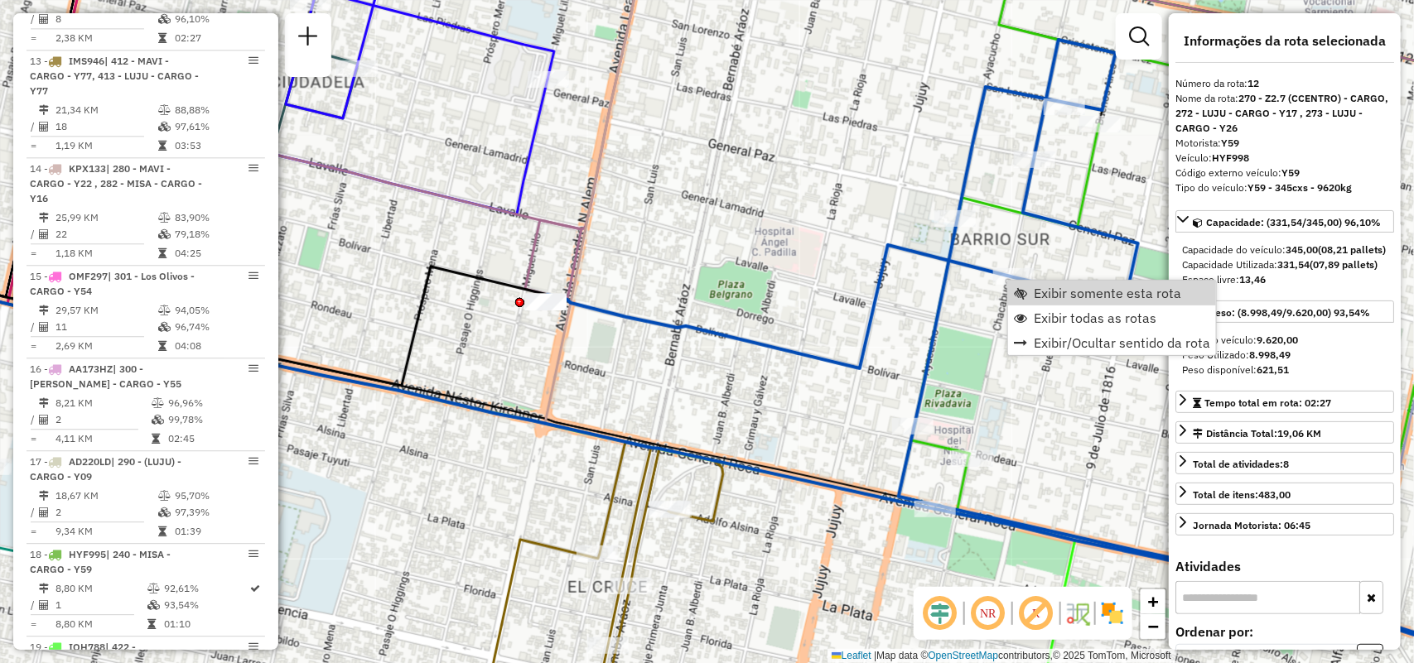
scroll to position [1729, 0]
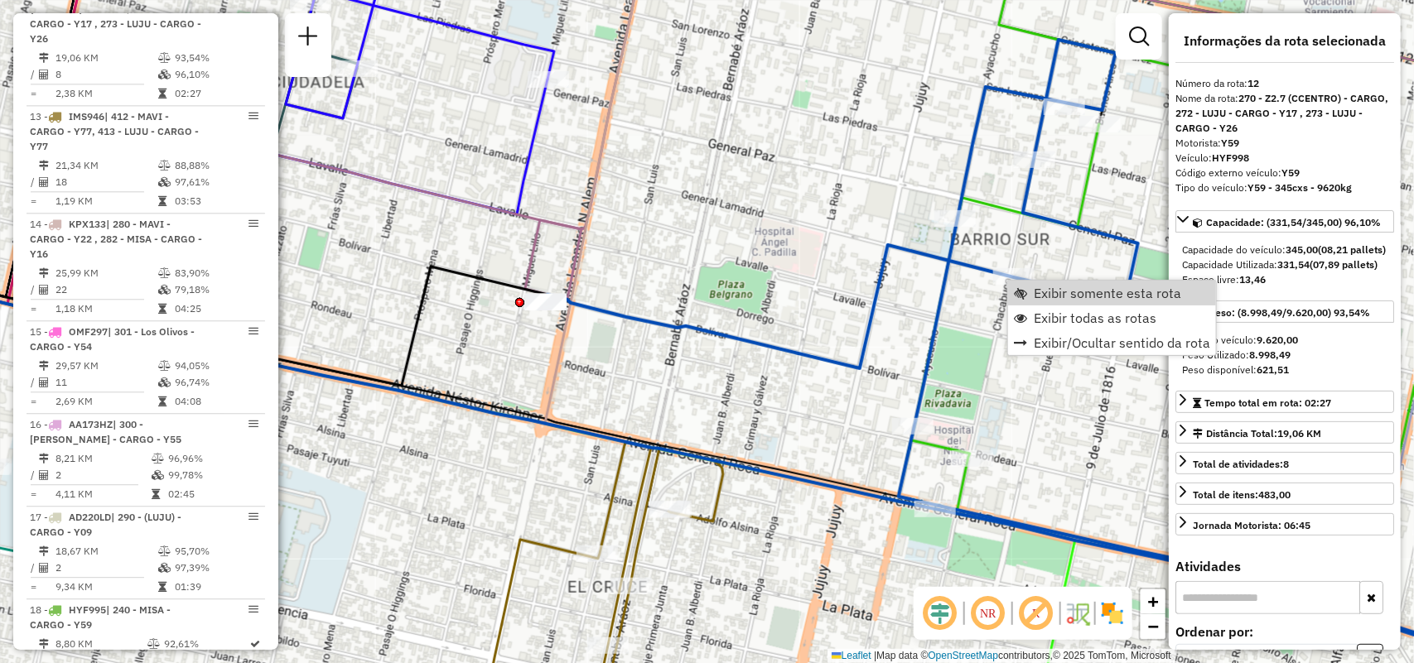
click at [1036, 296] on span "Exibir somente esta rota" at bounding box center [1107, 293] width 147 height 13
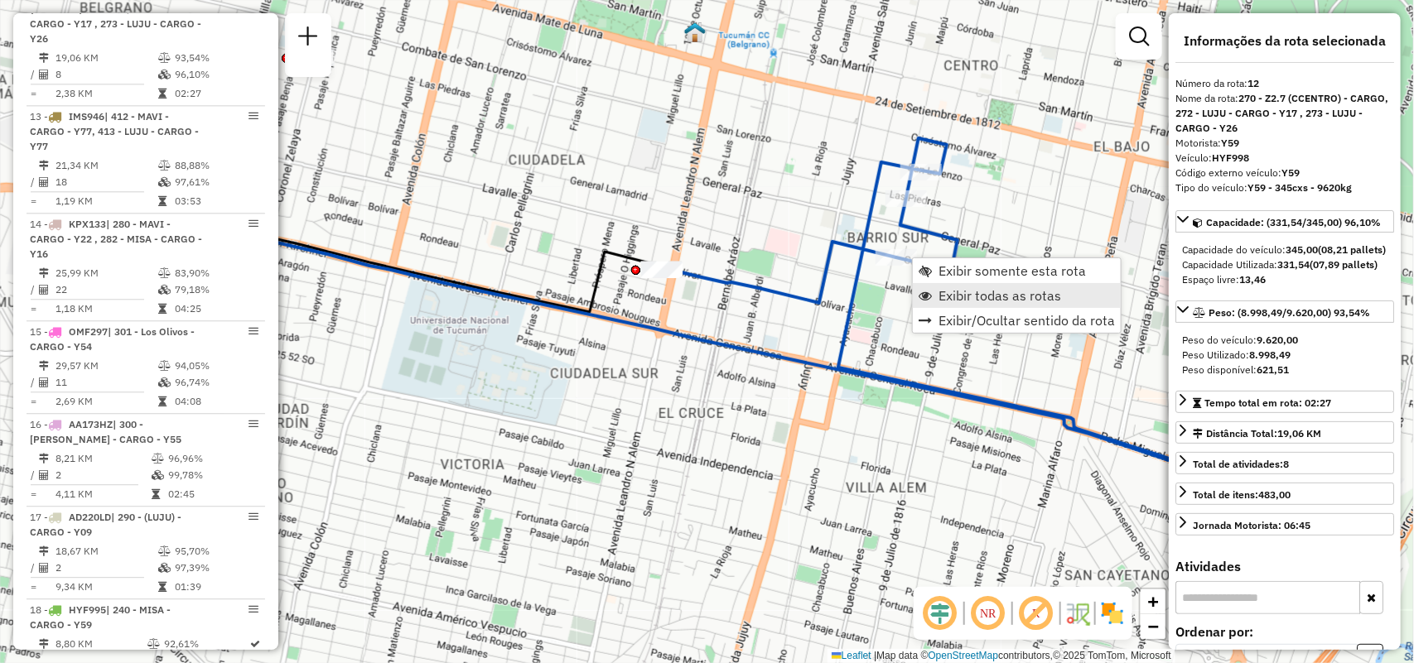
click at [959, 290] on span "Exibir todas as rotas" at bounding box center [999, 295] width 123 height 13
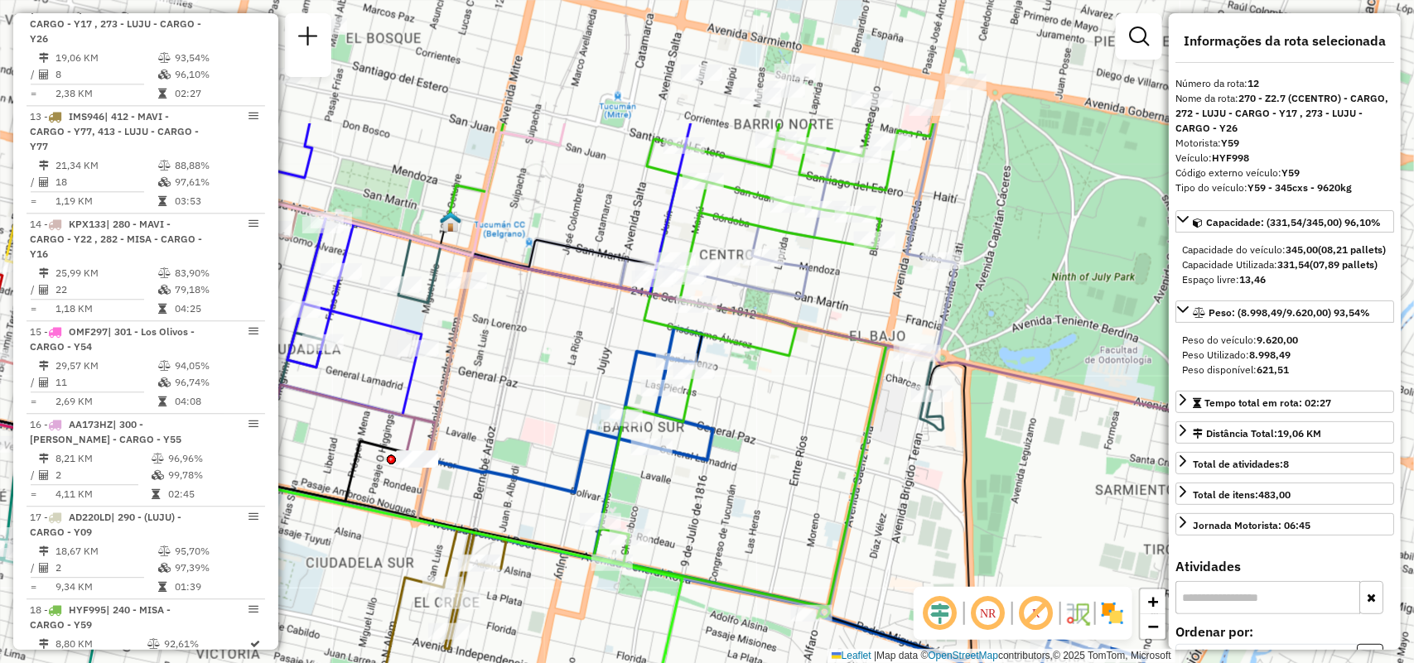
drag, startPoint x: 1102, startPoint y: 262, endPoint x: 858, endPoint y: 451, distance: 309.3
click at [858, 451] on icon at bounding box center [764, 370] width 340 height 495
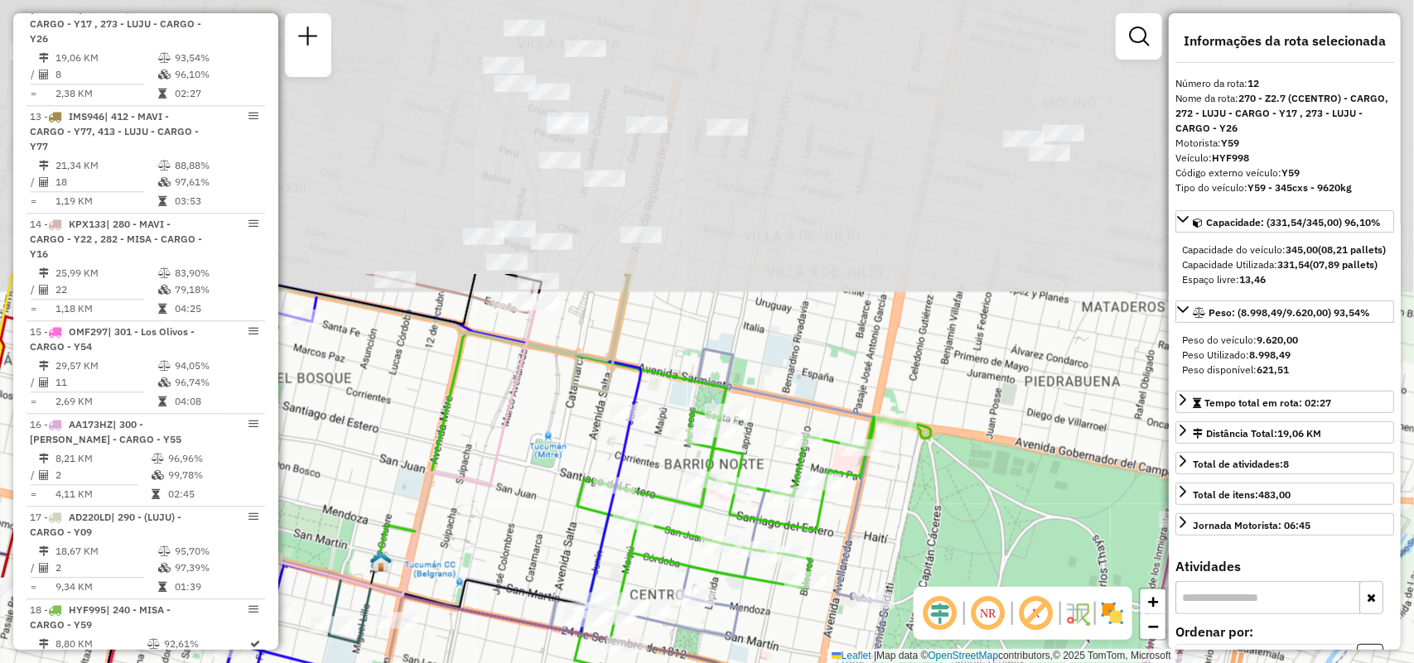
drag, startPoint x: 796, startPoint y: 118, endPoint x: 726, endPoint y: 458, distance: 347.4
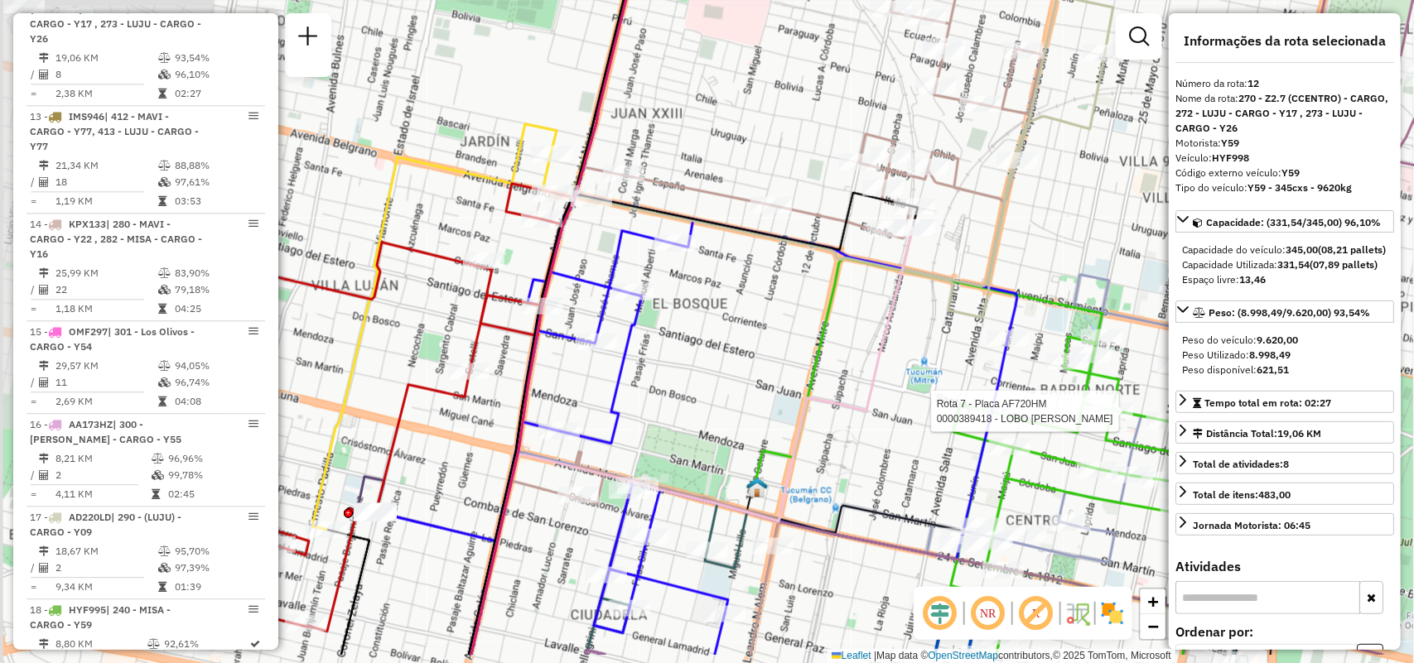
drag, startPoint x: 560, startPoint y: 484, endPoint x: 937, endPoint y: 410, distance: 384.1
click at [937, 410] on div "Rota 7 - Placa AF720HM 0000389418 - LOBO JUAN CARLOS Rota 7 - Placa AF720HM 000…" at bounding box center [707, 331] width 1414 height 663
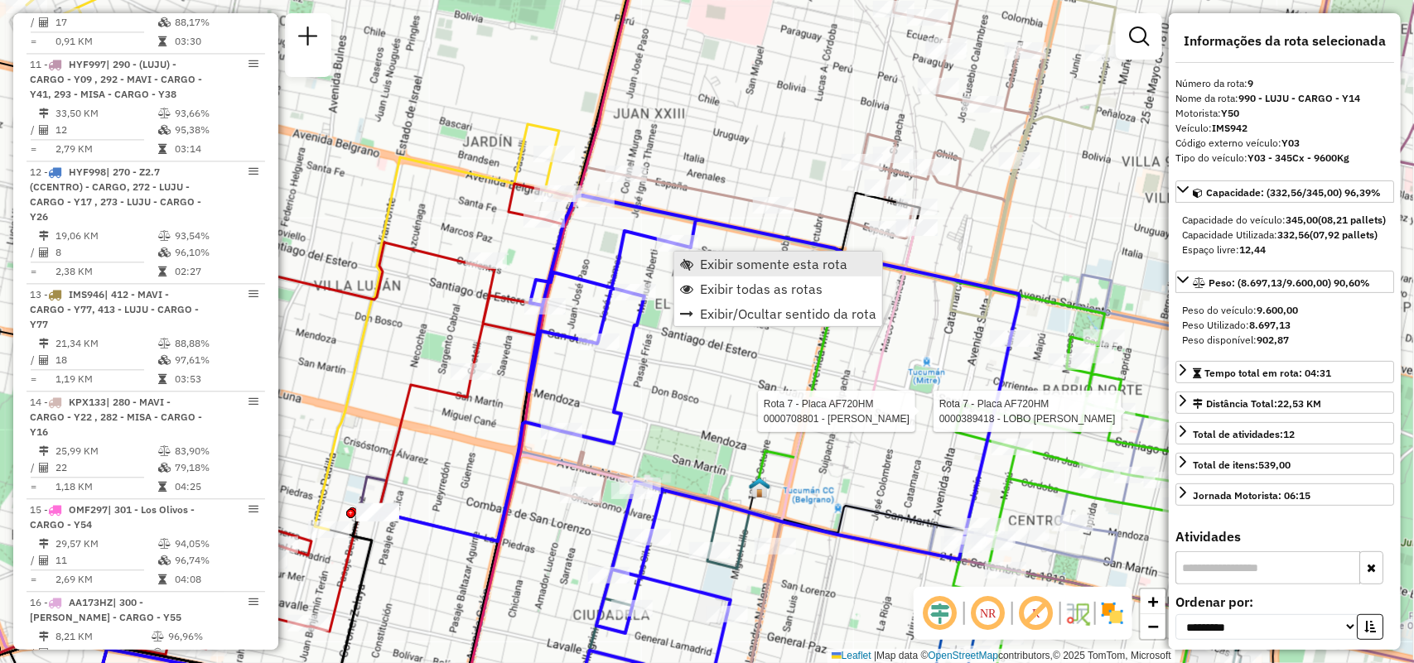
scroll to position [1406, 0]
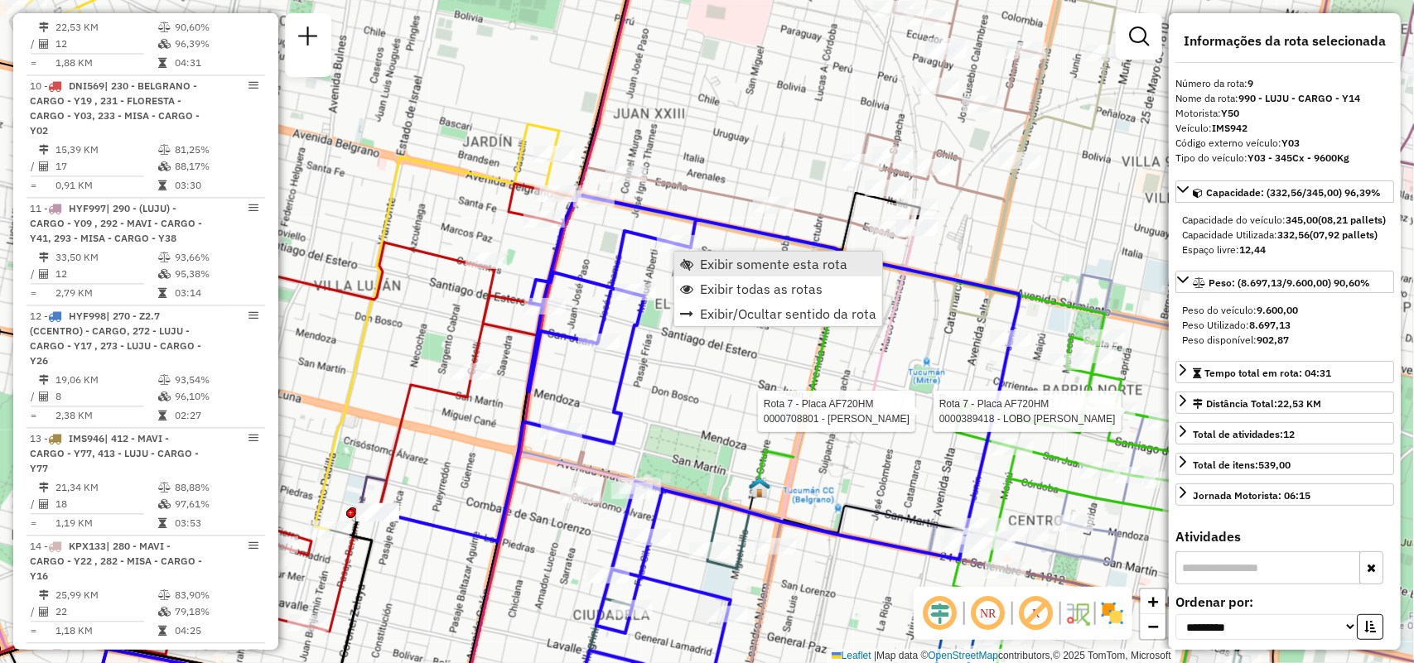
click at [706, 261] on span "Exibir somente esta rota" at bounding box center [773, 264] width 147 height 13
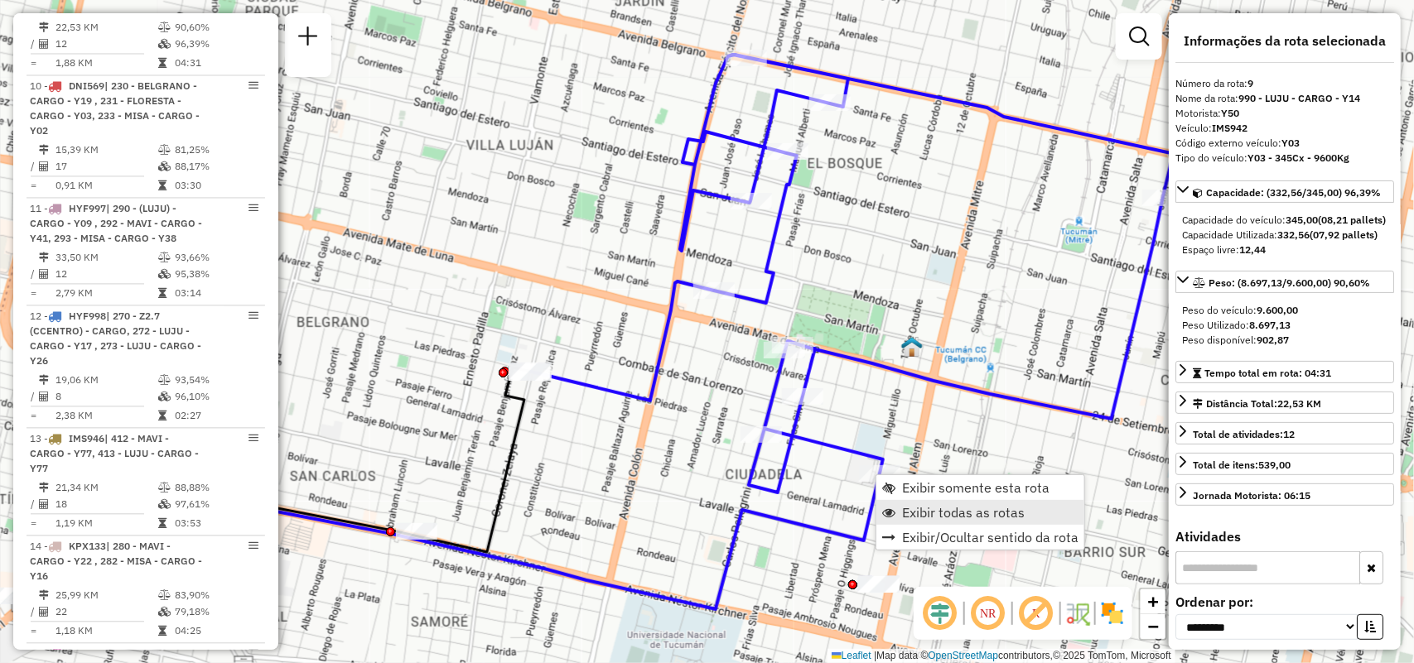
click at [922, 516] on span "Exibir todas as rotas" at bounding box center [963, 512] width 123 height 13
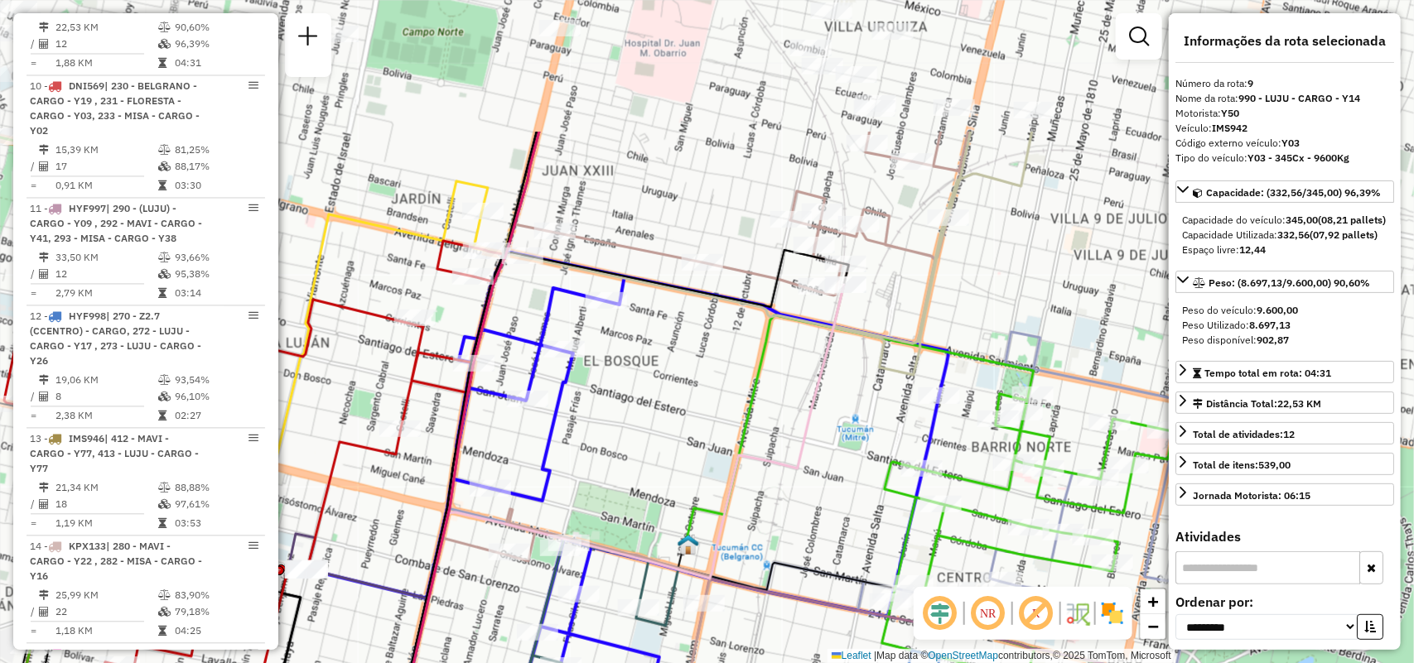
drag, startPoint x: 1065, startPoint y: 334, endPoint x: 622, endPoint y: 669, distance: 555.7
click at [622, 663] on html "Aguarde... Pop-up bloqueado! Seu navegador bloqueou automáticamente a abertura …" at bounding box center [707, 331] width 1414 height 663
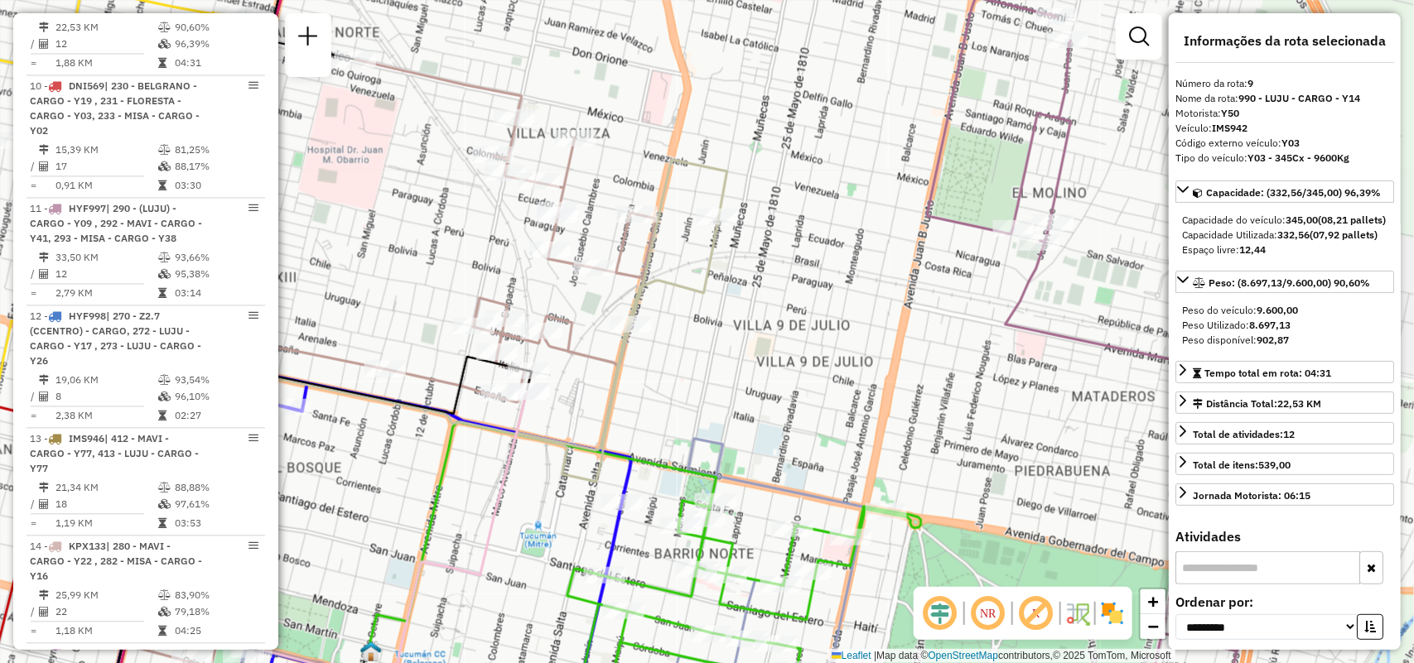
drag, startPoint x: 799, startPoint y: 465, endPoint x: 719, endPoint y: 412, distance: 96.2
click at [719, 412] on div "Janela de atendimento Grade de atendimento Capacidade Transportadoras Veículos …" at bounding box center [707, 331] width 1414 height 663
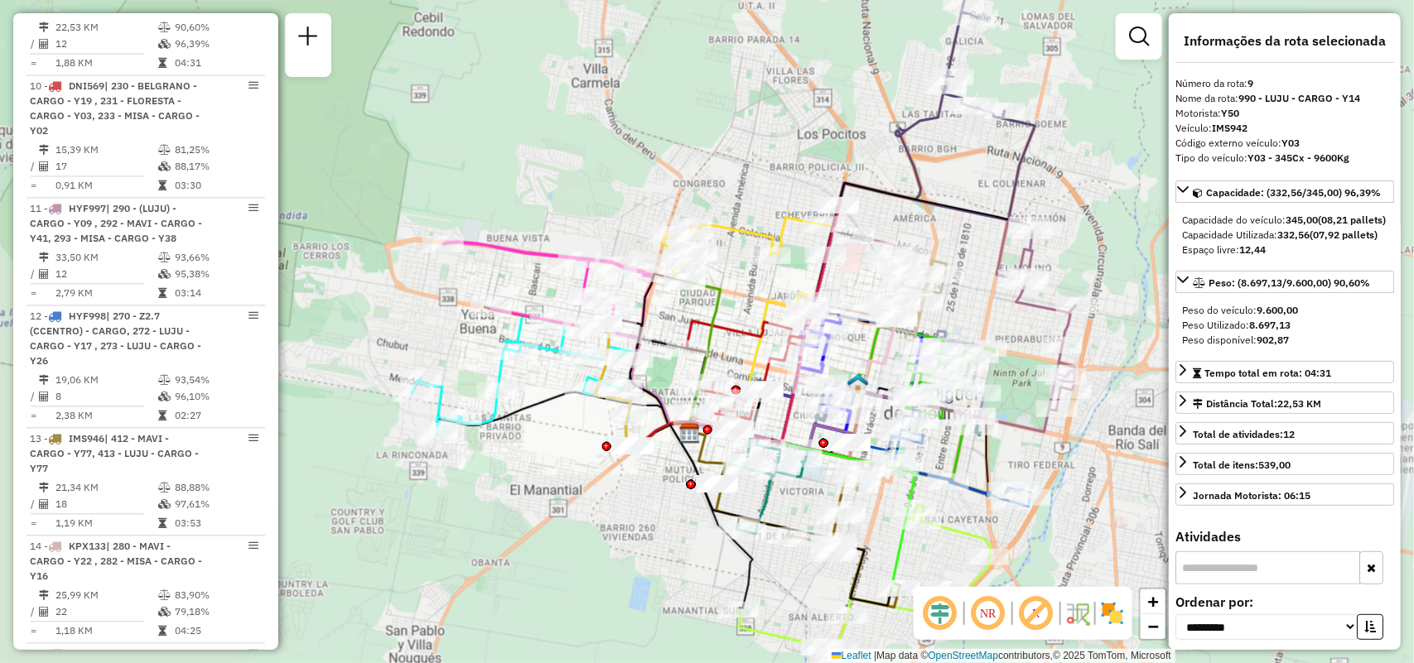
drag, startPoint x: 971, startPoint y: 298, endPoint x: 977, endPoint y: 390, distance: 92.1
click at [959, 473] on div "Rota 11 - Placa HYF997 0000317030 - Alvaredo Claudia Marcela Rota 11 - Placa HY…" at bounding box center [707, 331] width 1414 height 663
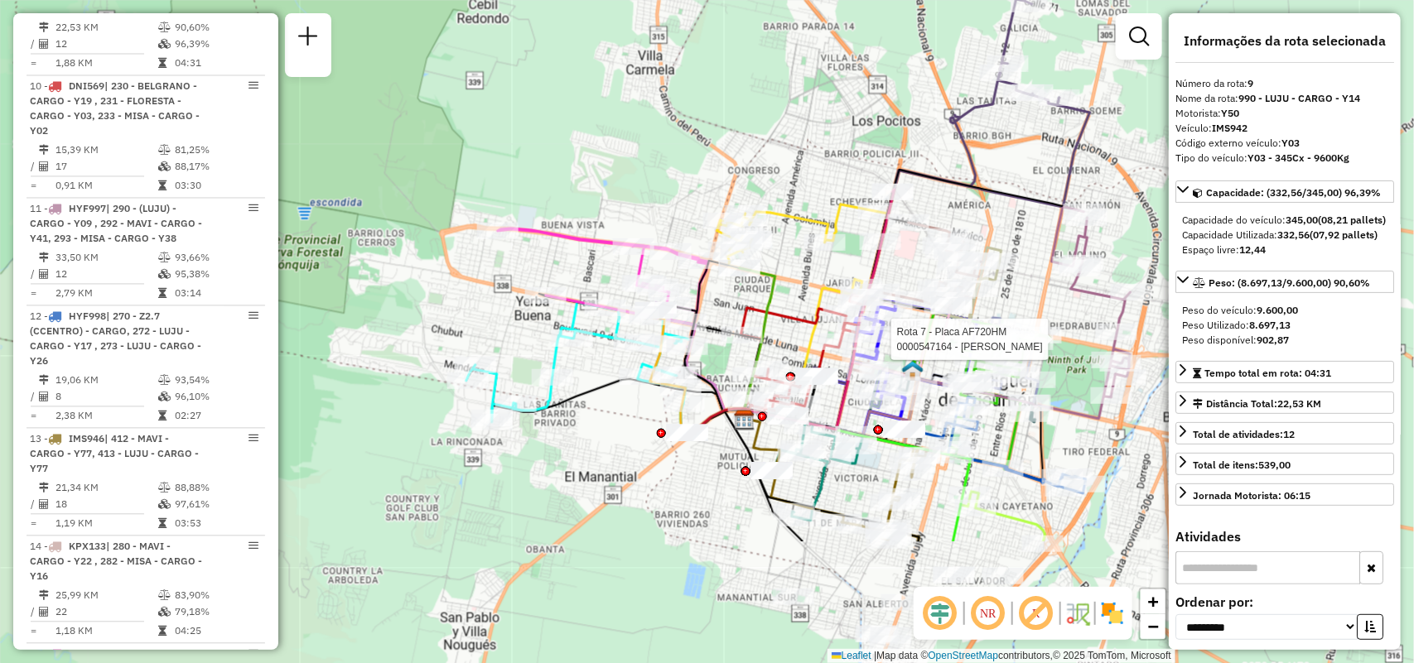
drag, startPoint x: 991, startPoint y: 287, endPoint x: 1000, endPoint y: 234, distance: 53.6
click at [999, 248] on icon at bounding box center [873, 339] width 256 height 182
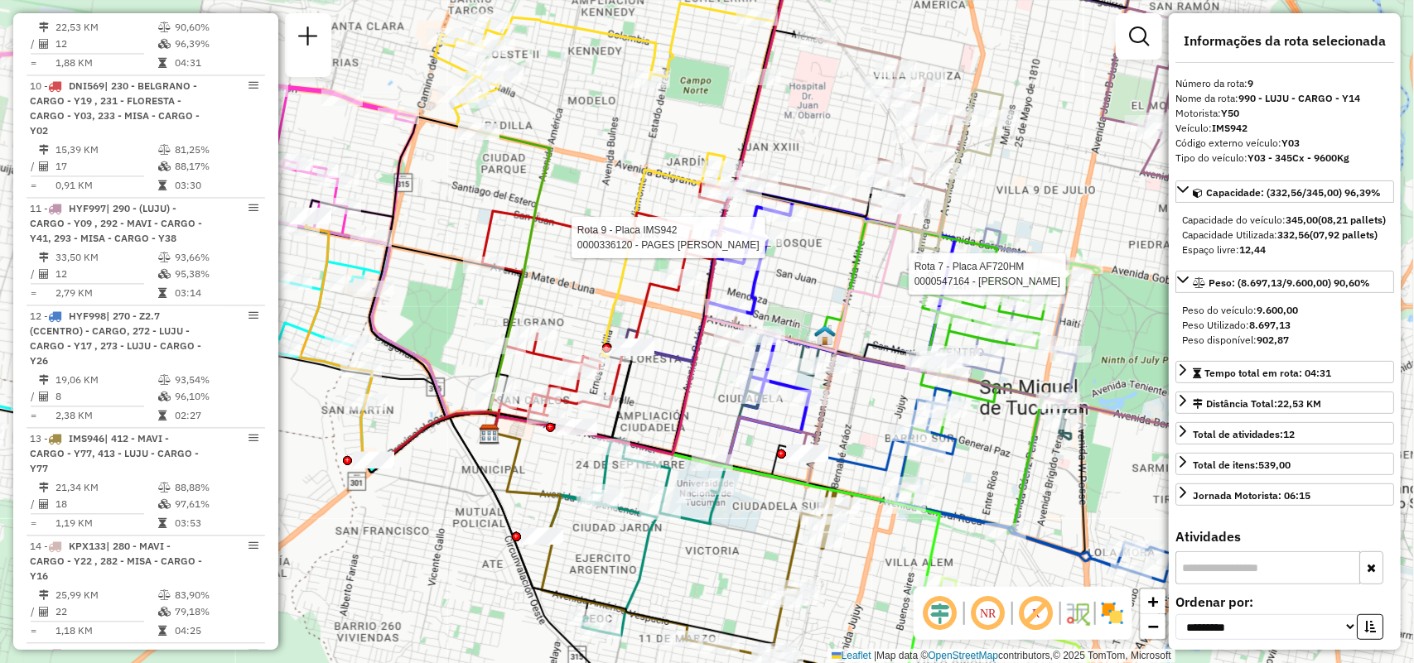
drag, startPoint x: 941, startPoint y: 216, endPoint x: 957, endPoint y: 236, distance: 25.9
click at [957, 236] on div "Rota 7 - Placa AF720HM 0000547164 - Yan Jiali Rota 9 - Placa IMS942 0000438701 …" at bounding box center [707, 331] width 1414 height 663
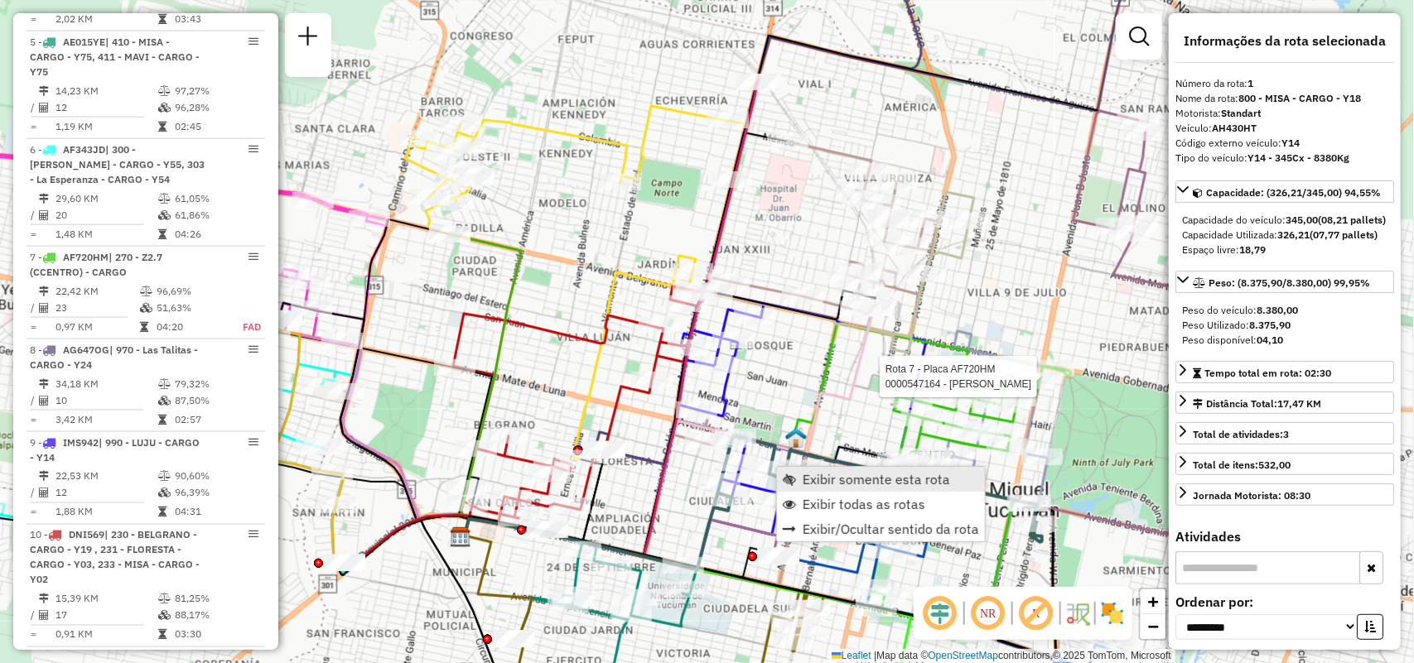
scroll to position [590, 0]
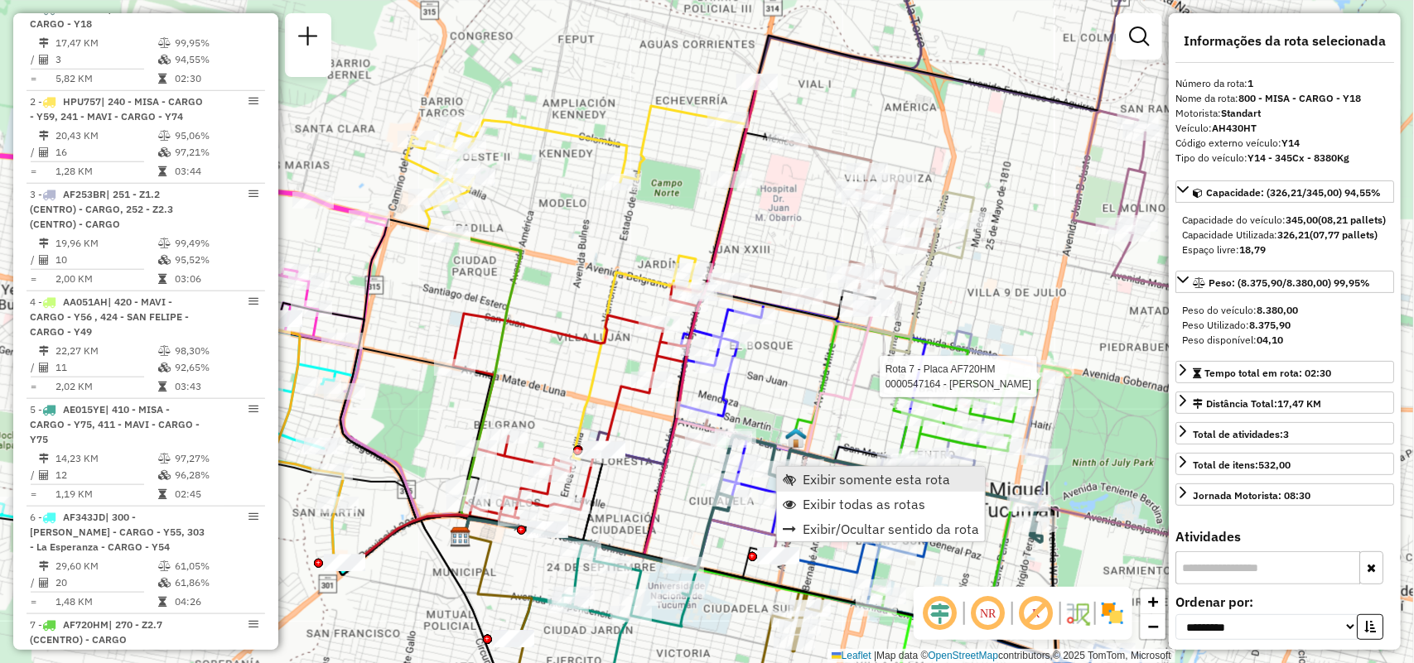
click at [793, 474] on span "Exibir somente esta rota" at bounding box center [789, 479] width 13 height 13
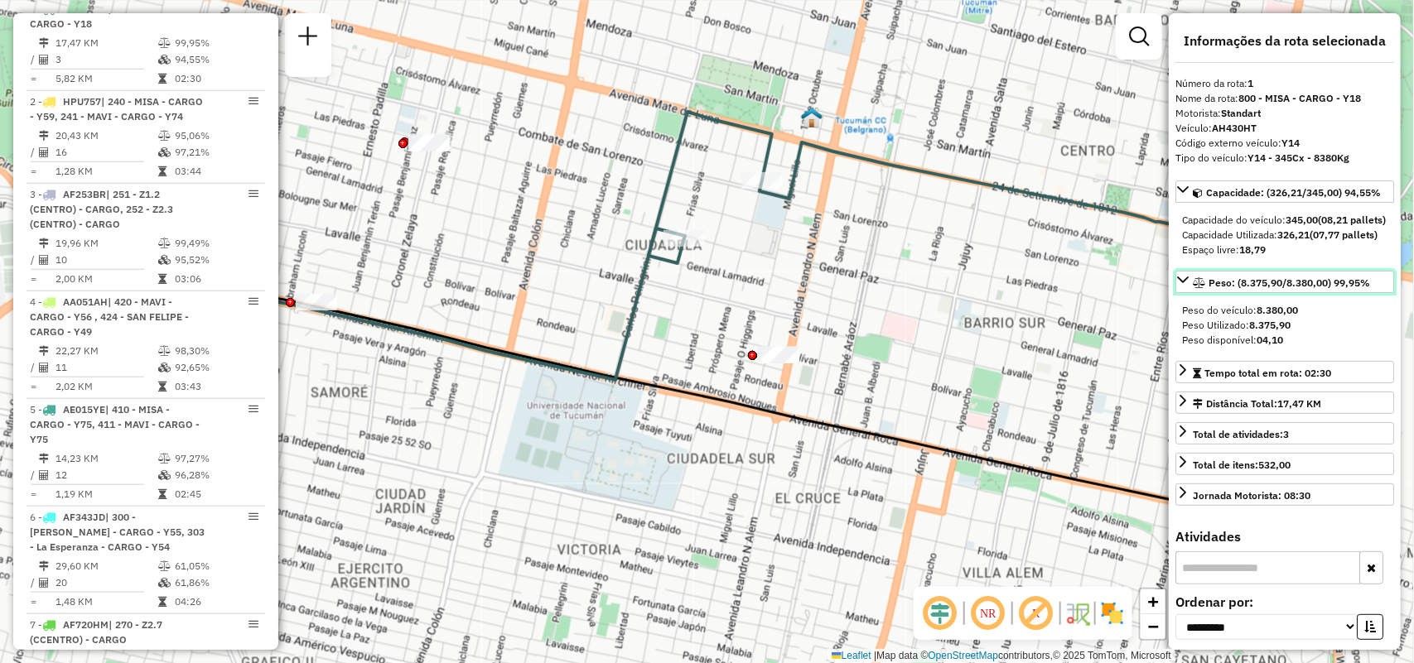
drag, startPoint x: 1073, startPoint y: 333, endPoint x: 952, endPoint y: 345, distance: 121.5
click at [752, 365] on hb-router-mapa "Informações da Sessão 1293099 - 13/10/2025 Criação: 11/10/2025 14:14 Depósito: …" at bounding box center [707, 331] width 1414 height 663
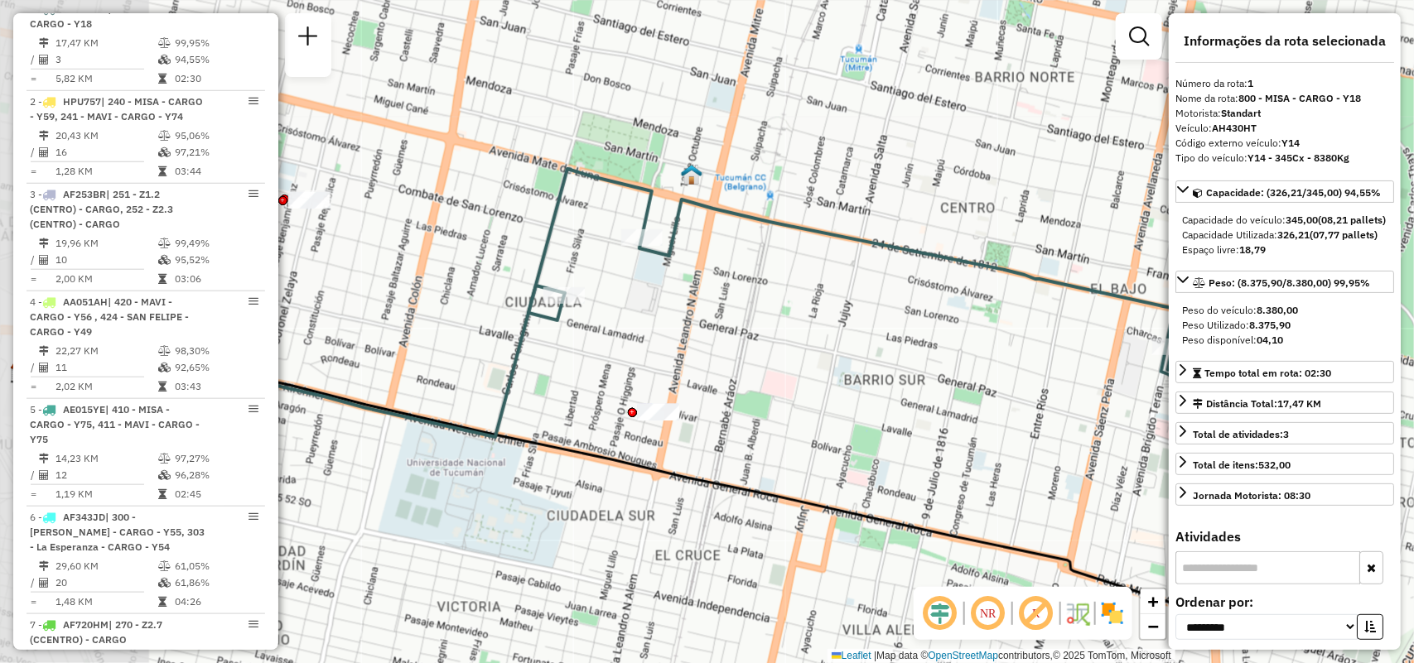
drag, startPoint x: 952, startPoint y: 345, endPoint x: 832, endPoint y: 402, distance: 133.0
click at [832, 402] on div "Janela de atendimento Grade de atendimento Capacidade Transportadoras Veículos …" at bounding box center [707, 331] width 1414 height 663
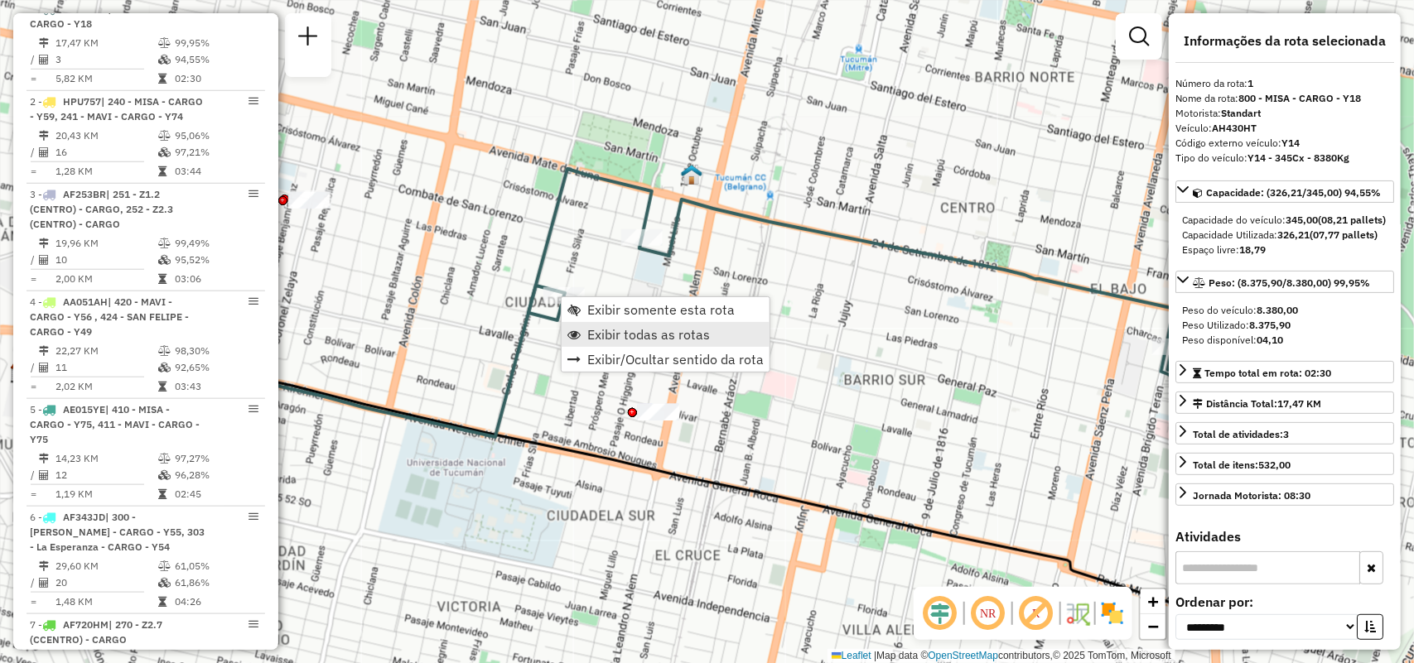
click at [627, 335] on span "Exibir todas as rotas" at bounding box center [648, 334] width 123 height 13
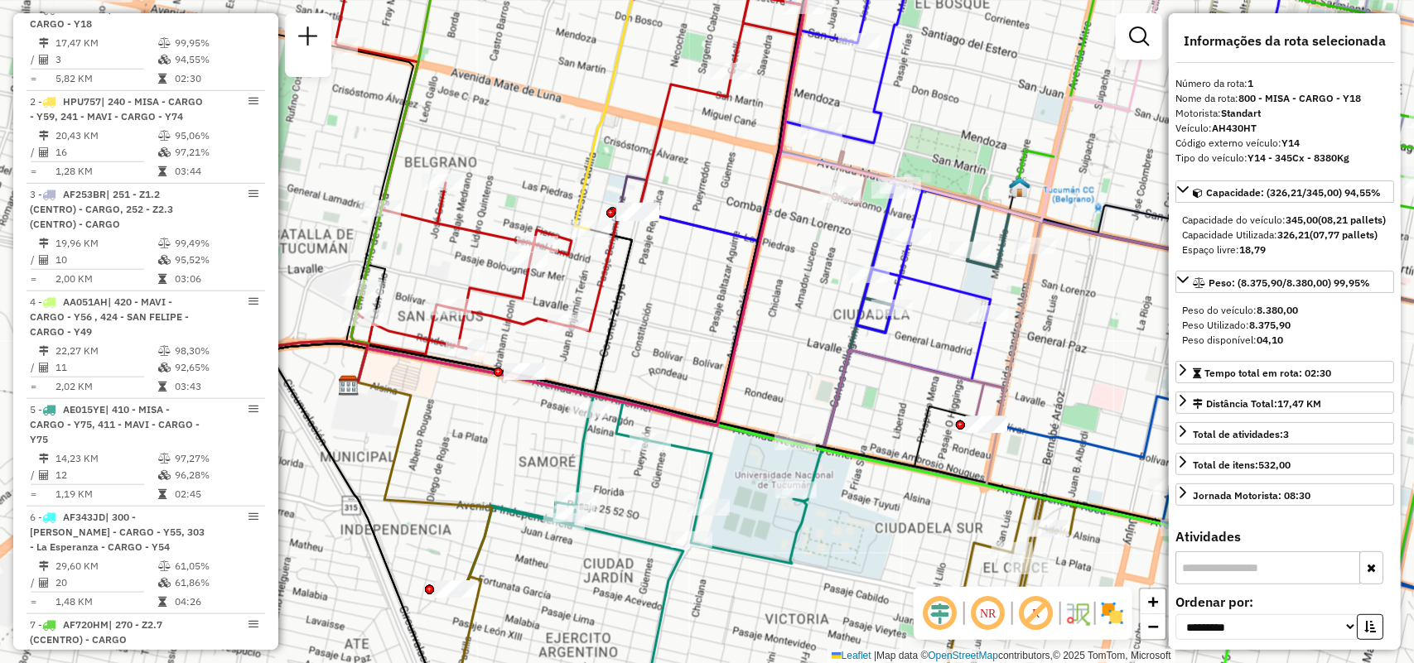
drag, startPoint x: 460, startPoint y: 465, endPoint x: 788, endPoint y: 482, distance: 328.4
click at [788, 482] on div "Janela de atendimento Grade de atendimento Capacidade Transportadoras Veículos …" at bounding box center [707, 331] width 1414 height 663
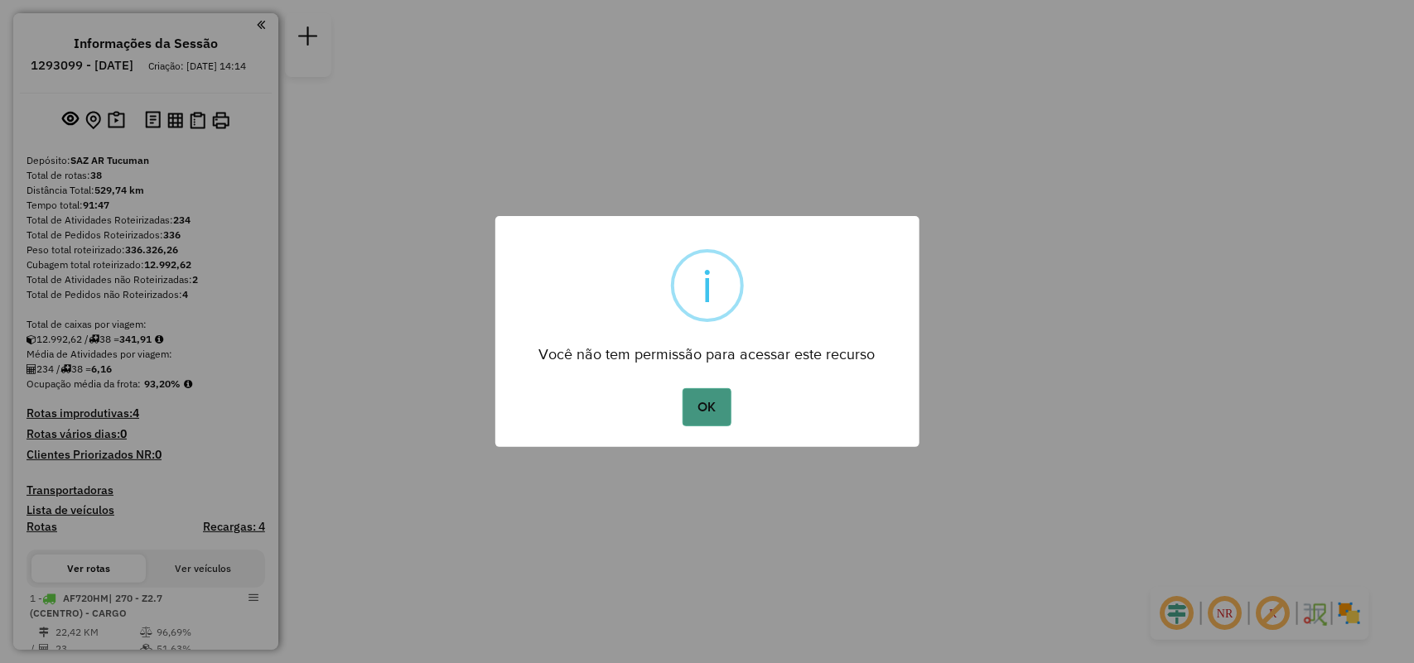
click at [715, 419] on button "OK" at bounding box center [706, 407] width 49 height 38
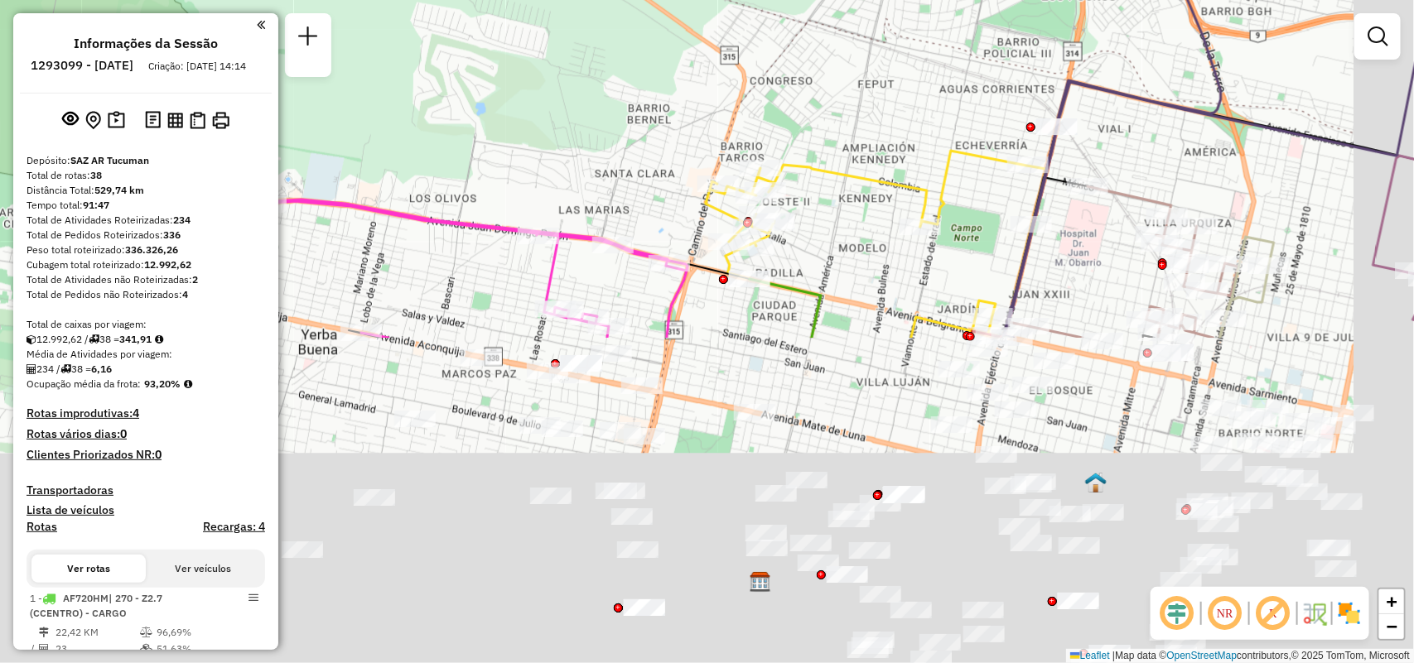
drag, startPoint x: 876, startPoint y: 335, endPoint x: 768, endPoint y: -90, distance: 439.3
click at [768, 0] on html "Aguarde... Pop-up bloqueado! Seu navegador bloqueou automáticamente a abertura …" at bounding box center [707, 331] width 1414 height 663
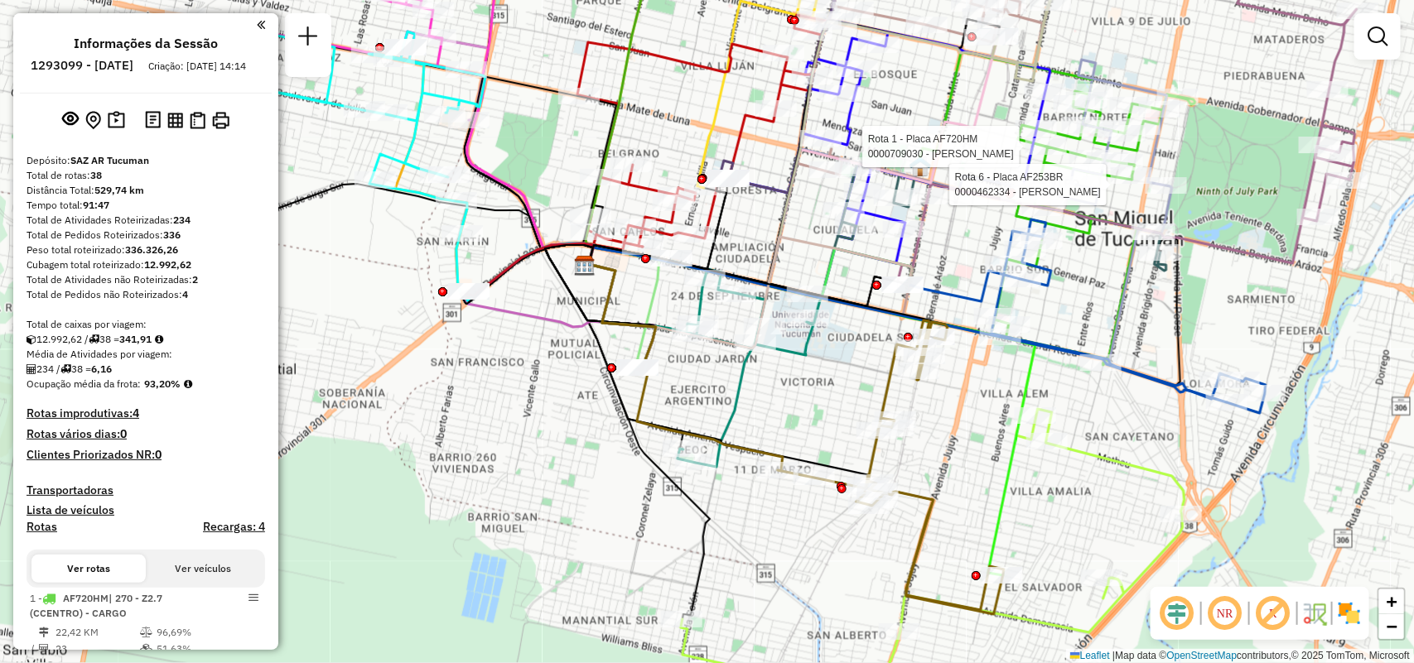
click at [1111, 315] on icon at bounding box center [868, 296] width 567 height 135
select select "**********"
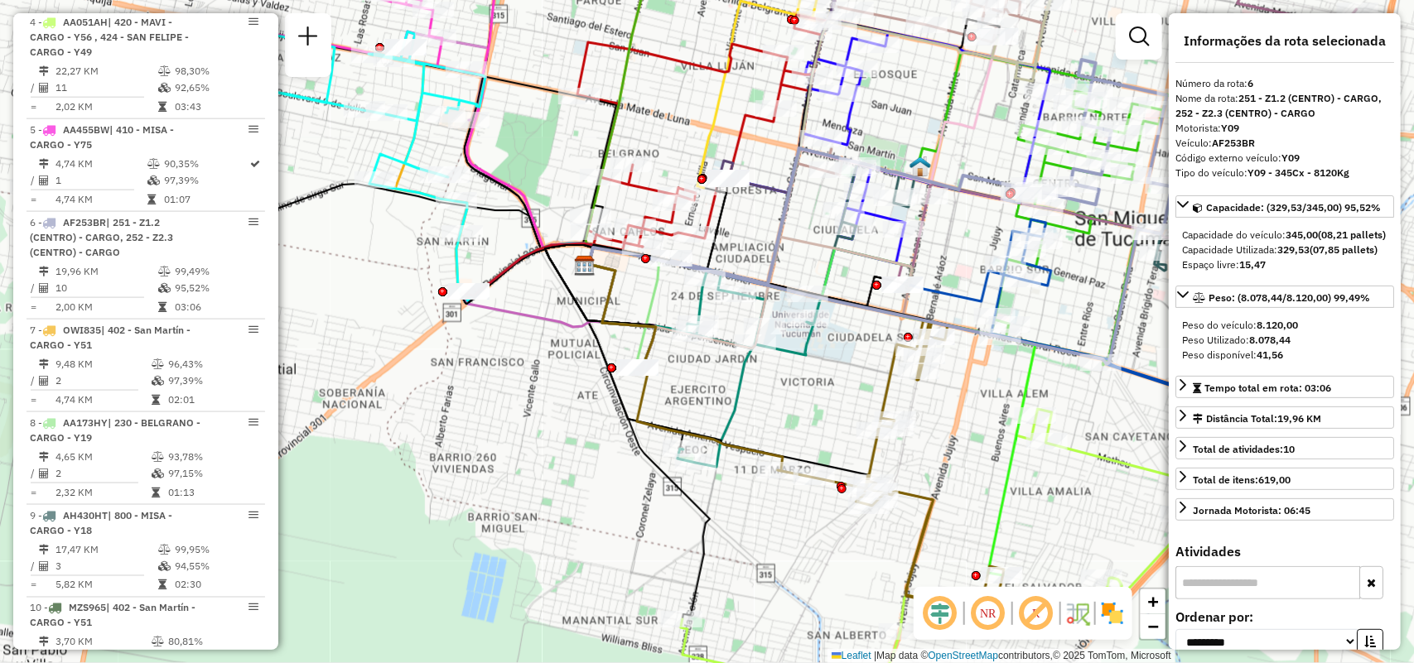
scroll to position [1068, 0]
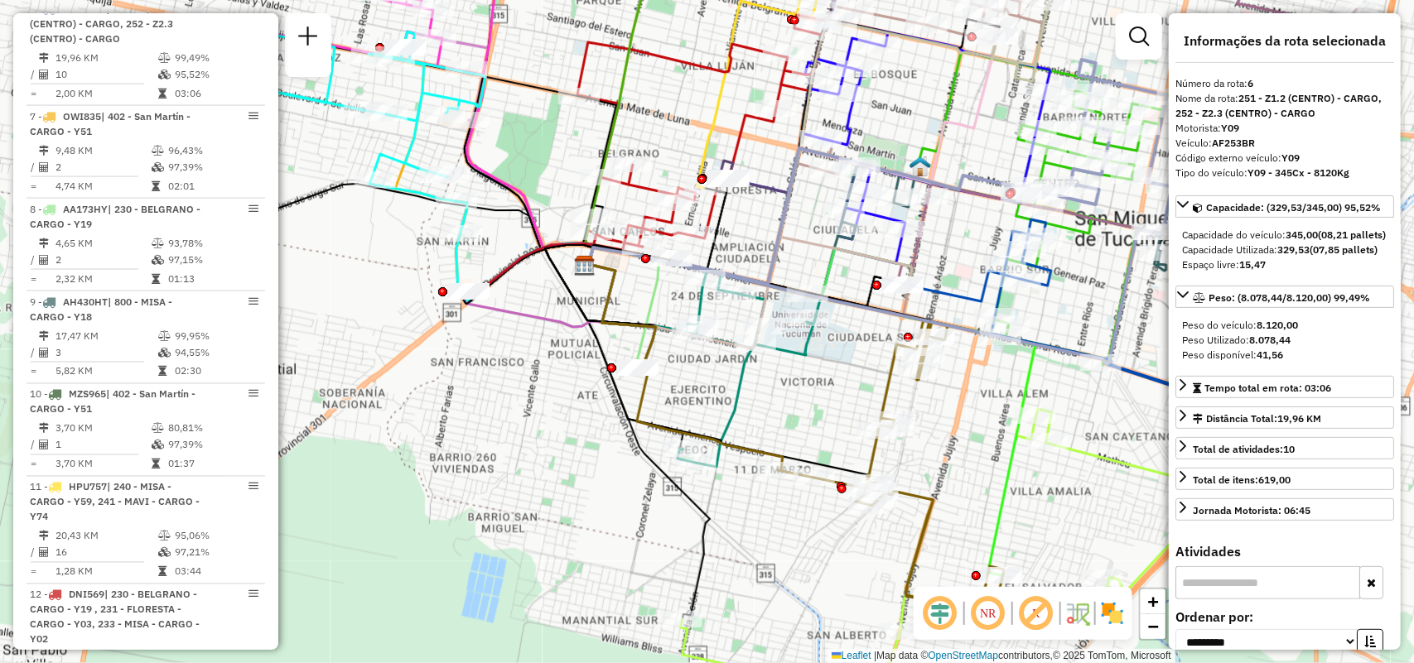
click at [1111, 315] on icon at bounding box center [868, 296] width 567 height 135
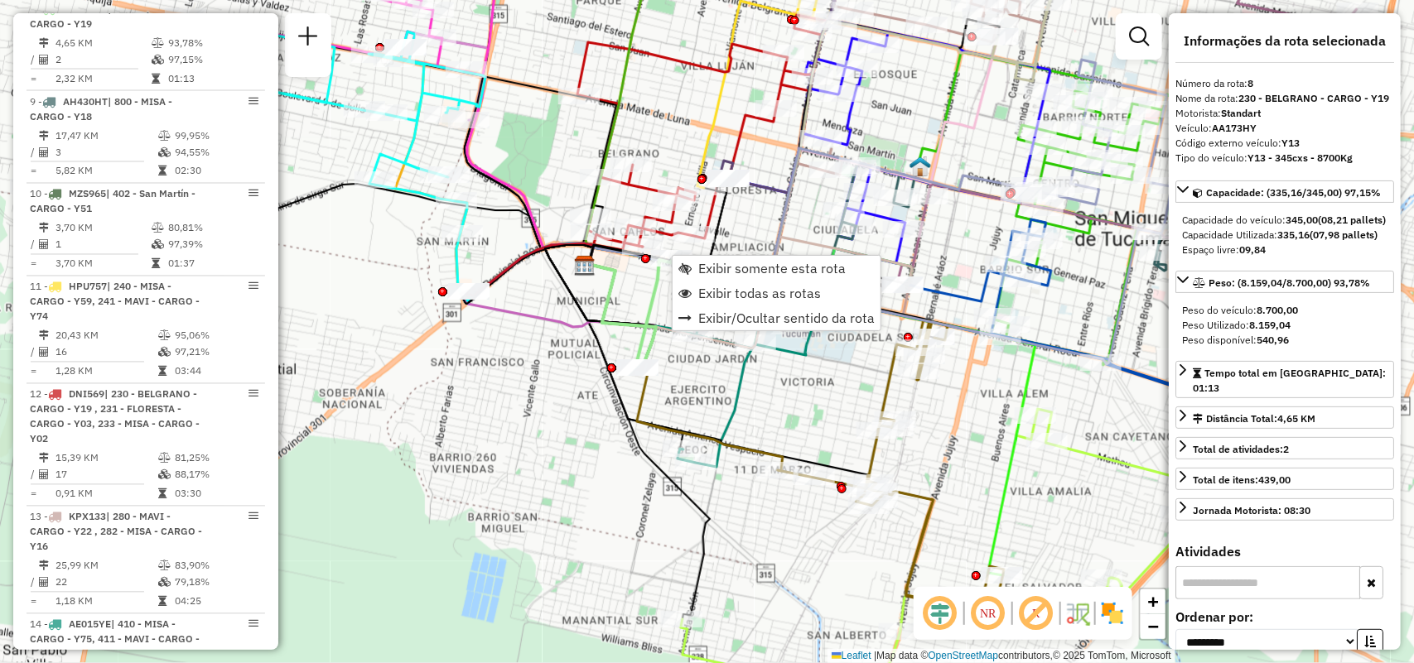
scroll to position [1269, 0]
click at [727, 258] on link "Exibir somente esta rota" at bounding box center [776, 268] width 208 height 25
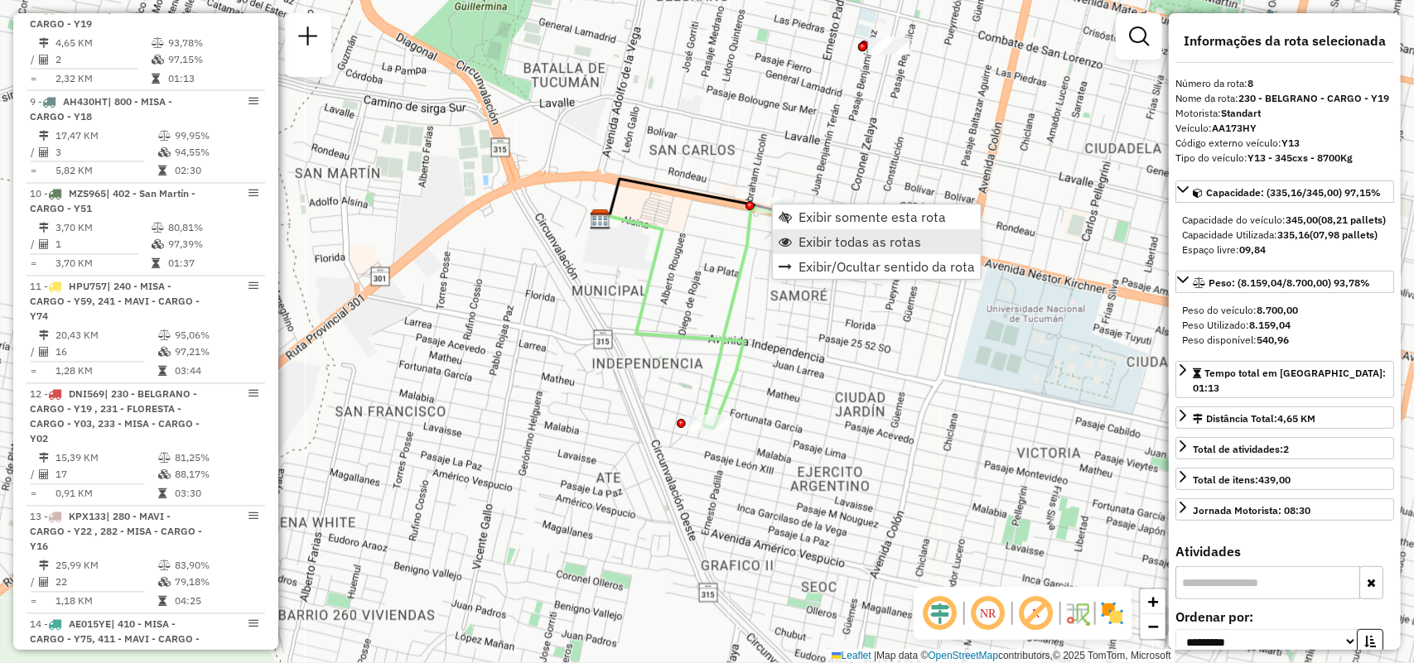
click at [853, 246] on span "Exibir todas as rotas" at bounding box center [859, 241] width 123 height 13
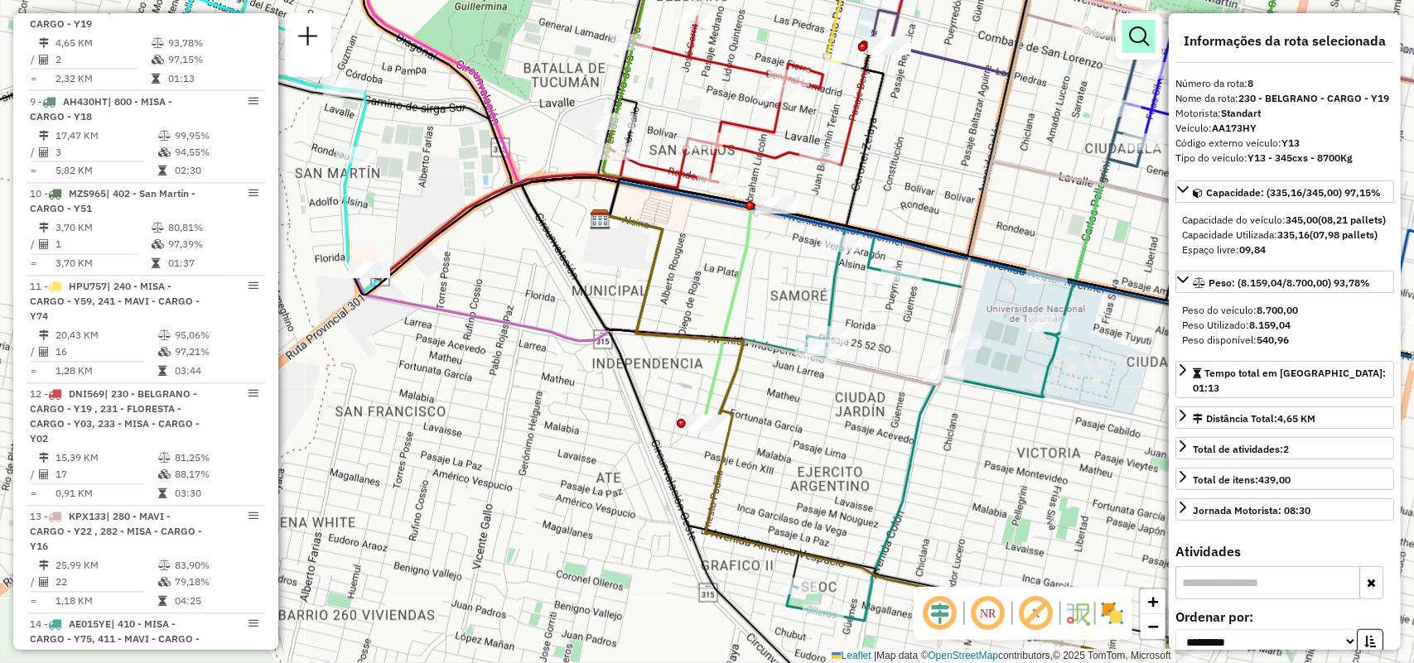
click at [1129, 31] on em at bounding box center [1139, 37] width 20 height 20
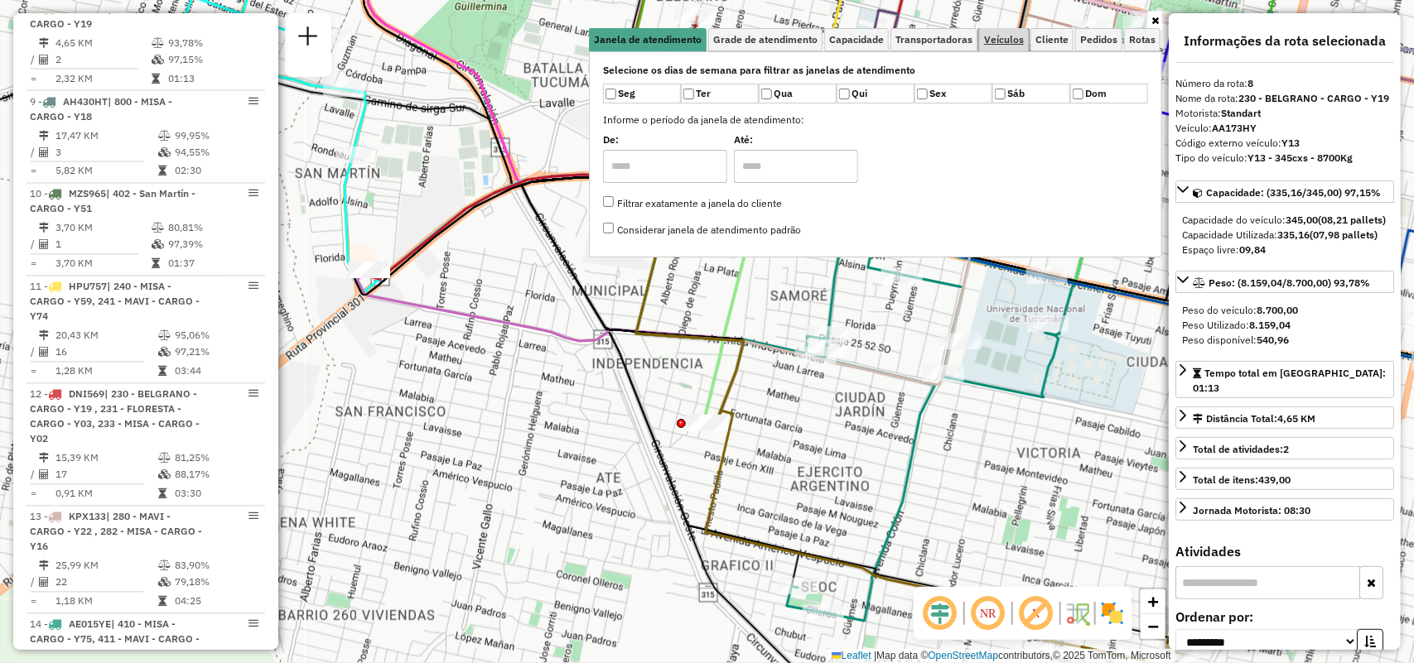
click at [991, 48] on link "Veículos" at bounding box center [1004, 39] width 50 height 23
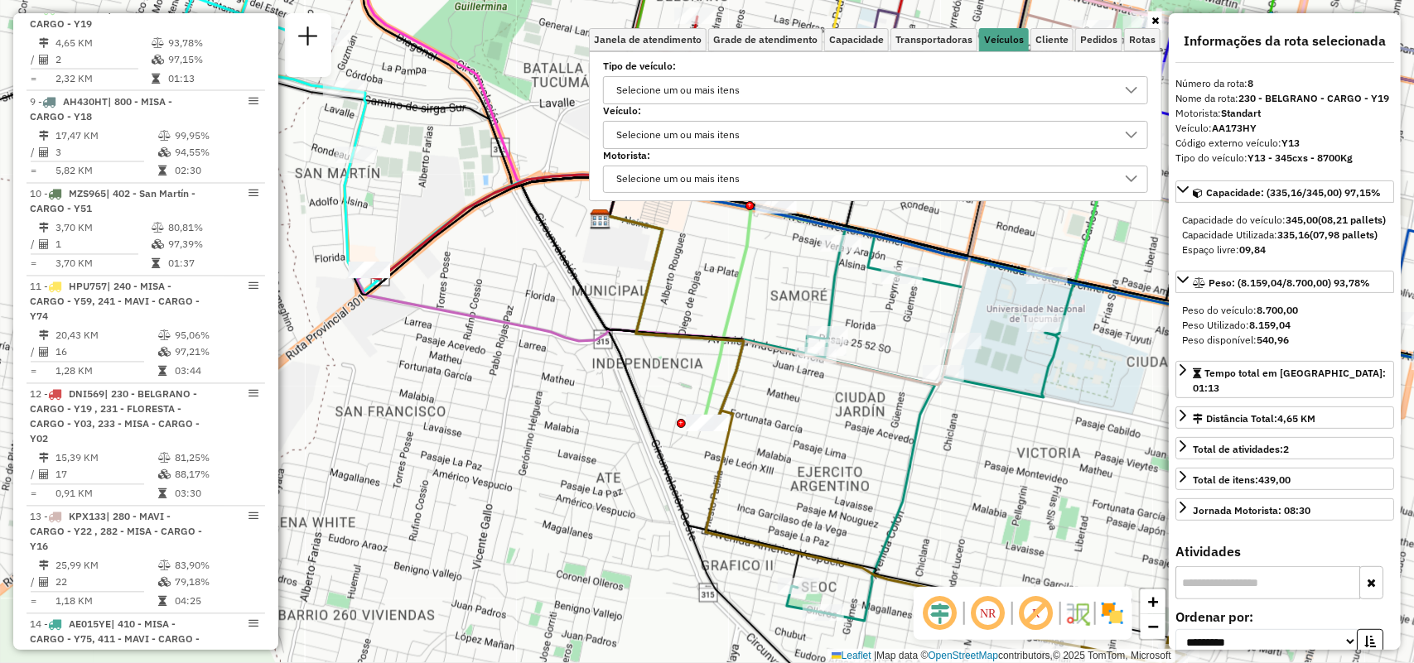
click at [912, 100] on div "Selecione um ou mais itens" at bounding box center [862, 90] width 505 height 27
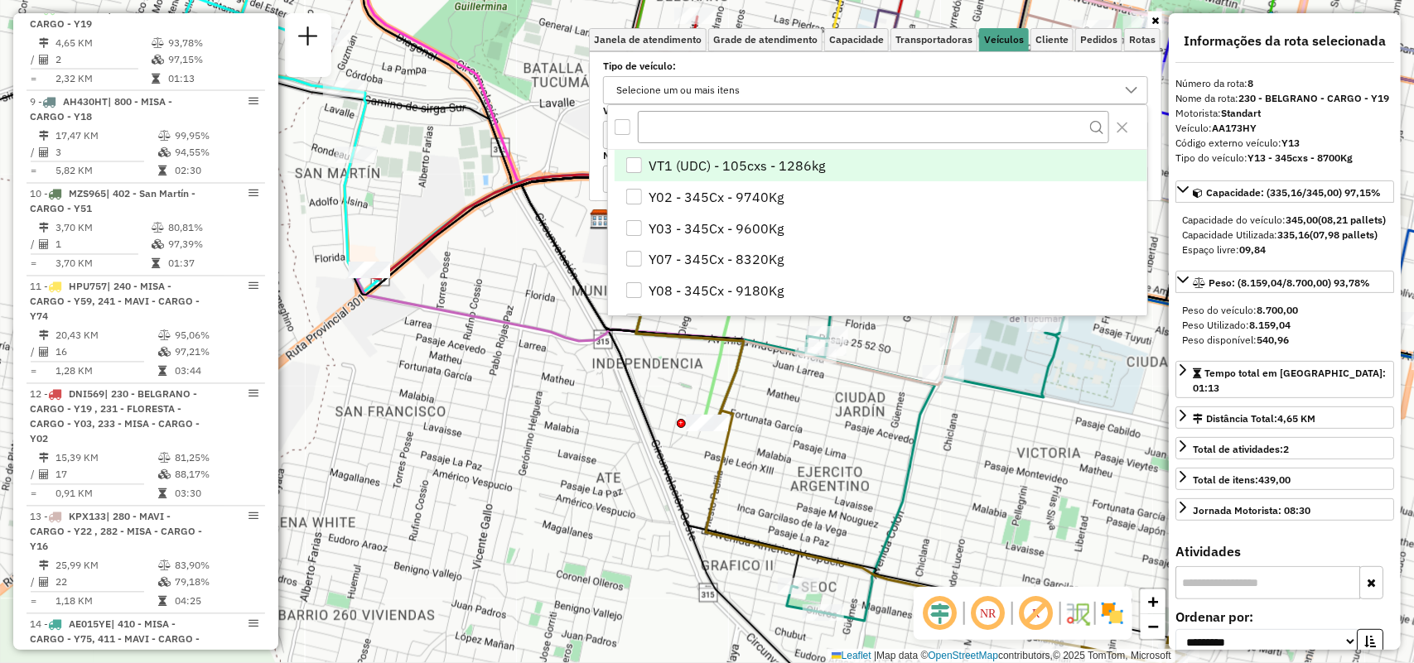
scroll to position [9, 58]
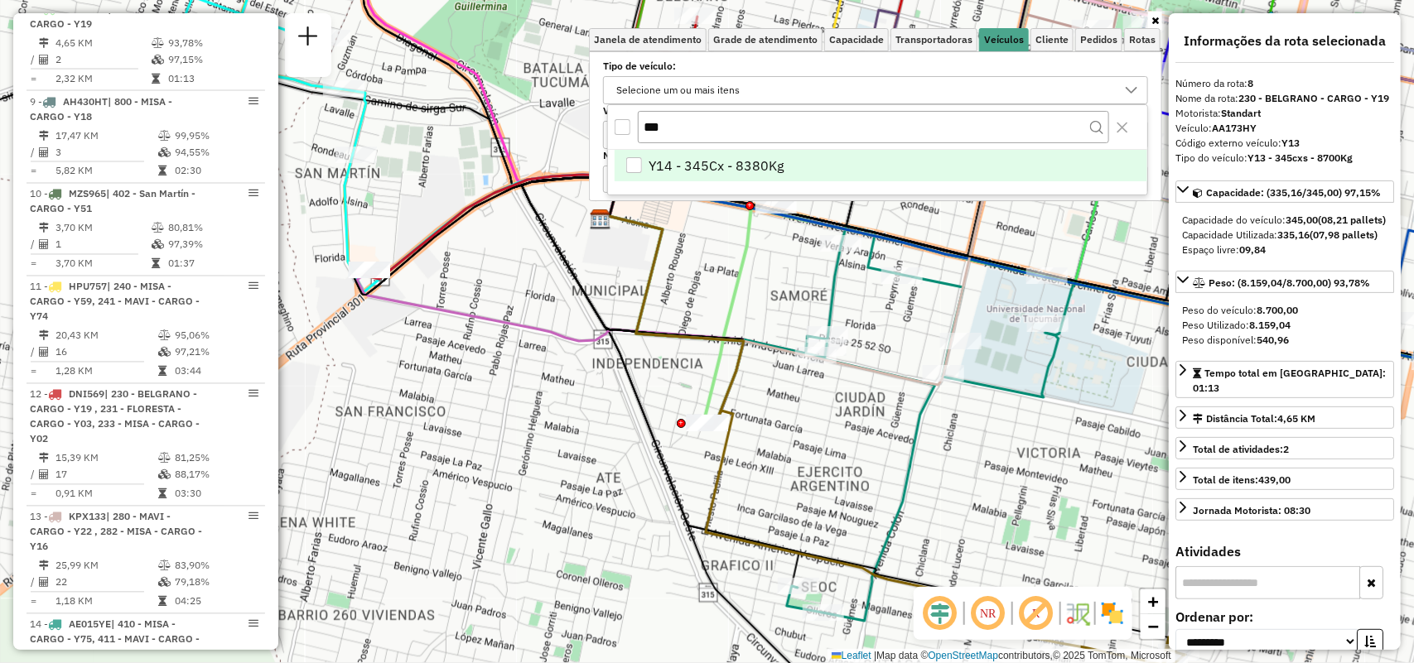
type input "***"
click at [833, 167] on li "Y14 - 345Cx - 8380Kg" at bounding box center [881, 165] width 533 height 31
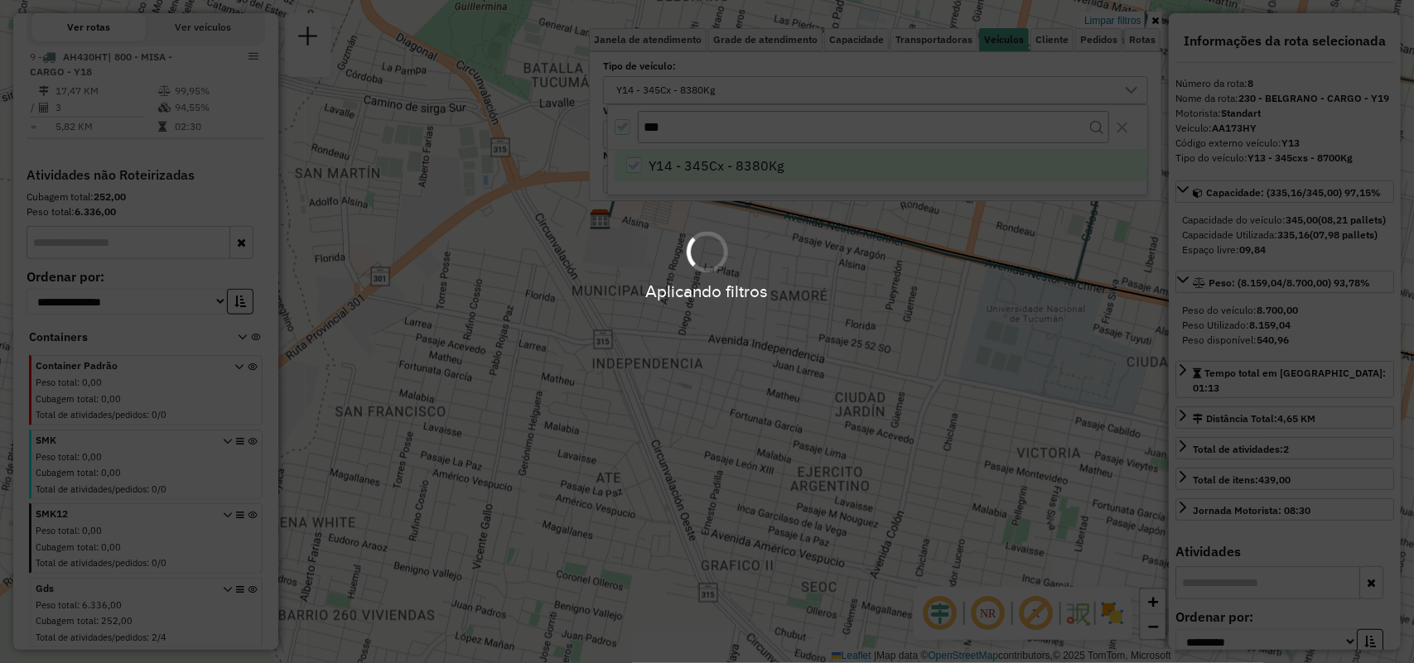
scroll to position [495, 0]
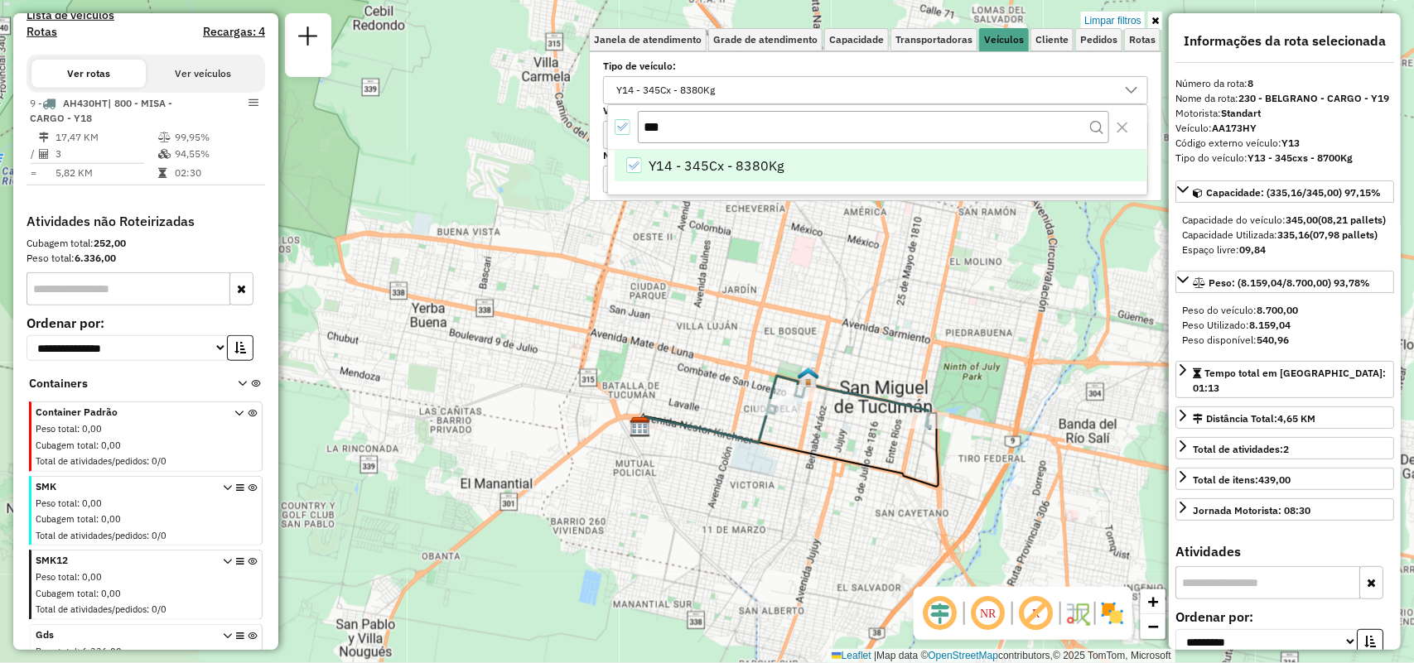
drag, startPoint x: 745, startPoint y: 472, endPoint x: 735, endPoint y: 479, distance: 12.6
click at [735, 479] on div "Limpar filtros Janela de atendimento Grade de atendimento Capacidade Transporta…" at bounding box center [707, 331] width 1414 height 663
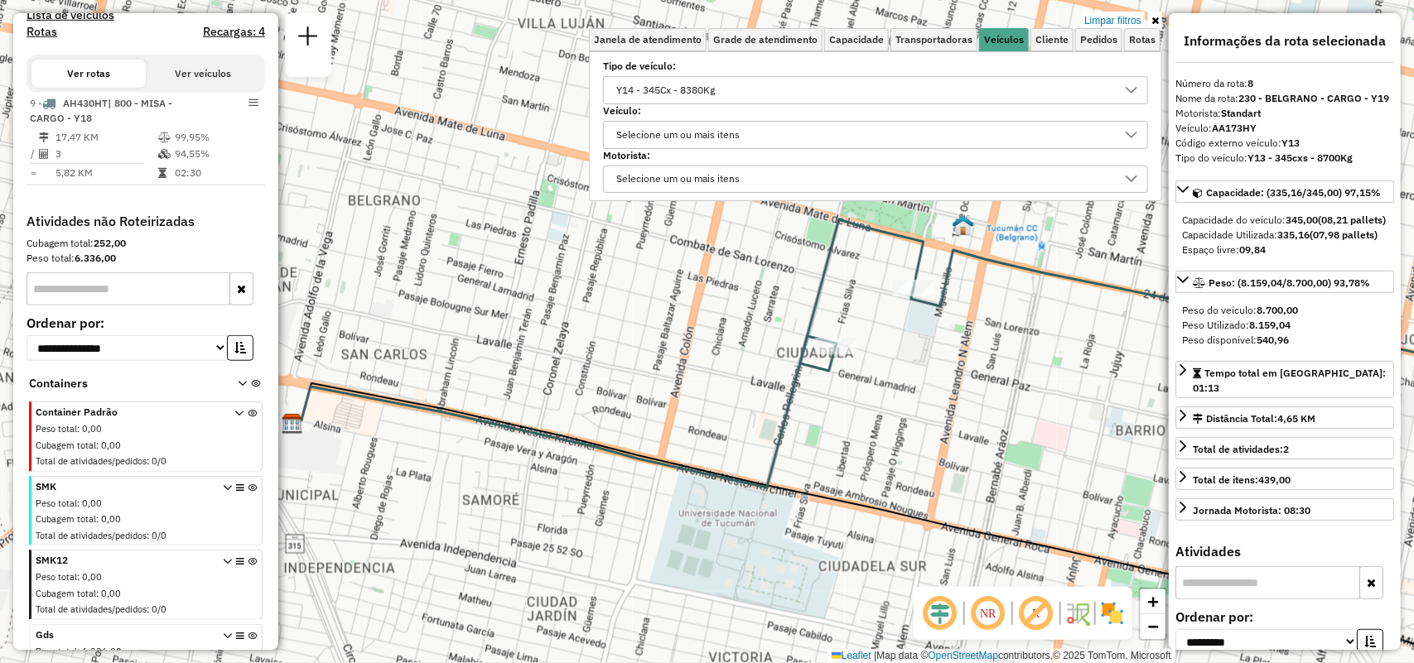
click at [737, 84] on div "Y14 - 345Cx - 8380Kg" at bounding box center [862, 90] width 505 height 27
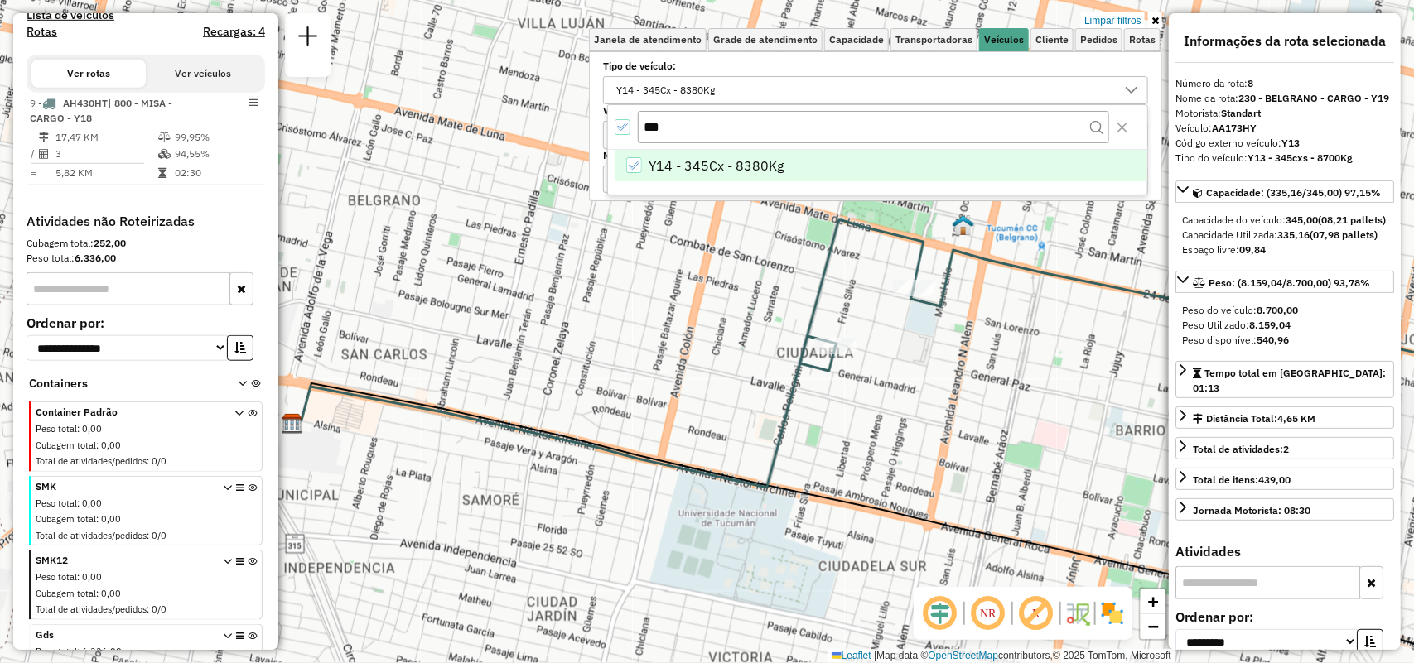
click at [619, 127] on icon "All items selected" at bounding box center [622, 127] width 12 height 12
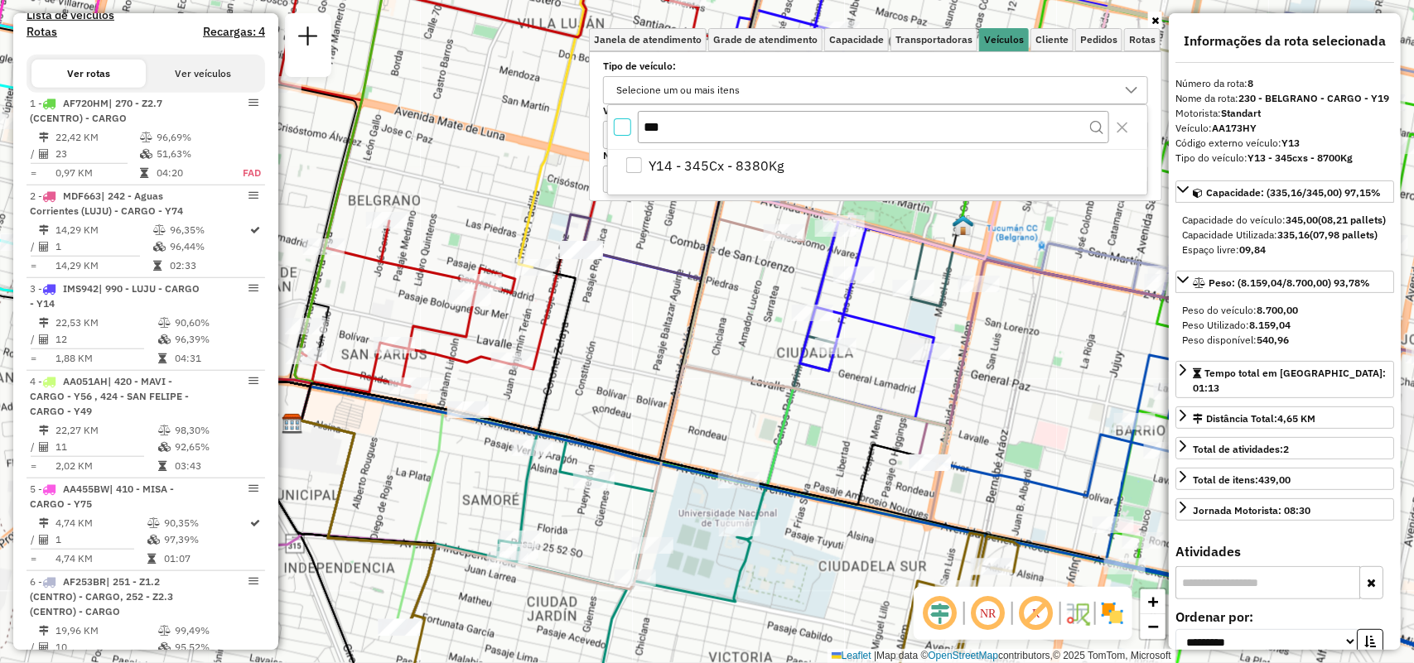
scroll to position [1269, 0]
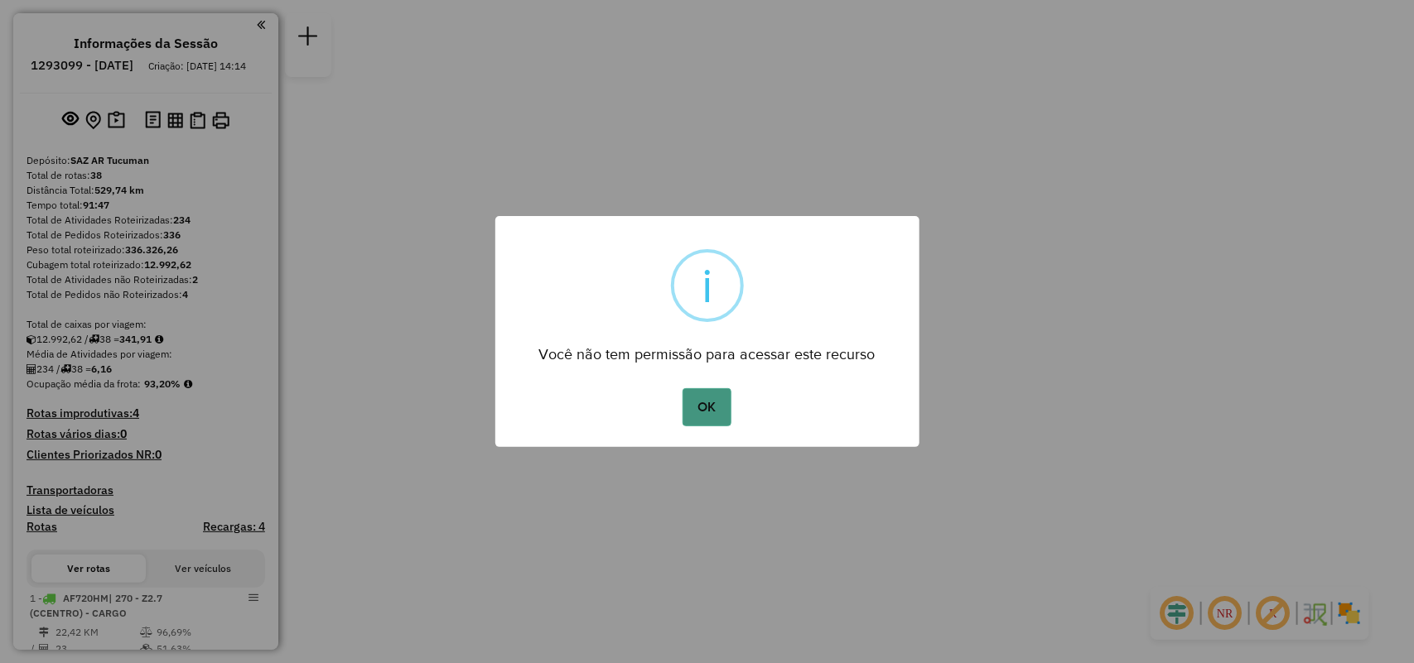
click at [721, 395] on button "OK" at bounding box center [706, 407] width 49 height 38
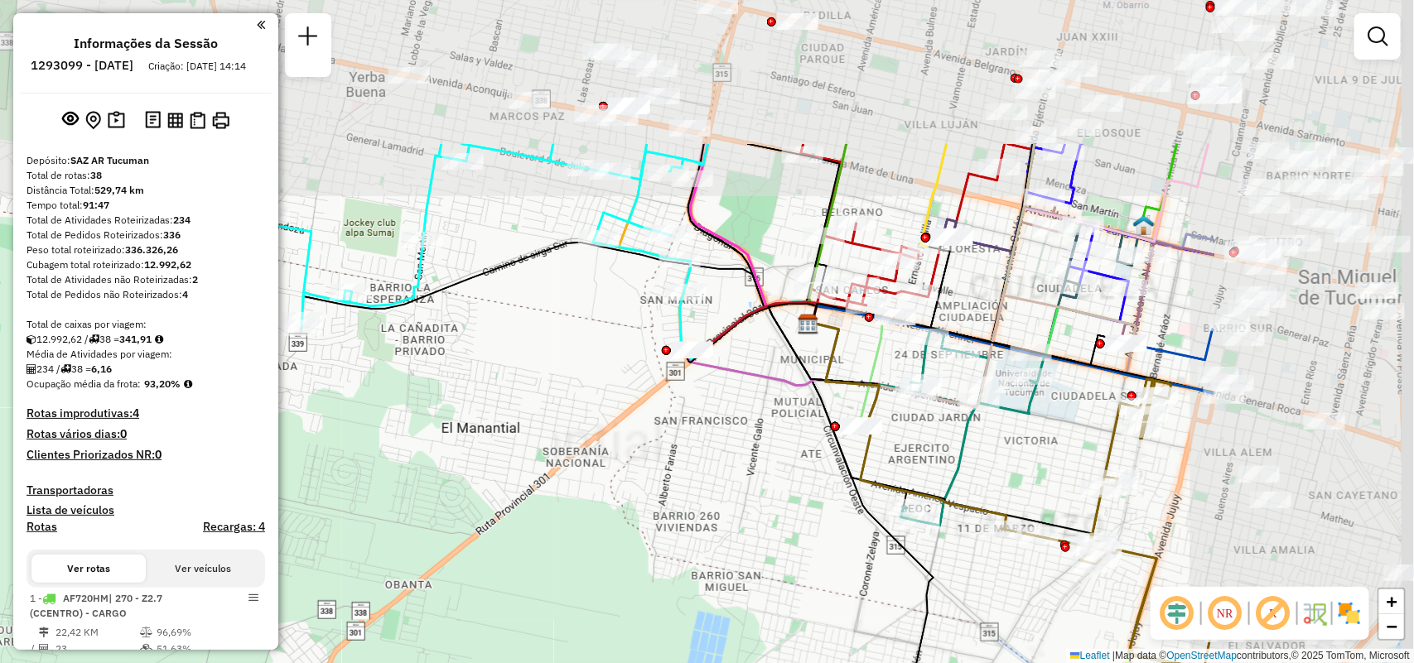
drag, startPoint x: 952, startPoint y: 214, endPoint x: 634, endPoint y: 415, distance: 377.1
click at [610, 436] on div "Janela de atendimento Grade de atendimento Capacidade Transportadoras Veículos …" at bounding box center [707, 331] width 1414 height 663
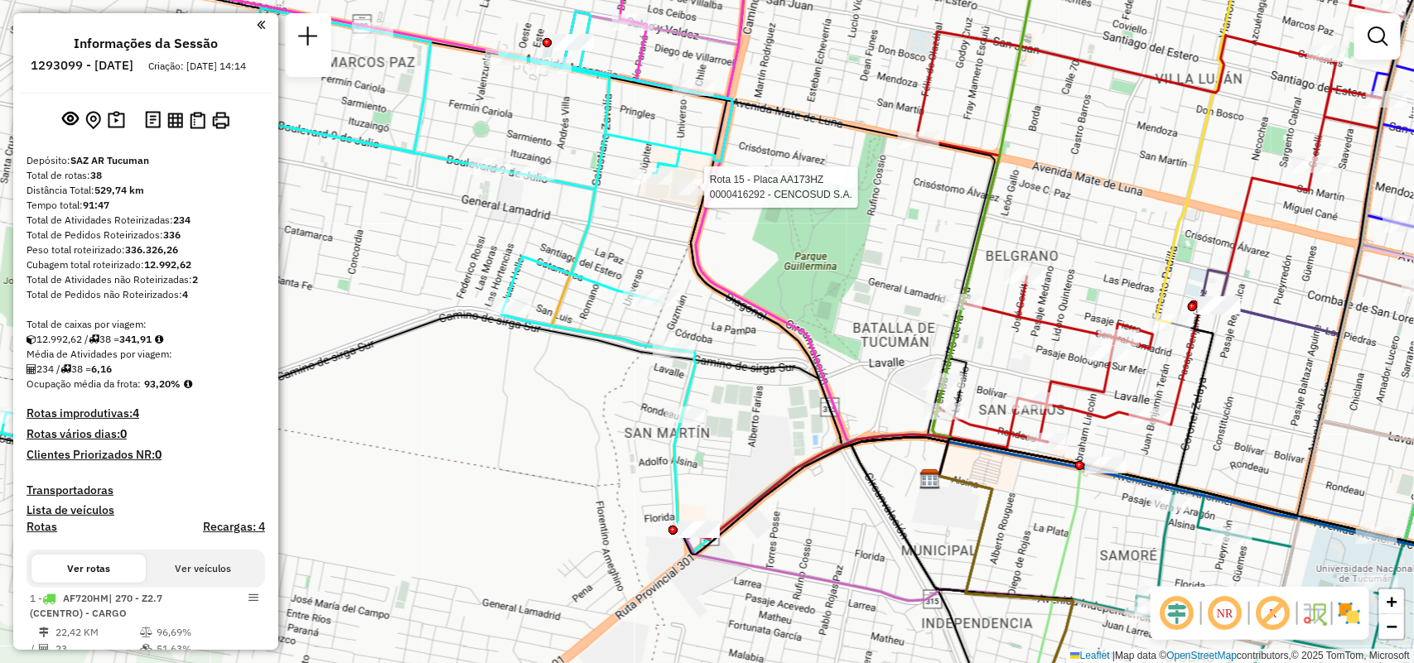
select select "**********"
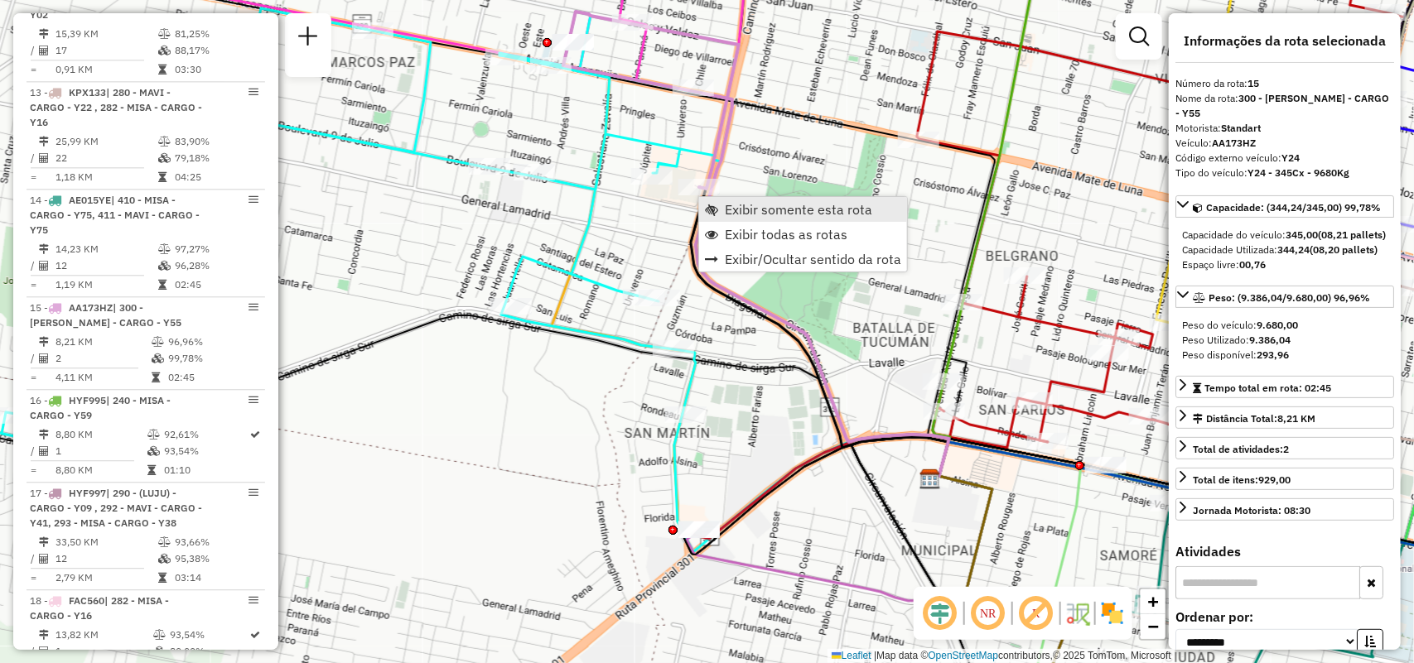
scroll to position [1993, 0]
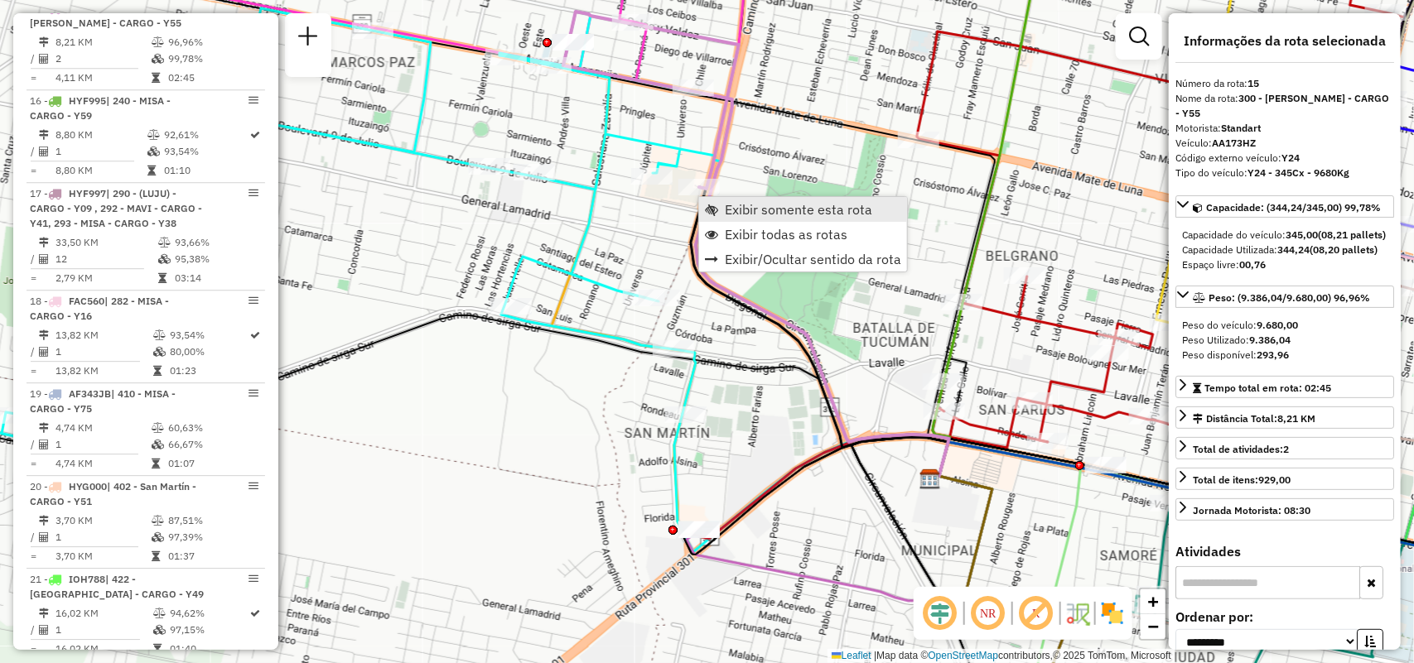
click at [793, 211] on span "Exibir somente esta rota" at bounding box center [798, 209] width 147 height 13
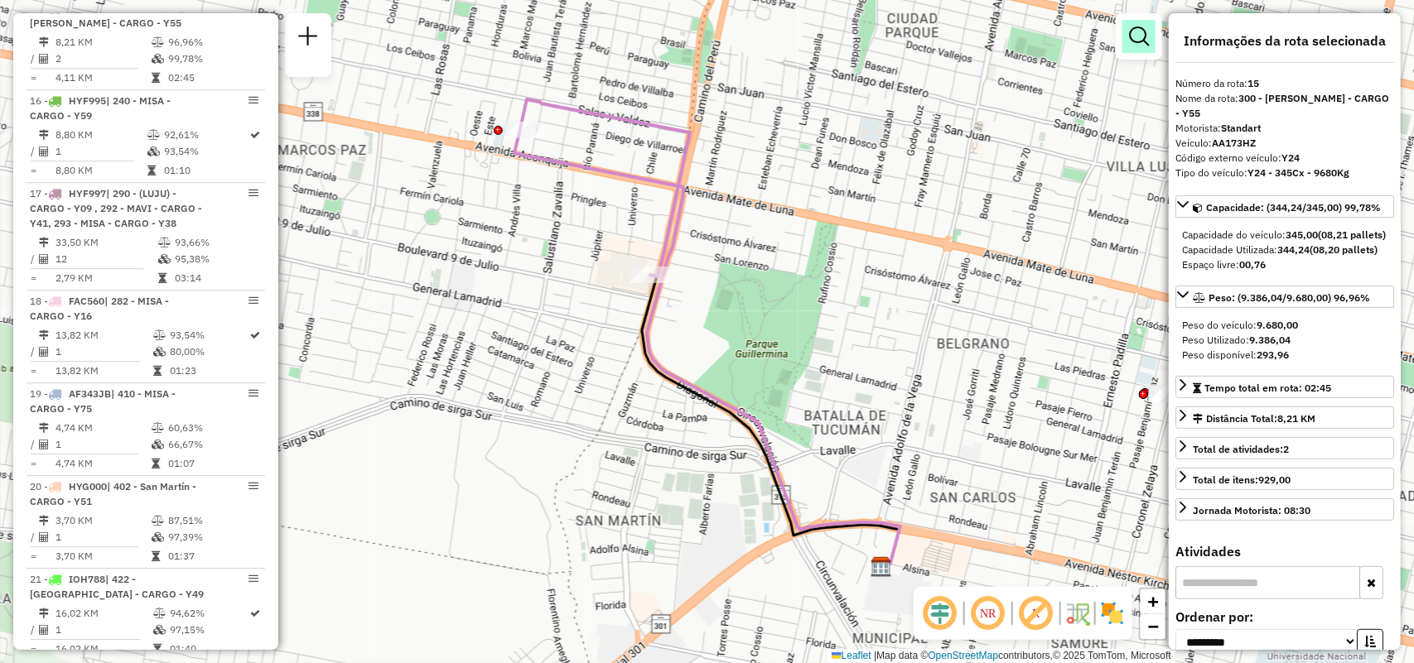
click at [1140, 46] on em at bounding box center [1139, 37] width 20 height 20
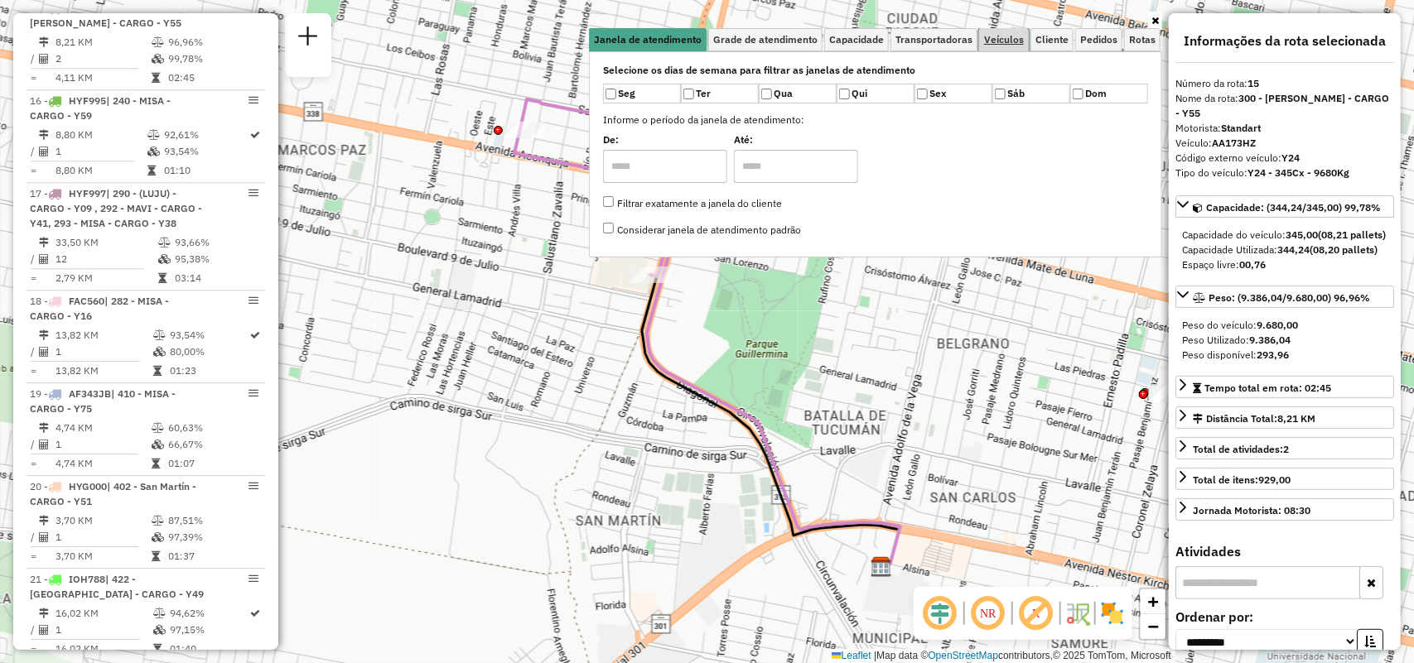
click at [1023, 39] on span "Veículos" at bounding box center [1004, 40] width 40 height 10
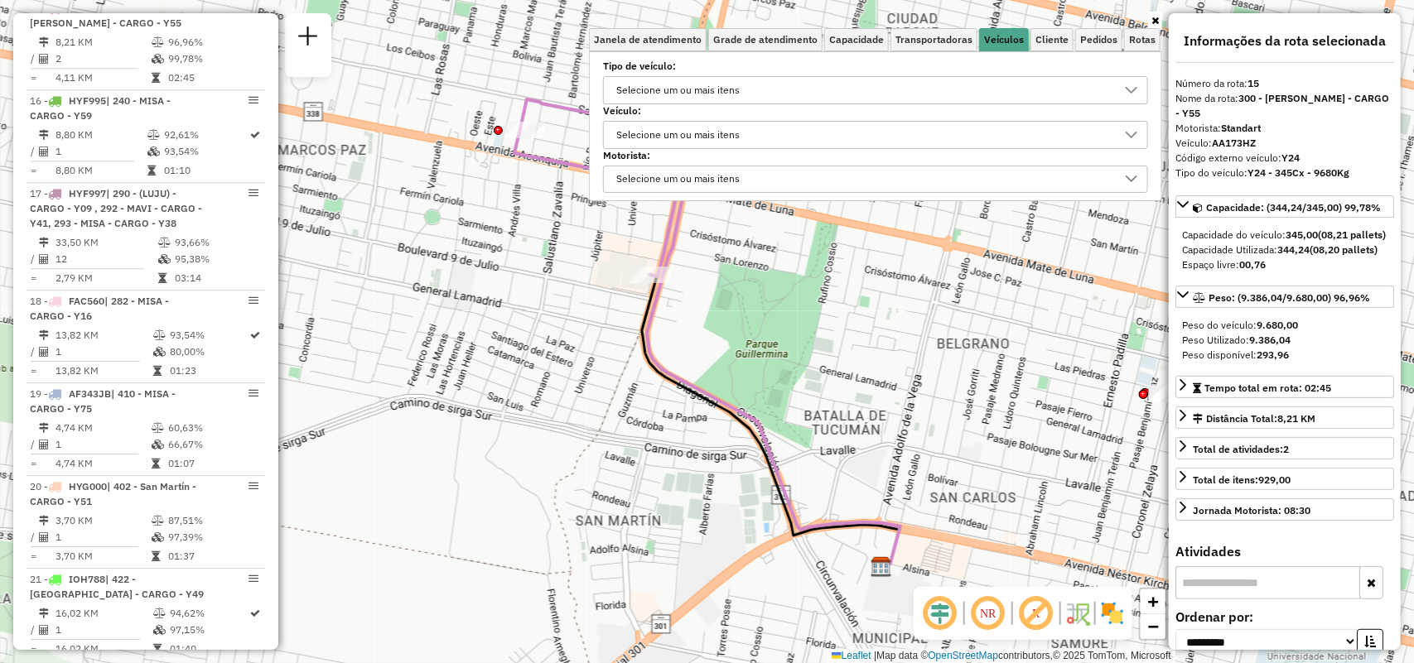
click at [879, 84] on div "Selecione um ou mais itens" at bounding box center [862, 90] width 505 height 27
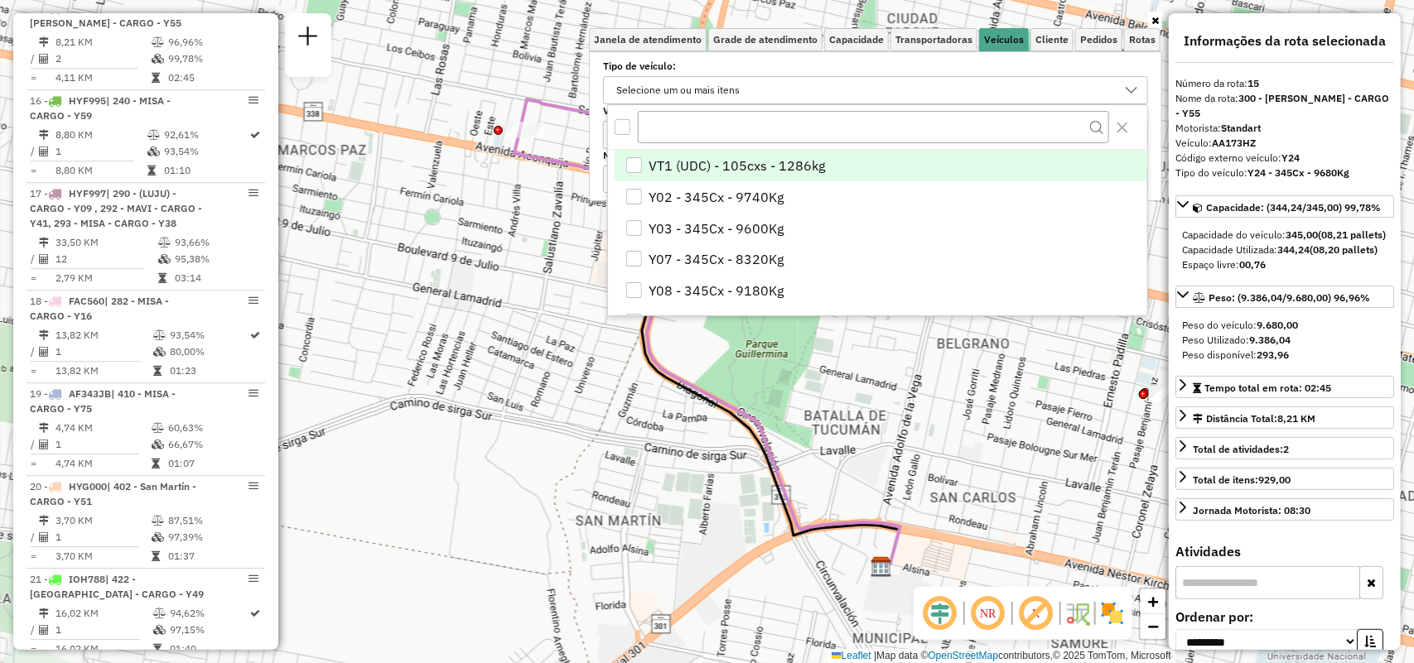
scroll to position [9, 58]
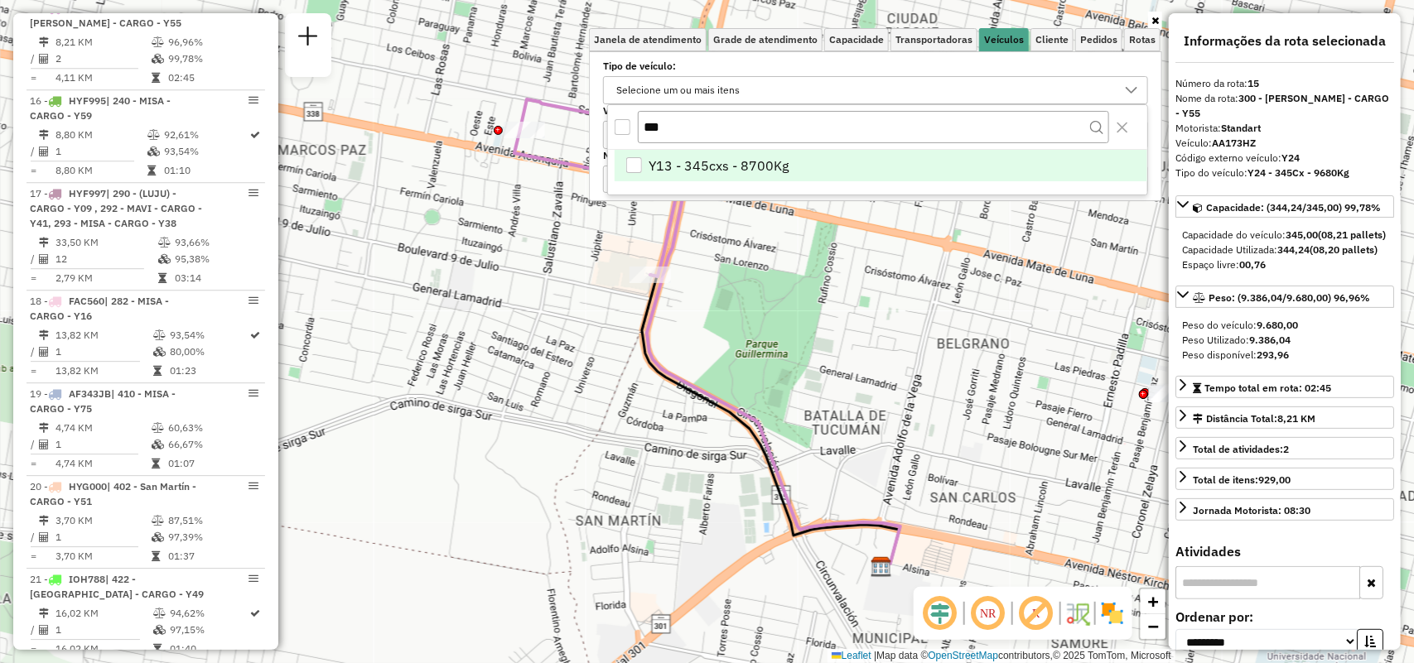
type input "***"
click at [801, 159] on li "Y13 - 345cxs - 8700Kg" at bounding box center [881, 165] width 533 height 31
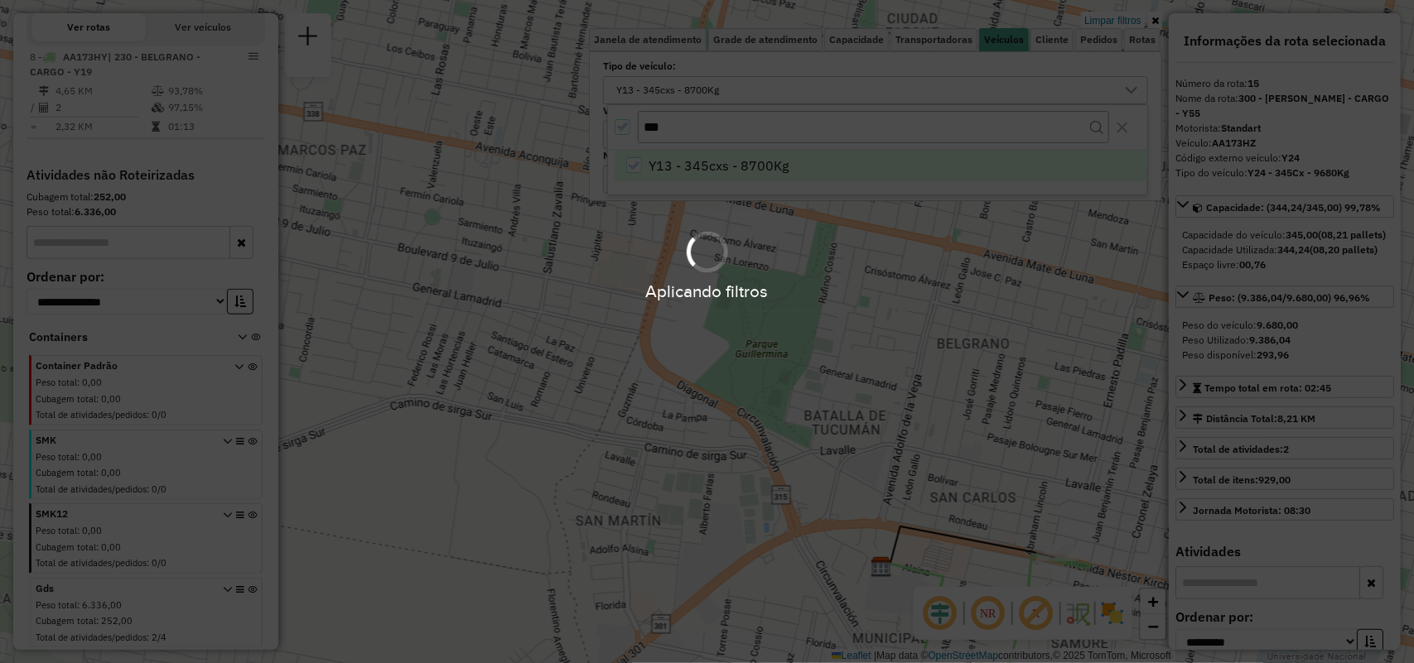
scroll to position [557, 0]
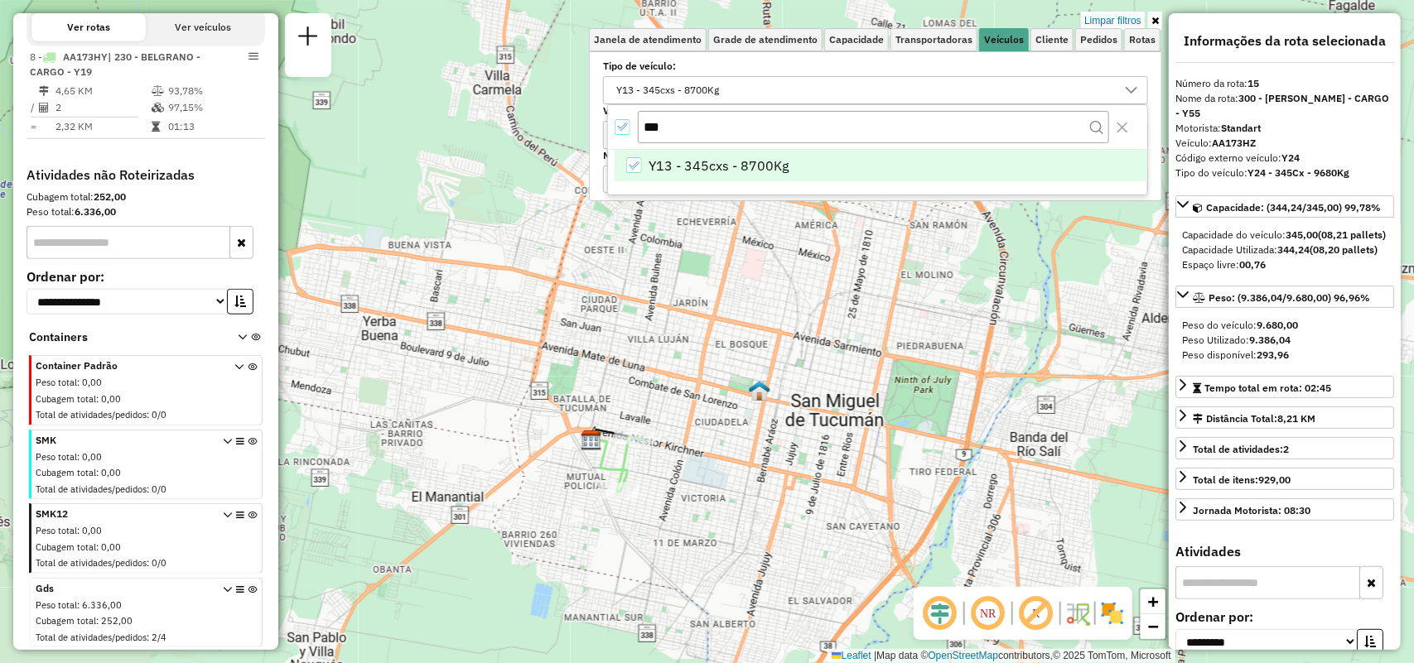
drag, startPoint x: 798, startPoint y: 411, endPoint x: 712, endPoint y: 429, distance: 87.2
click at [712, 429] on div "Limpar filtros Janela de atendimento Grade de atendimento Capacidade Transporta…" at bounding box center [707, 331] width 1414 height 663
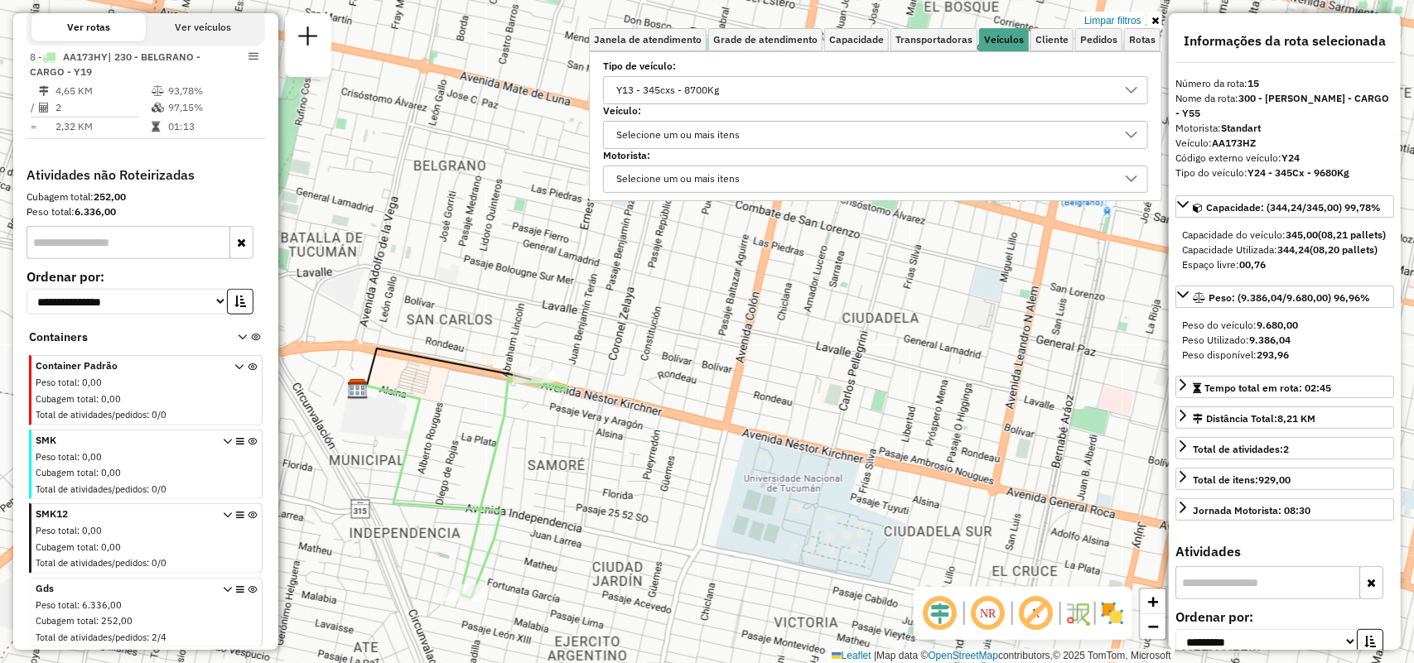
click at [685, 63] on label "Tipo de veículo:" at bounding box center [875, 66] width 545 height 15
click at [685, 68] on label "Tipo de veículo:" at bounding box center [875, 66] width 545 height 15
click at [685, 77] on div "Y13 - 345cxs - 8700Kg" at bounding box center [667, 90] width 114 height 27
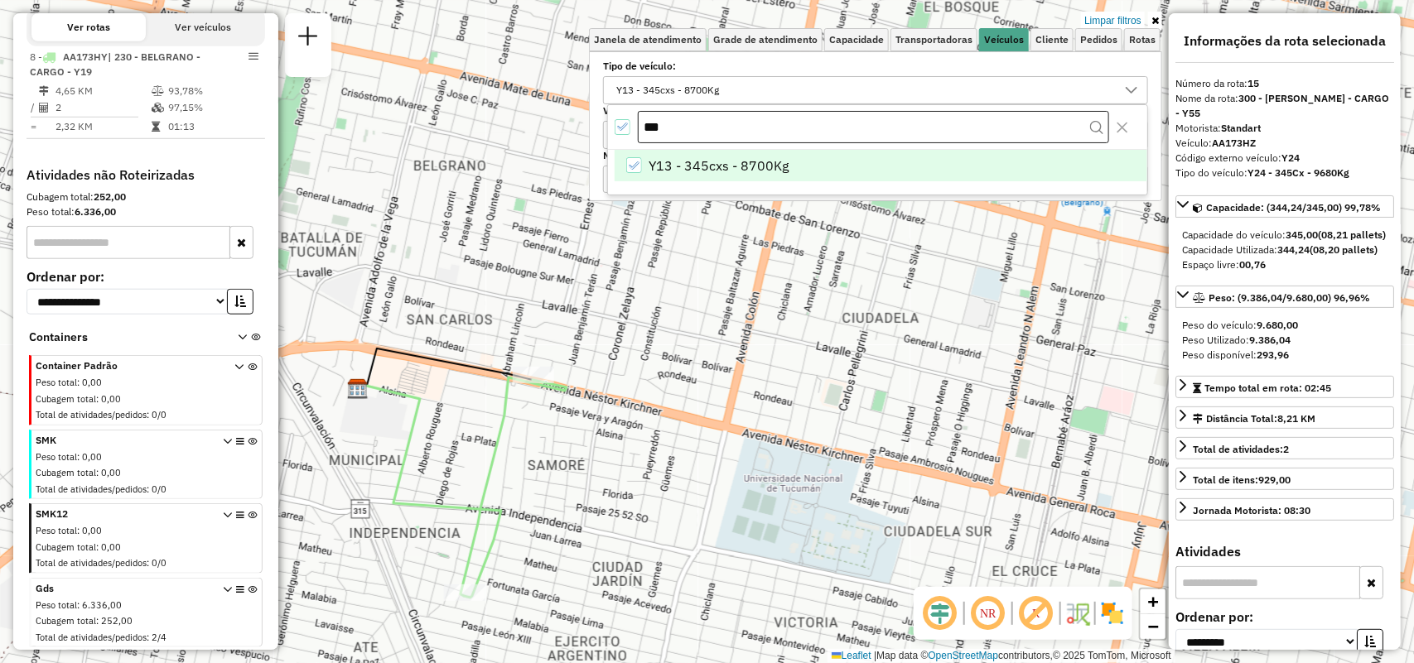
click at [616, 127] on icon "All items selected" at bounding box center [622, 127] width 12 height 12
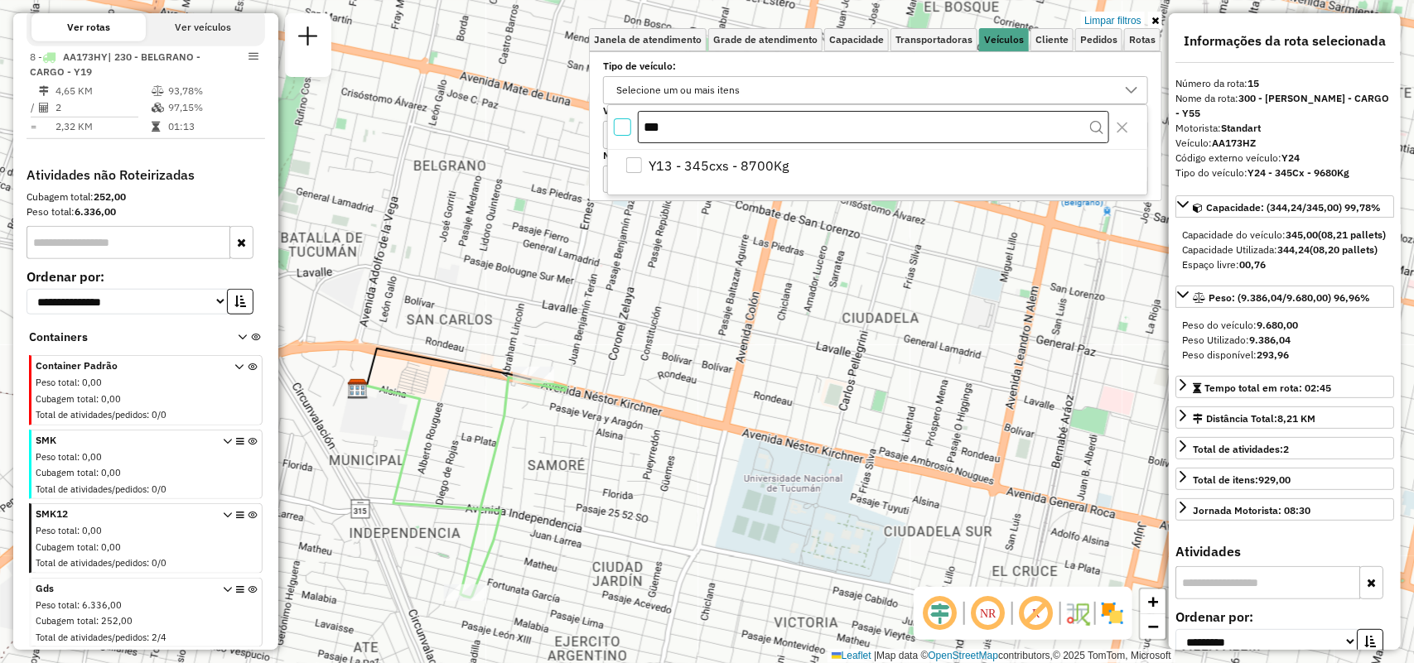
scroll to position [8, 5]
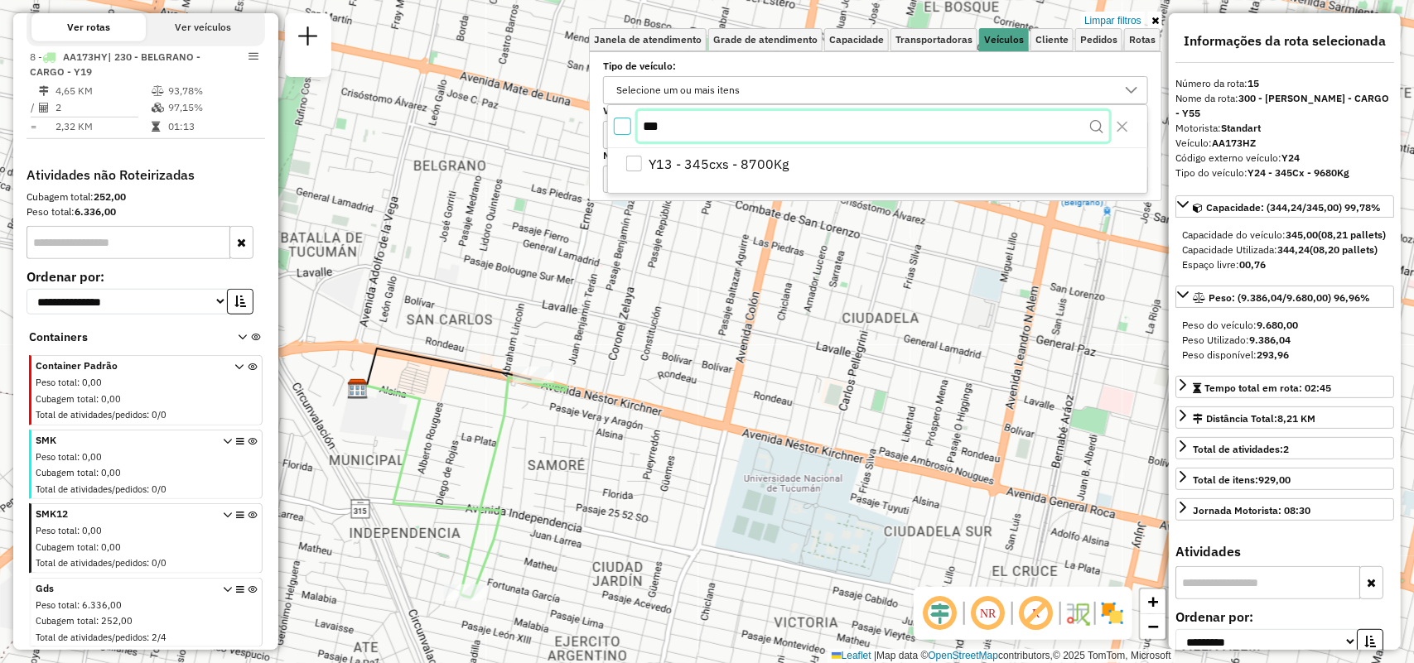
click at [717, 124] on input "***" at bounding box center [873, 126] width 471 height 31
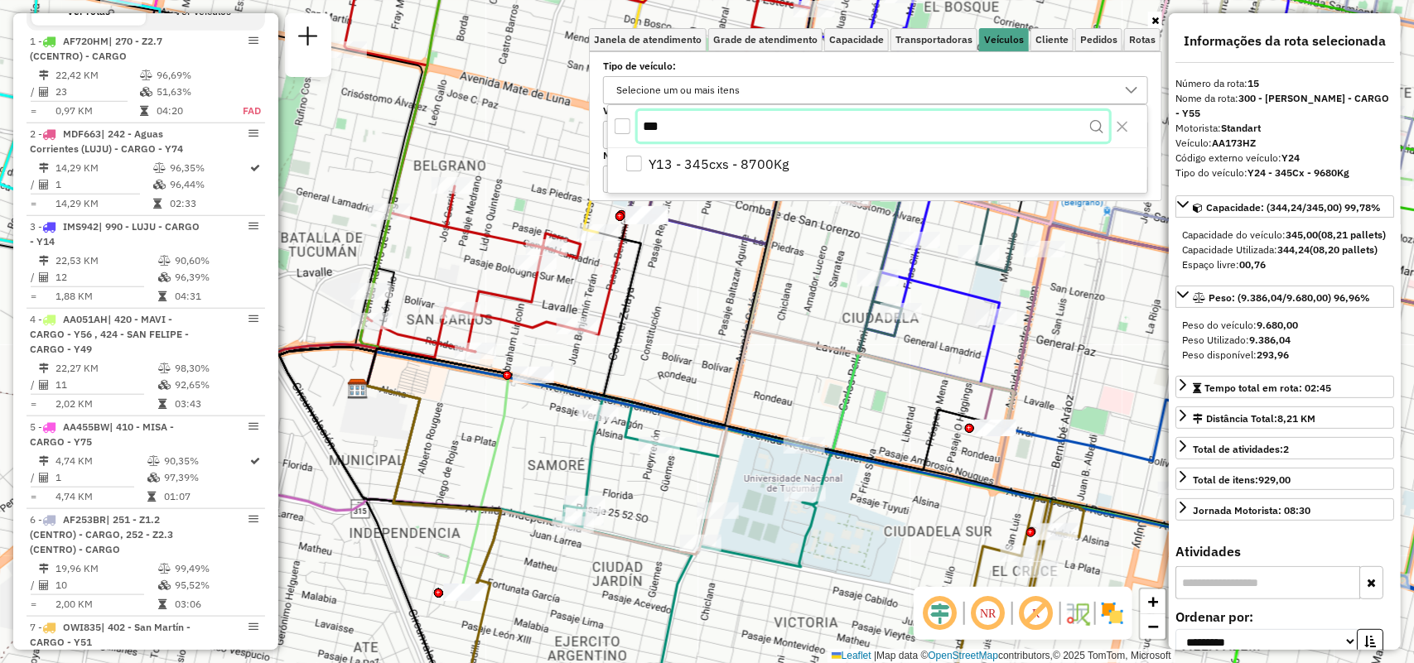
scroll to position [1993, 0]
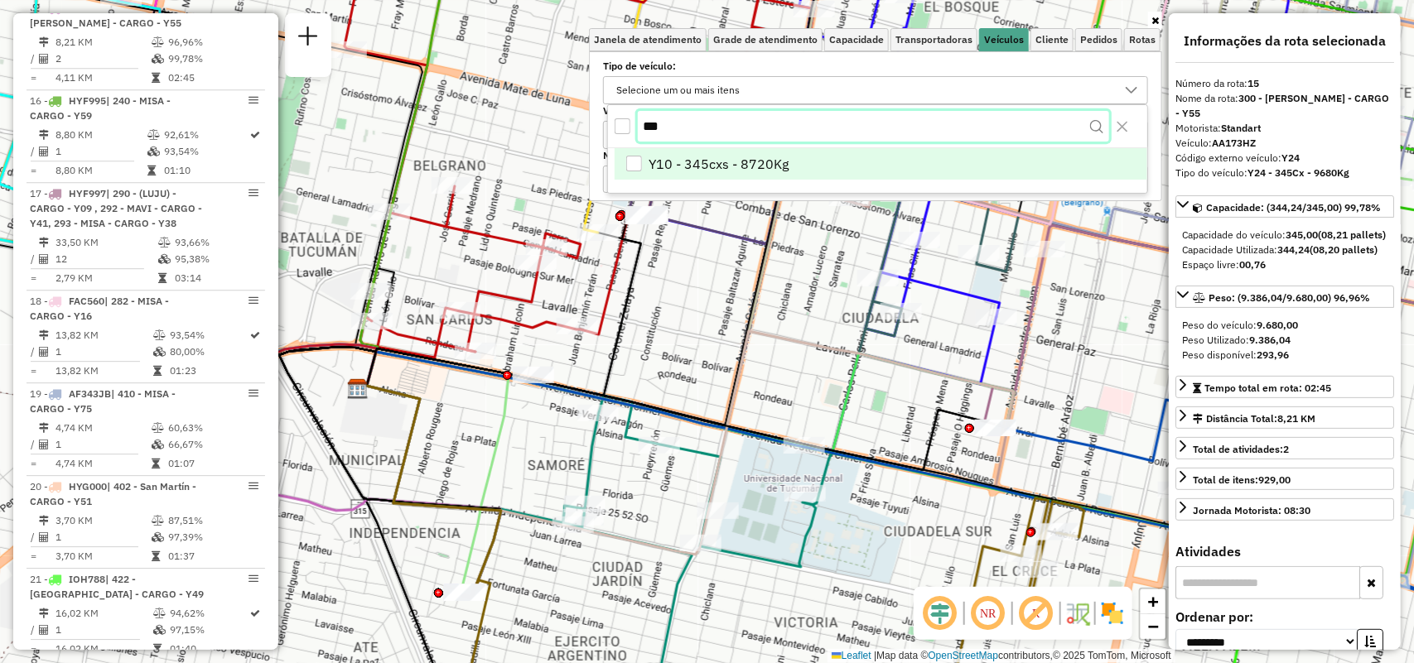
type input "***"
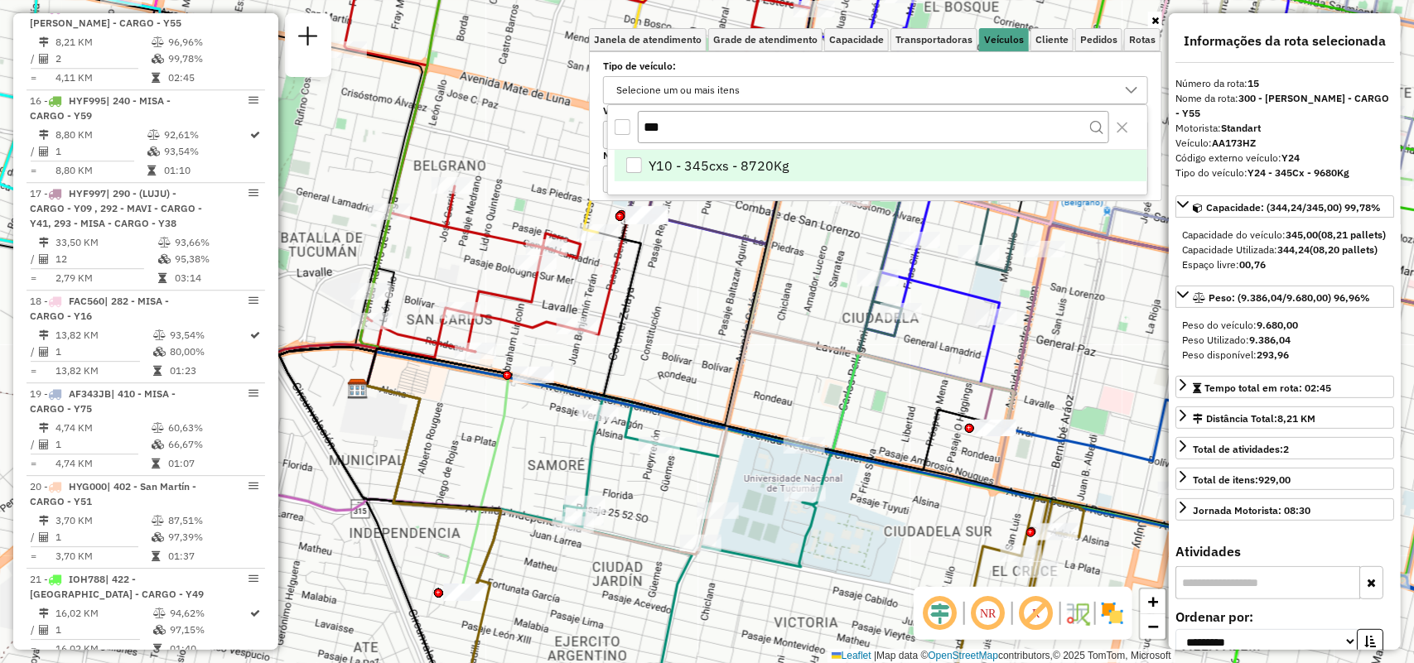
click at [698, 171] on span "Y10 - 345cxs - 8720Kg" at bounding box center [719, 166] width 140 height 20
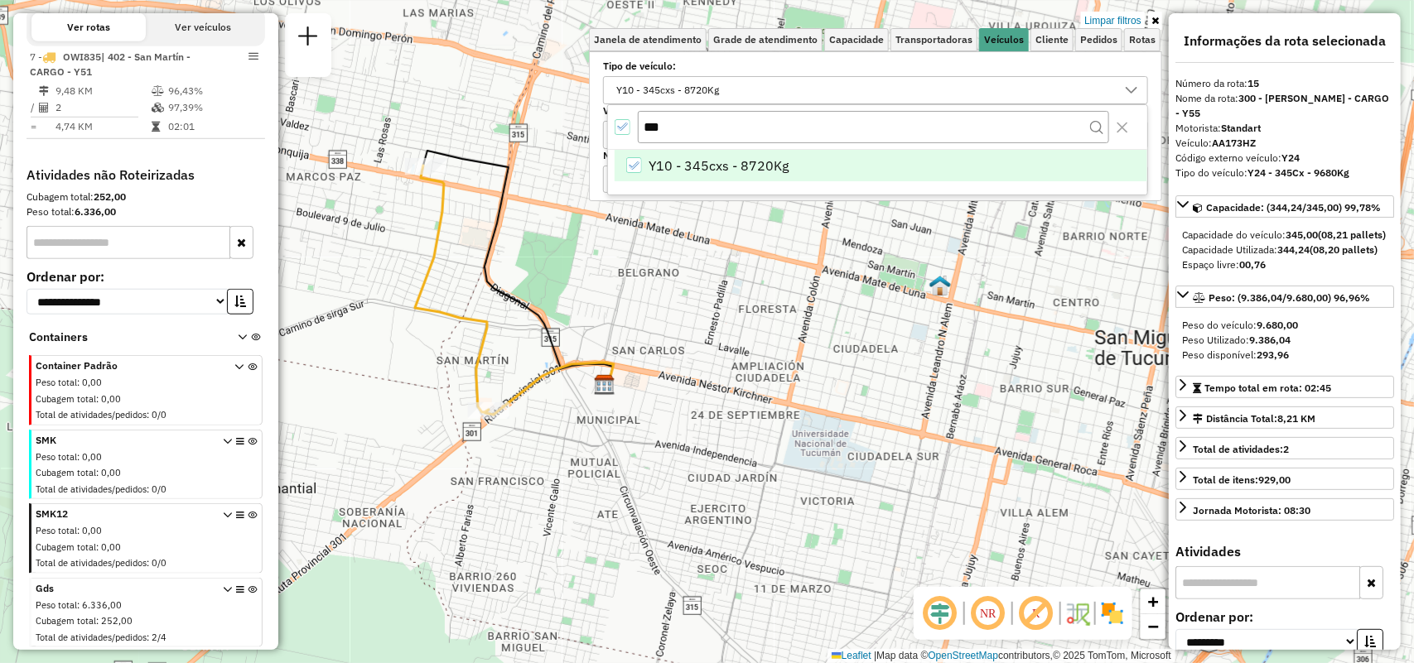
click at [626, 120] on div "All items selected" at bounding box center [623, 127] width 16 height 16
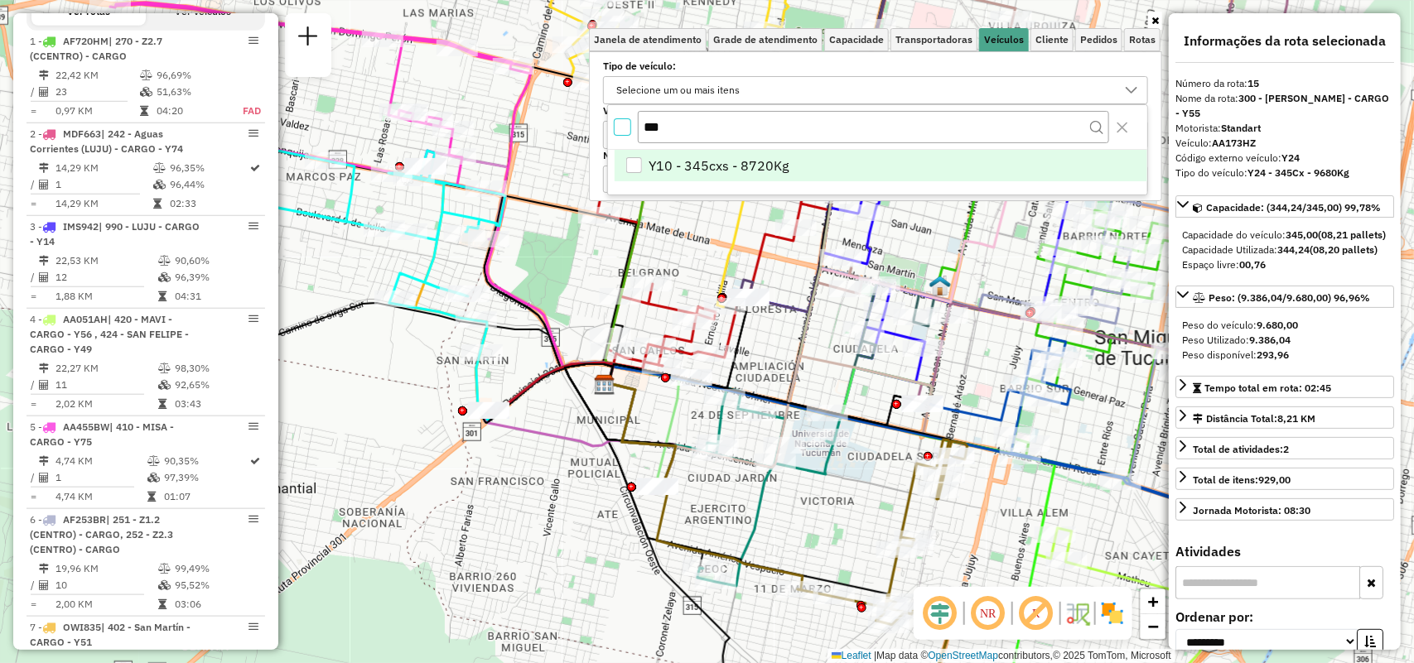
scroll to position [1993, 0]
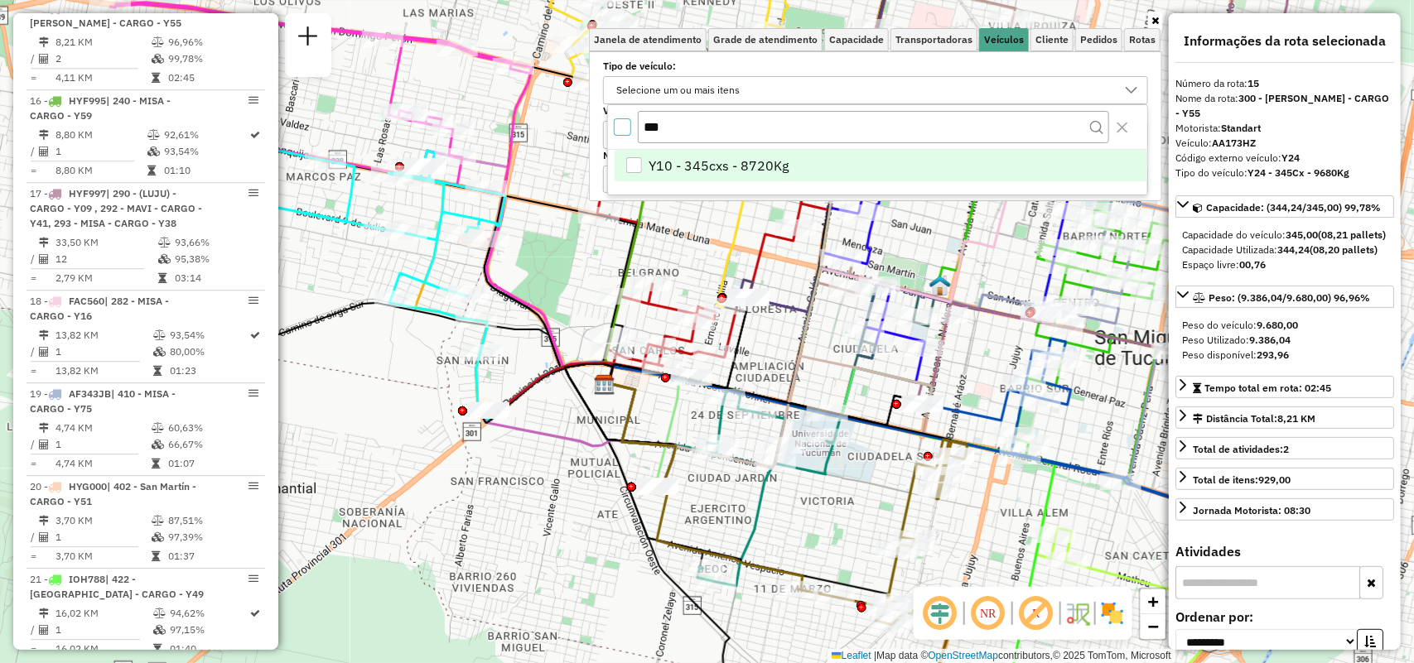
click at [1162, 26] on div "Janela de atendimento Grade de atendimento Capacidade Transportadoras Veículos …" at bounding box center [707, 331] width 1414 height 663
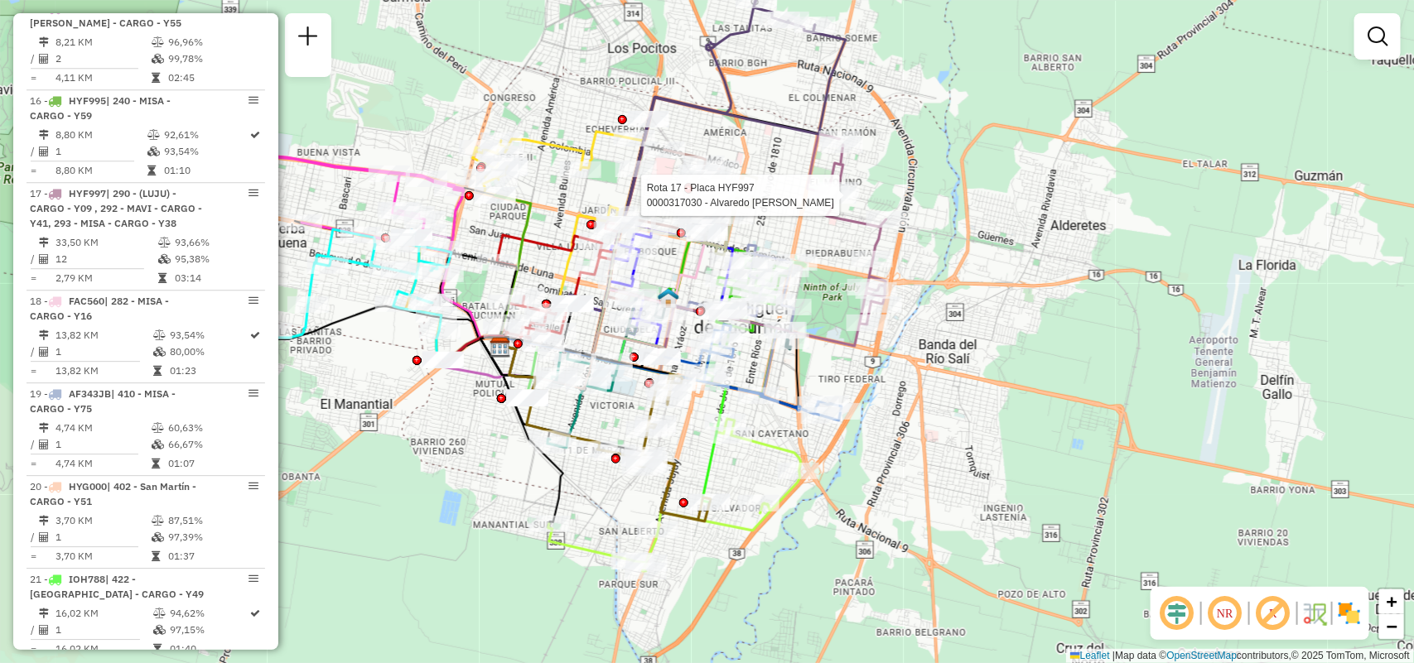
drag, startPoint x: 973, startPoint y: 154, endPoint x: 835, endPoint y: 207, distance: 148.1
click at [835, 204] on div at bounding box center [835, 195] width 41 height 17
